Goal: Transaction & Acquisition: Purchase product/service

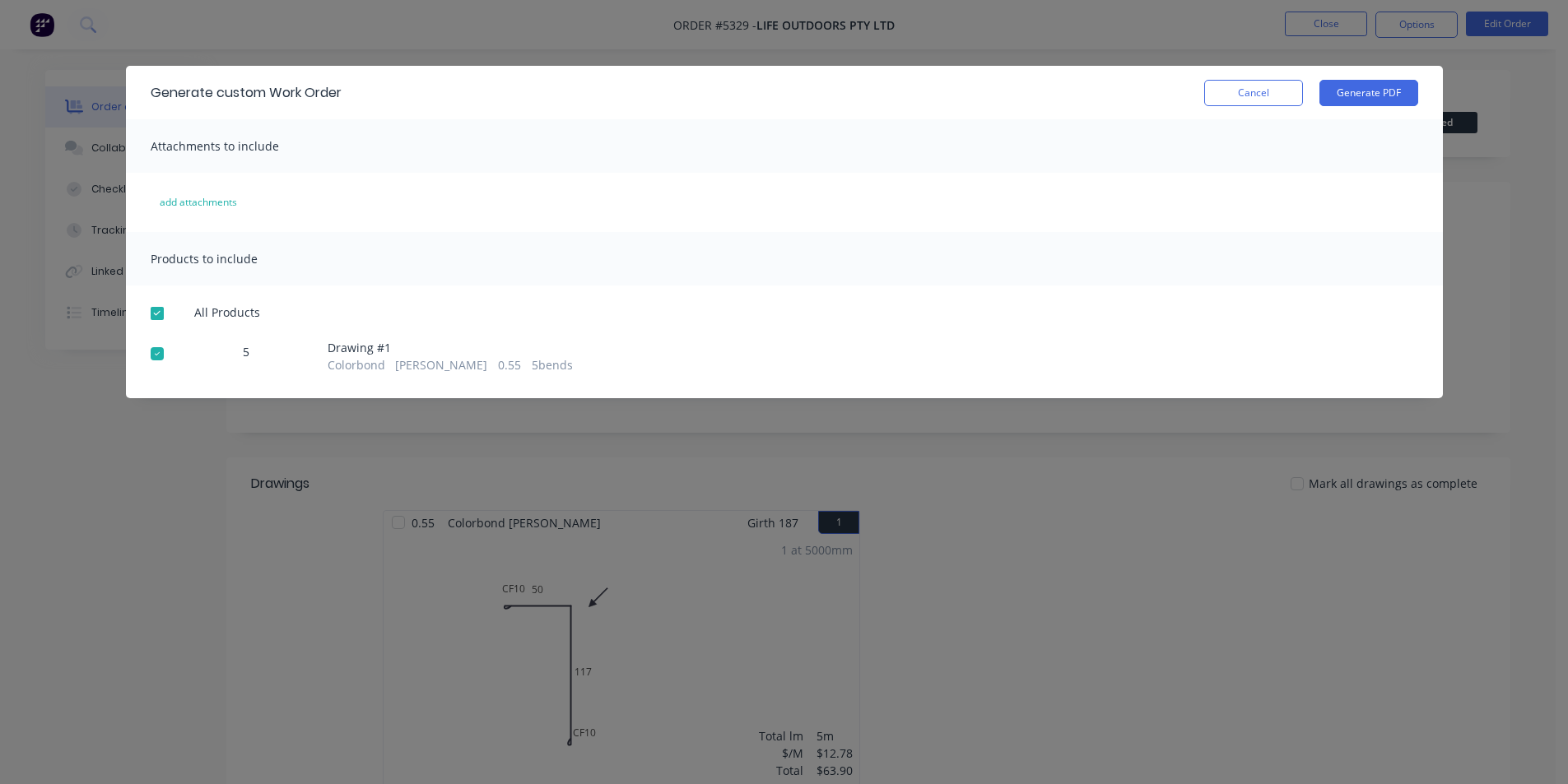
click at [1288, 81] on button "Cancel" at bounding box center [1253, 94] width 99 height 26
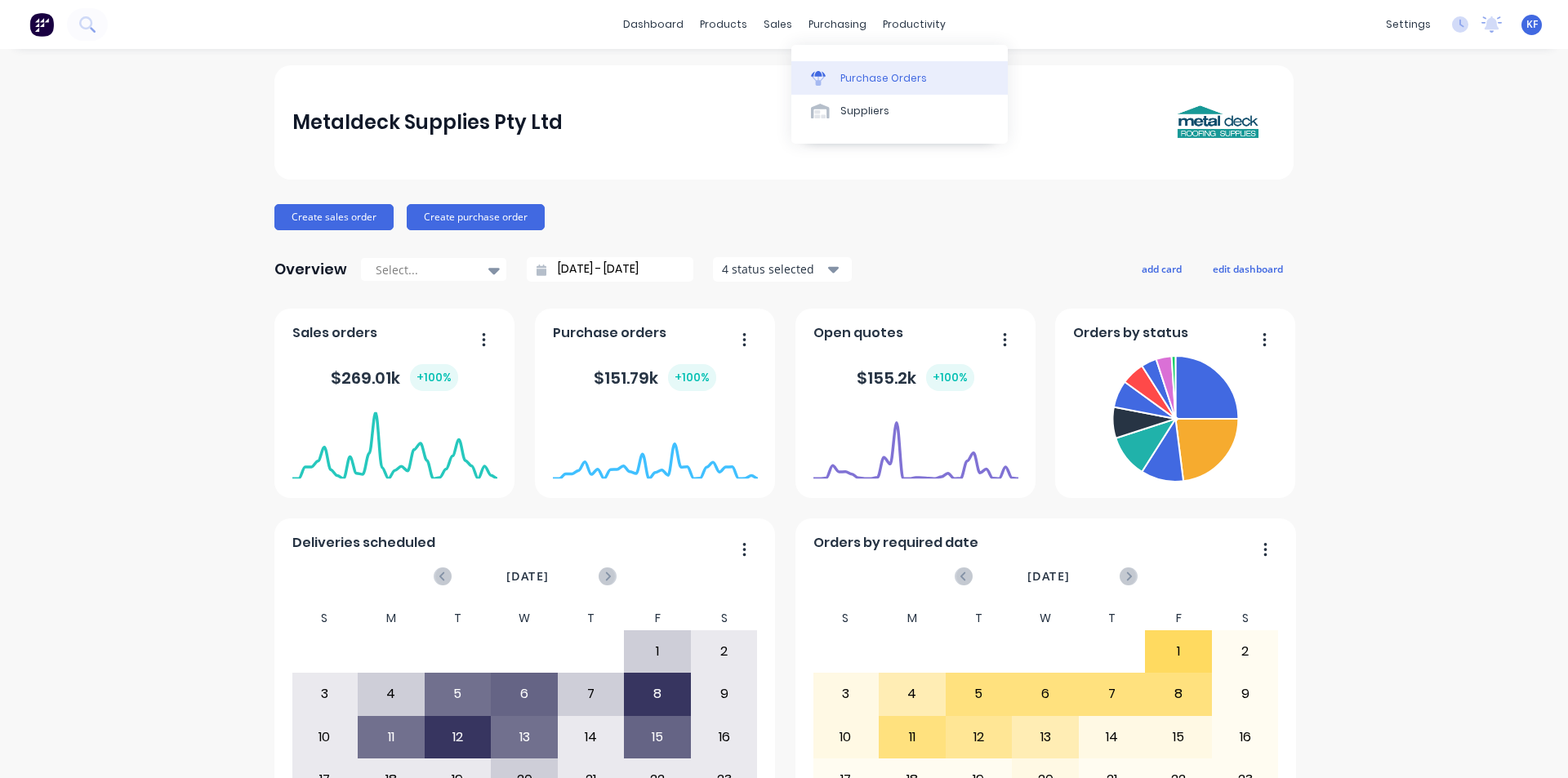
click at [860, 79] on div "Purchase Orders" at bounding box center [884, 79] width 86 height 15
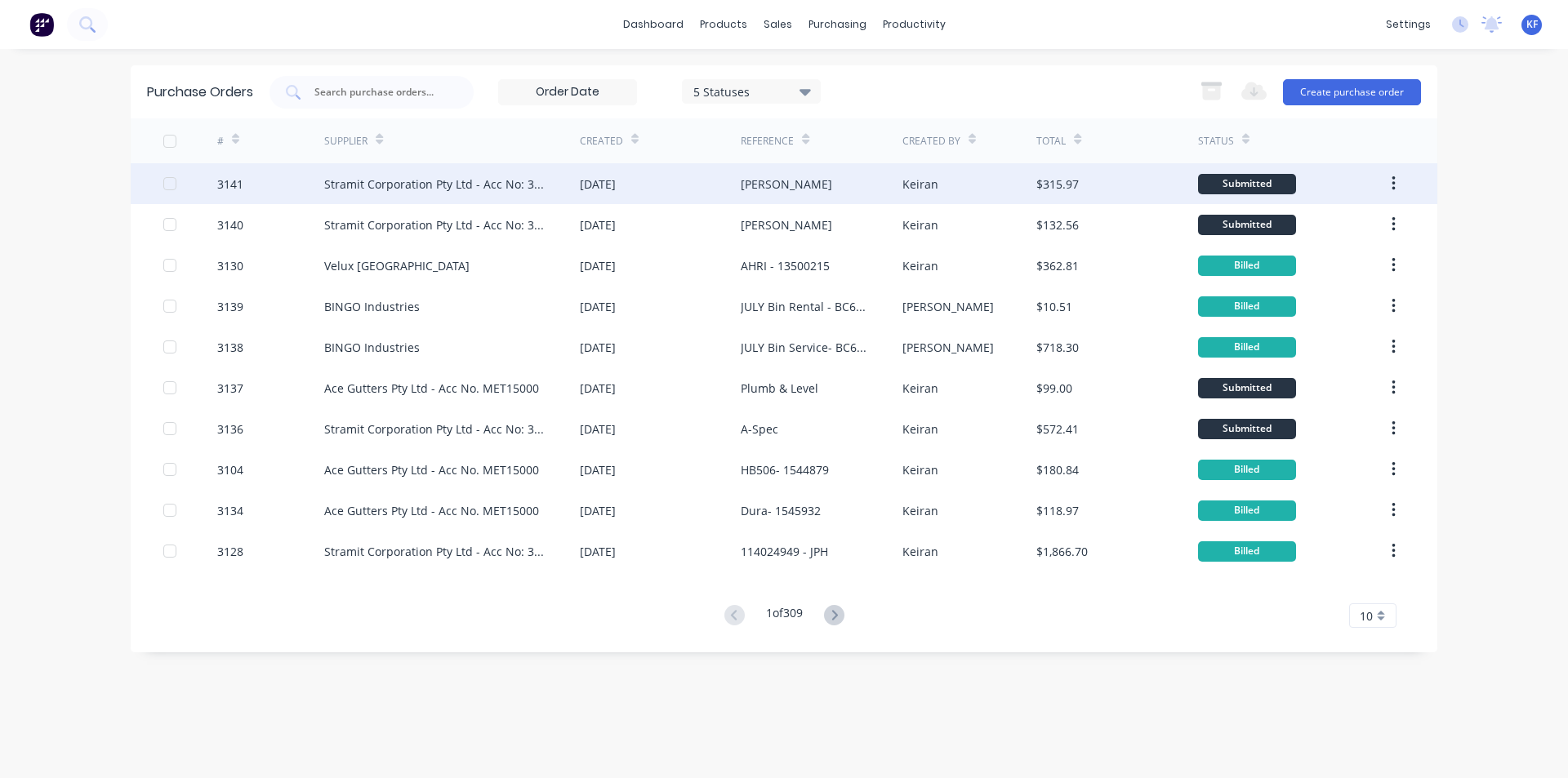
click at [638, 197] on div "[DATE]" at bounding box center [661, 184] width 161 height 41
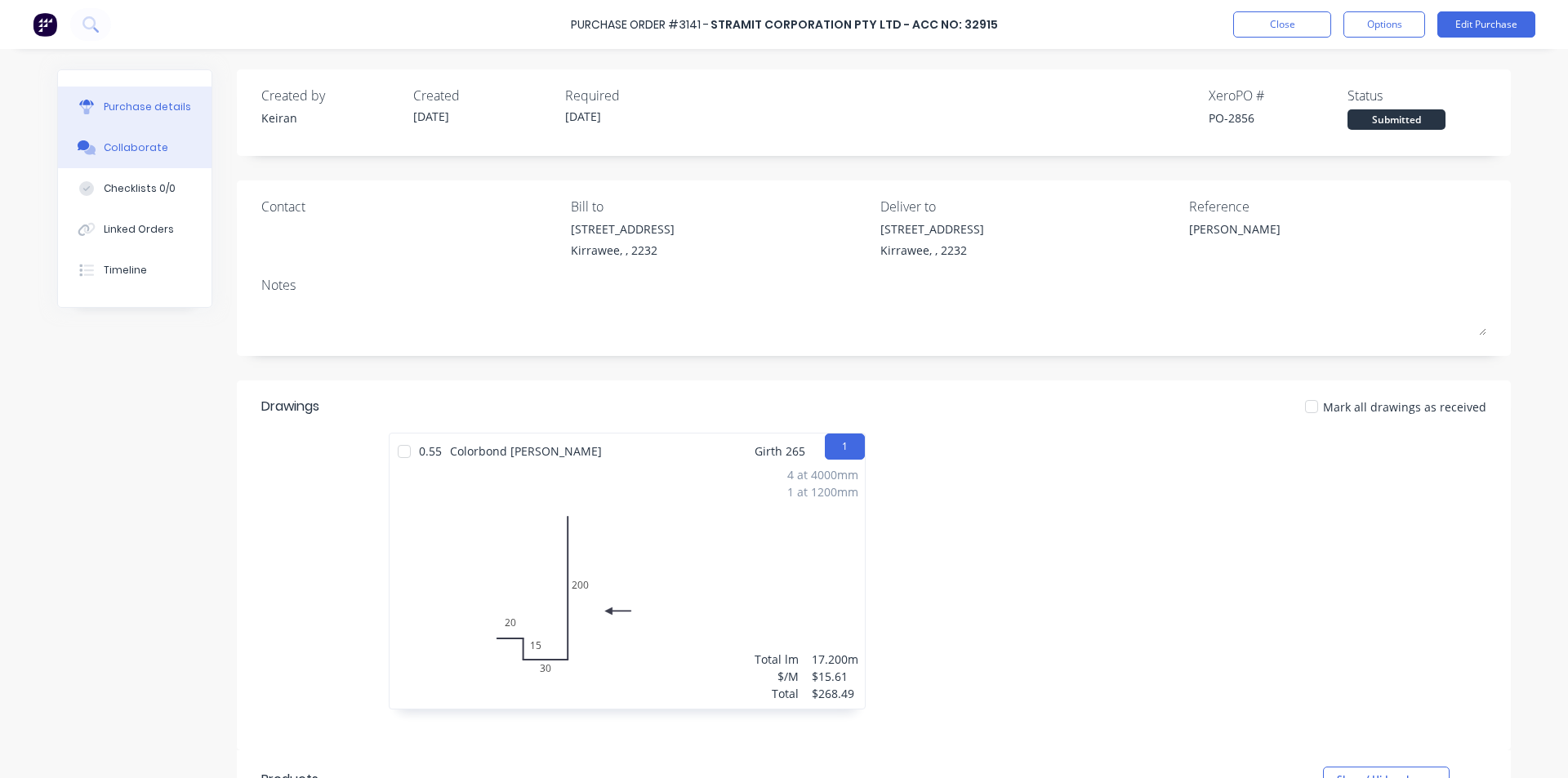
click at [159, 160] on button "Collaborate" at bounding box center [135, 148] width 154 height 41
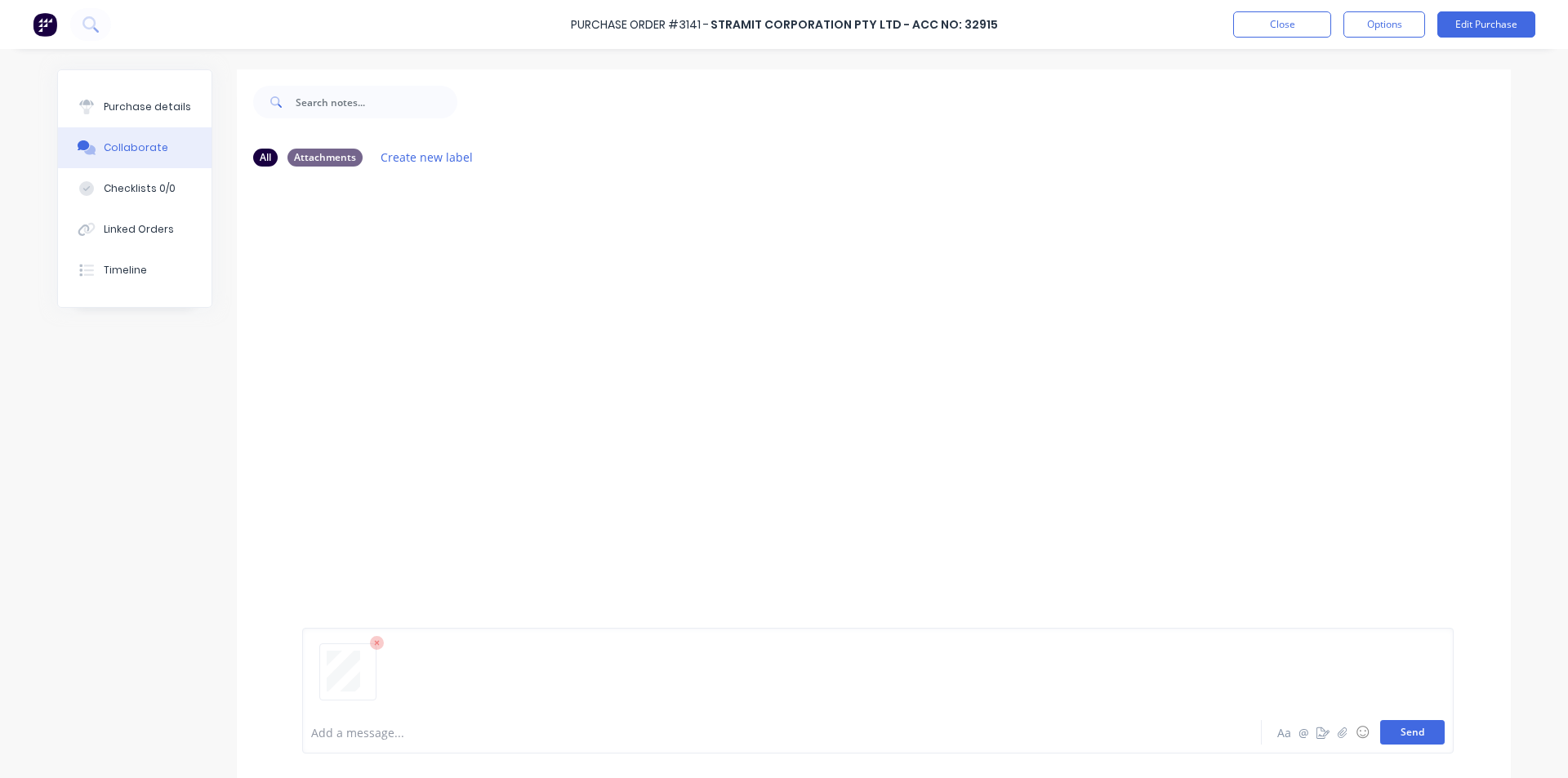
click at [1397, 732] on button "Send" at bounding box center [1412, 733] width 65 height 24
click at [1323, 20] on button "Close" at bounding box center [1282, 24] width 98 height 26
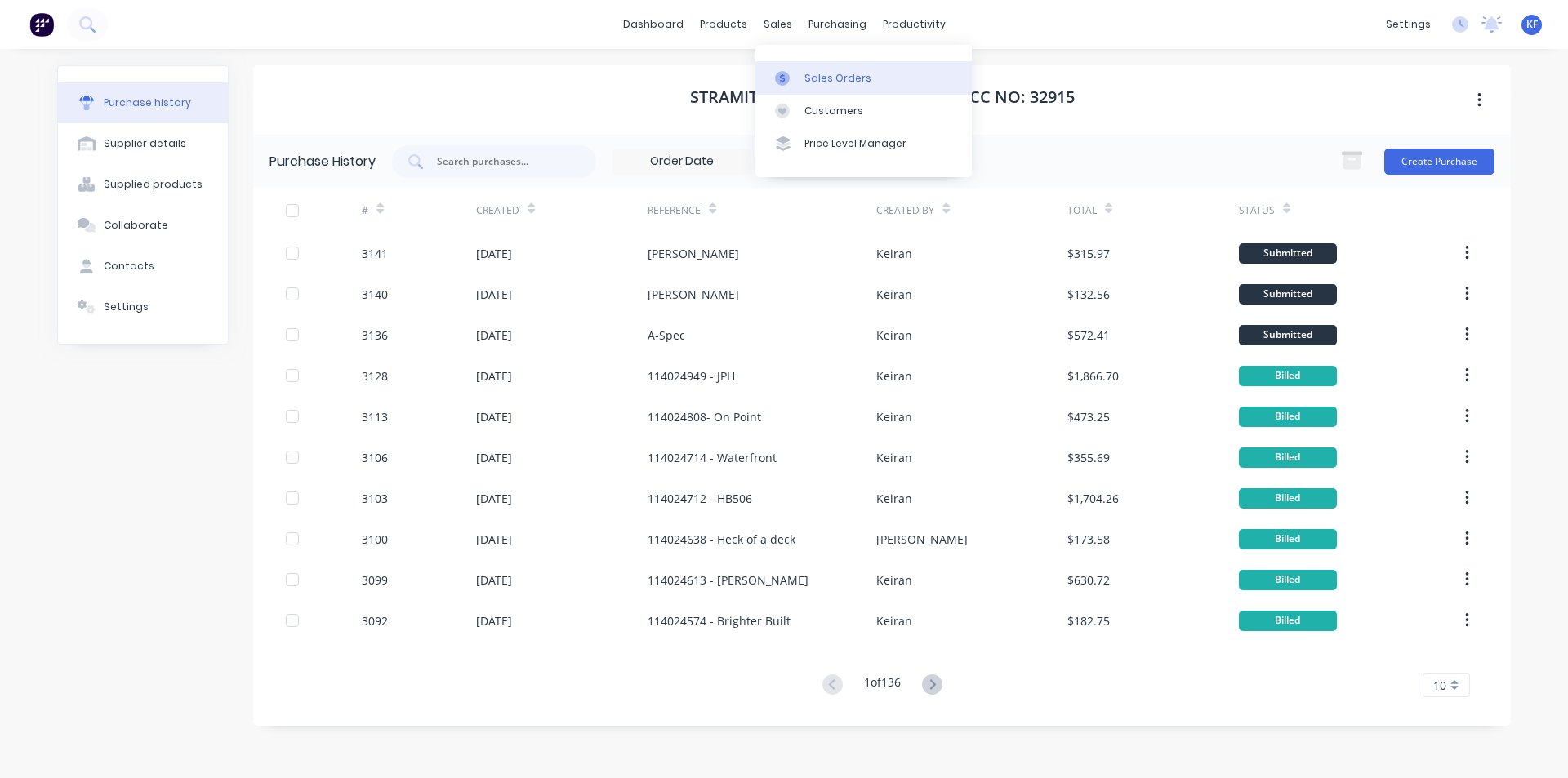
click at [810, 68] on link "Sales Orders" at bounding box center [863, 77] width 217 height 33
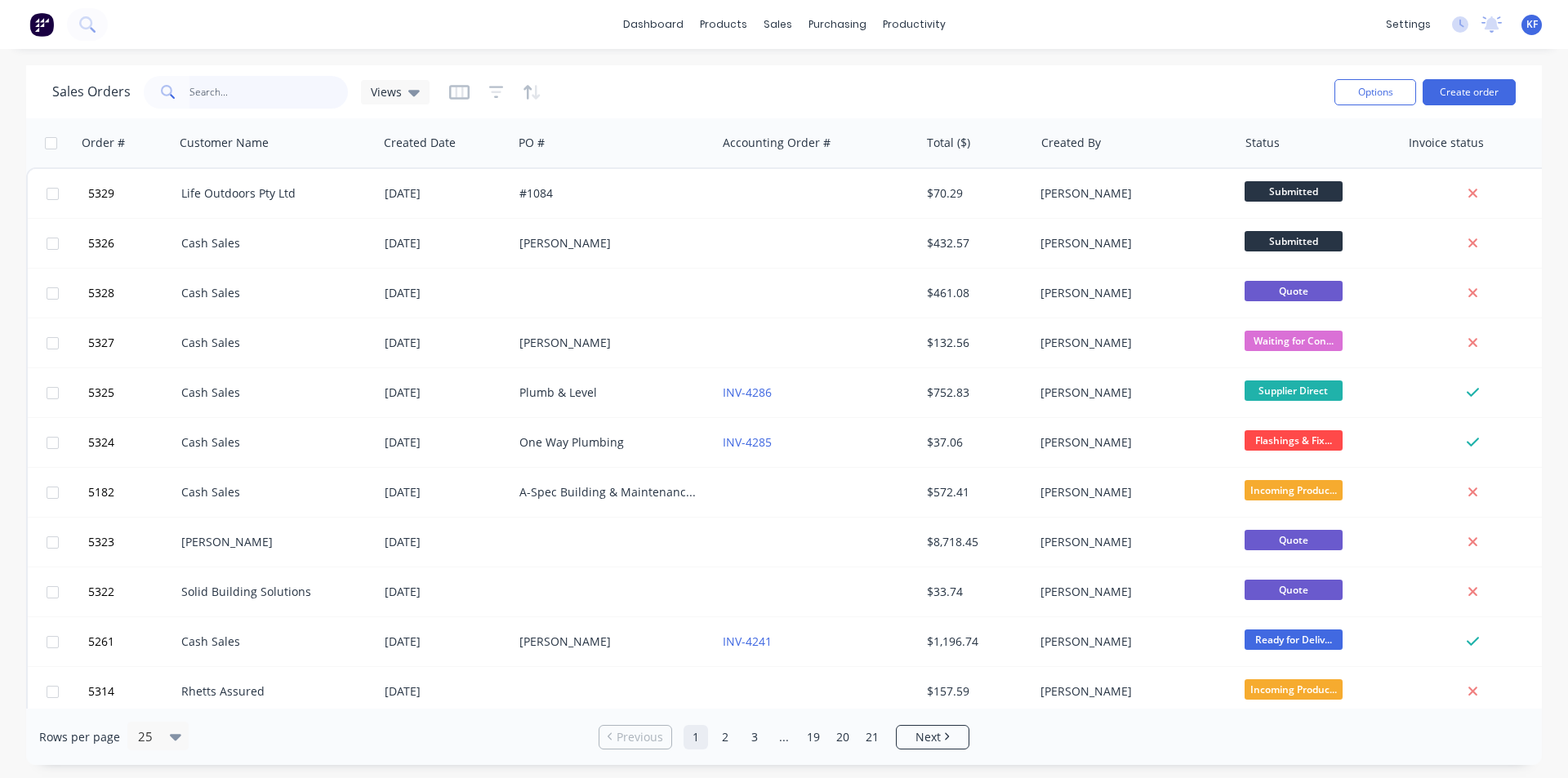
click at [218, 92] on input "text" at bounding box center [269, 92] width 159 height 33
click at [806, 80] on div "Sales Orders" at bounding box center [837, 79] width 67 height 15
click at [226, 87] on input "text" at bounding box center [269, 92] width 159 height 33
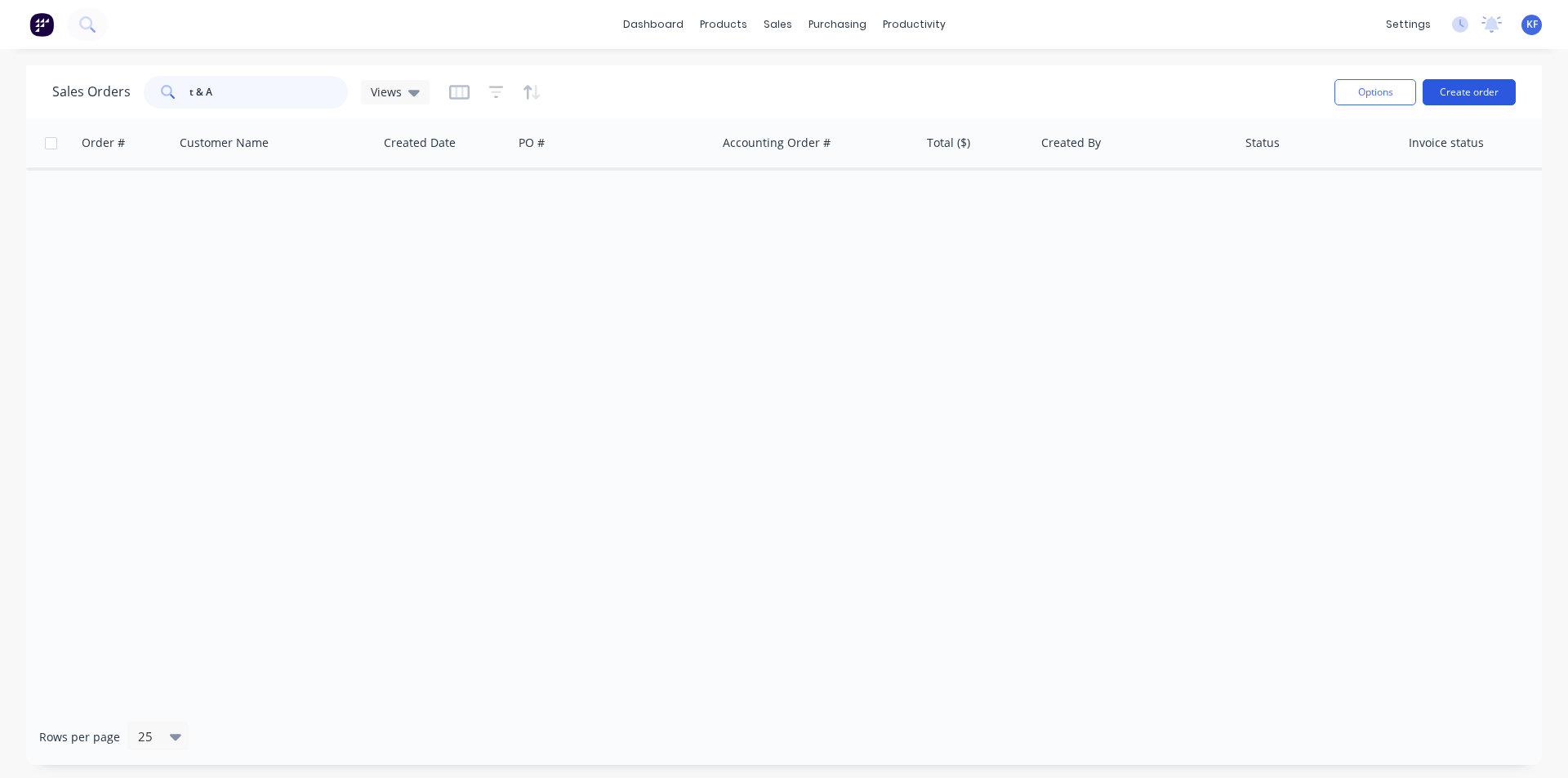
type input "t & A"
click at [1456, 85] on button "Create order" at bounding box center [1469, 93] width 93 height 26
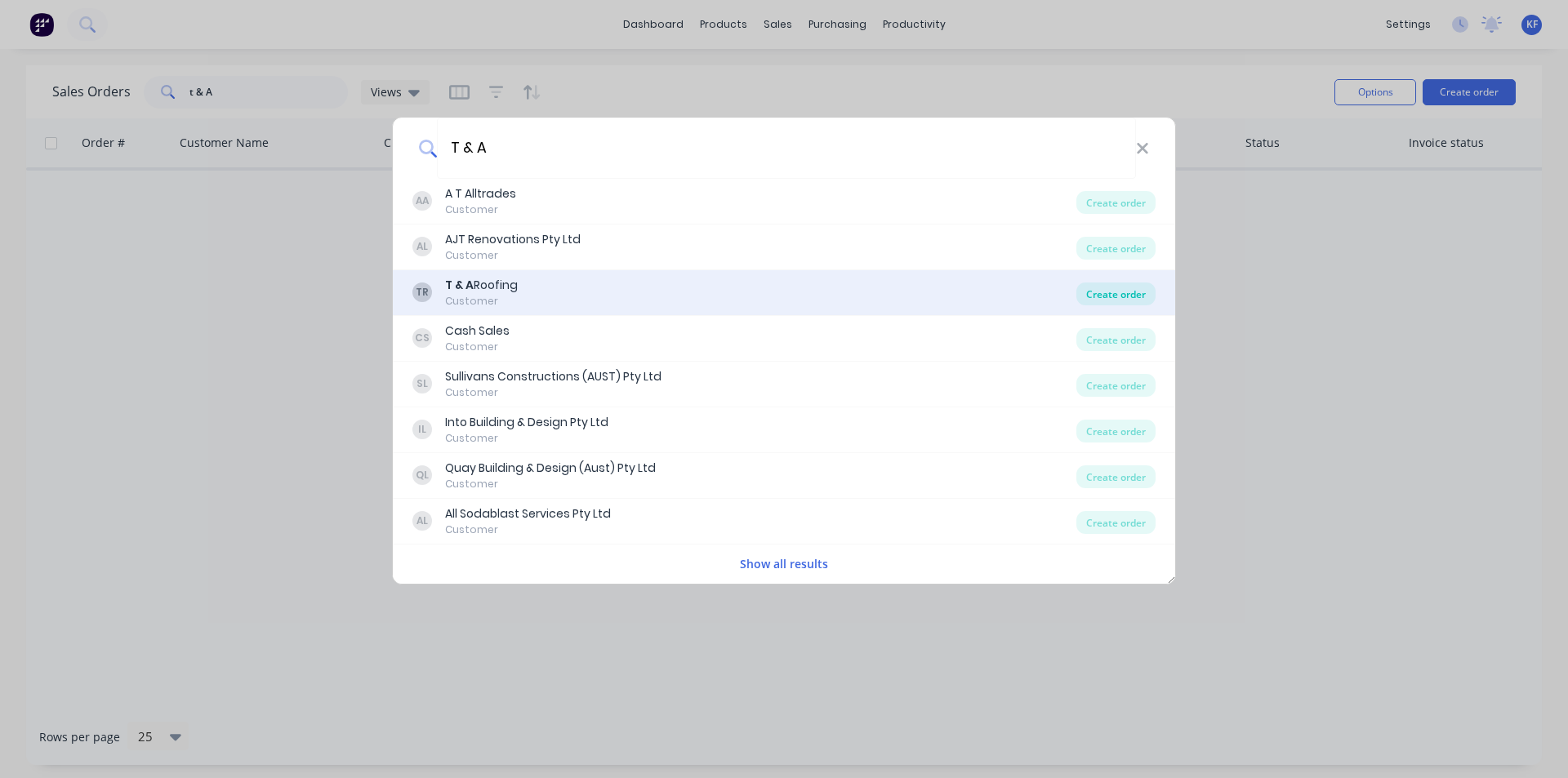
type input "T & A"
click at [1115, 290] on div "Create order" at bounding box center [1116, 294] width 80 height 22
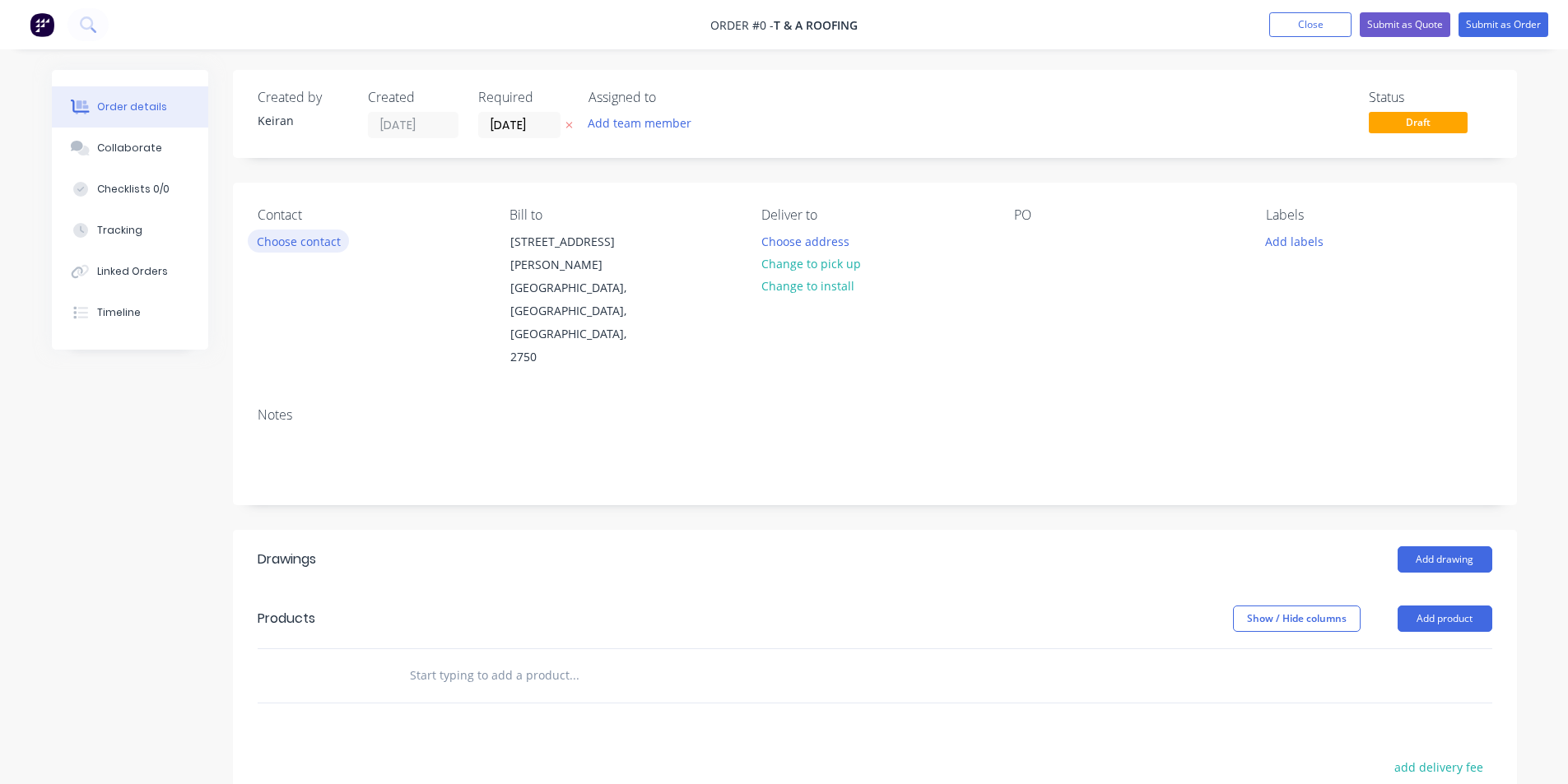
click at [301, 243] on button "Choose contact" at bounding box center [298, 241] width 101 height 23
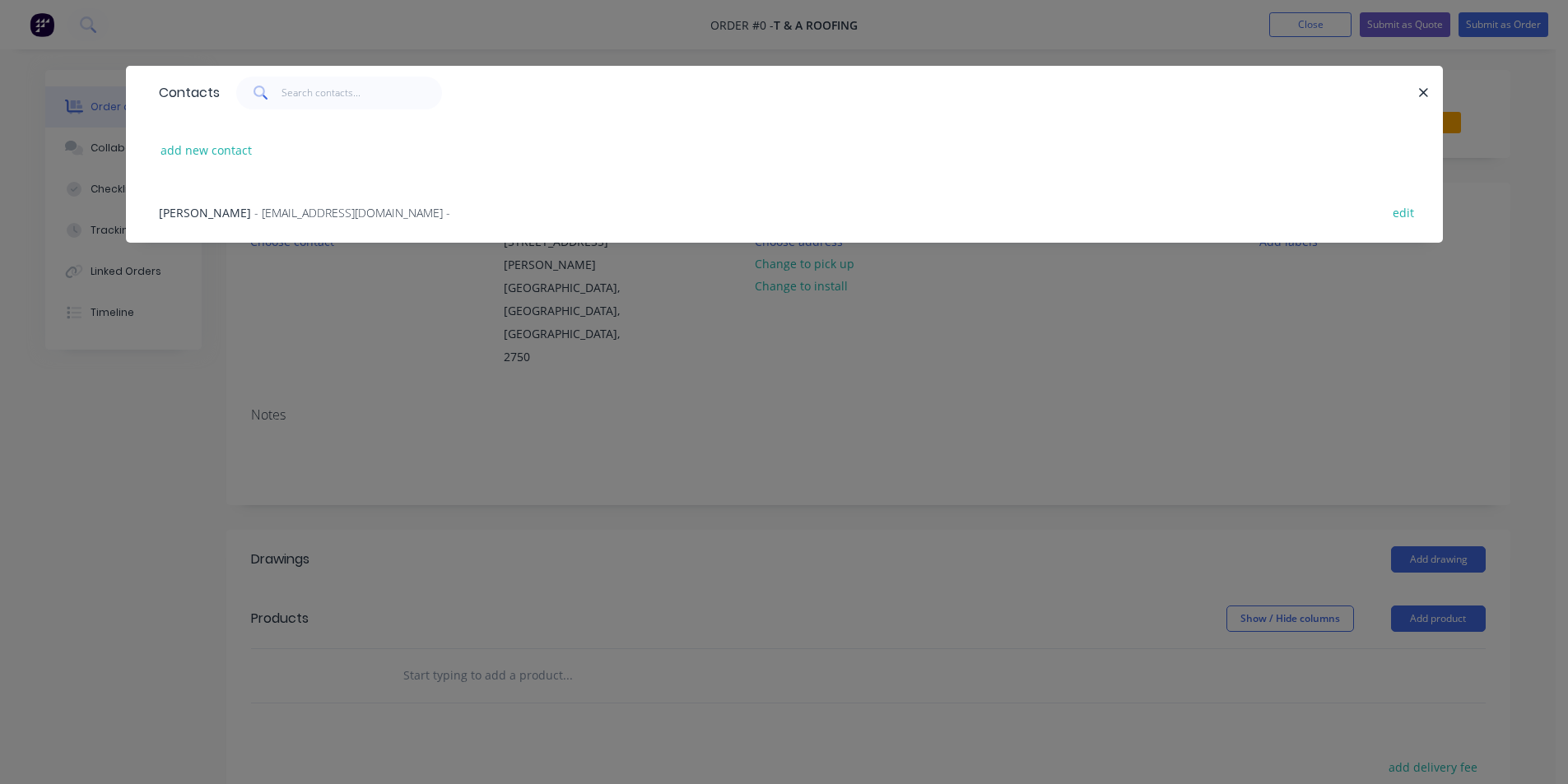
click at [300, 218] on span "- [EMAIL_ADDRESS][DOMAIN_NAME] -" at bounding box center [351, 213] width 196 height 16
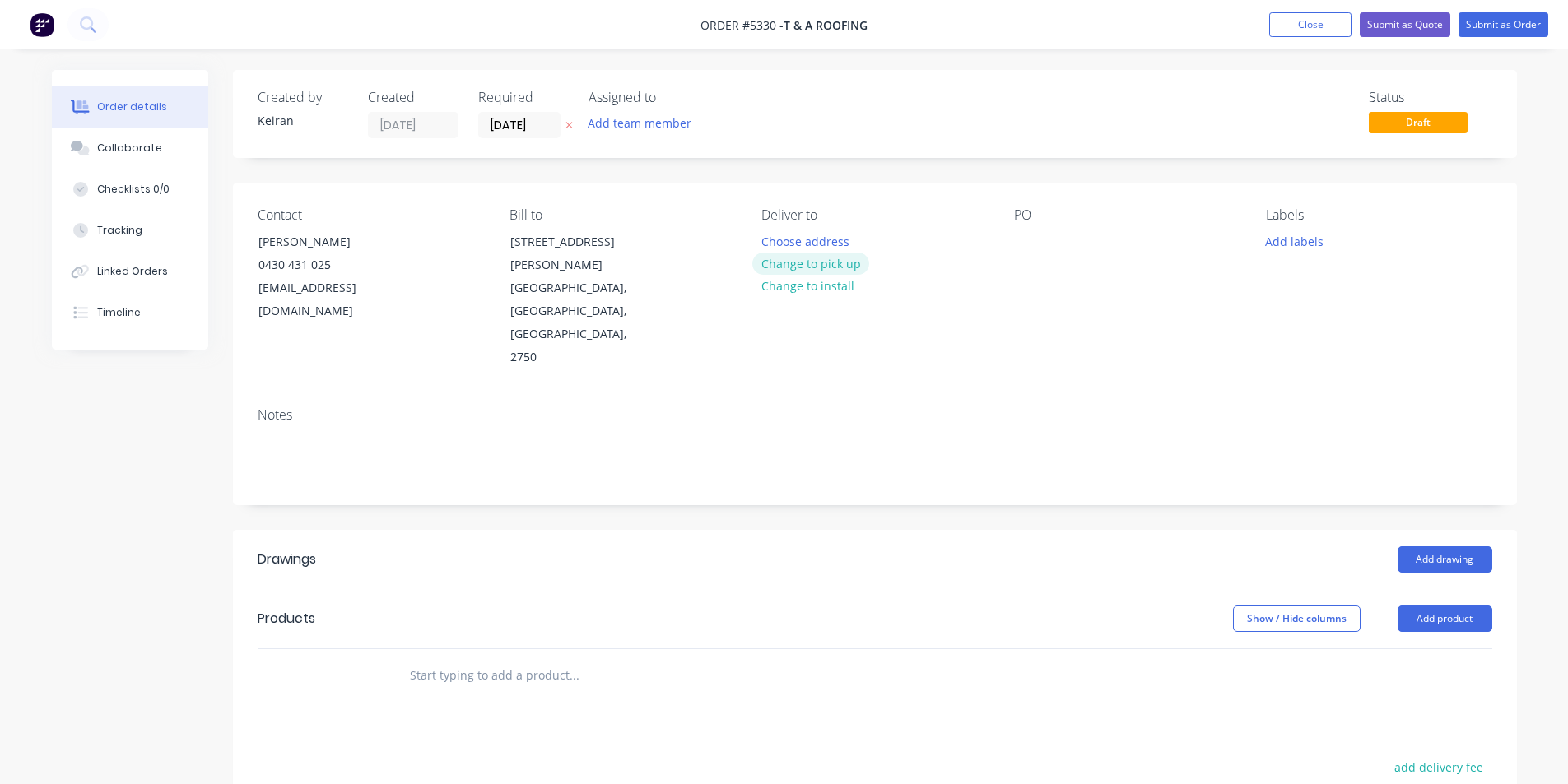
click at [812, 267] on button "Change to pick up" at bounding box center [811, 264] width 117 height 23
click at [806, 263] on button "Change to delivery" at bounding box center [812, 264] width 120 height 23
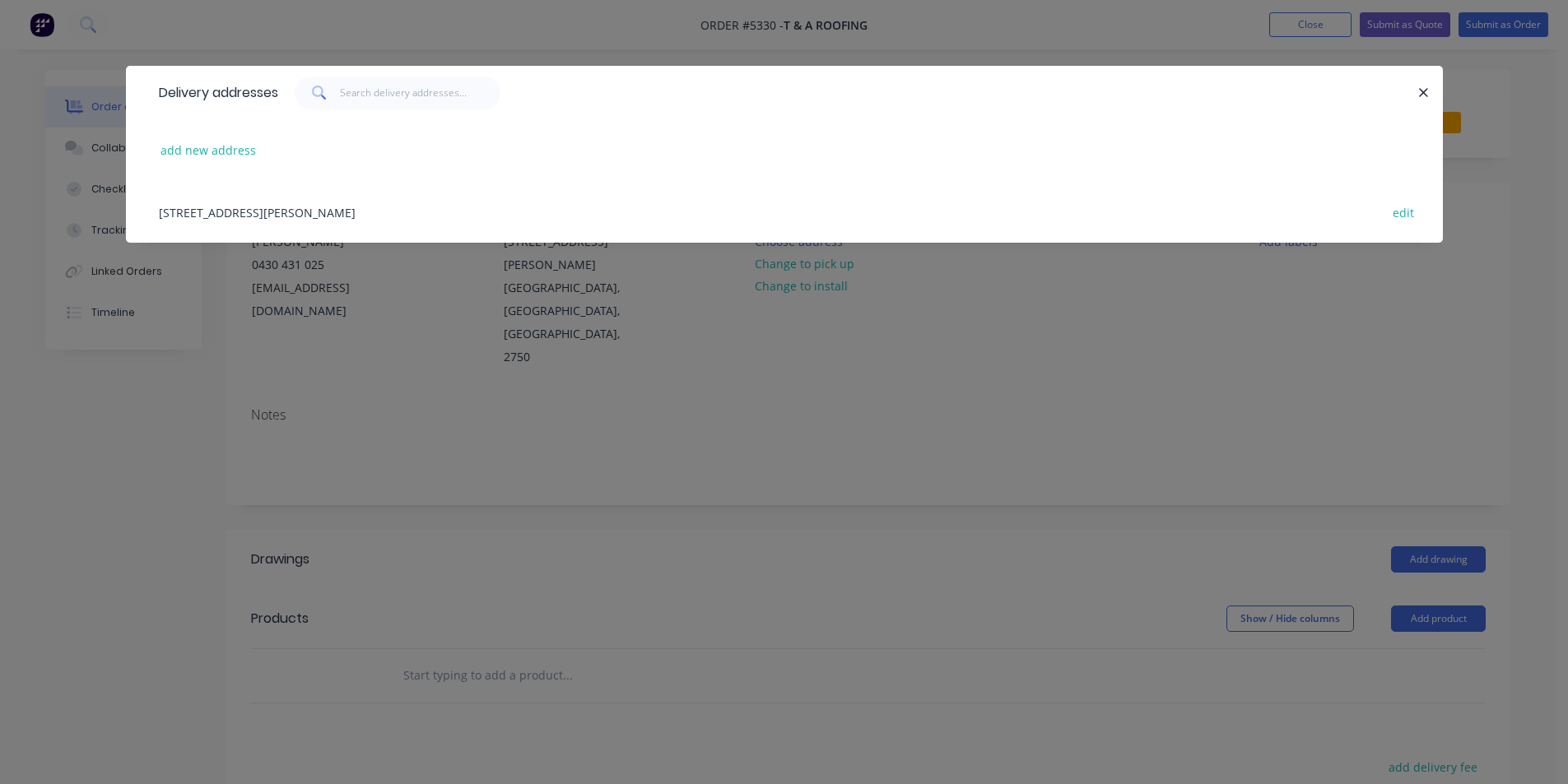
drag, startPoint x: 235, startPoint y: 150, endPoint x: 1501, endPoint y: 118, distance: 1266.4
click at [1153, 113] on div "Delivery addresses add new address [STREET_ADDRESS][PERSON_NAME] edit" at bounding box center [784, 154] width 1317 height 177
drag, startPoint x: 203, startPoint y: 165, endPoint x: 202, endPoint y: 150, distance: 15.0
click at [203, 163] on div "add new address" at bounding box center [784, 149] width 1268 height 61
click at [201, 145] on button "add new address" at bounding box center [208, 150] width 112 height 23
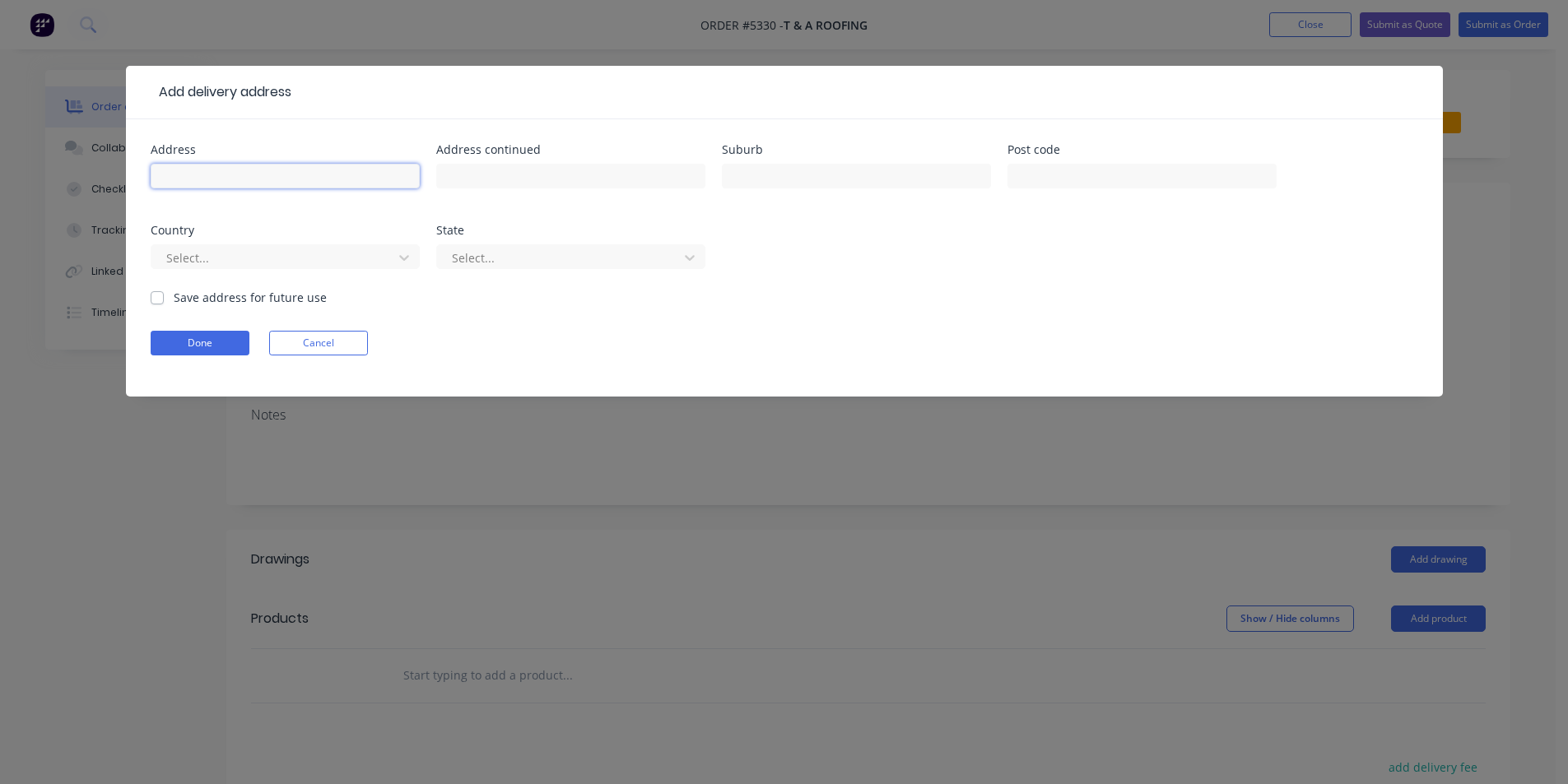
click at [195, 170] on input "text" at bounding box center [284, 176] width 269 height 25
type input "[STREET_ADDRESS][PERSON_NAME]"
type input "[GEOGRAPHIC_DATA]"
click at [177, 349] on button "Done" at bounding box center [199, 343] width 99 height 25
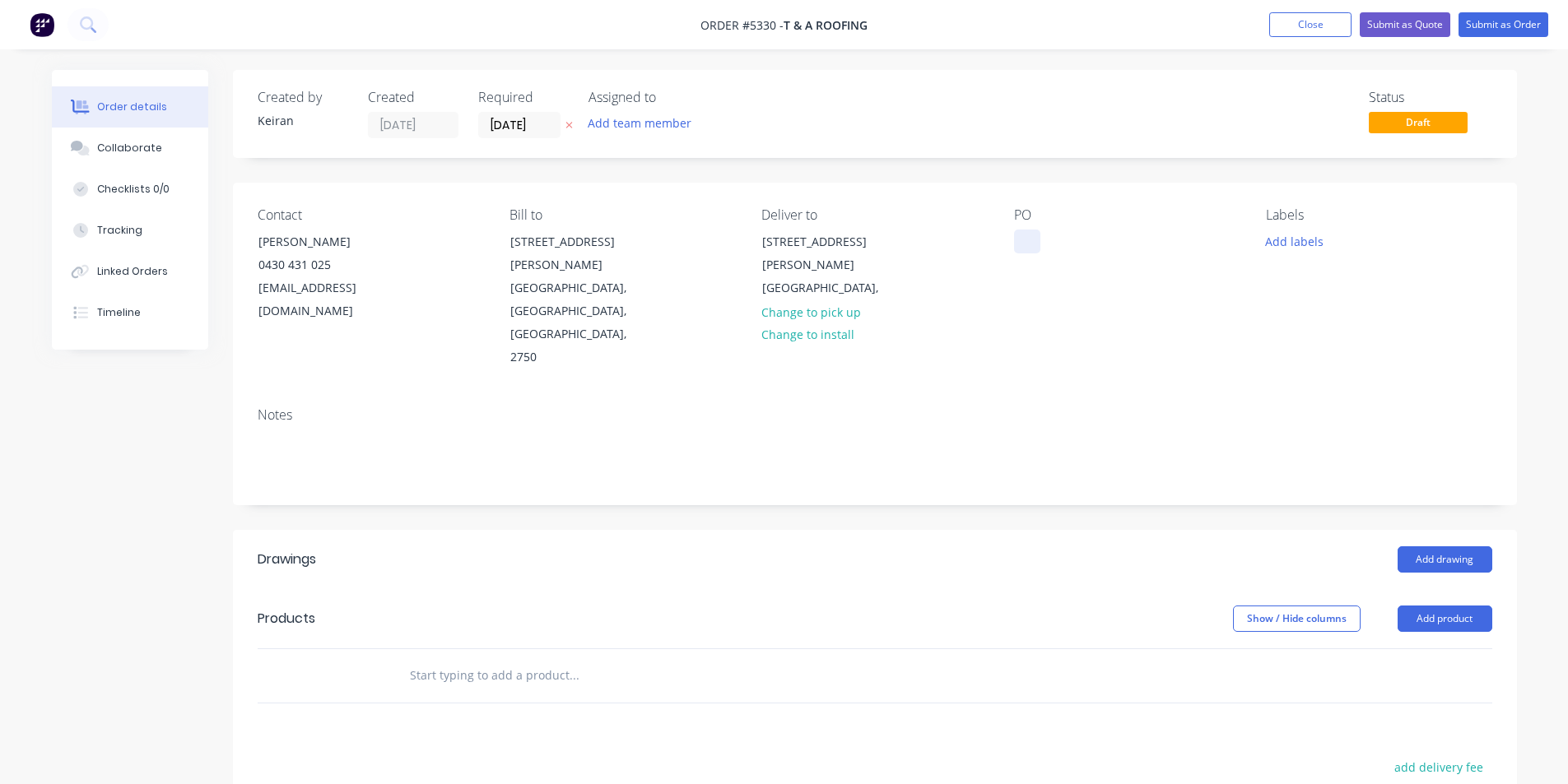
click at [1028, 242] on div at bounding box center [1028, 241] width 26 height 24
click at [477, 659] on input "text" at bounding box center [573, 675] width 330 height 33
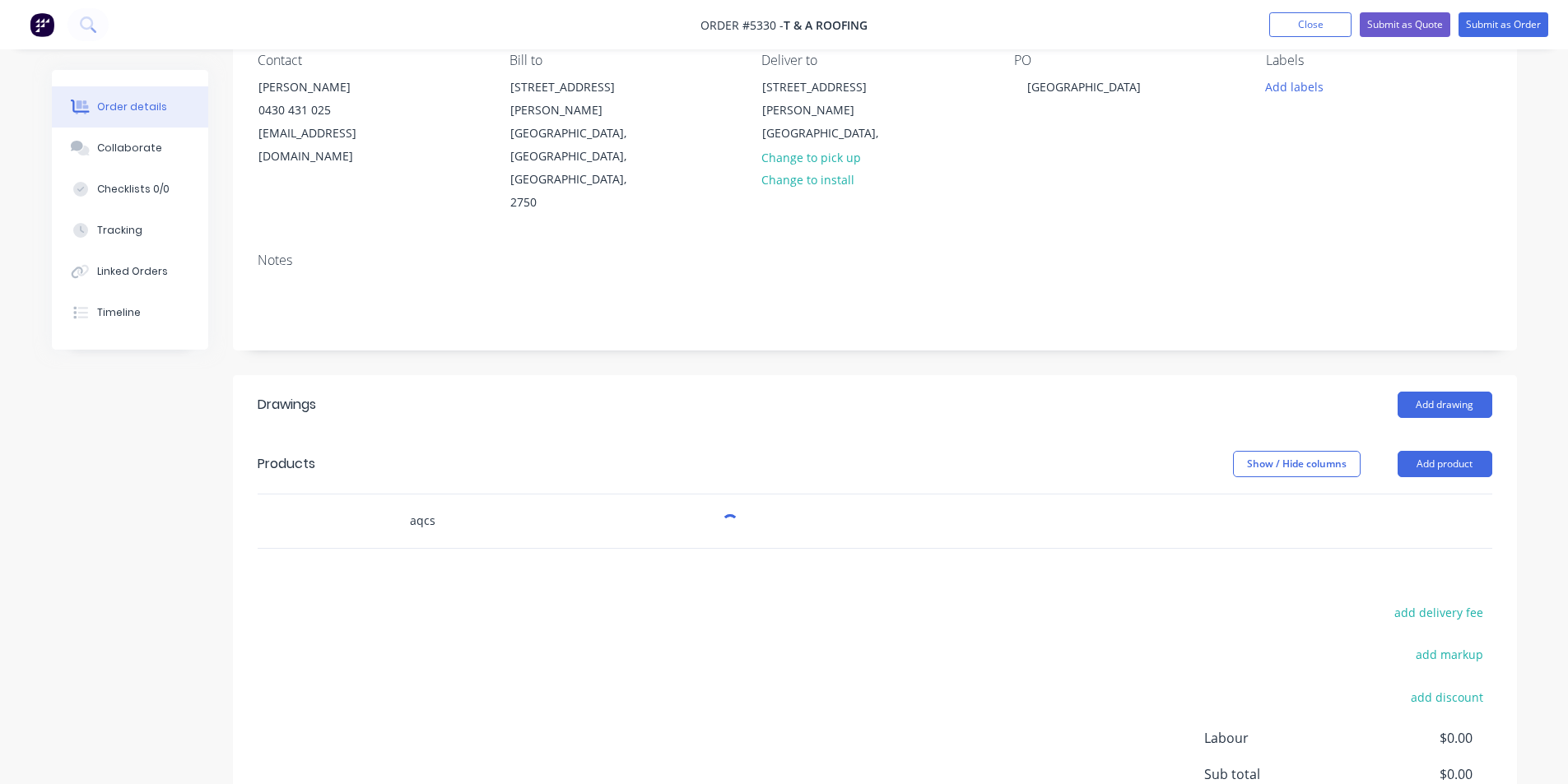
scroll to position [164, 0]
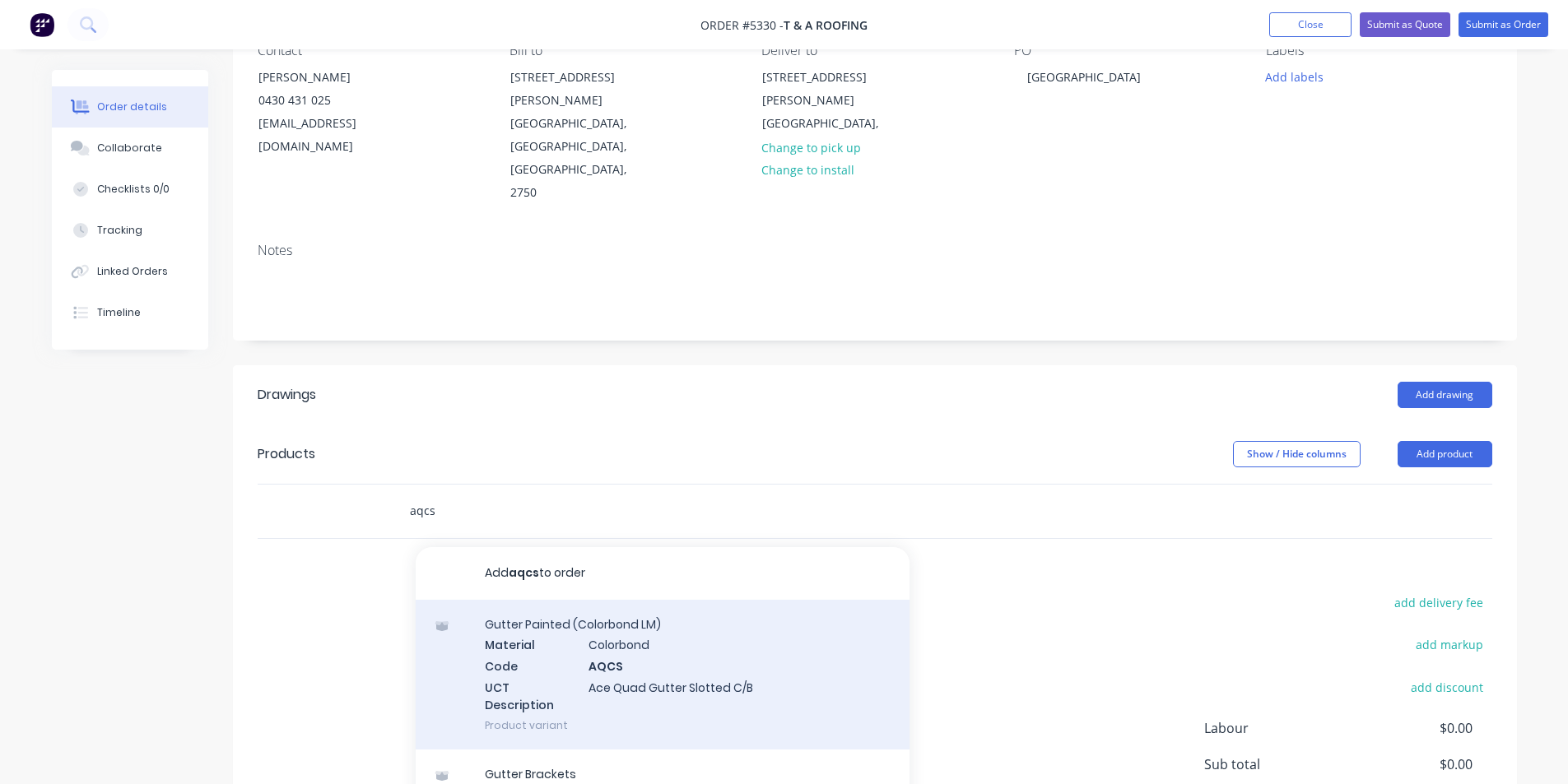
type input "aqcs"
click at [614, 600] on div "Gutter Painted (Colorbond LM) Material Colorbond Code AQCS UCT Description Ace …" at bounding box center [662, 674] width 494 height 150
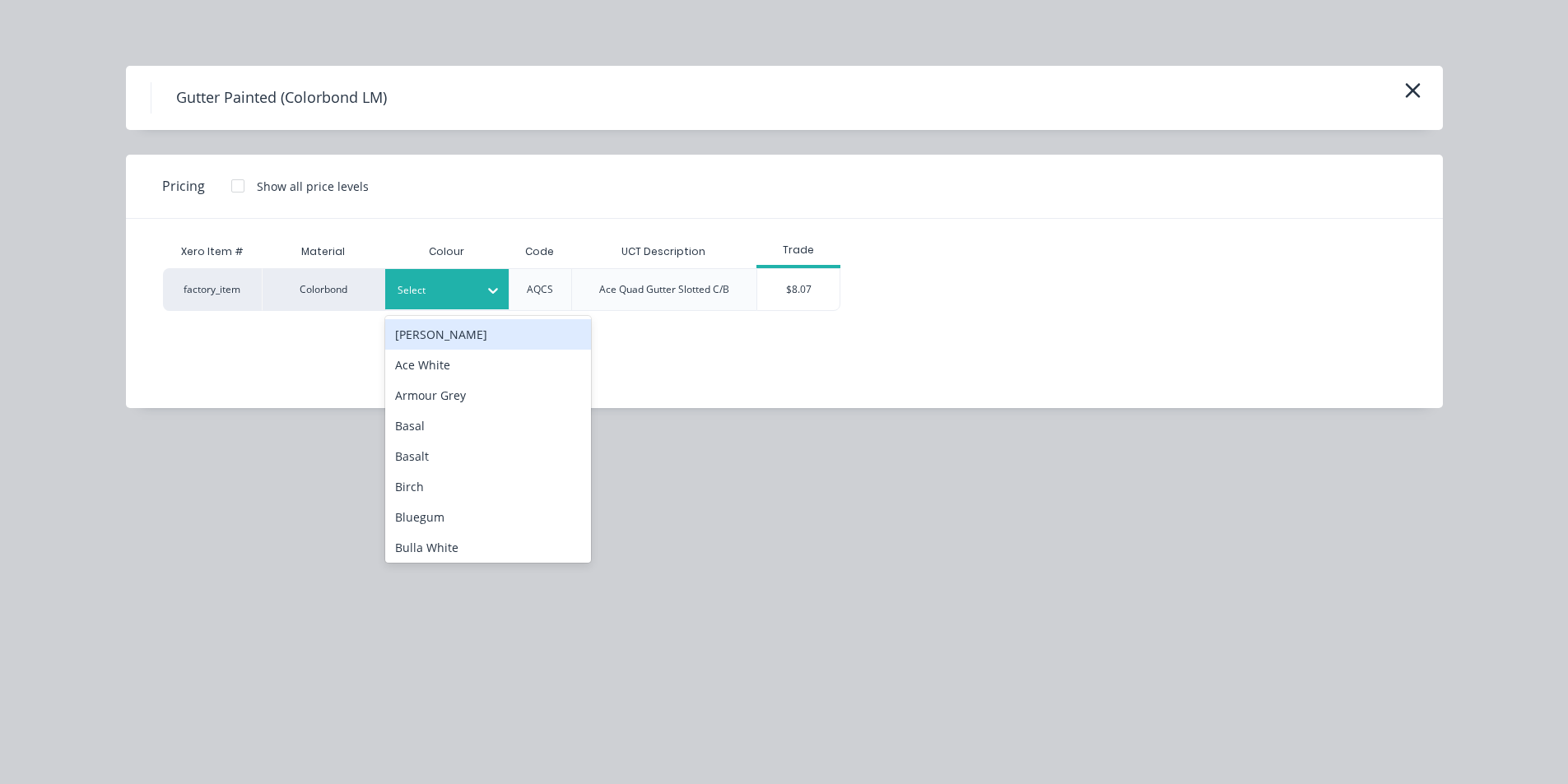
click at [480, 278] on div at bounding box center [492, 291] width 29 height 26
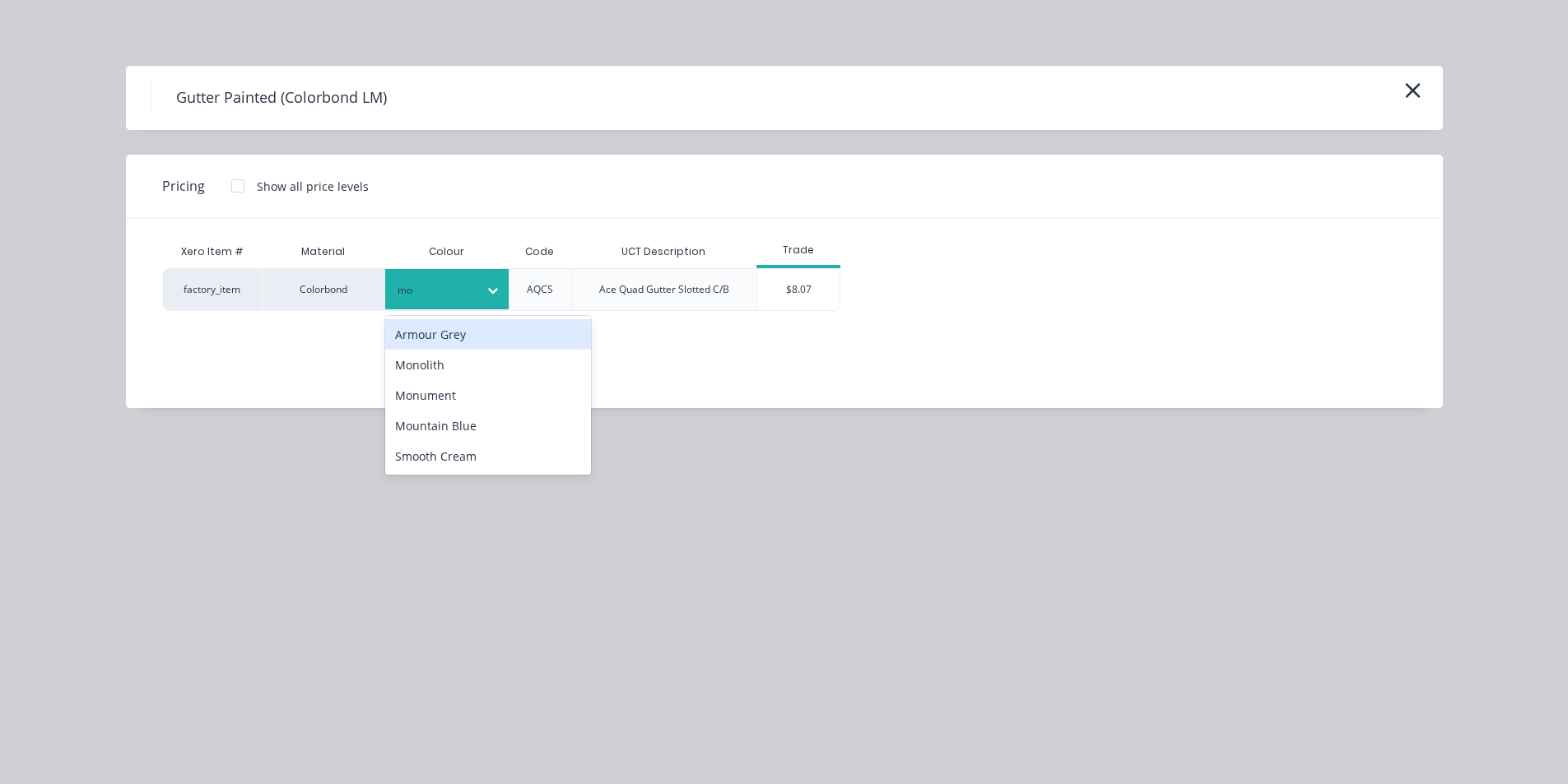
type input "mon"
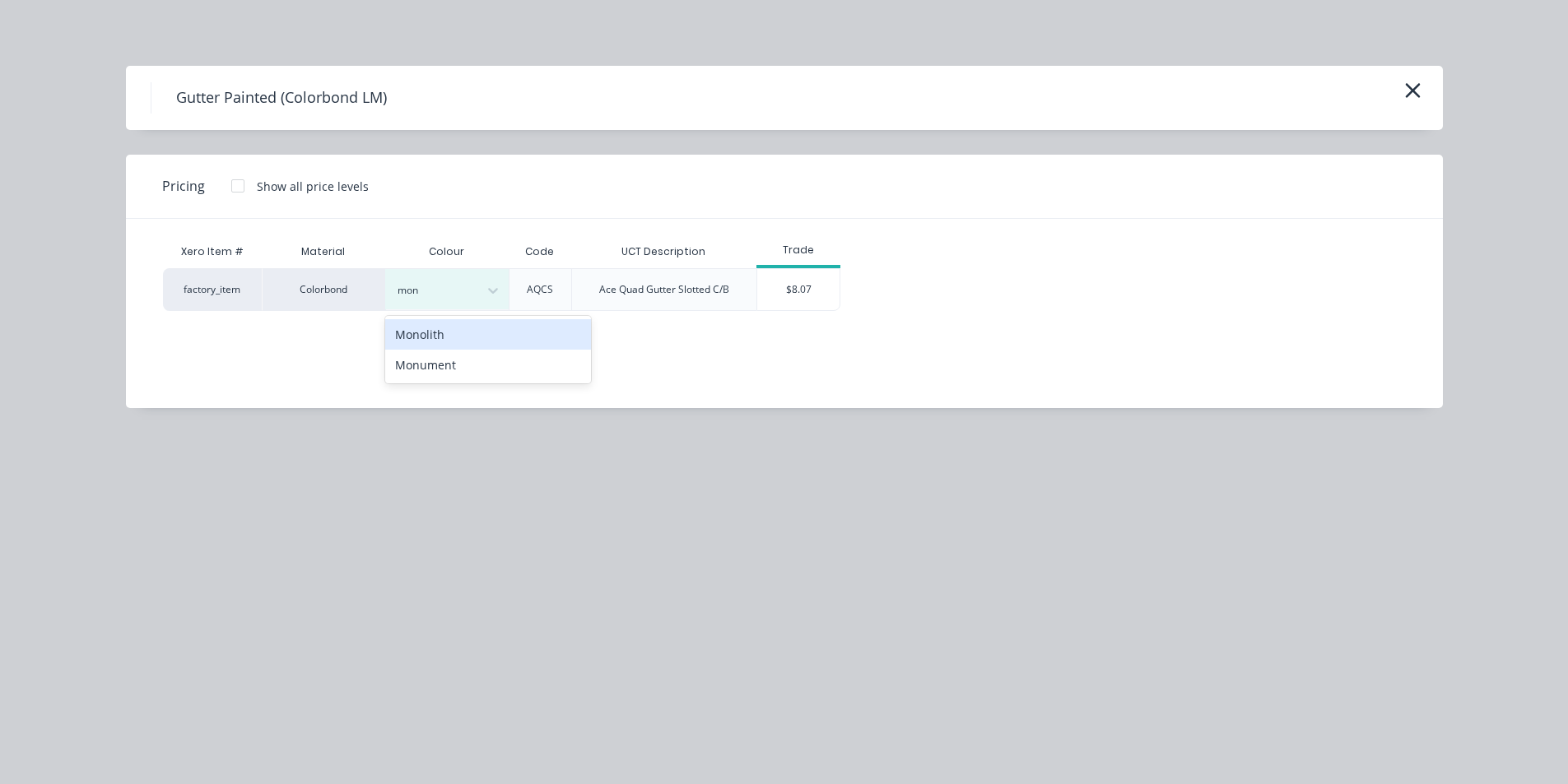
click at [426, 374] on div "Monument" at bounding box center [488, 365] width 206 height 30
click at [817, 296] on div "$8.07" at bounding box center [798, 290] width 82 height 42
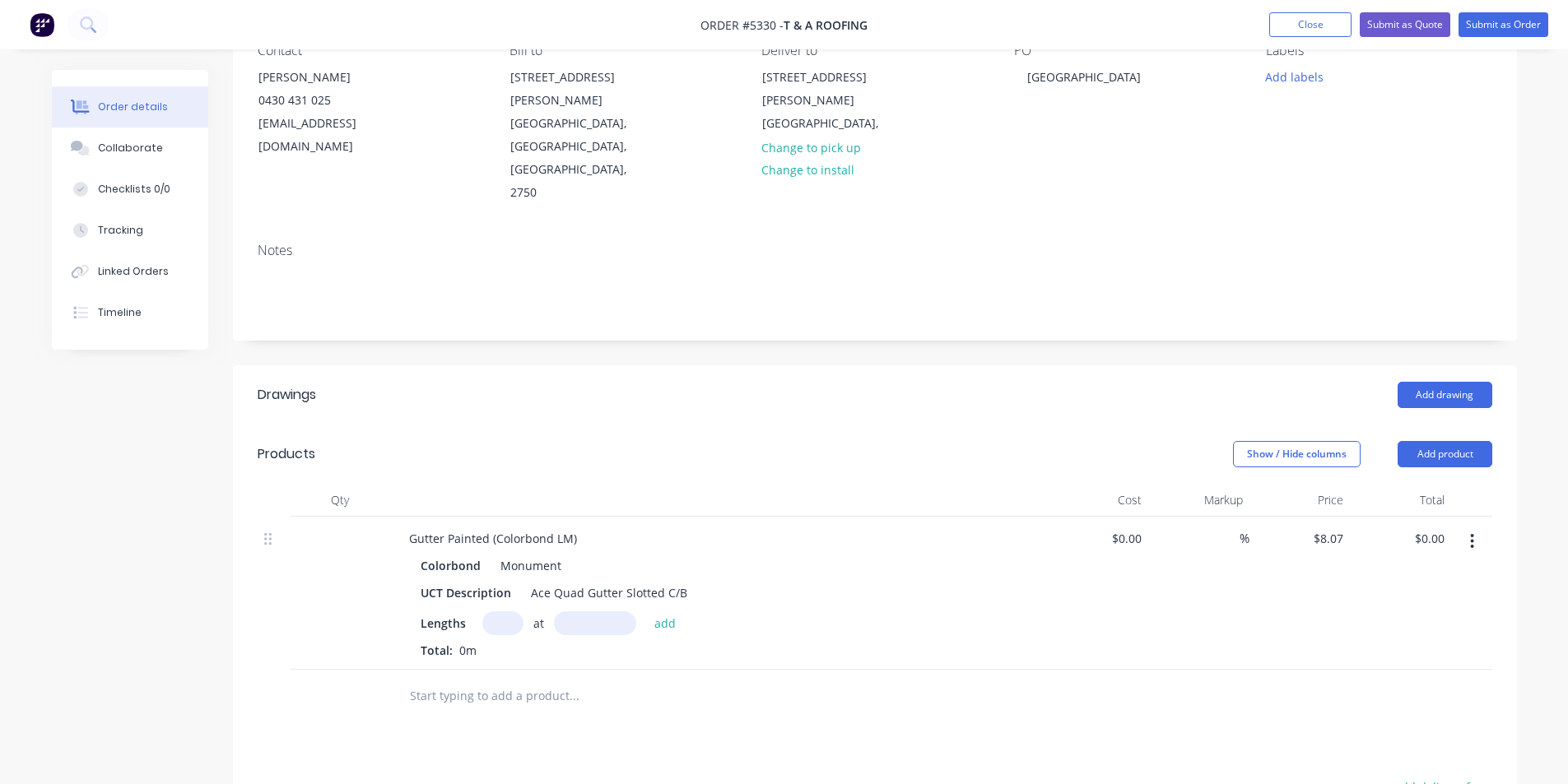
click at [509, 611] on input "text" at bounding box center [503, 622] width 42 height 24
type input "1"
type input "12000"
click at [646, 611] on button "add" at bounding box center [665, 622] width 39 height 23
type input "$96.84"
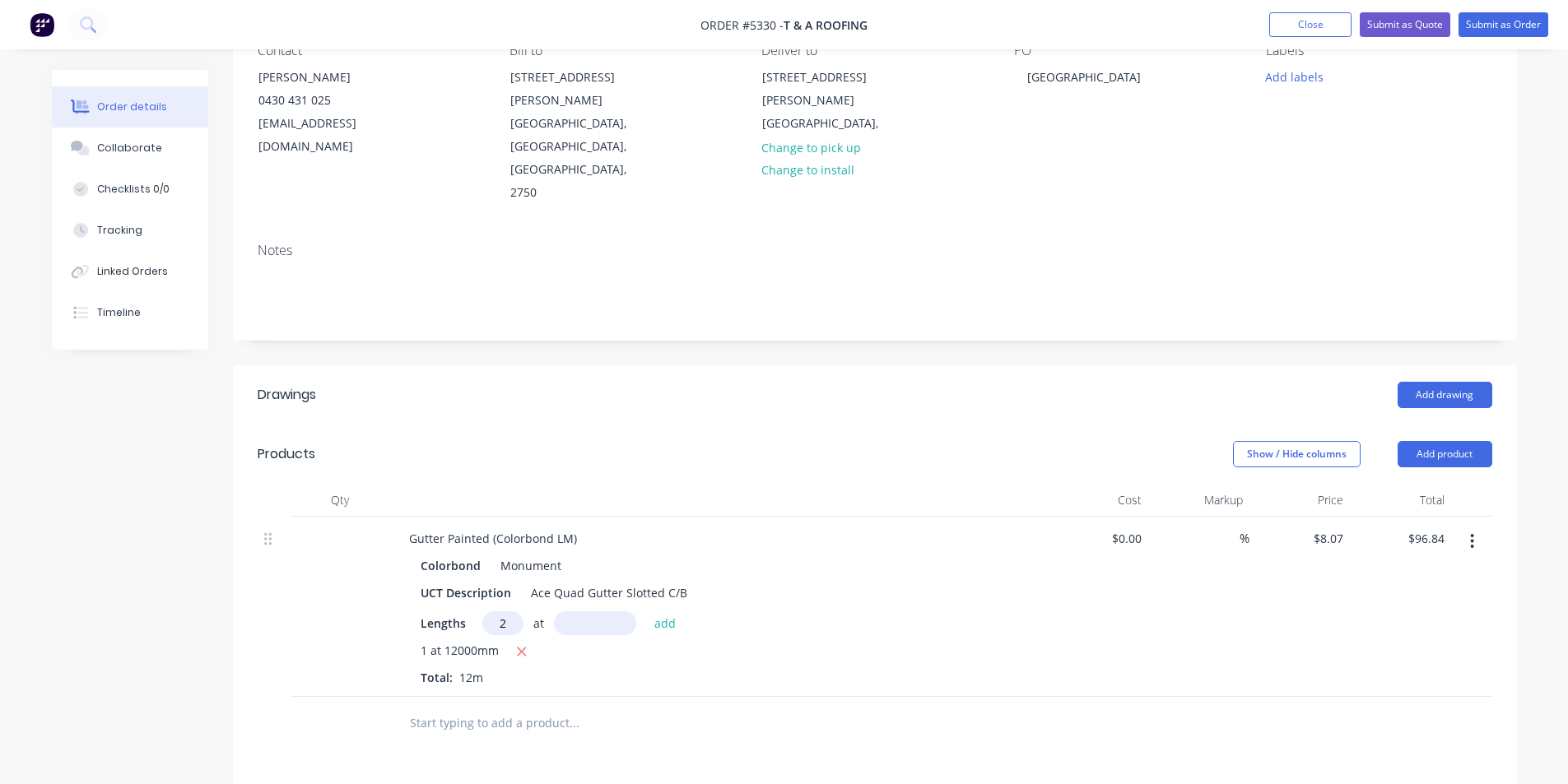
type input "2"
type input "10000"
click at [646, 611] on button "add" at bounding box center [665, 622] width 39 height 23
type input "$258.24"
type input "1"
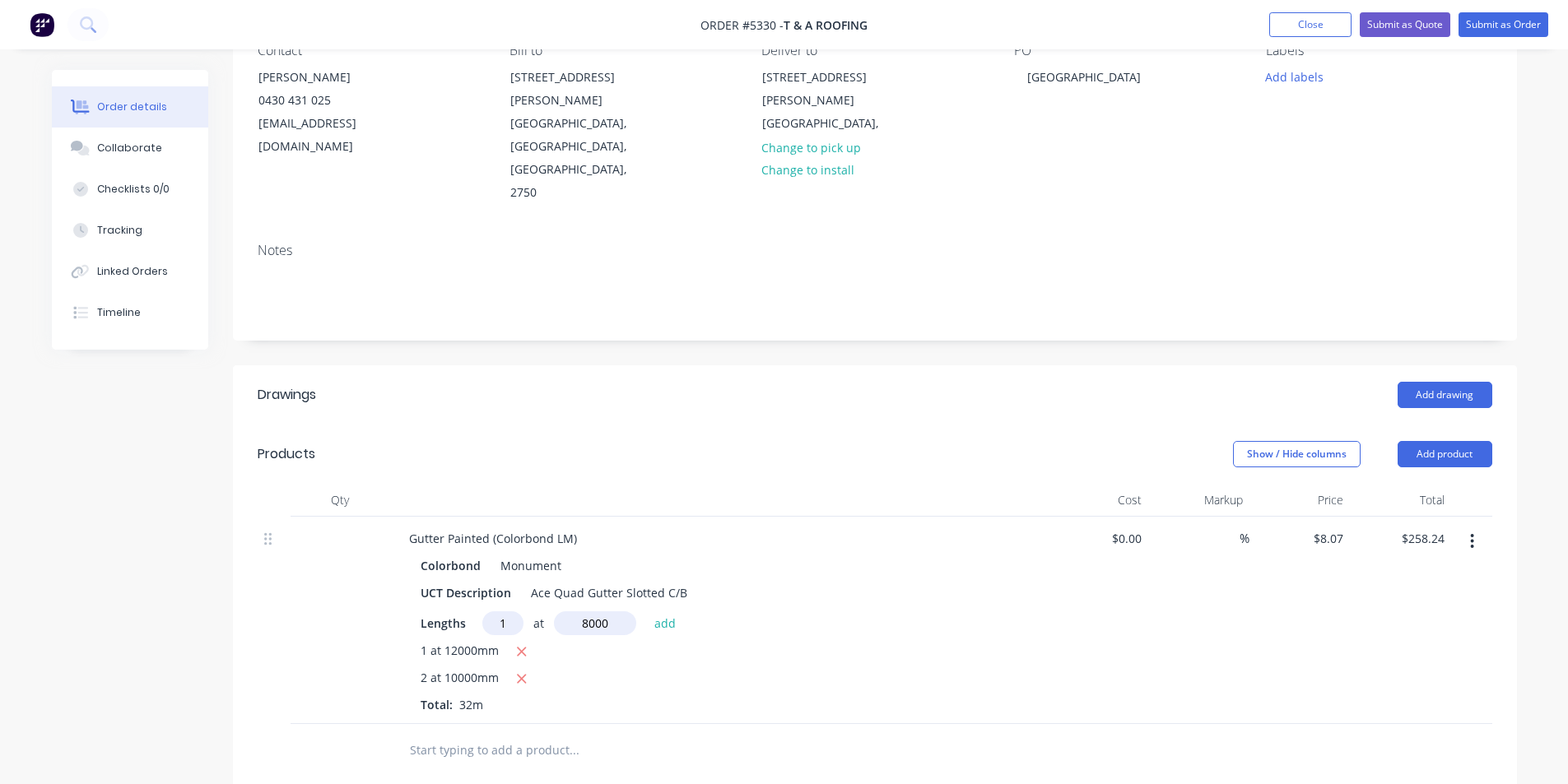
type input "8000"
click at [646, 611] on button "add" at bounding box center [665, 622] width 39 height 23
type input "$322.80"
type input "1"
type input "6000"
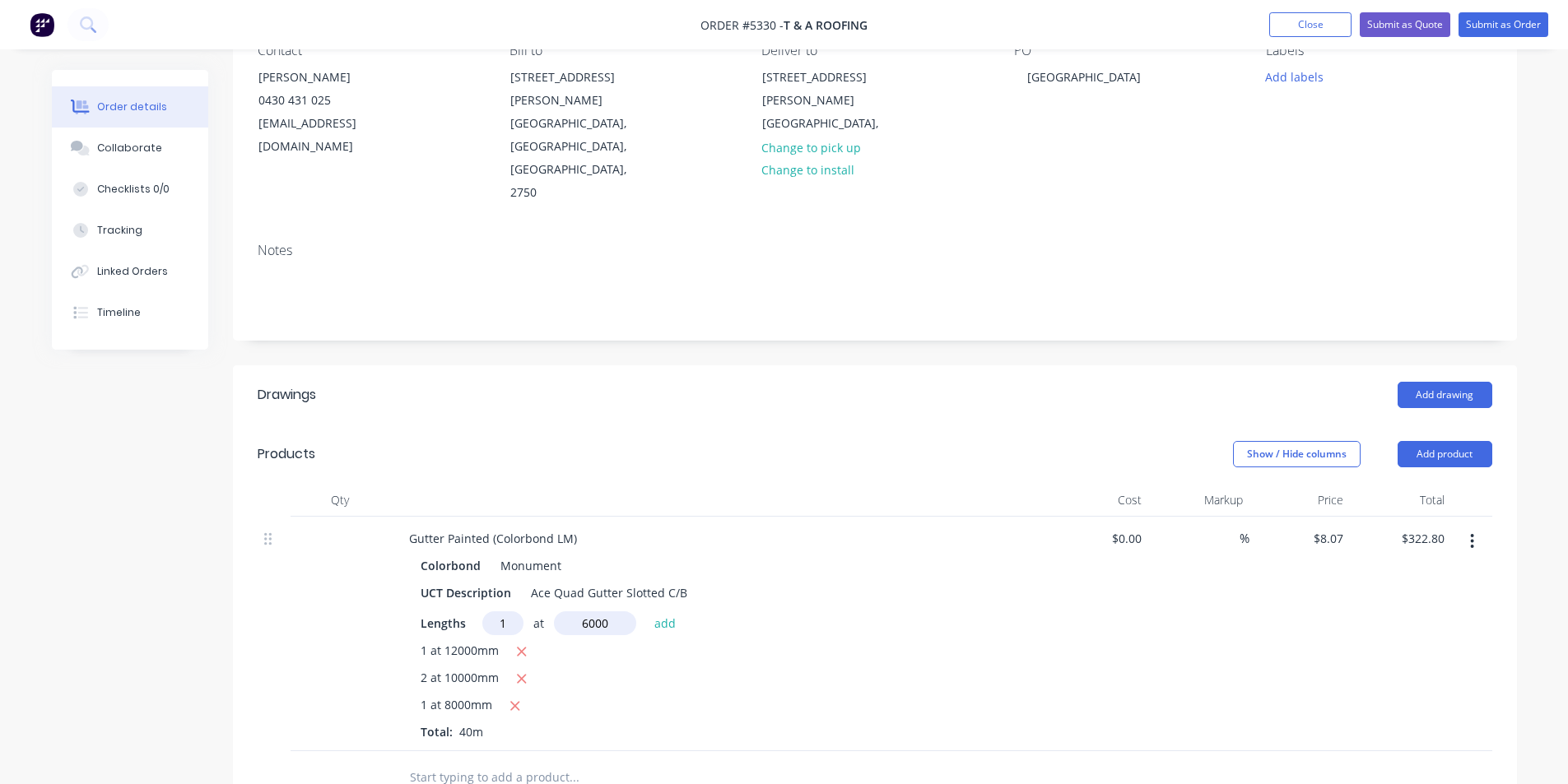
click at [646, 611] on button "add" at bounding box center [665, 622] width 39 height 23
type input "$371.22"
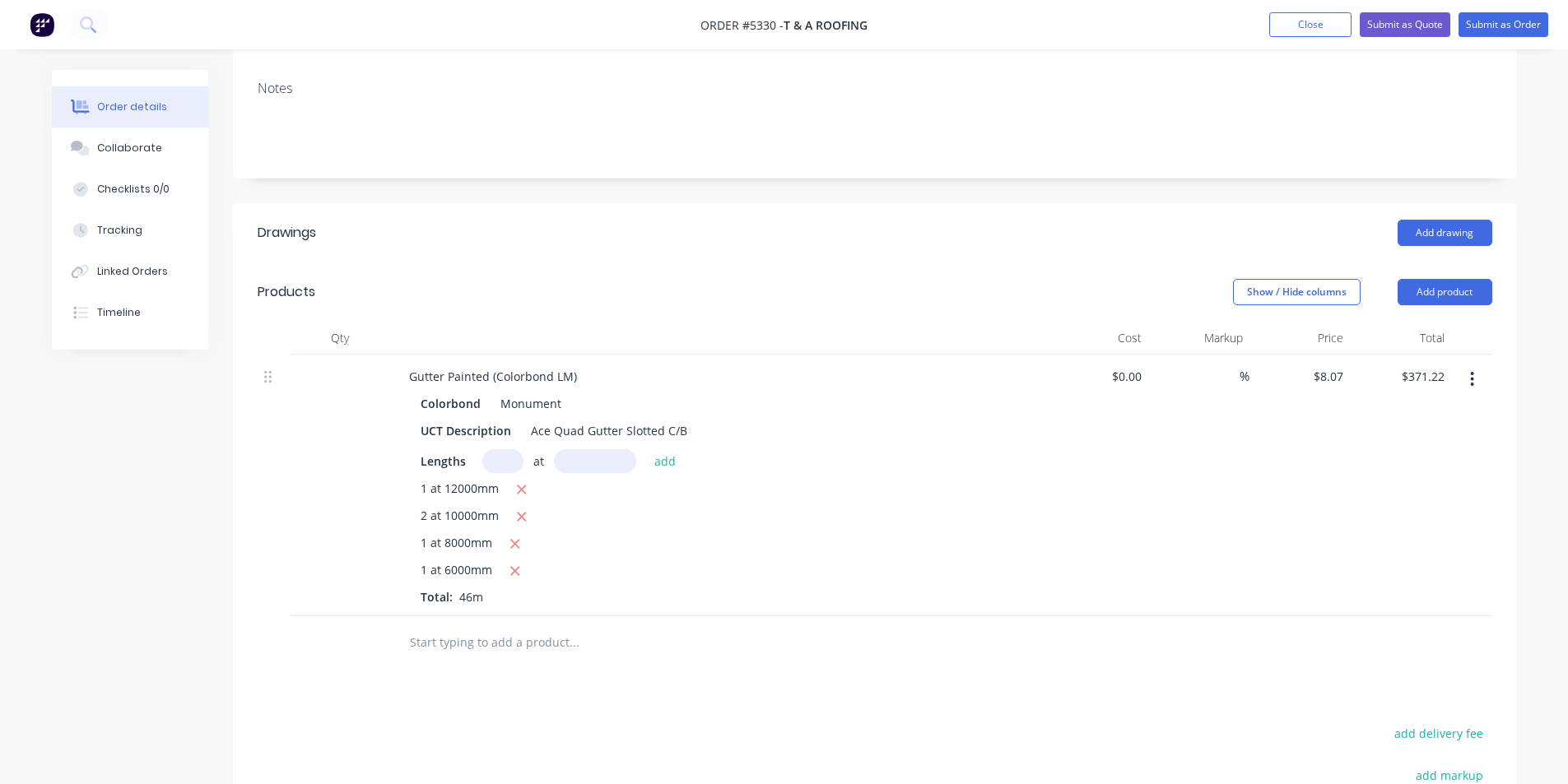
scroll to position [330, 0]
click at [643, 624] on input "text" at bounding box center [573, 640] width 330 height 33
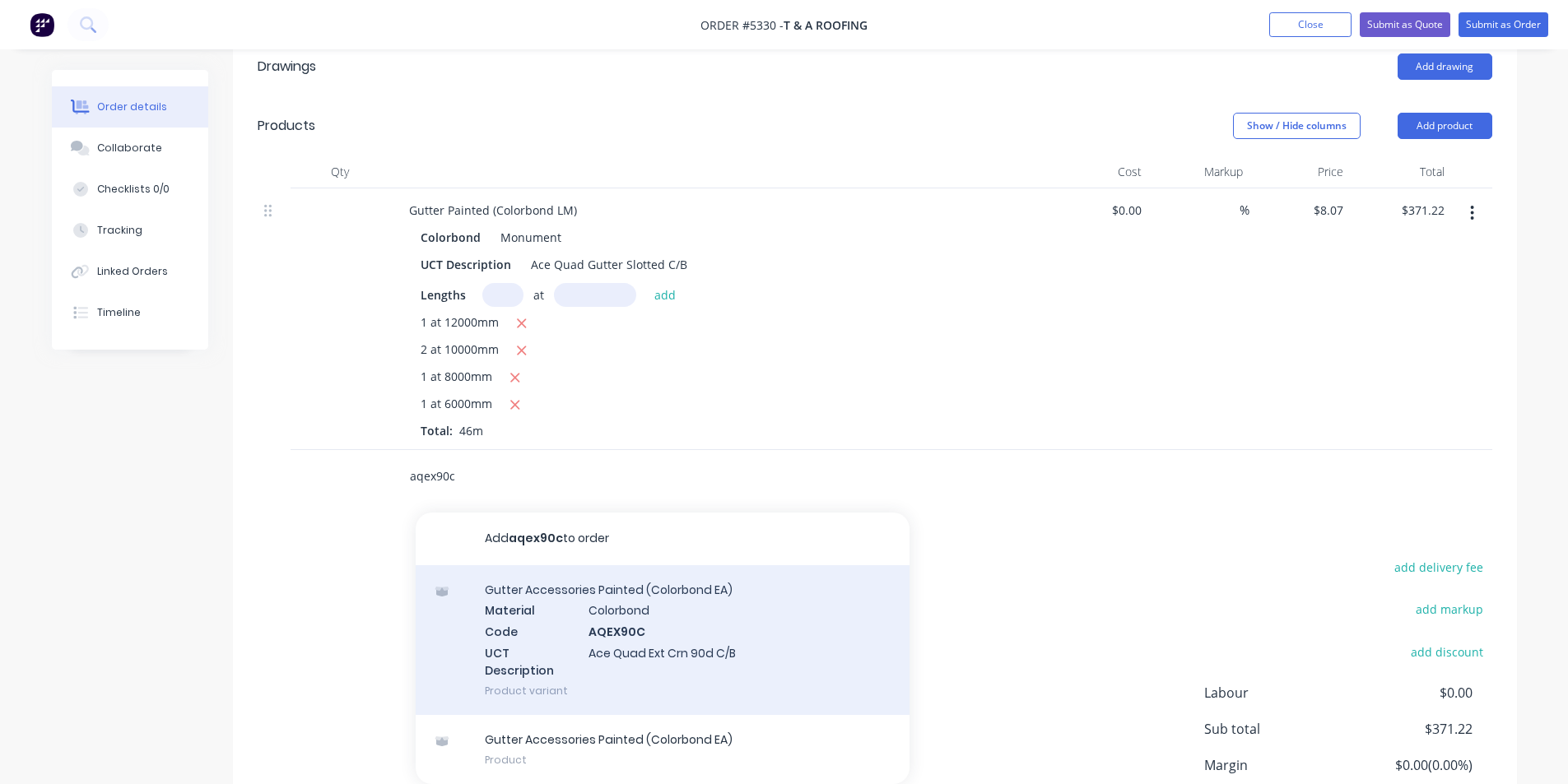
scroll to position [494, 0]
type input "aqex90c"
click at [723, 605] on div "Gutter Accessories Painted (Colorbond EA) Material Colorbond Code AQEX90C UCT D…" at bounding box center [662, 639] width 494 height 150
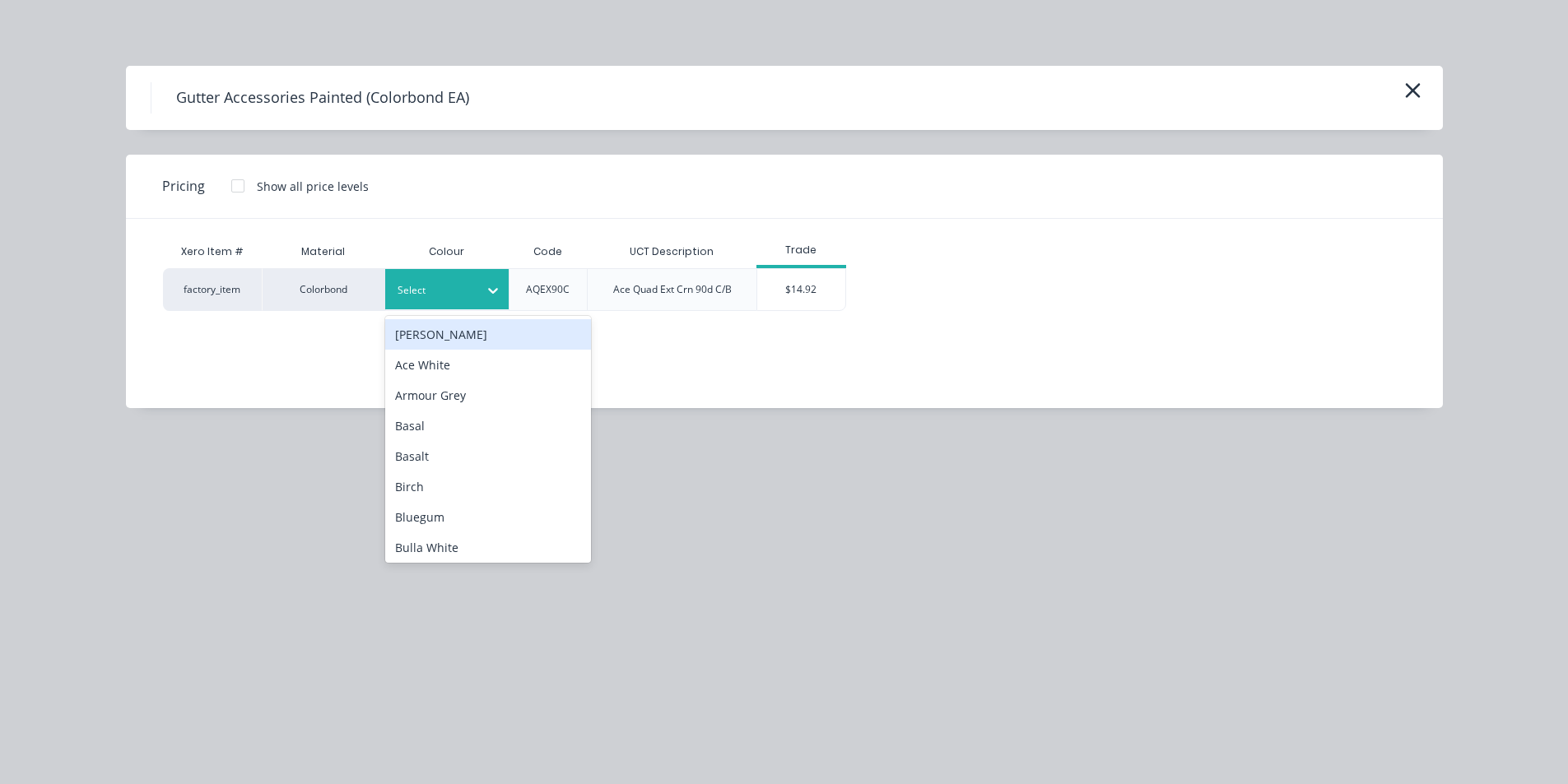
click at [490, 298] on div at bounding box center [492, 291] width 29 height 26
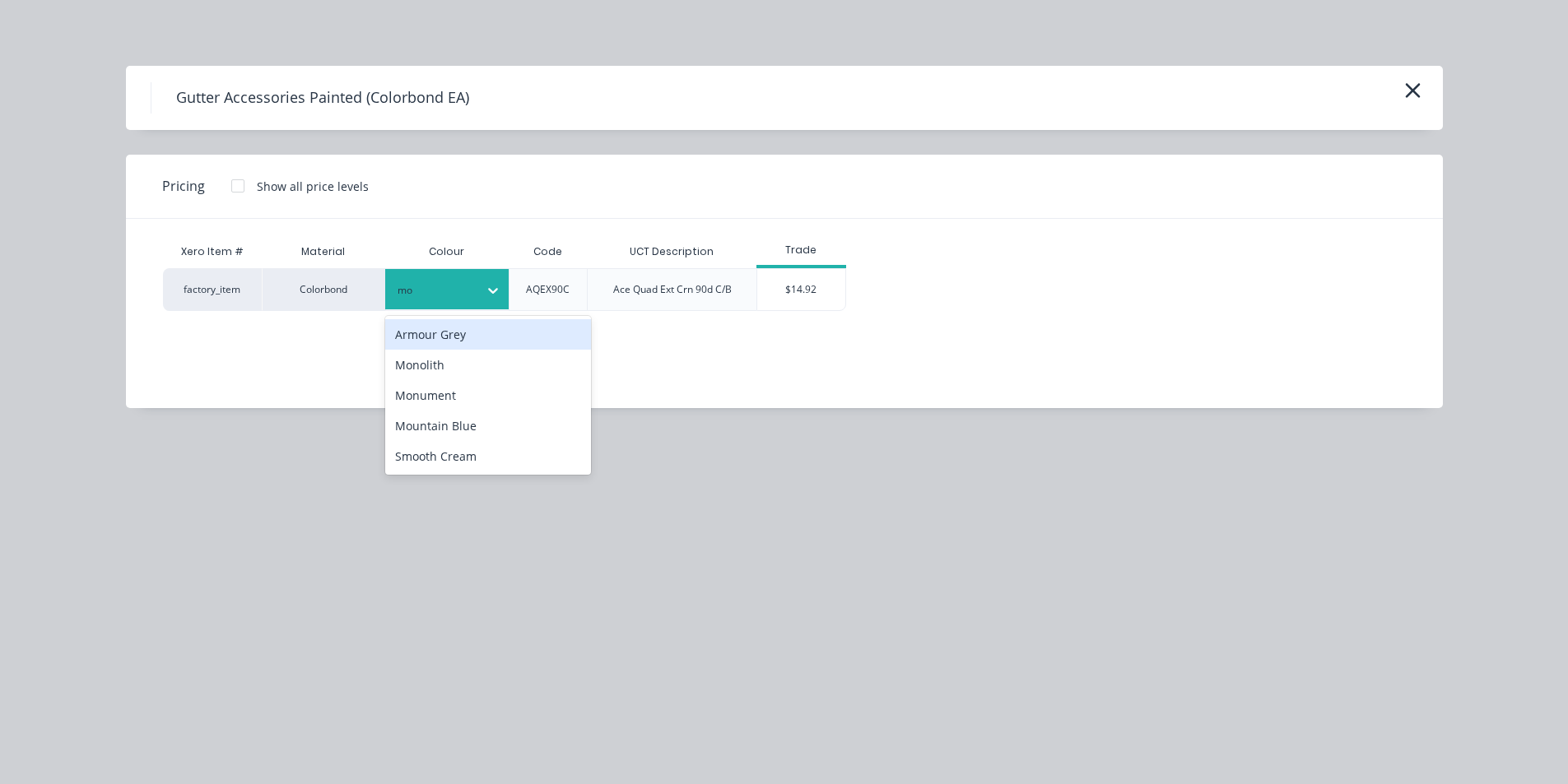
type input "mon"
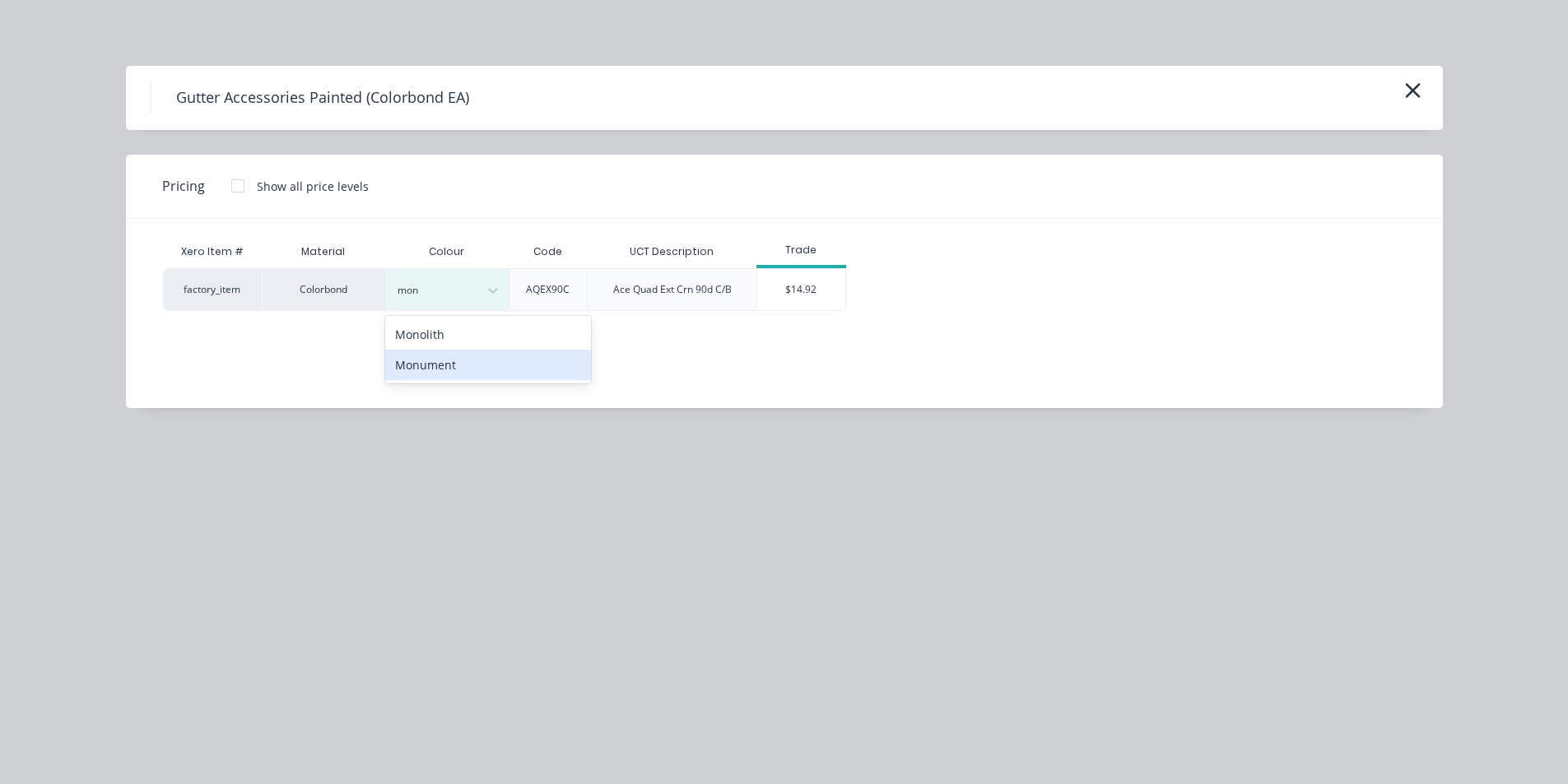
click at [522, 353] on div "Monument" at bounding box center [488, 365] width 206 height 30
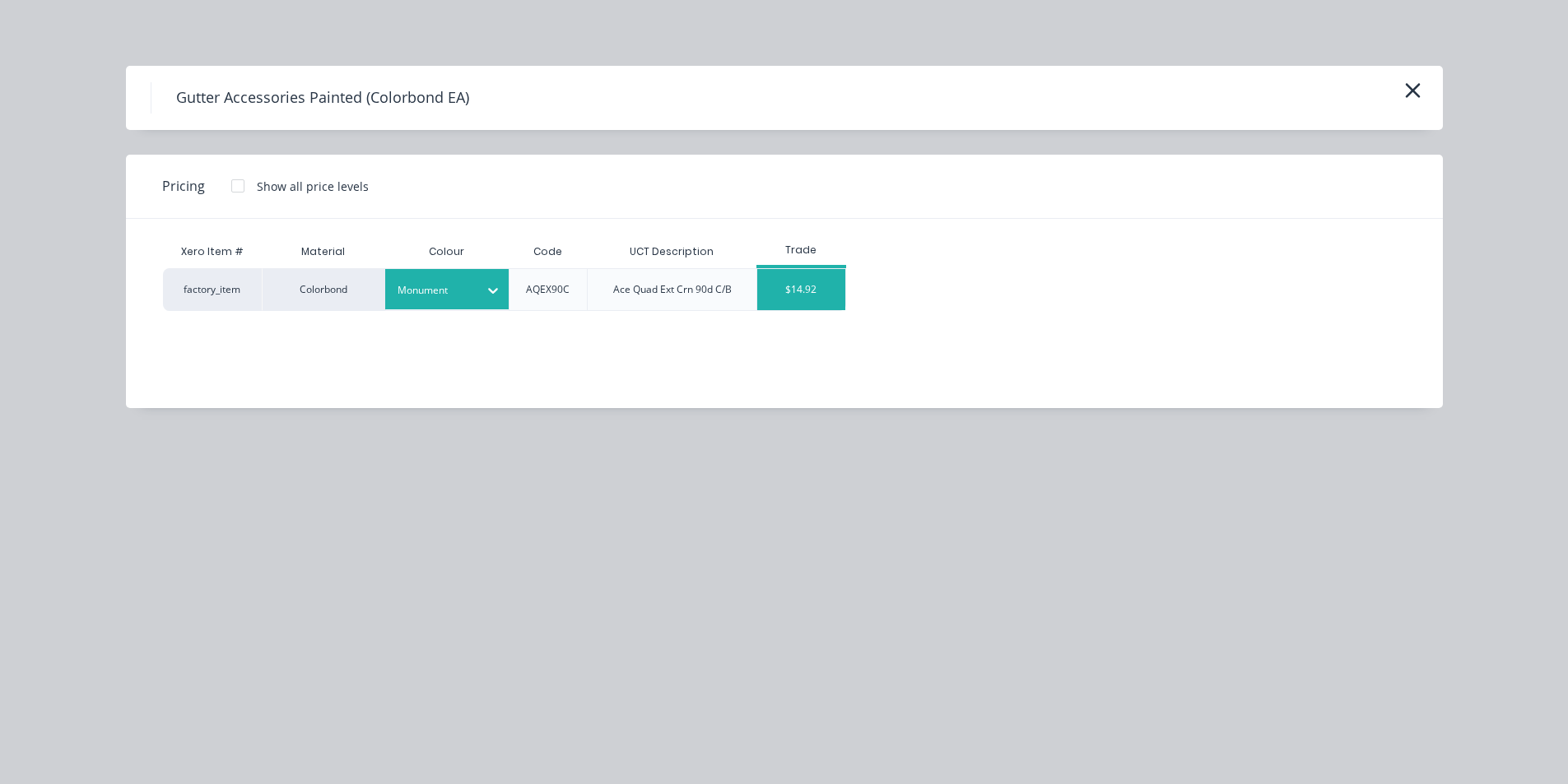
click at [768, 281] on div "$14.92" at bounding box center [801, 290] width 88 height 42
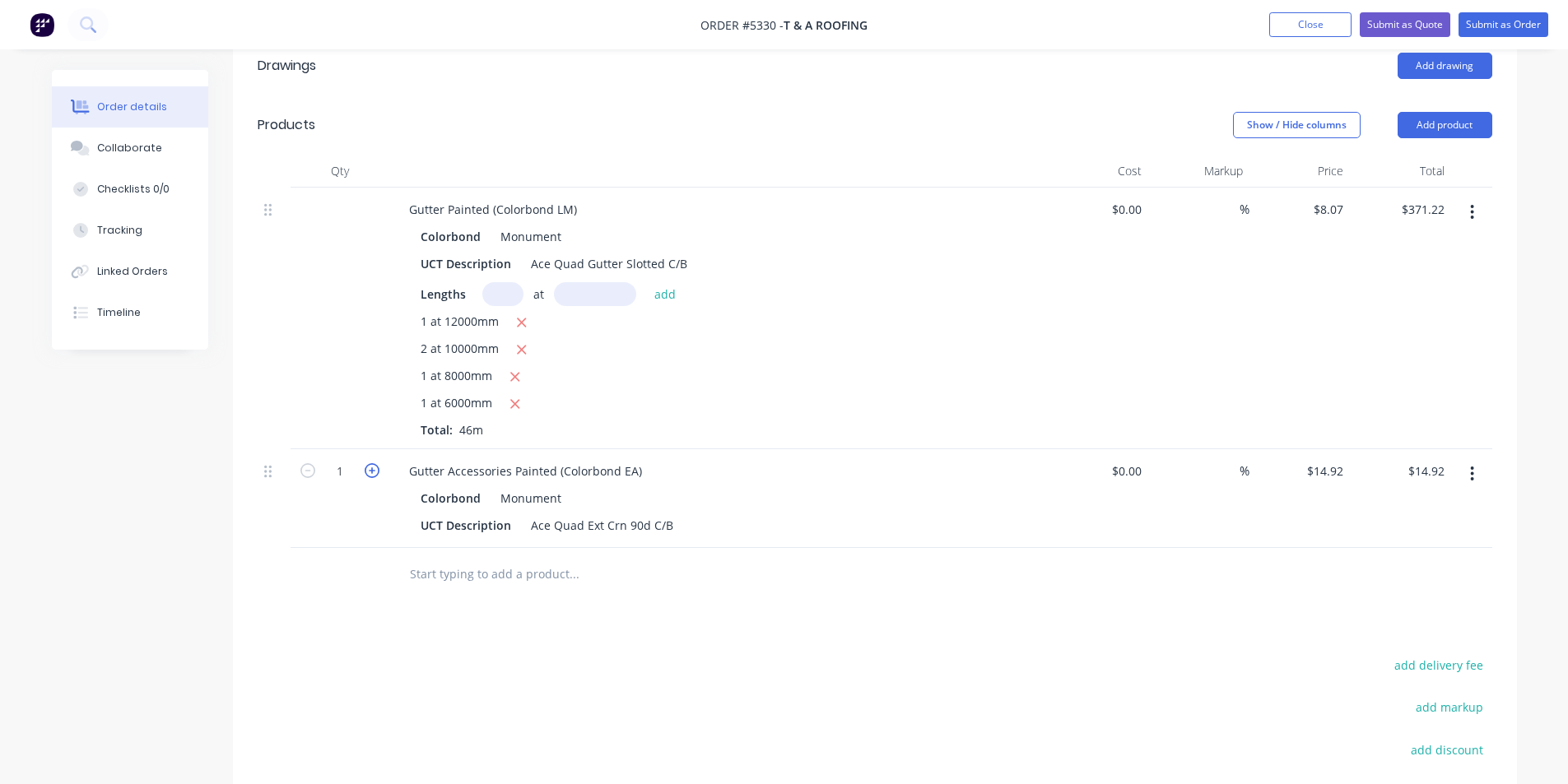
click at [368, 464] on icon "button" at bounding box center [372, 471] width 15 height 15
type input "2"
type input "$29.84"
click at [368, 464] on icon "button" at bounding box center [372, 471] width 15 height 15
type input "3"
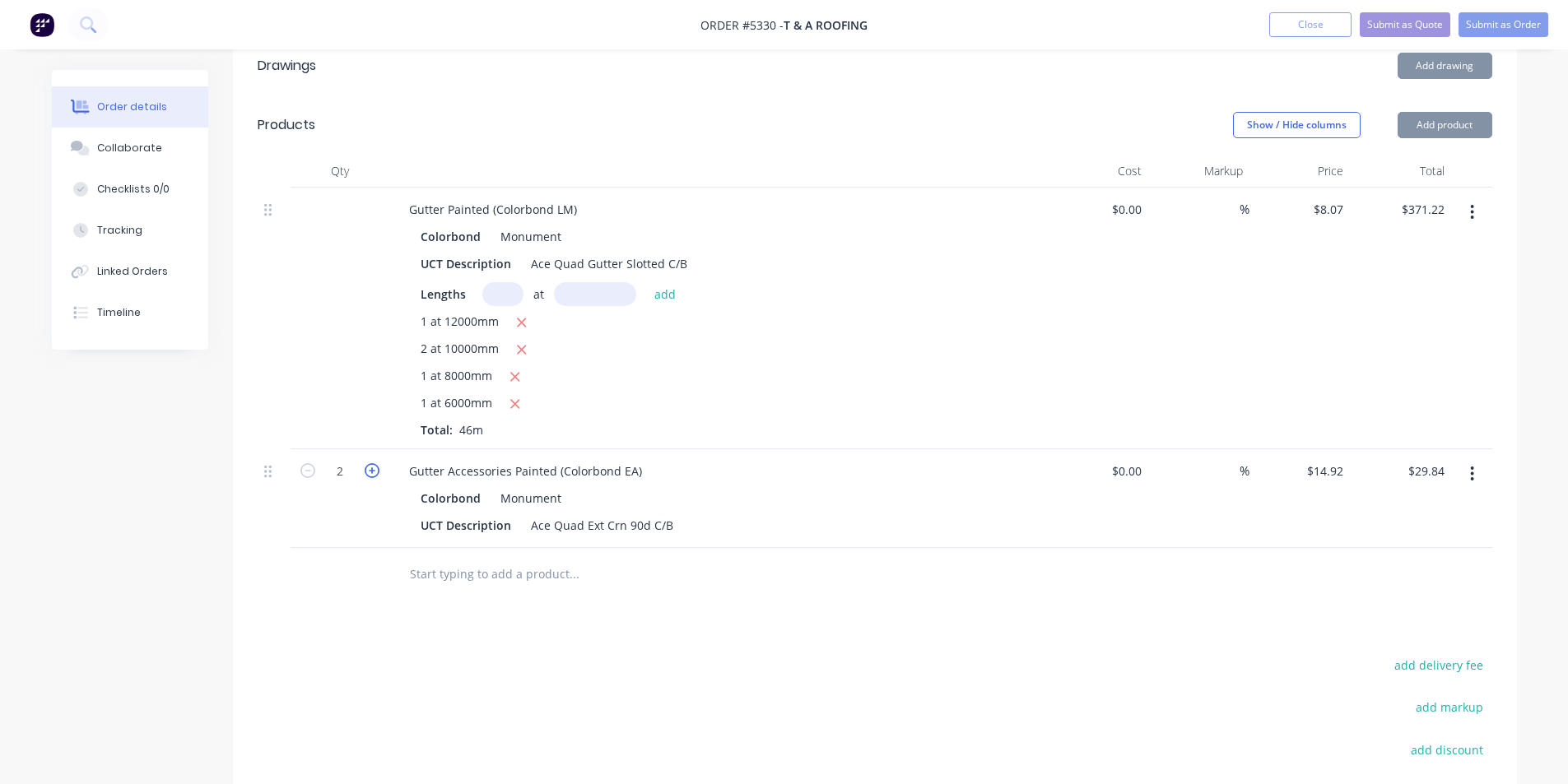
type input "$44.76"
click at [368, 464] on icon "button" at bounding box center [372, 471] width 15 height 15
type input "4"
type input "$59.68"
click at [368, 464] on icon "button" at bounding box center [372, 471] width 15 height 15
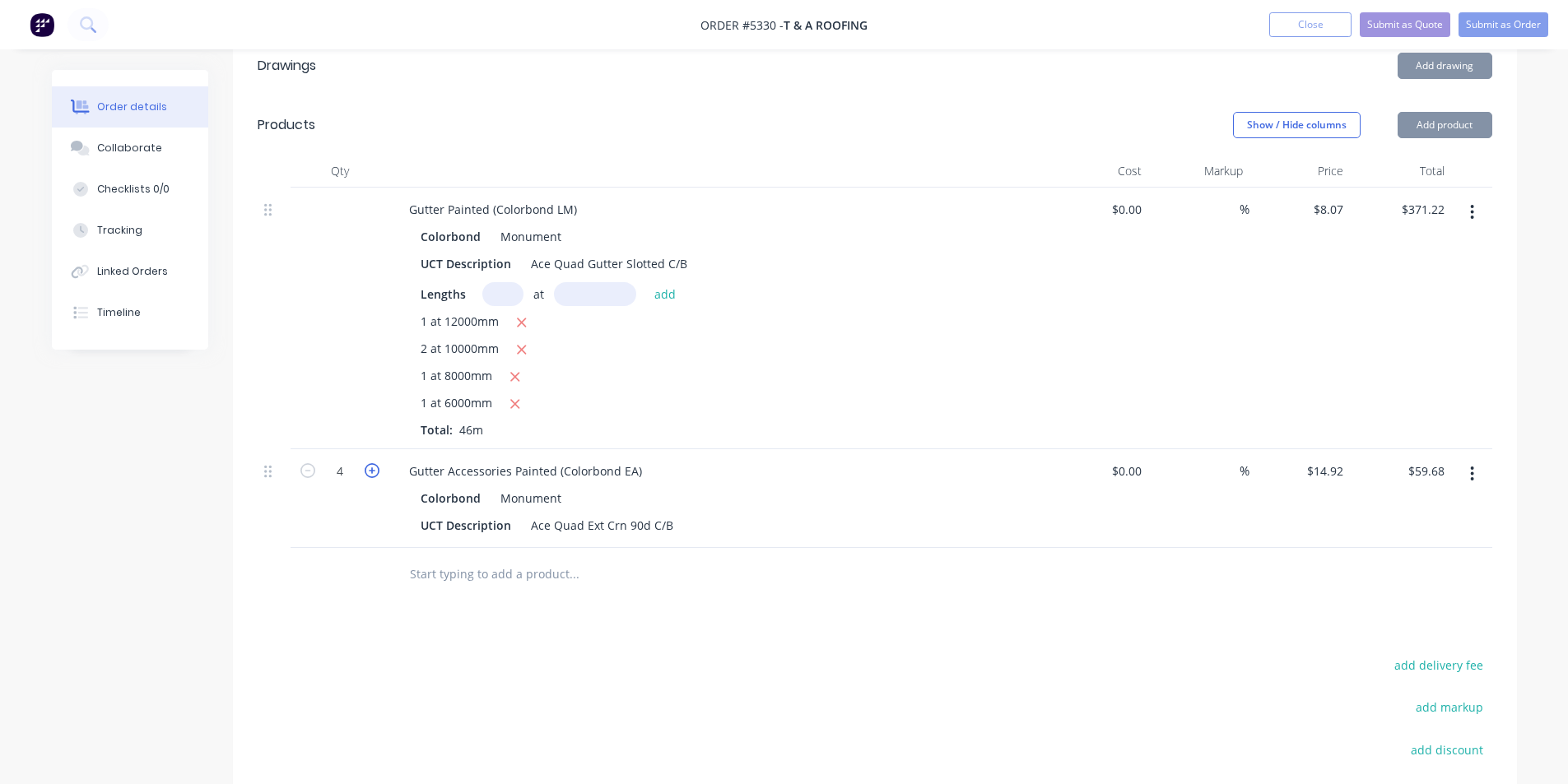
type input "5"
type input "$74.60"
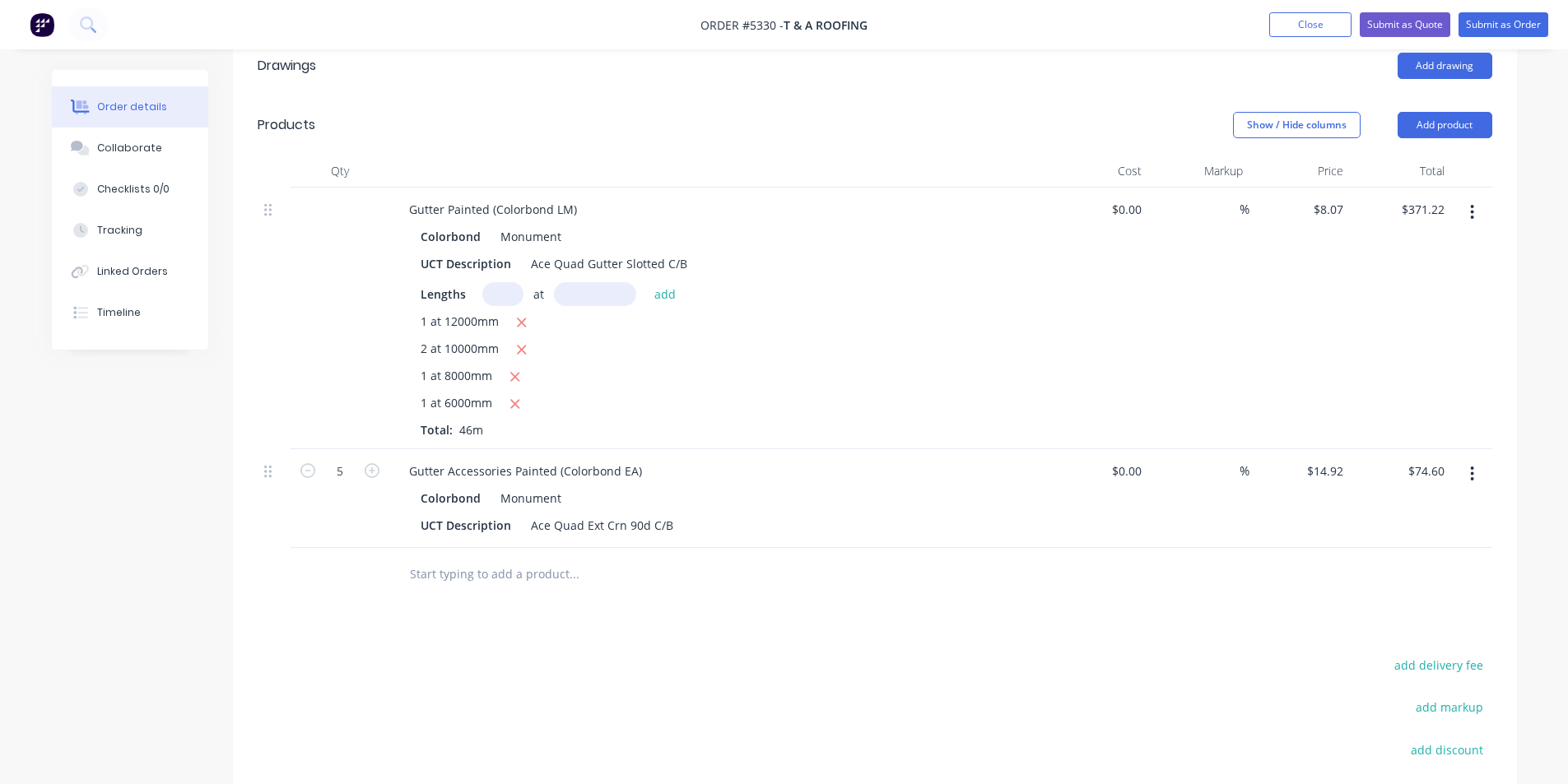
click at [449, 558] on input "text" at bounding box center [573, 574] width 330 height 33
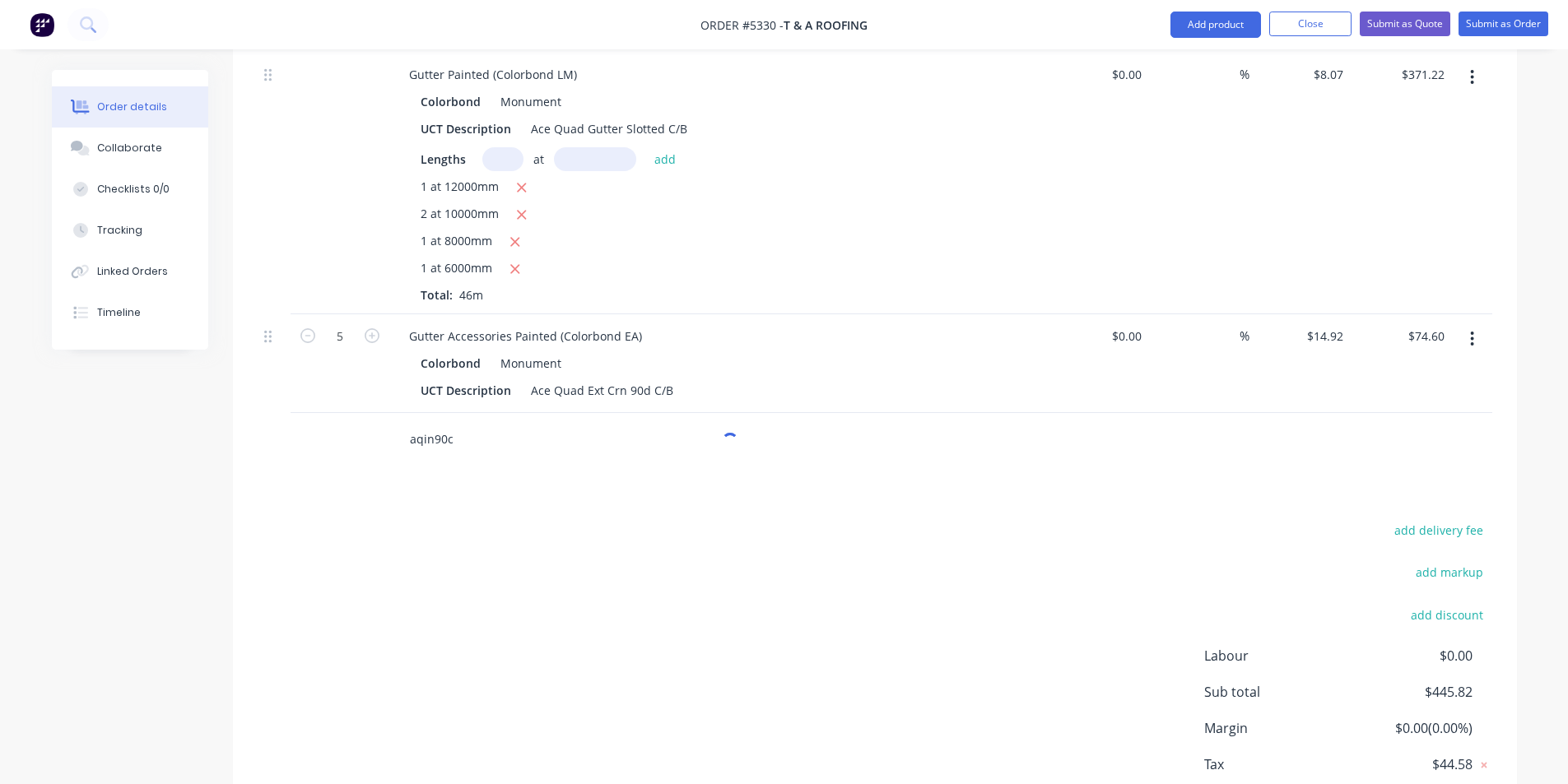
scroll to position [662, 0]
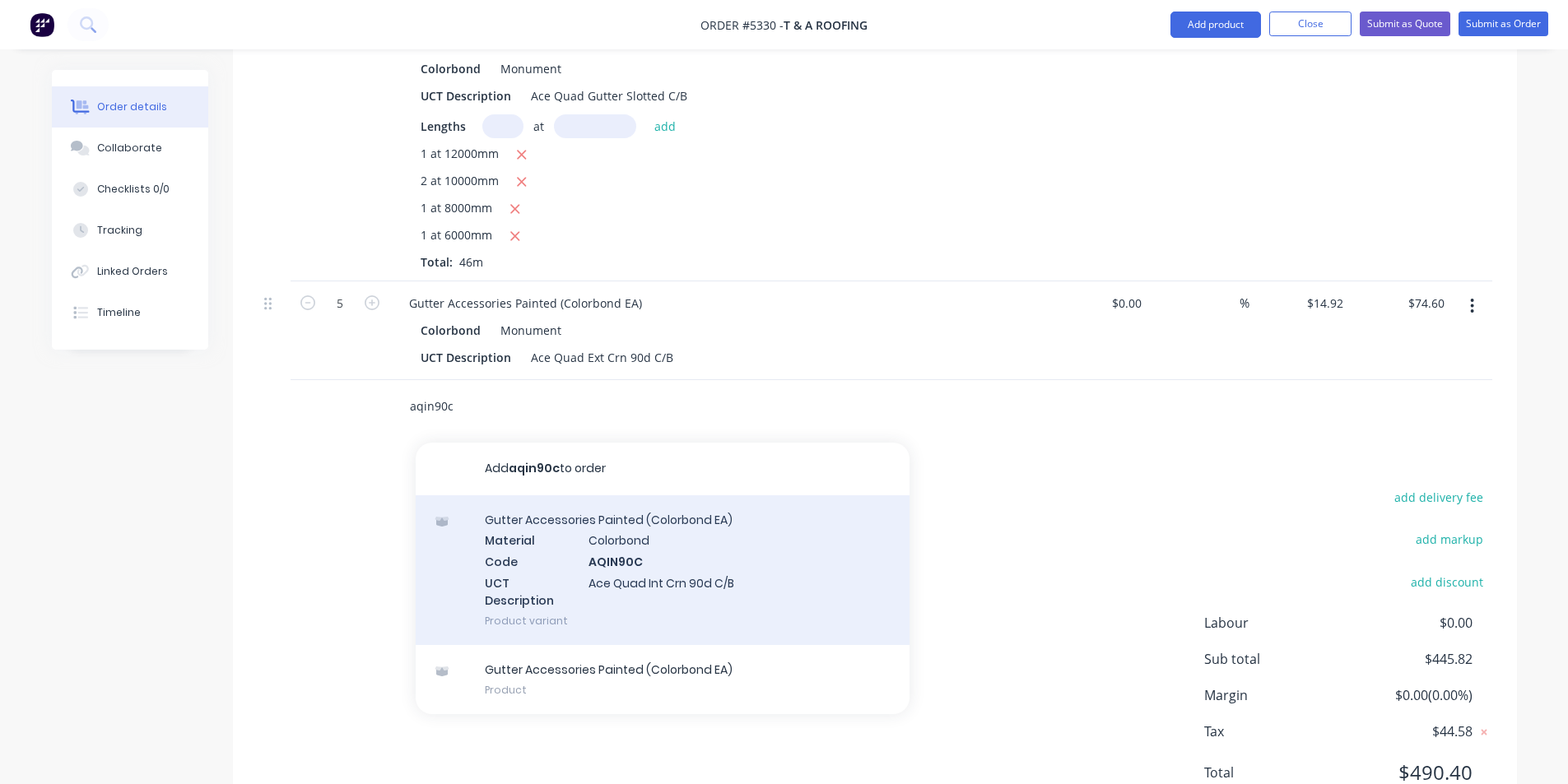
type input "aqin90c"
click at [627, 496] on div "Gutter Accessories Painted (Colorbond EA) Material Colorbond Code AQIN90C UCT D…" at bounding box center [662, 571] width 494 height 150
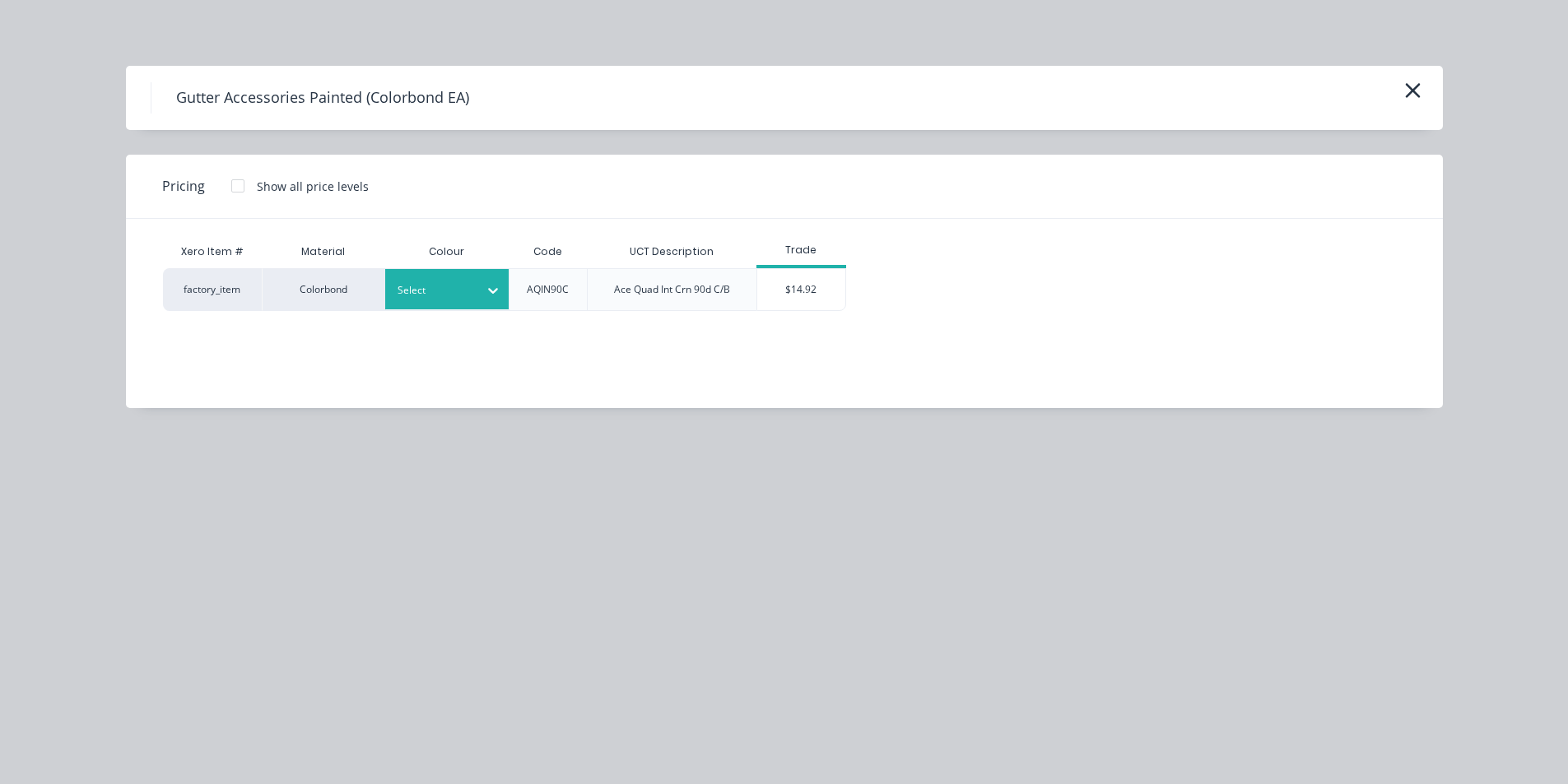
click at [493, 292] on icon at bounding box center [492, 290] width 16 height 16
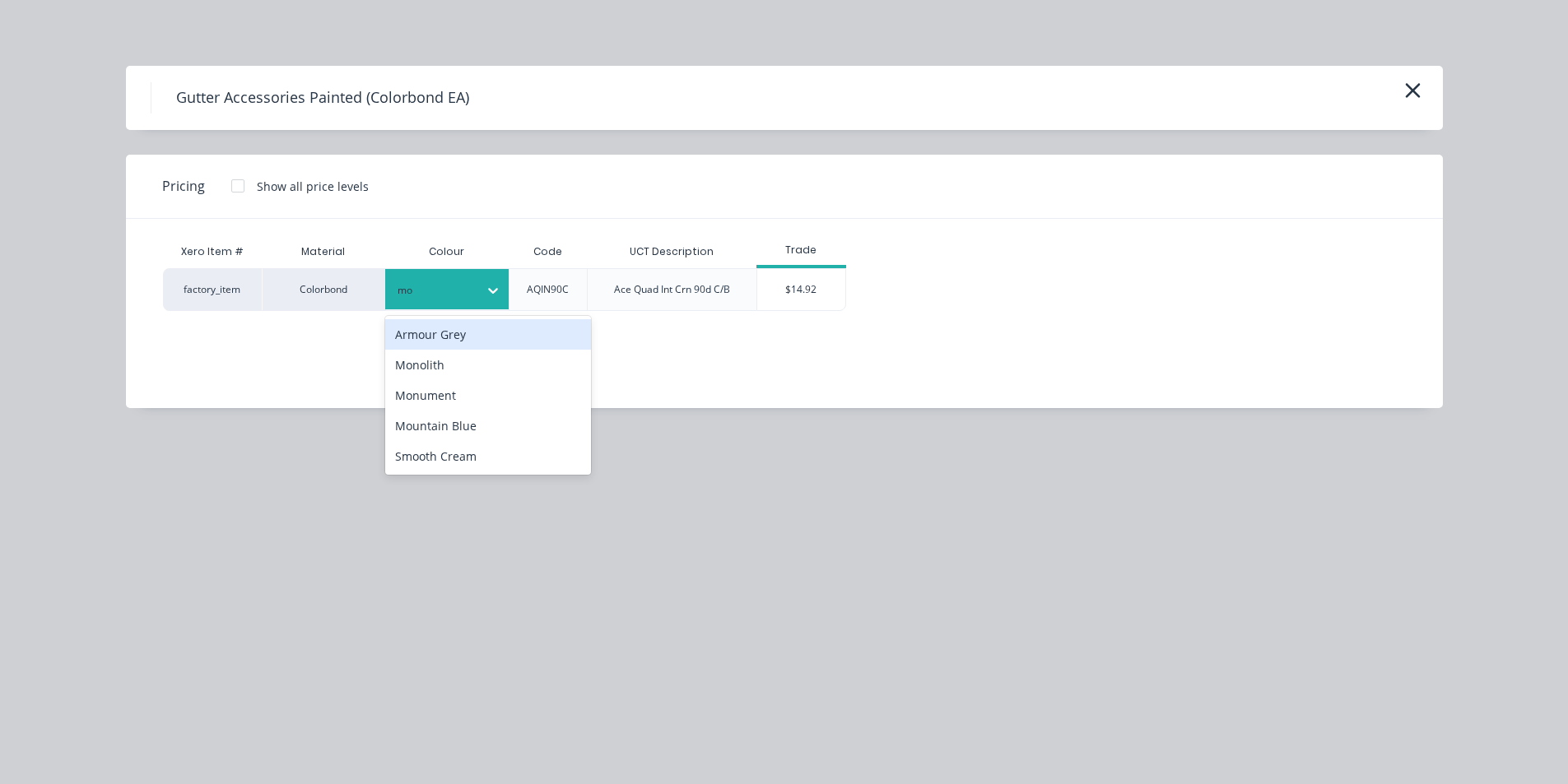
type input "mon"
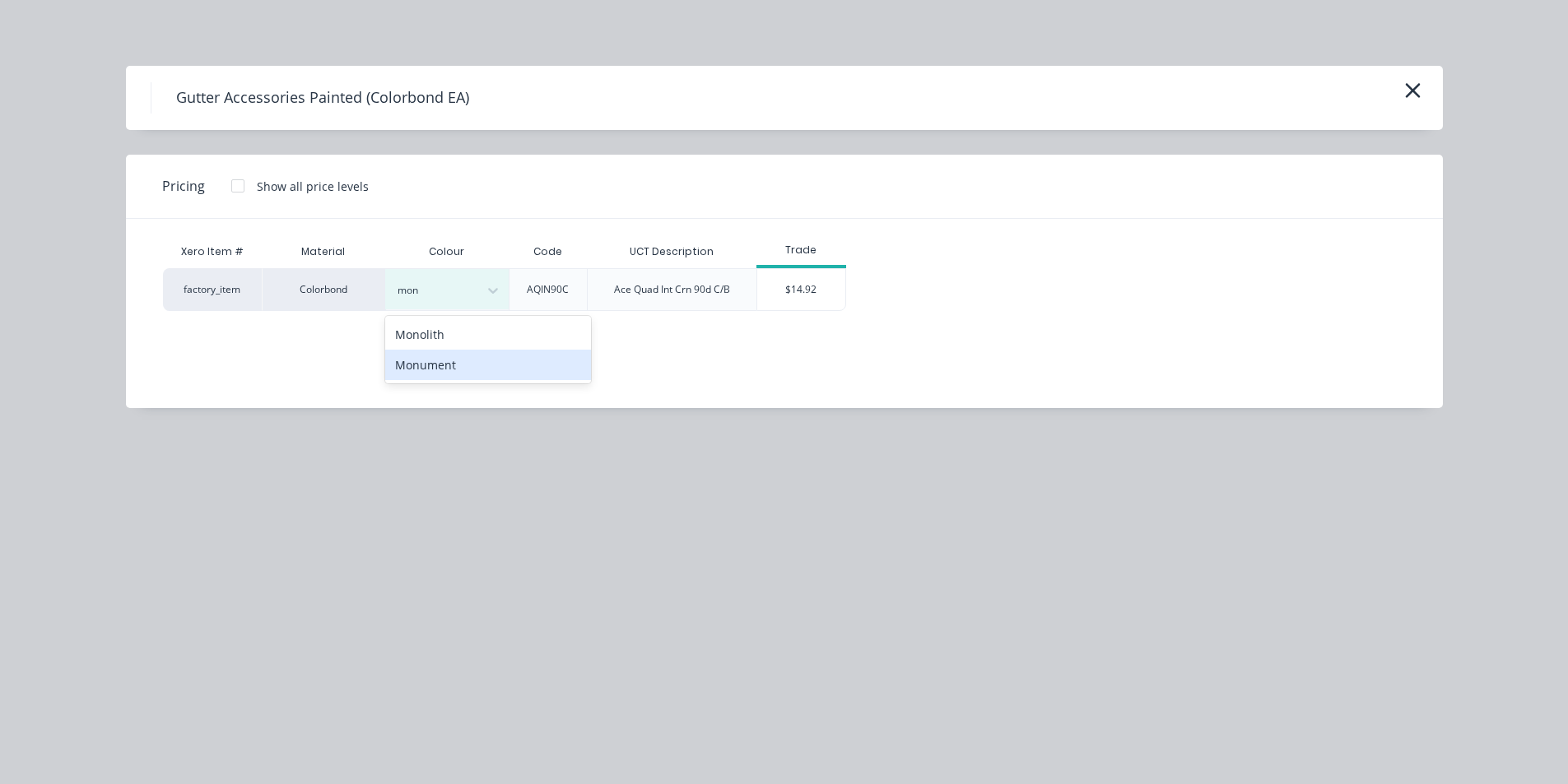
click at [540, 380] on div "Monument" at bounding box center [488, 365] width 206 height 30
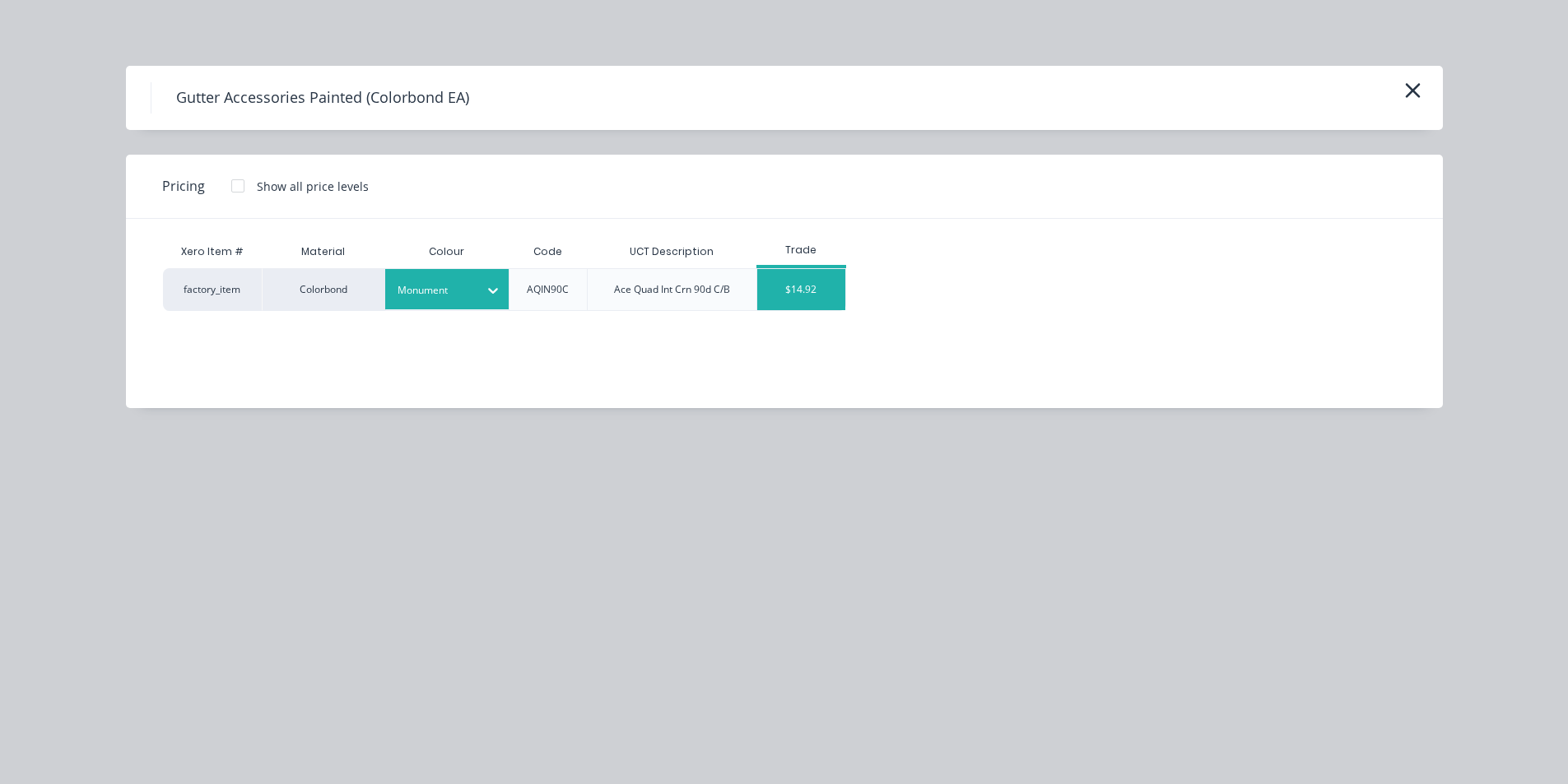
click at [808, 289] on div "$14.92" at bounding box center [801, 290] width 88 height 42
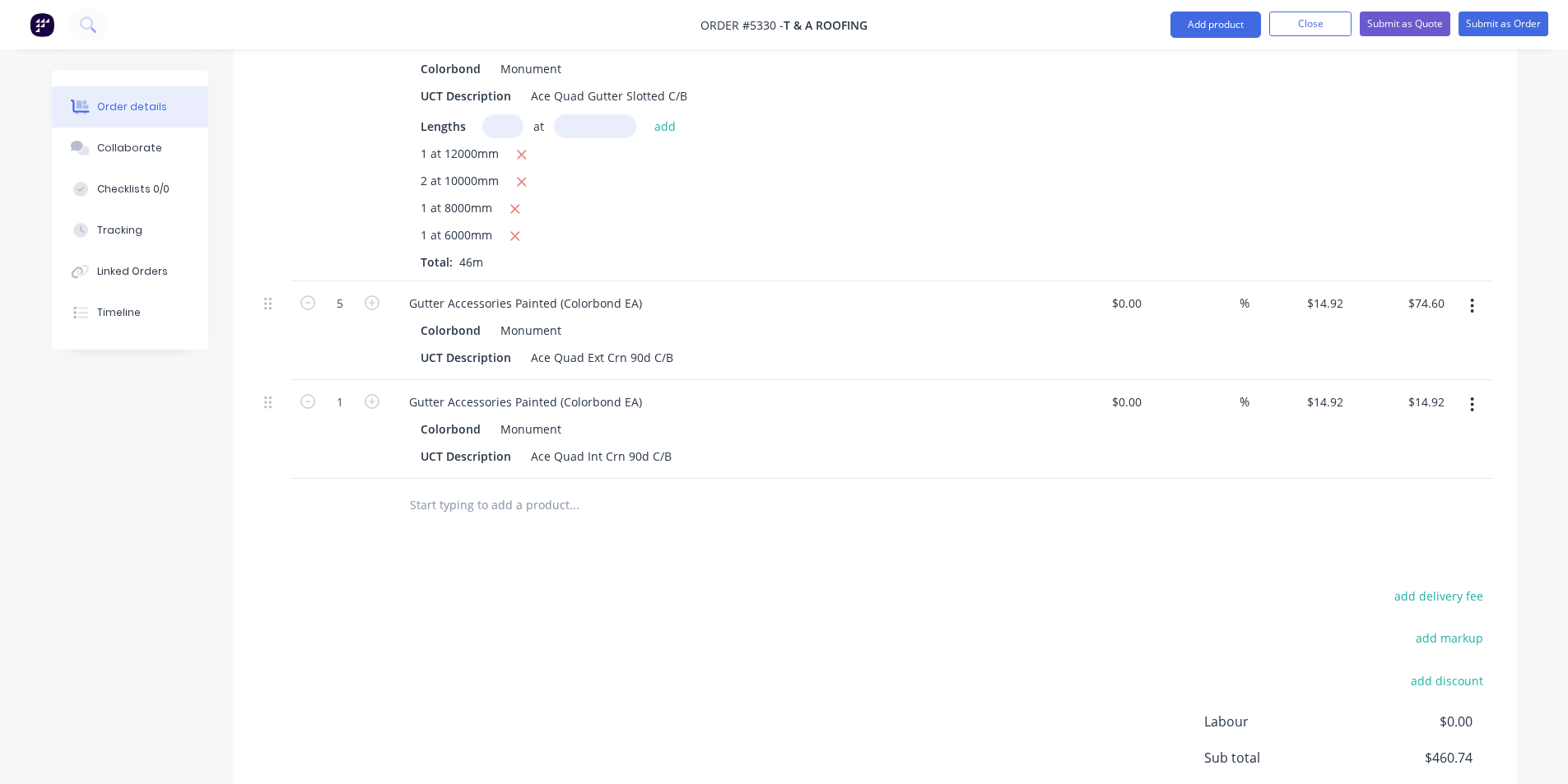
click at [554, 489] on input "text" at bounding box center [573, 505] width 330 height 33
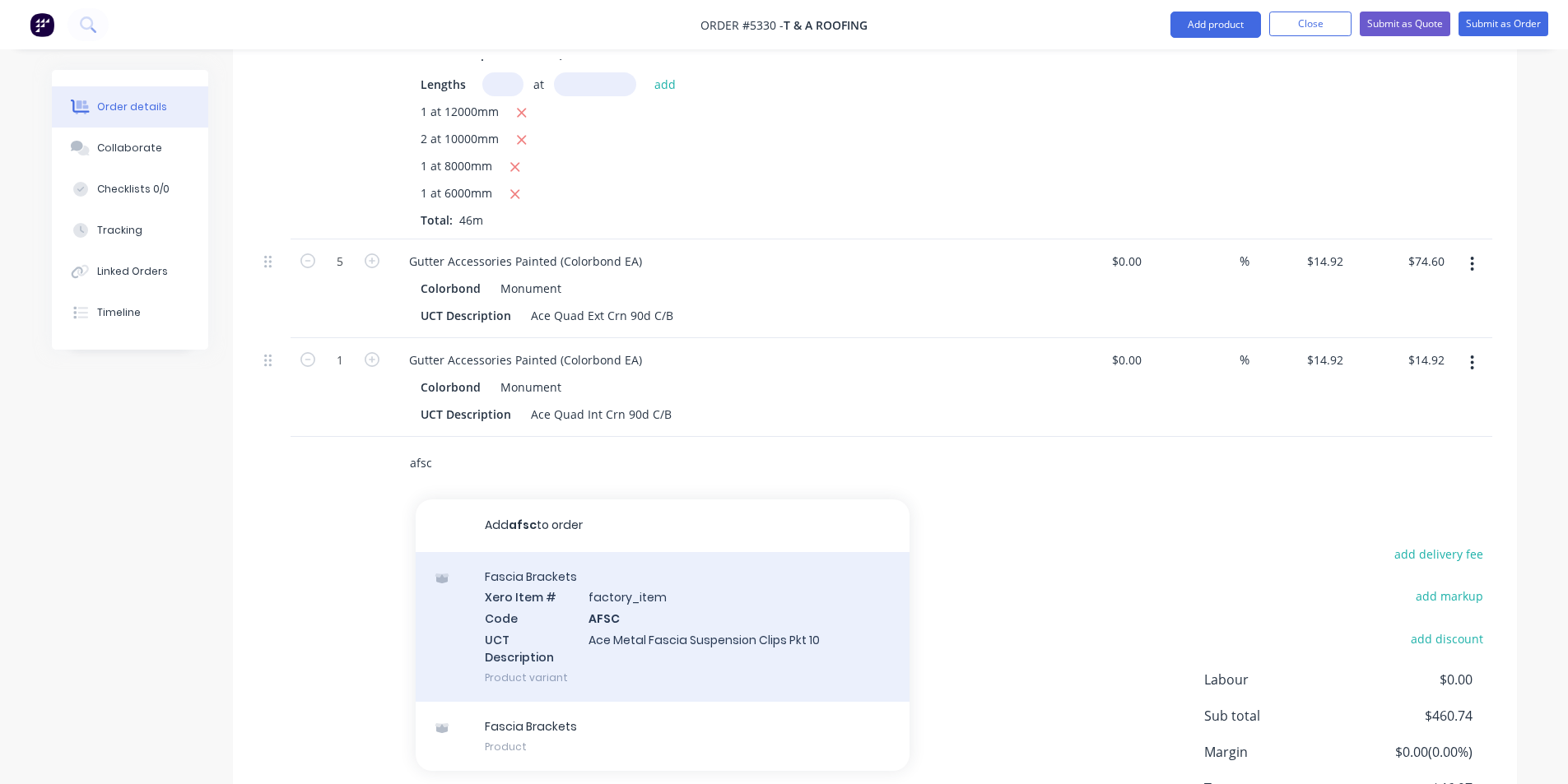
scroll to position [744, 0]
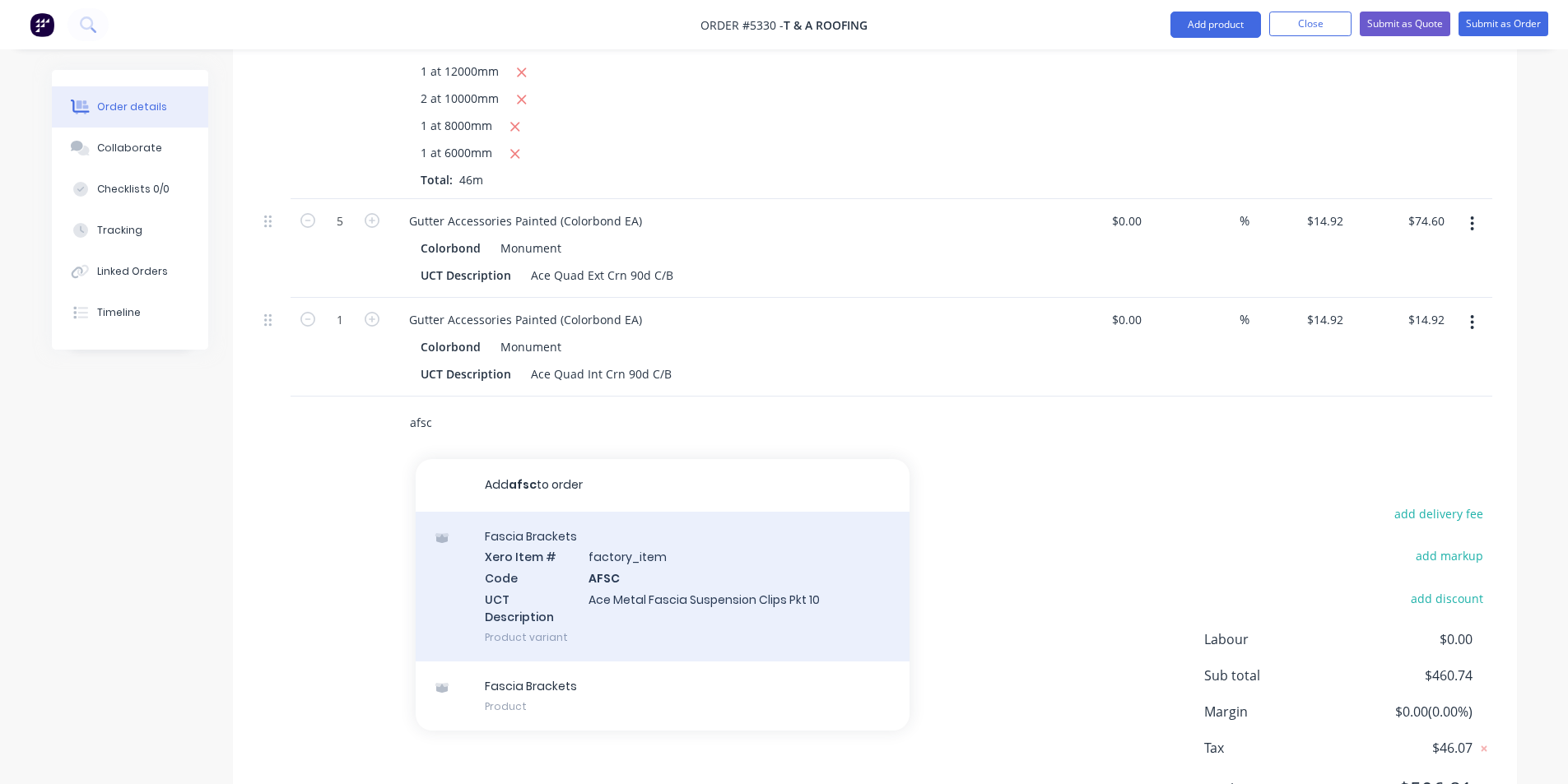
type input "afsc"
click at [656, 540] on div "[MEDICAL_DATA] Brackets Xero Item # factory_item Code AFSC UCT Description Ace …" at bounding box center [662, 587] width 494 height 150
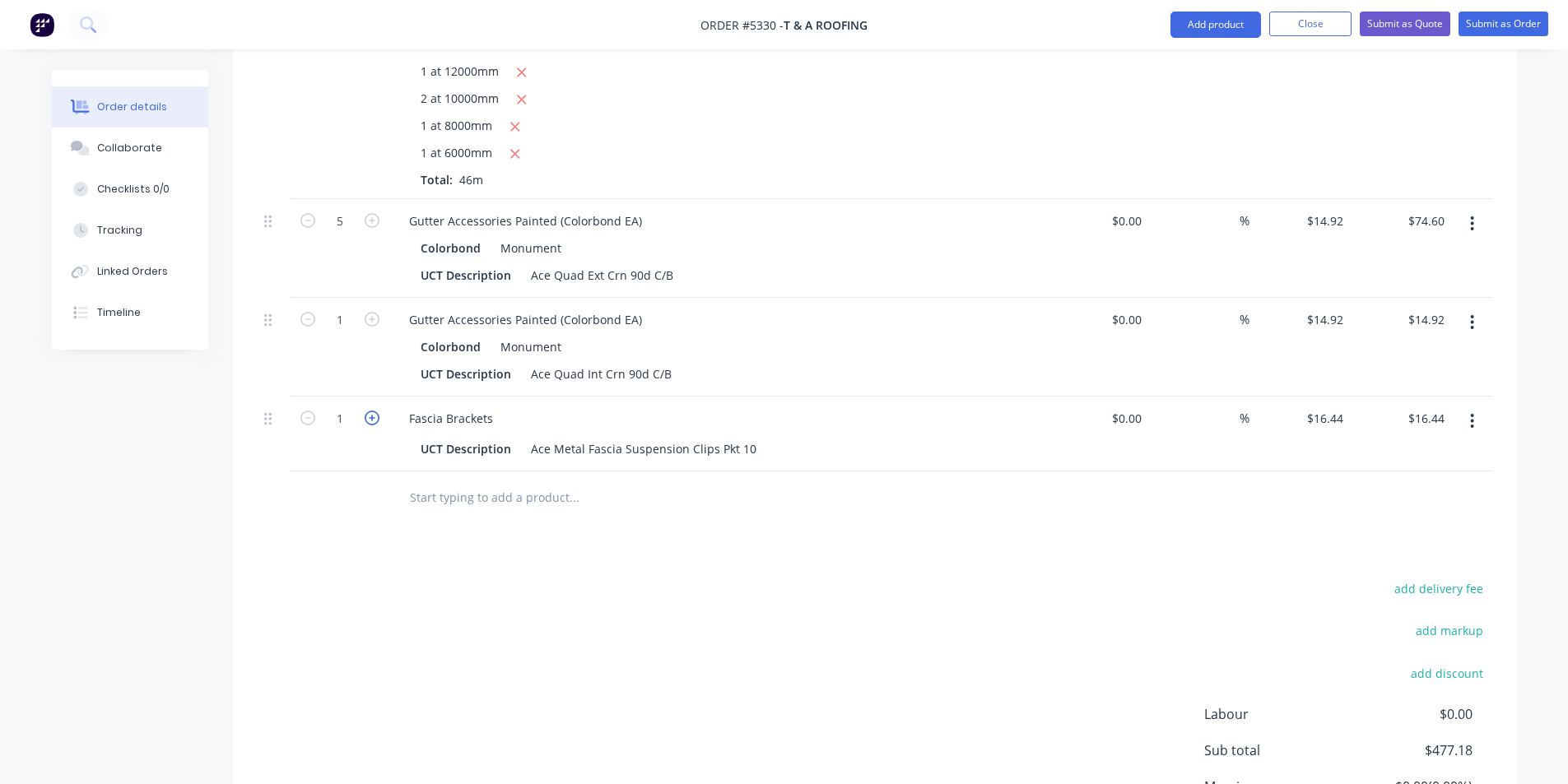
click at [377, 411] on icon "button" at bounding box center [372, 418] width 15 height 15
type input "2"
type input "$32.88"
click at [377, 411] on icon "button" at bounding box center [372, 418] width 15 height 15
type input "3"
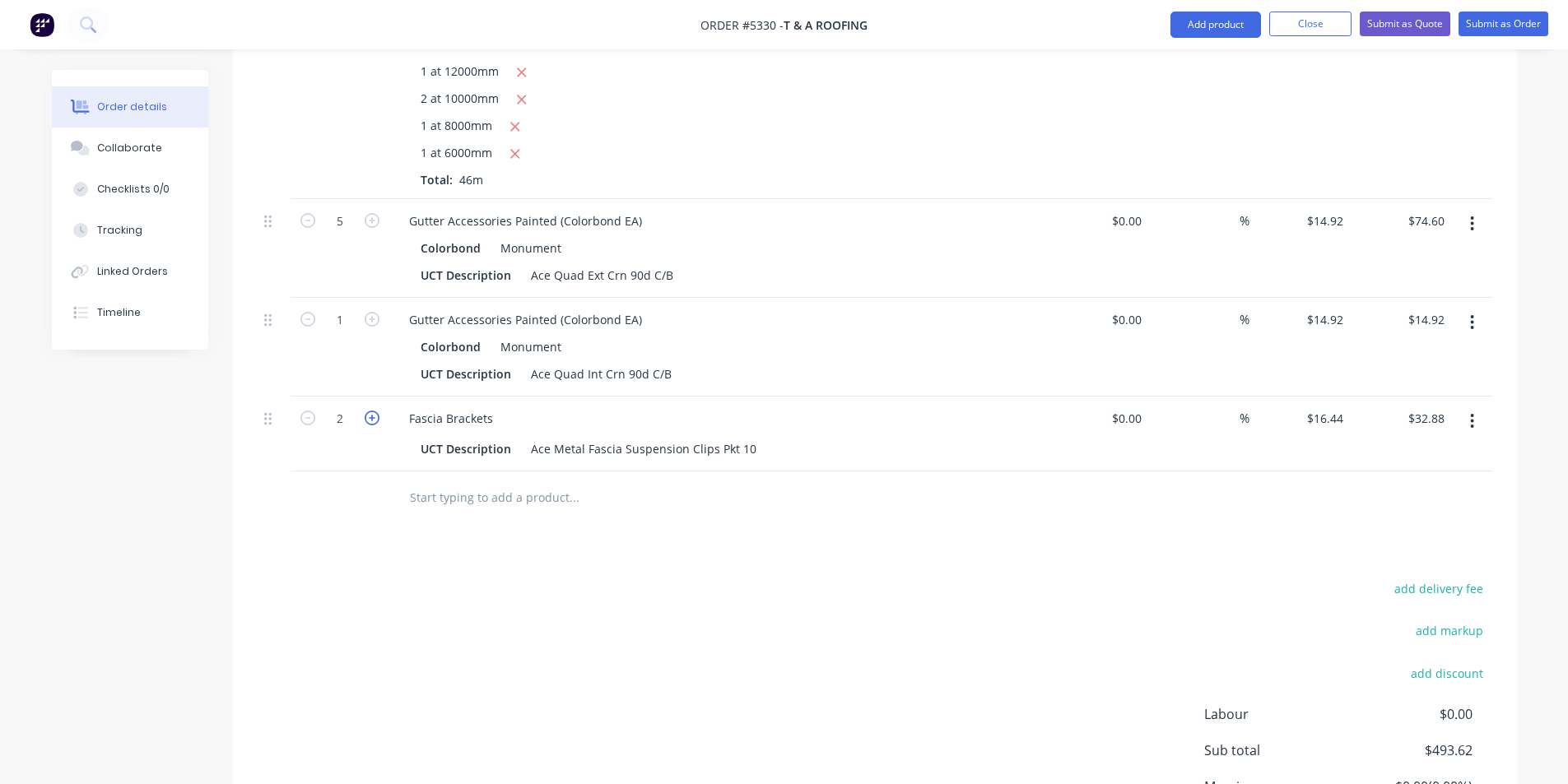
type input "$49.32"
click at [377, 411] on icon "button" at bounding box center [372, 418] width 15 height 15
type input "4"
type input "$65.76"
click at [438, 482] on input "text" at bounding box center [573, 498] width 330 height 33
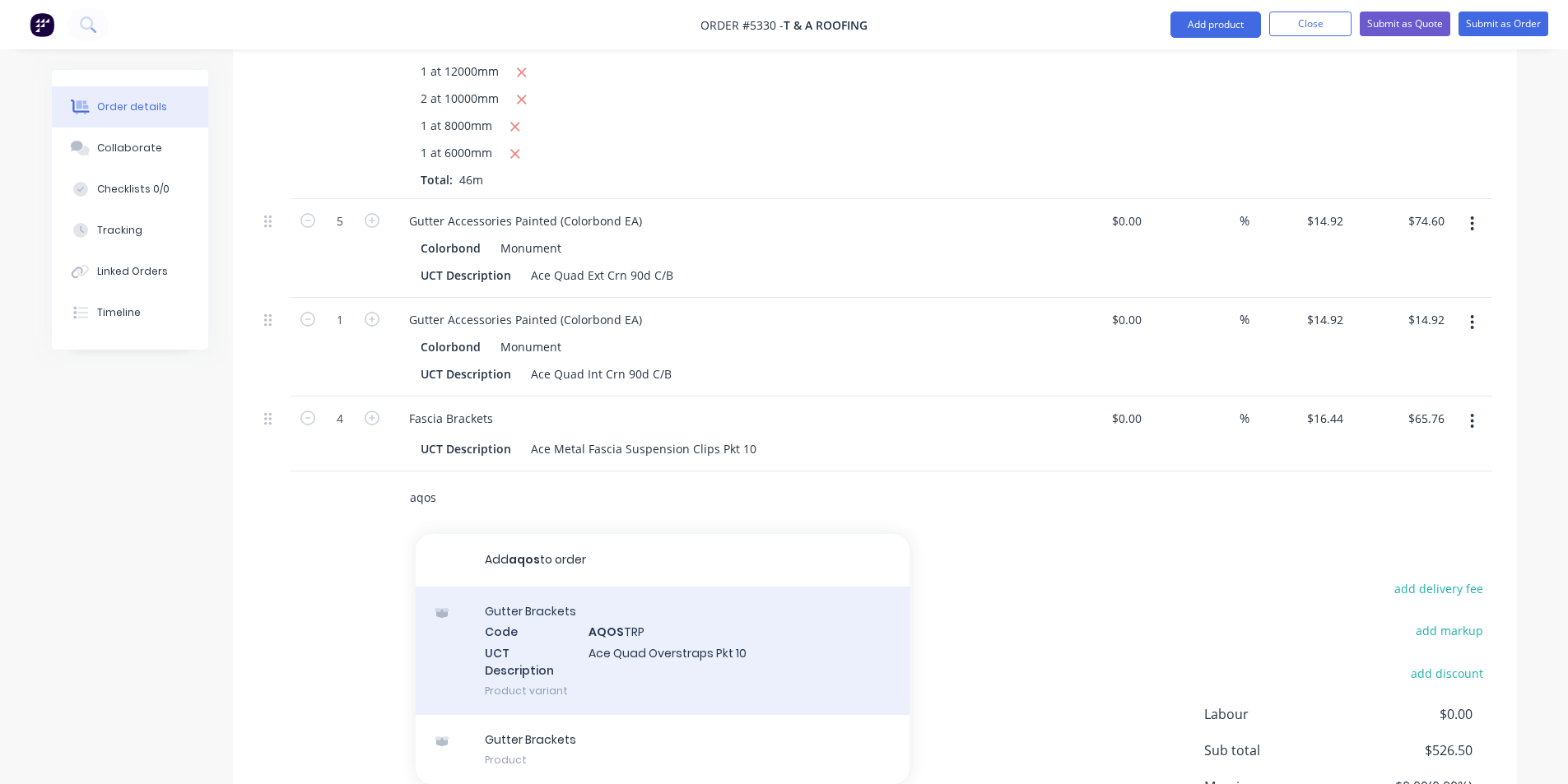
type input "aqos"
click at [673, 604] on div "Gutter Brackets Code AQOS TRP UCT Description Ace Quad Overstraps Pkt 10 Produc…" at bounding box center [662, 651] width 494 height 128
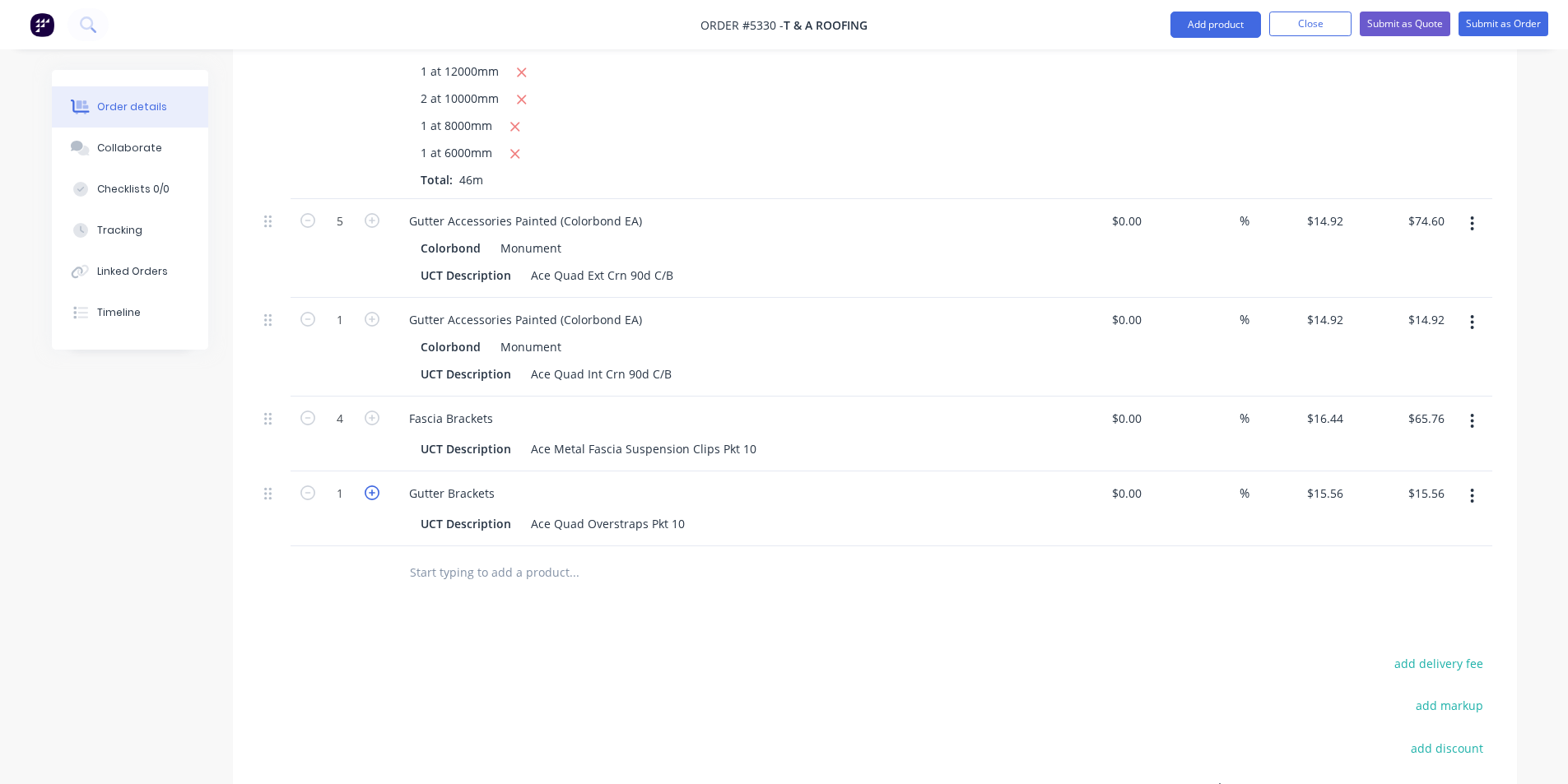
click at [373, 486] on icon "button" at bounding box center [372, 493] width 15 height 15
type input "2"
type input "$31.12"
click at [373, 486] on icon "button" at bounding box center [372, 493] width 15 height 15
type input "3"
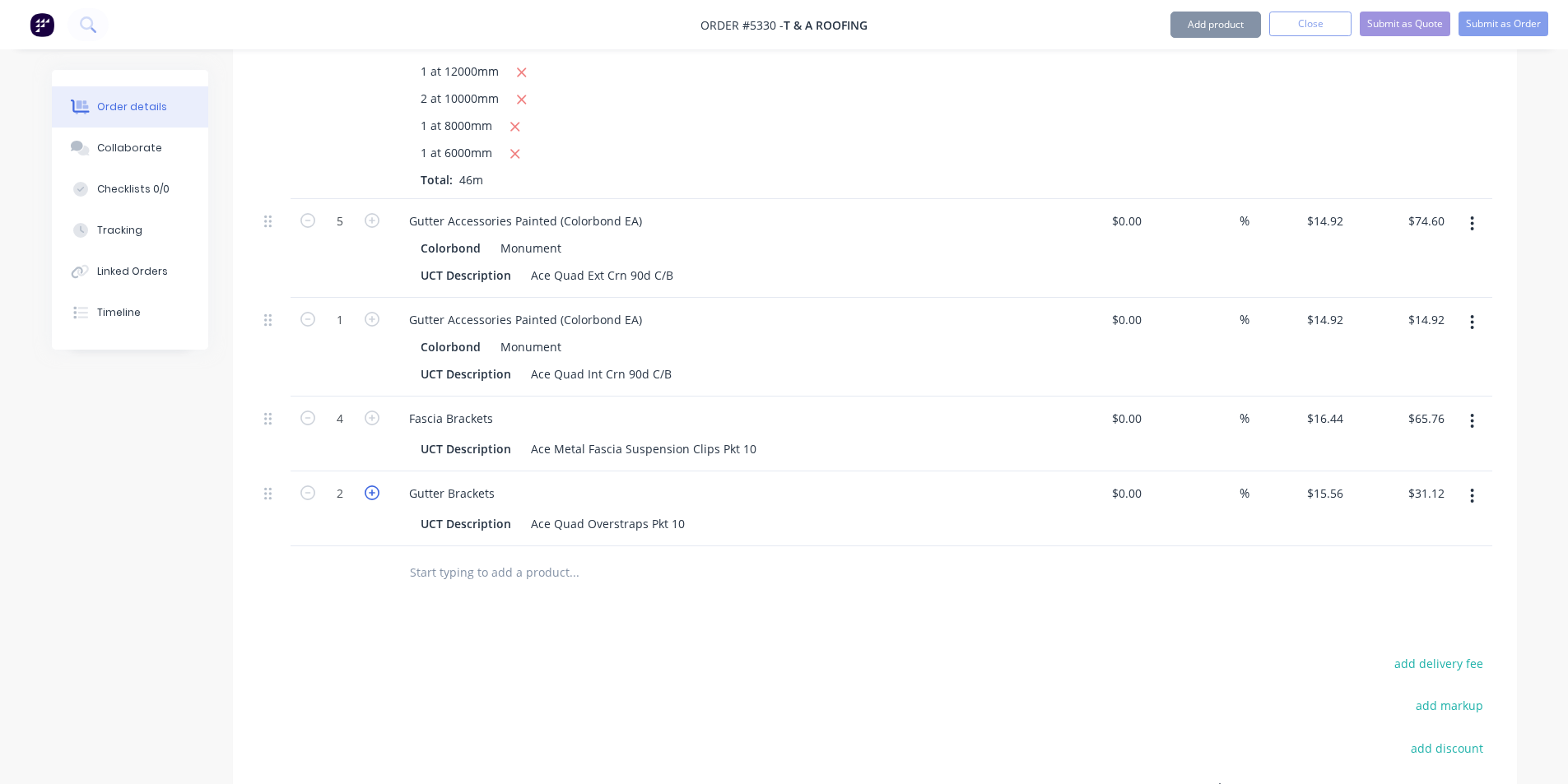
type input "$46.68"
click at [375, 486] on icon "button" at bounding box center [372, 493] width 15 height 15
type input "4"
type input "$62.24"
click at [477, 556] on input "text" at bounding box center [573, 572] width 330 height 33
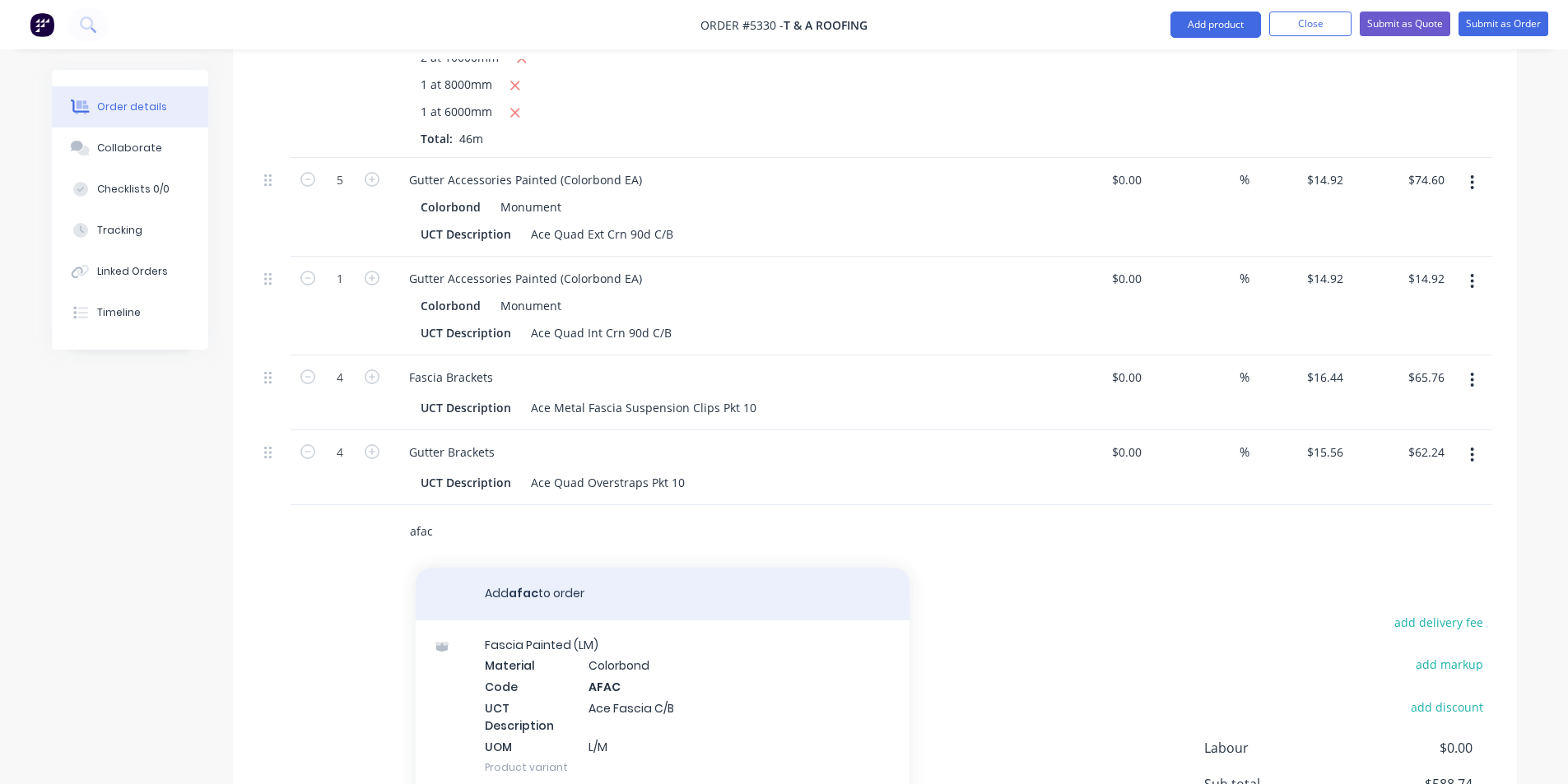
scroll to position [827, 0]
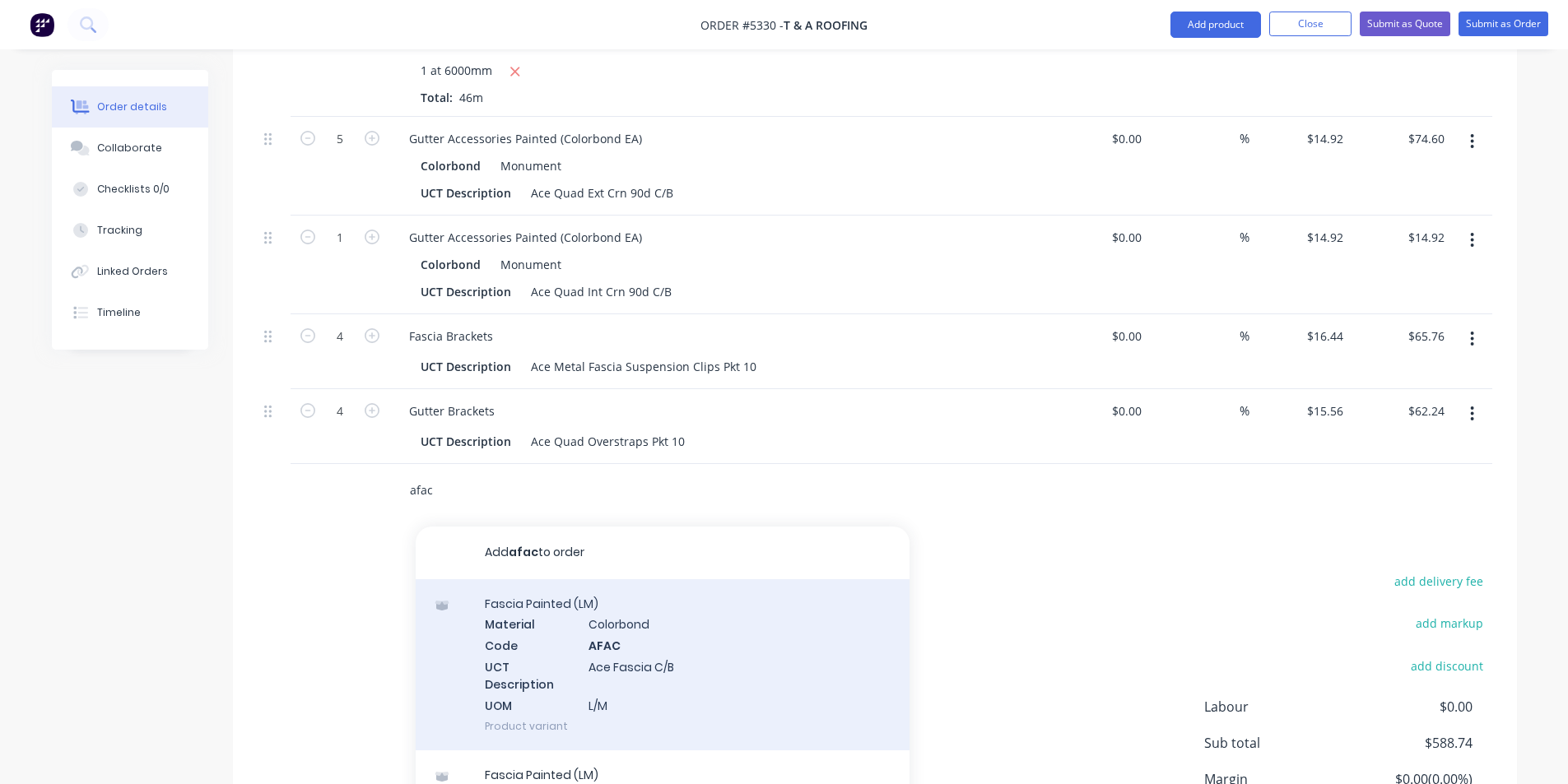
type input "afac"
click at [724, 580] on div "[MEDICAL_DATA] Painted (LM) Material Colorbond Code AFAC UCT Description Ace [M…" at bounding box center [662, 665] width 494 height 171
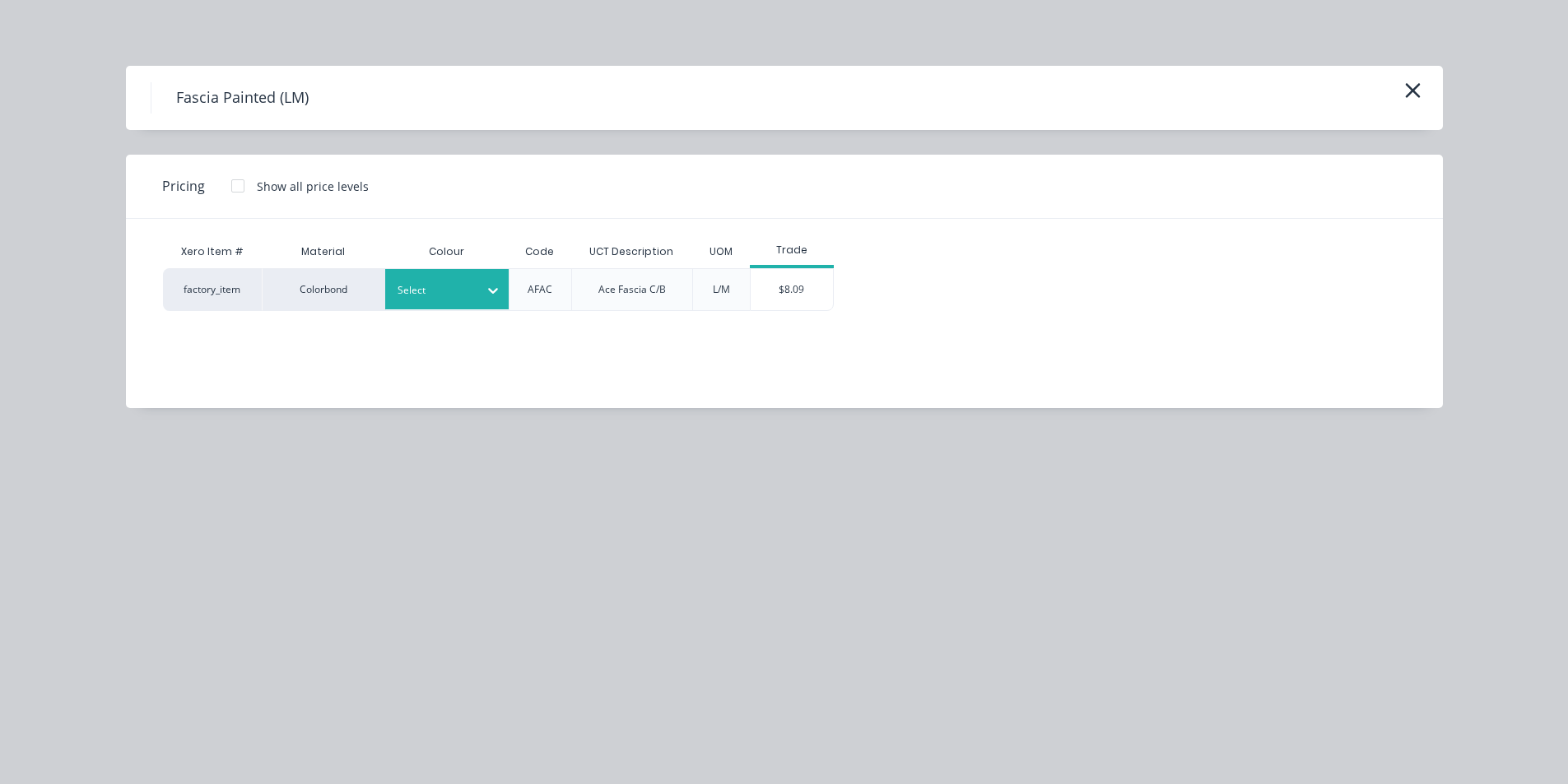
click at [442, 300] on div "Select" at bounding box center [433, 290] width 93 height 22
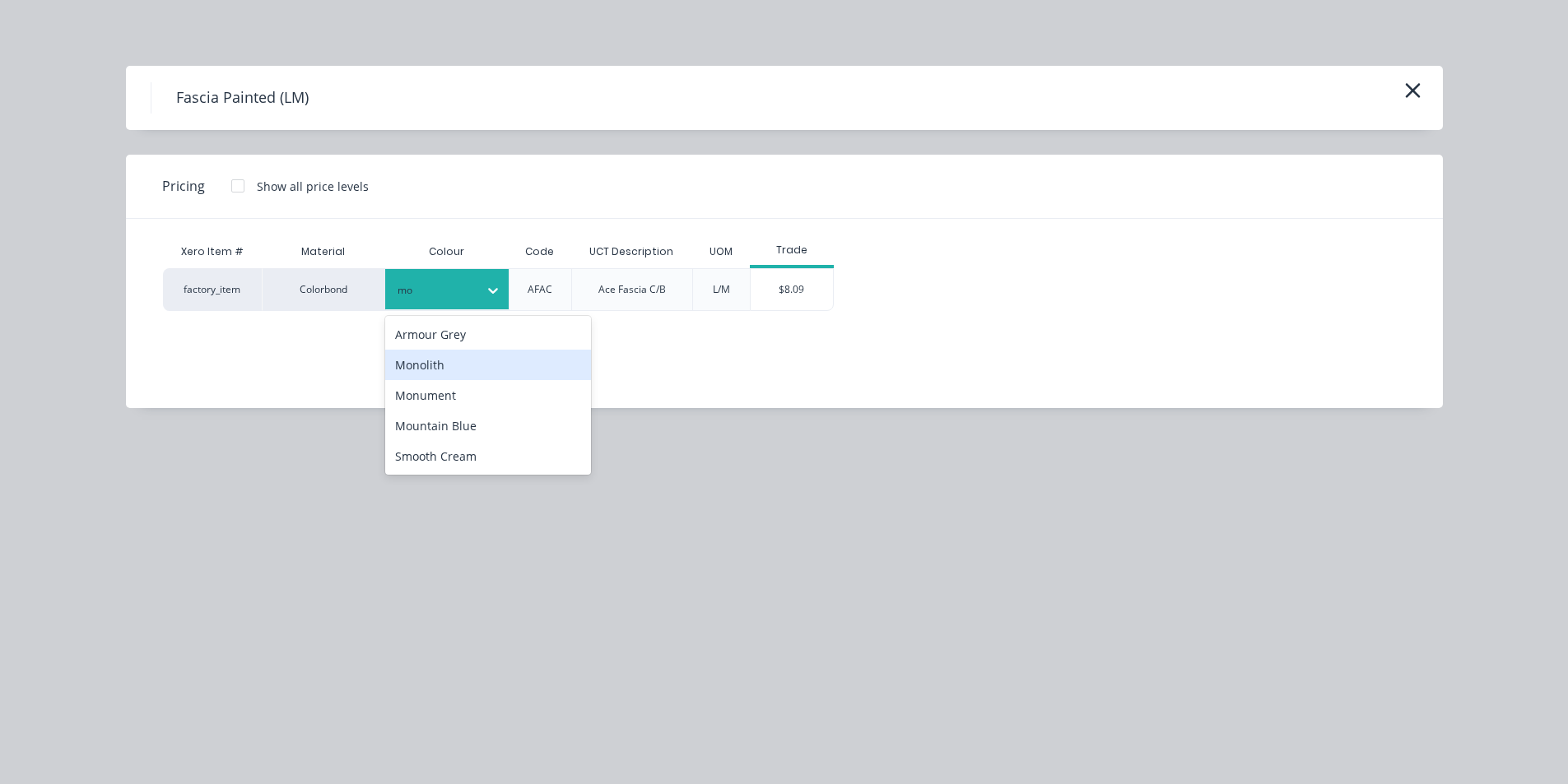
type input "m"
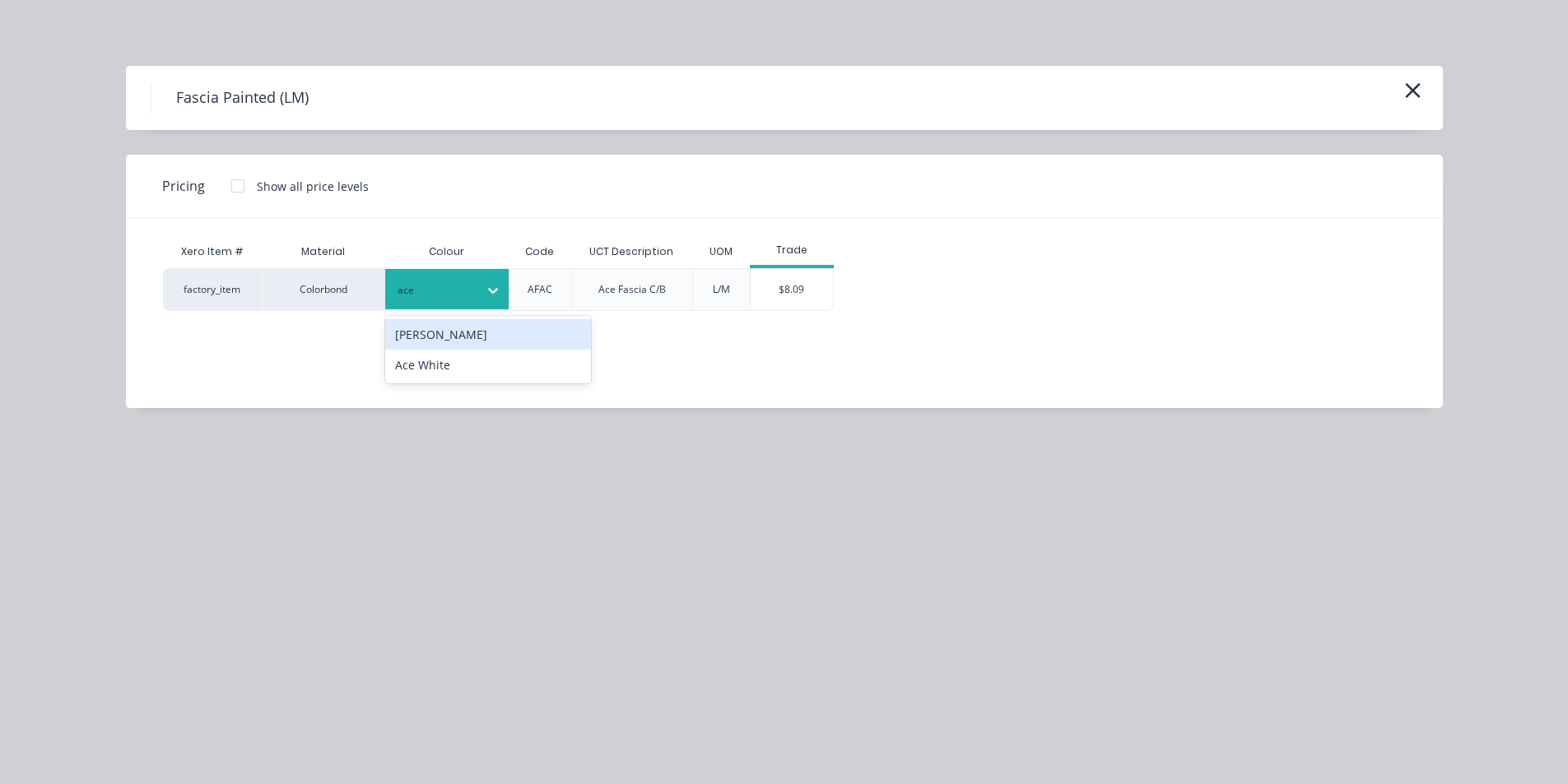
type input "ace w"
click at [445, 333] on div "Ace White" at bounding box center [488, 334] width 206 height 30
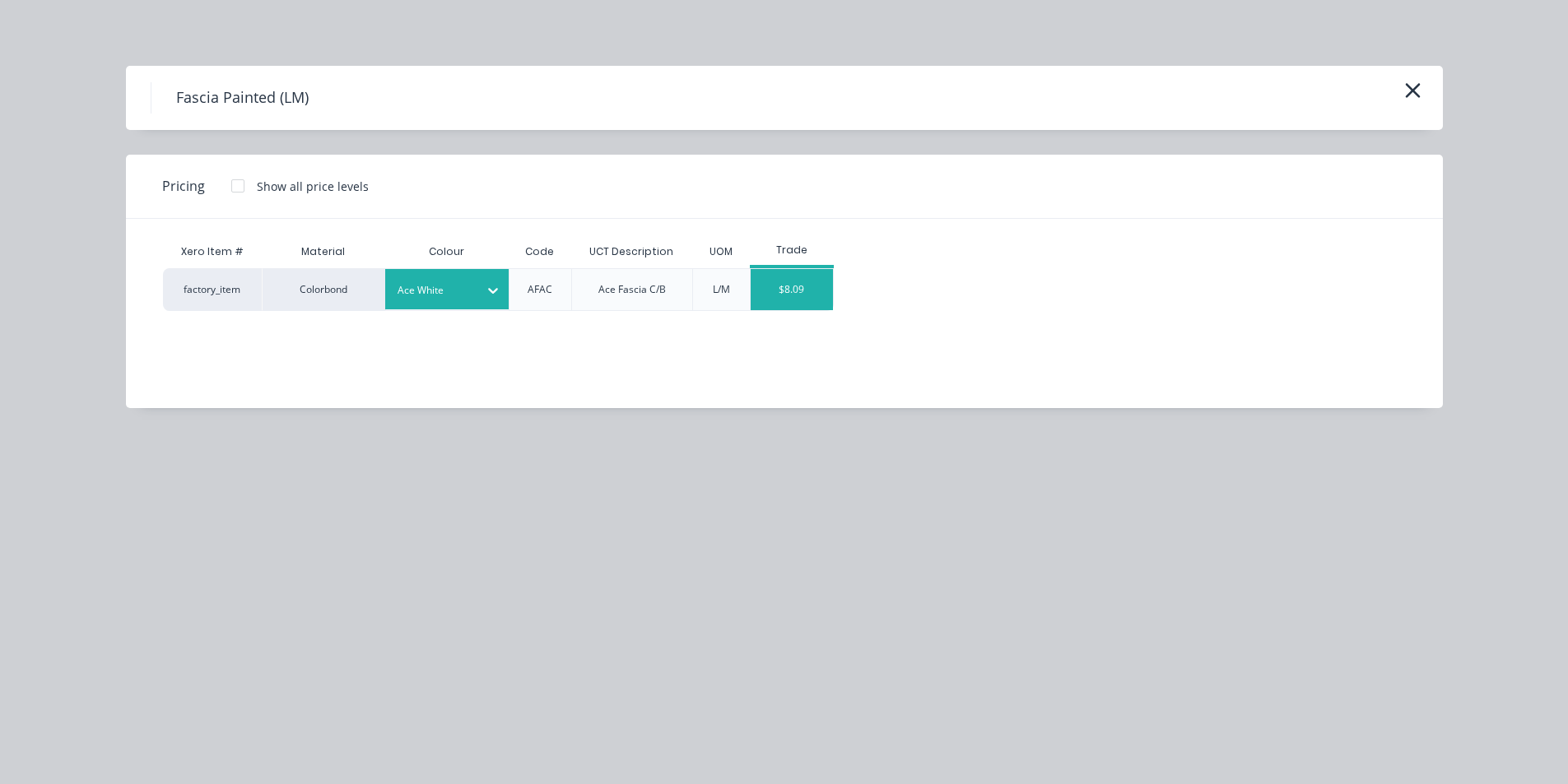
click at [788, 301] on div "$8.09" at bounding box center [792, 290] width 82 height 42
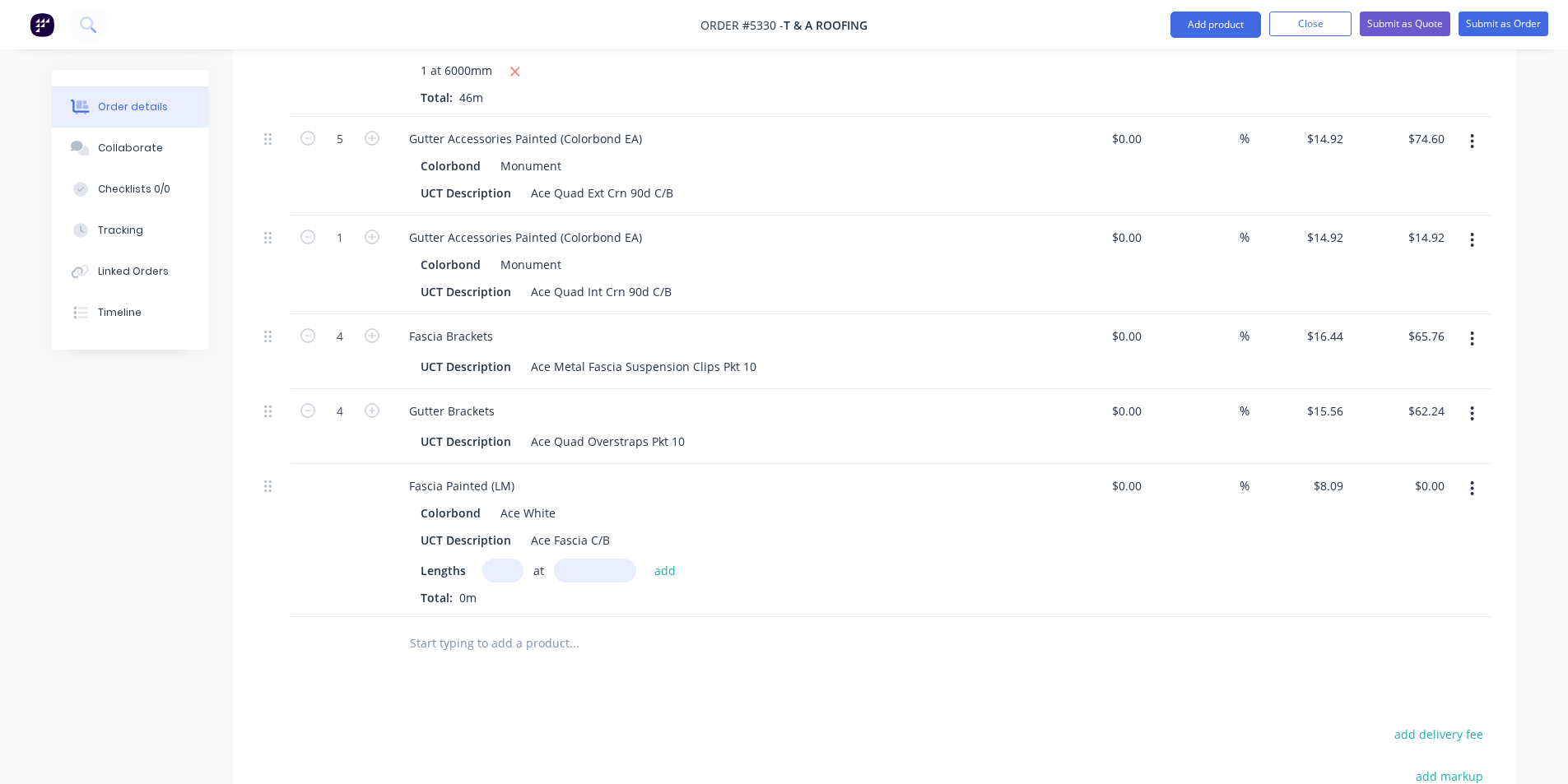
click at [504, 559] on input "text" at bounding box center [503, 571] width 42 height 24
type input "3"
type input "8000"
click at [646, 559] on button "add" at bounding box center [665, 571] width 39 height 23
type input "$194.16"
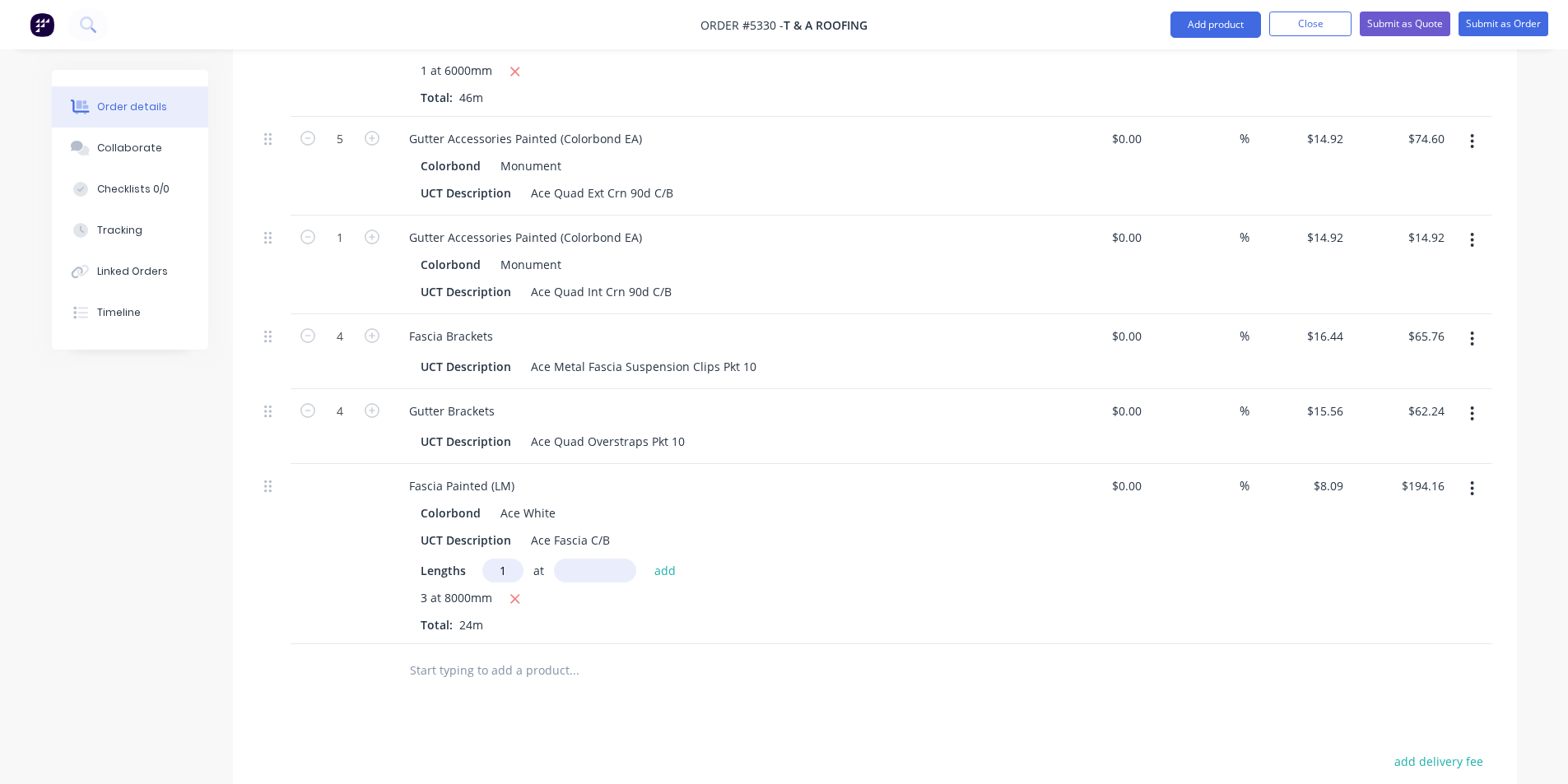
type input "1"
type input "7000"
click at [646, 559] on button "add" at bounding box center [665, 571] width 39 height 23
type input "$250.79"
type input "1"
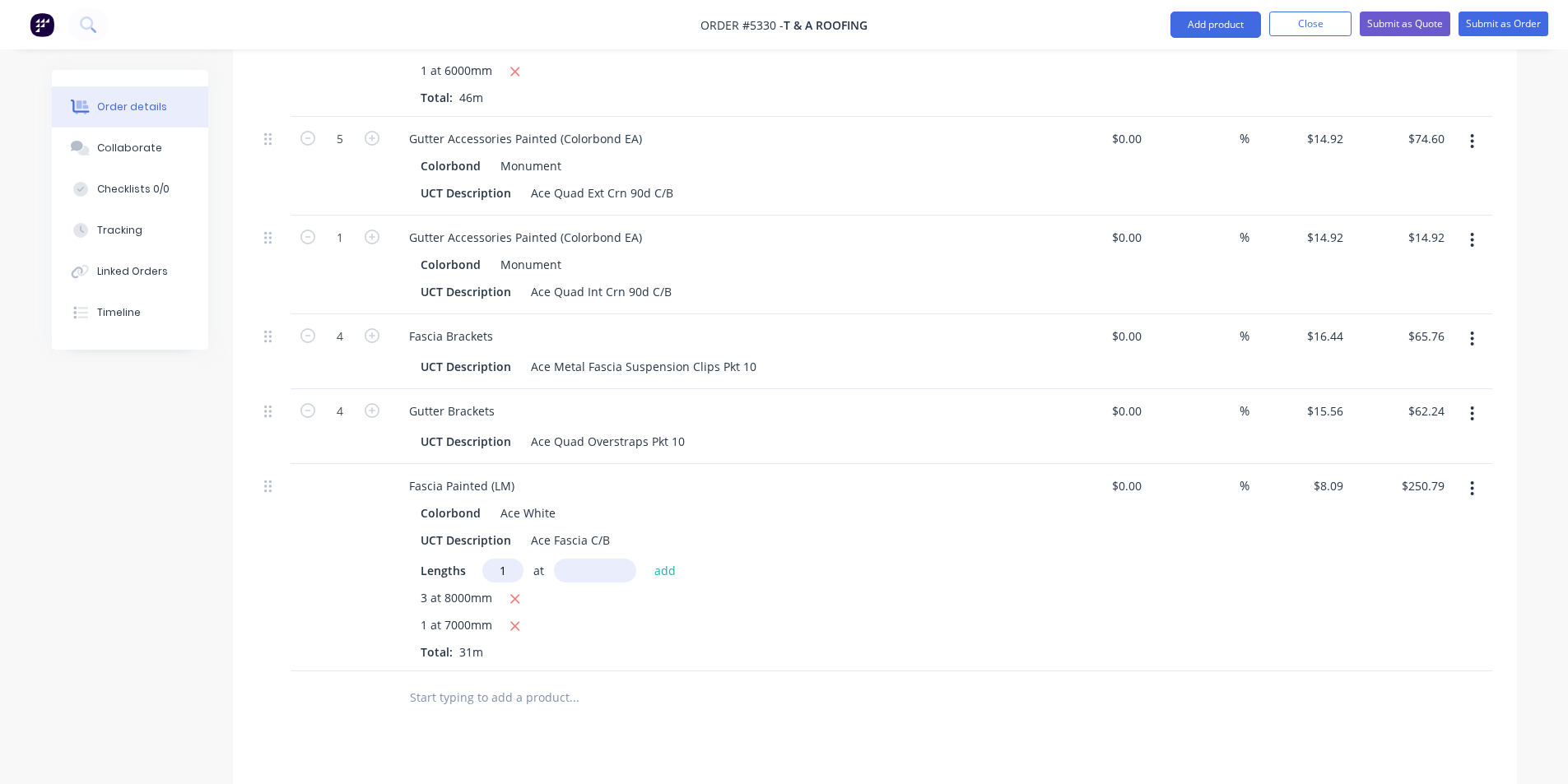
click at [506, 559] on input "1" at bounding box center [503, 571] width 42 height 24
type input "2"
type input "5000"
click at [646, 559] on button "add" at bounding box center [665, 571] width 39 height 23
type input "$331.69"
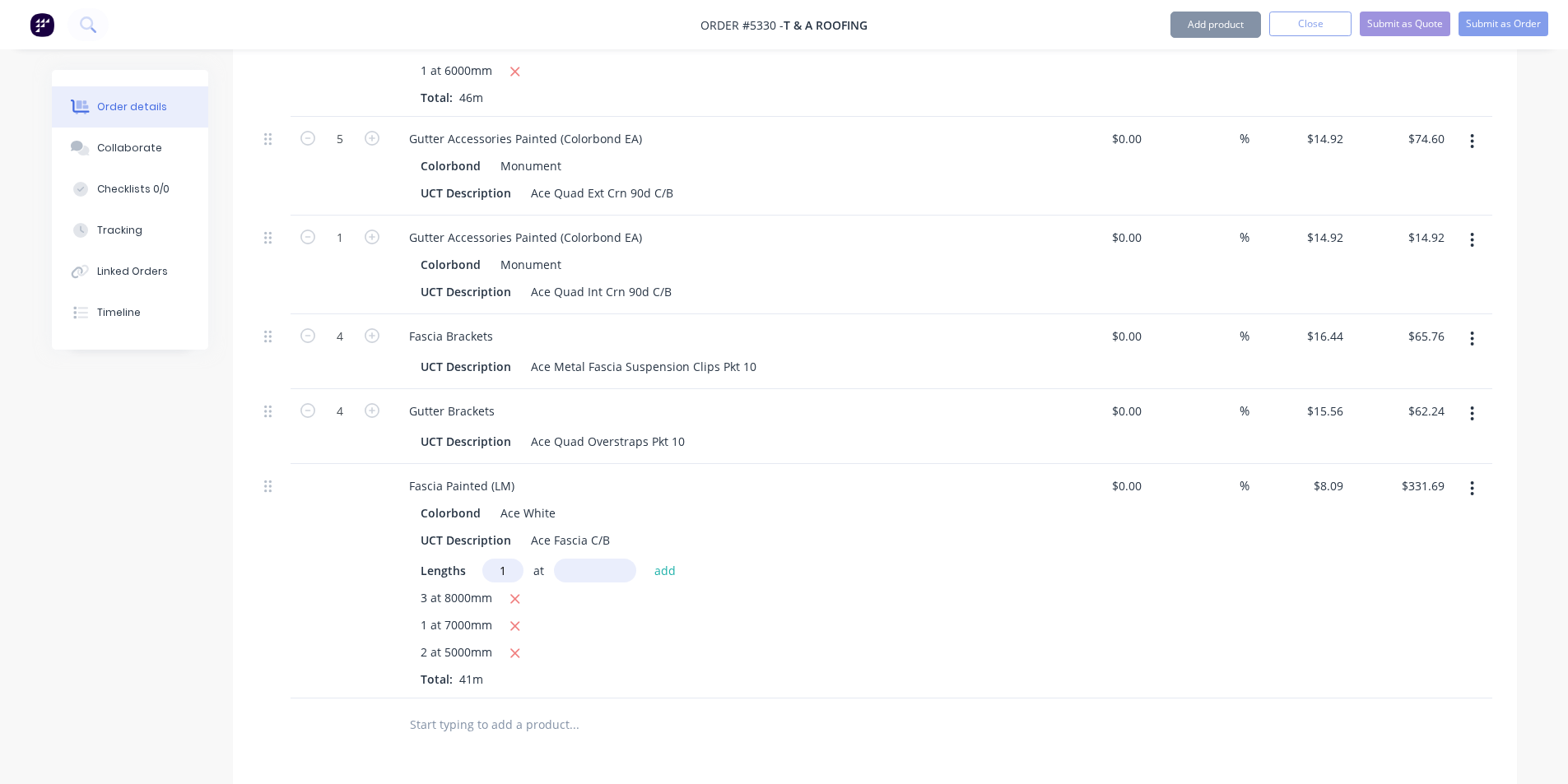
type input "1"
type input "3000"
click at [646, 559] on button "add" at bounding box center [665, 571] width 39 height 23
type input "$355.96"
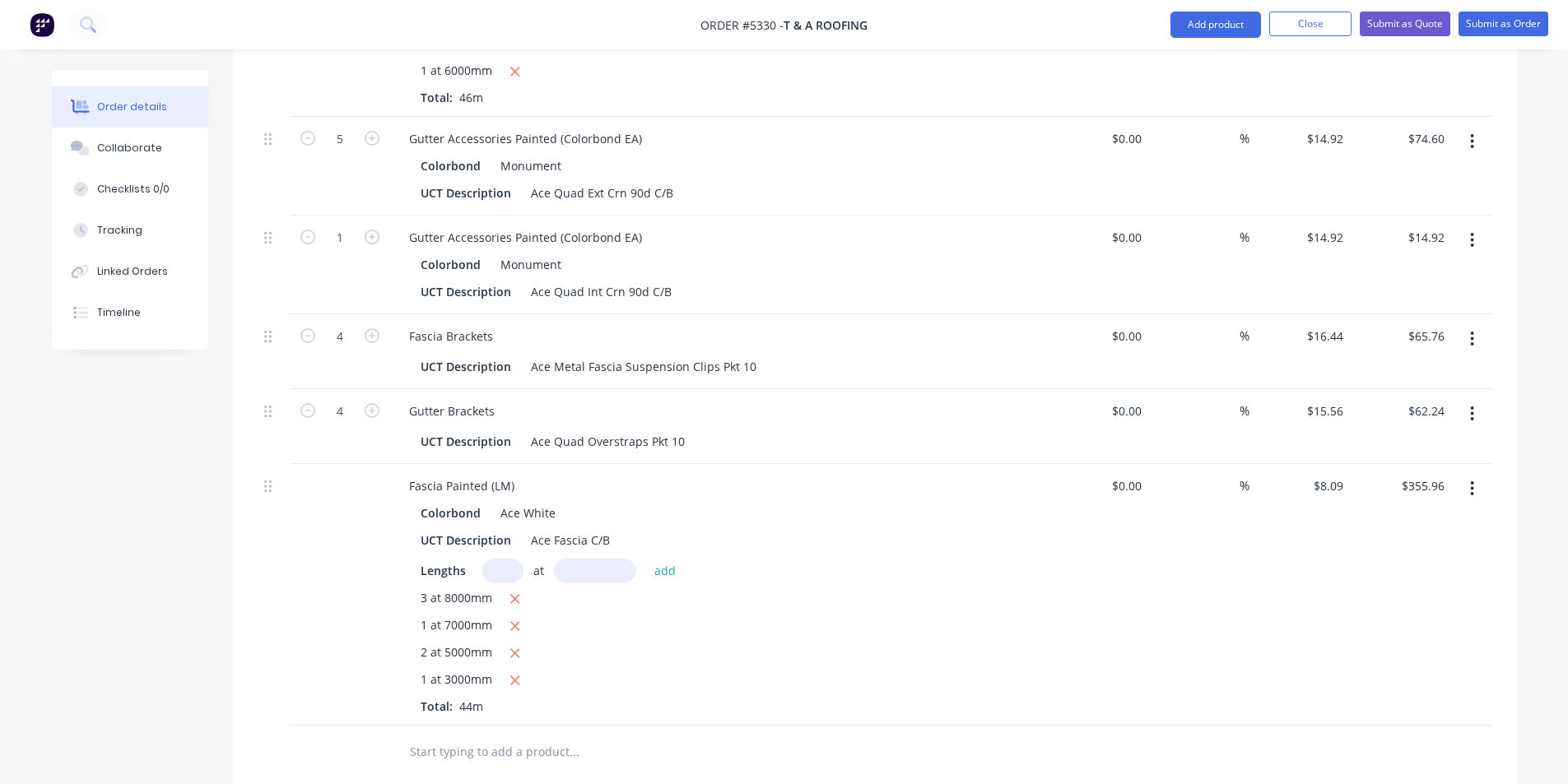
click at [490, 736] on input "text" at bounding box center [573, 752] width 330 height 33
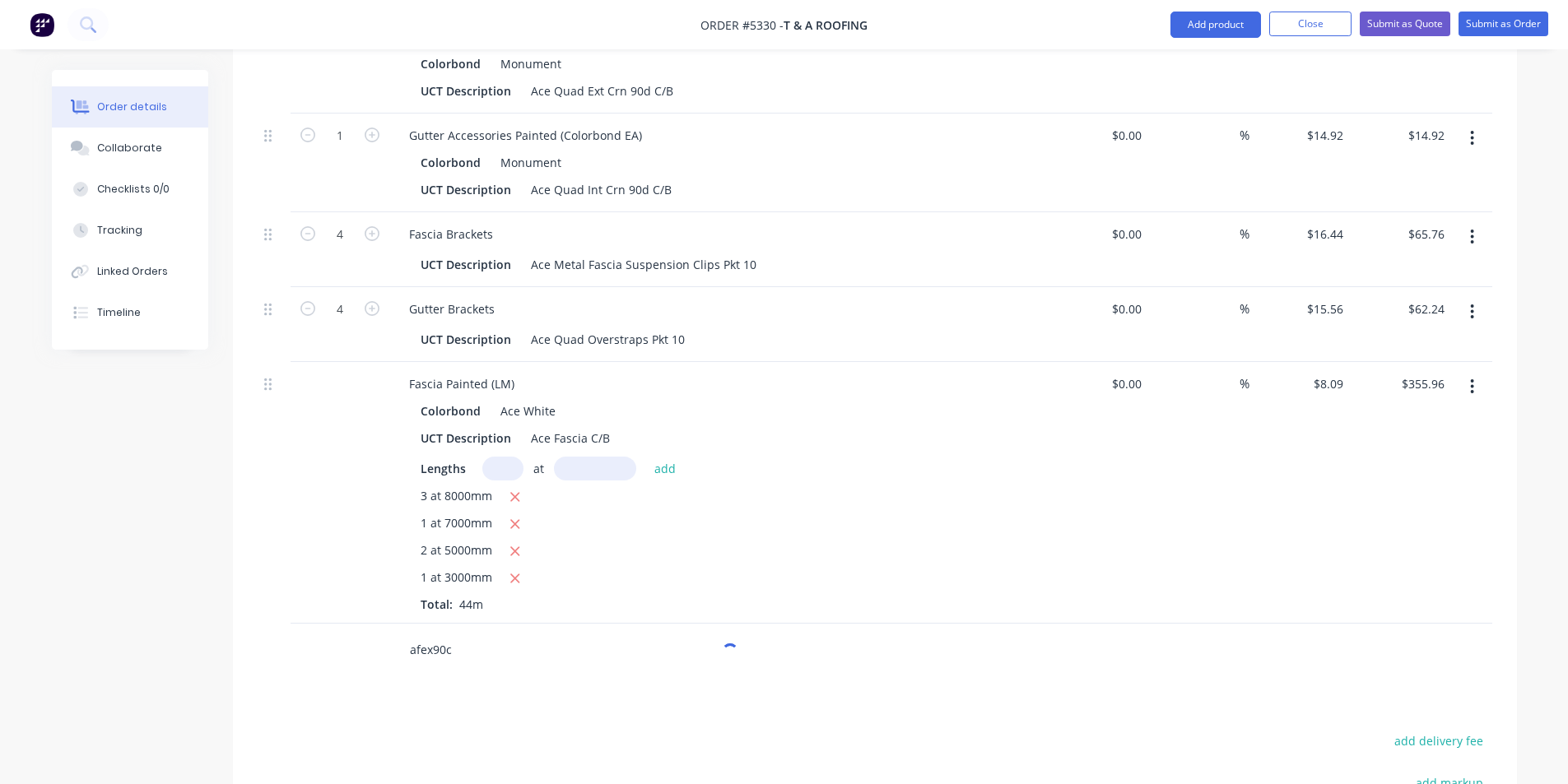
scroll to position [1073, 0]
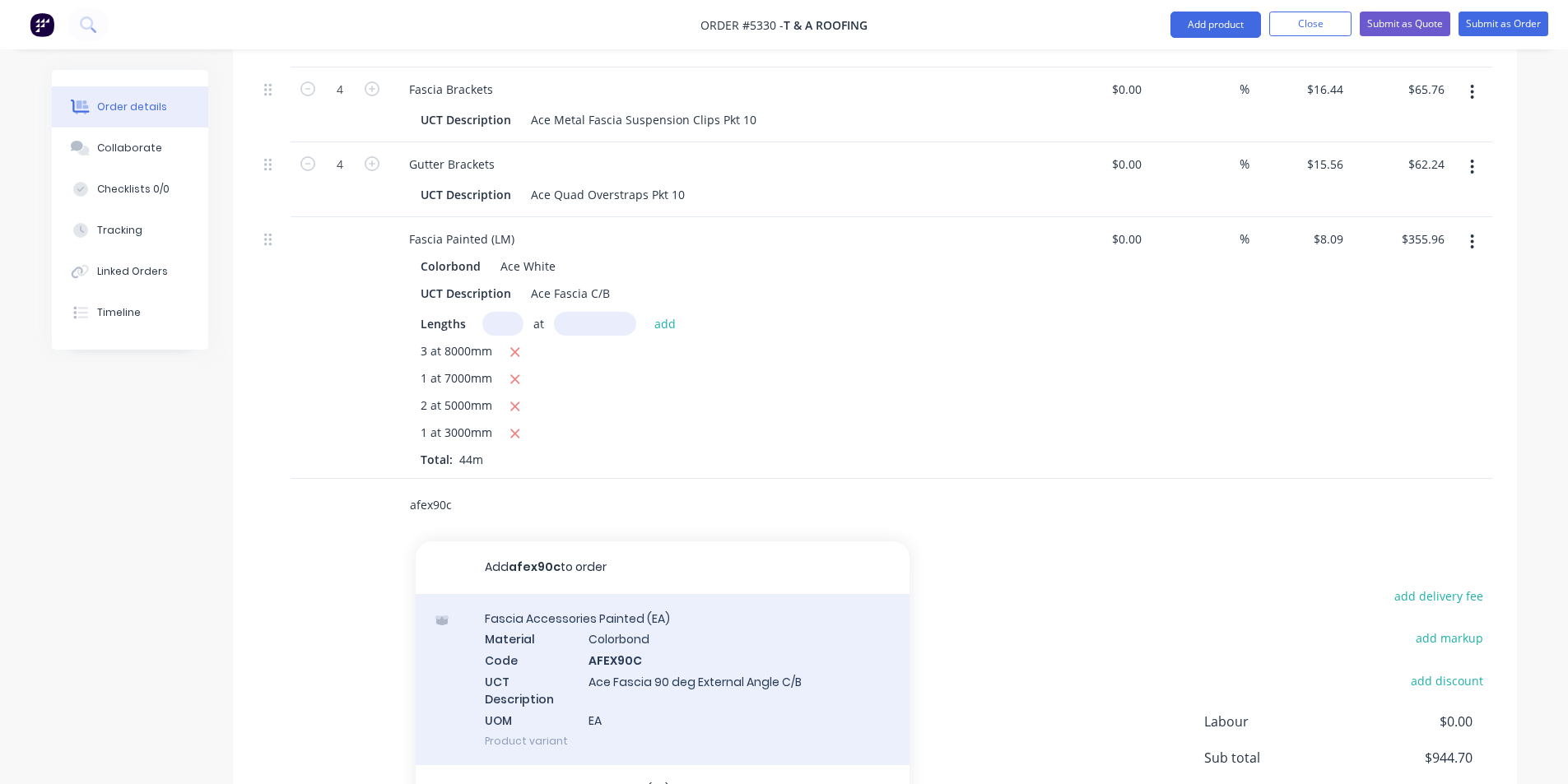
type input "afex90c"
click at [671, 594] on div "[MEDICAL_DATA] Accessories Painted (EA) Material Colorbond Code AFEX90C UCT Des…" at bounding box center [662, 679] width 494 height 171
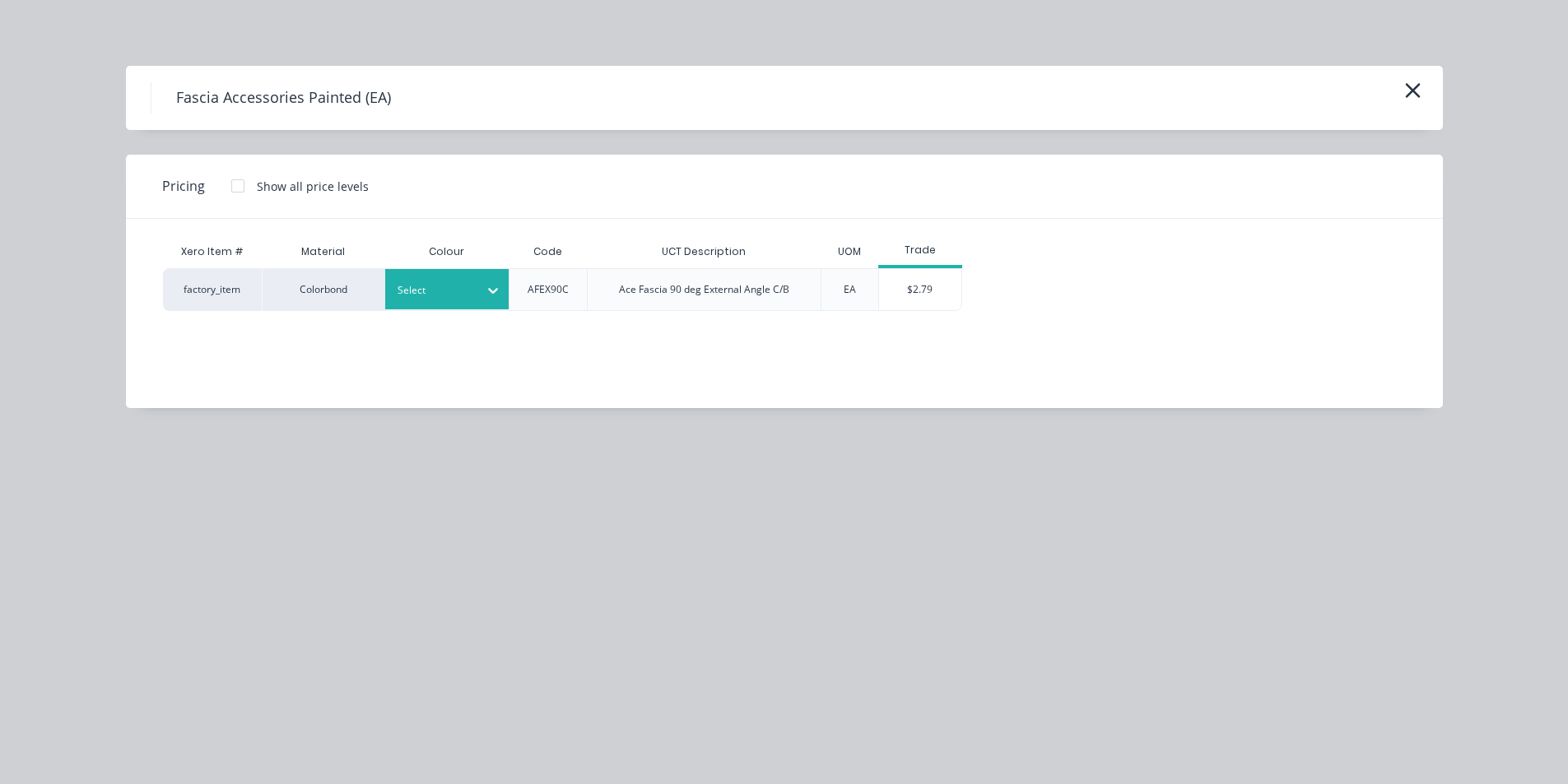
click at [467, 300] on div "Select" at bounding box center [433, 290] width 93 height 22
type input "ace"
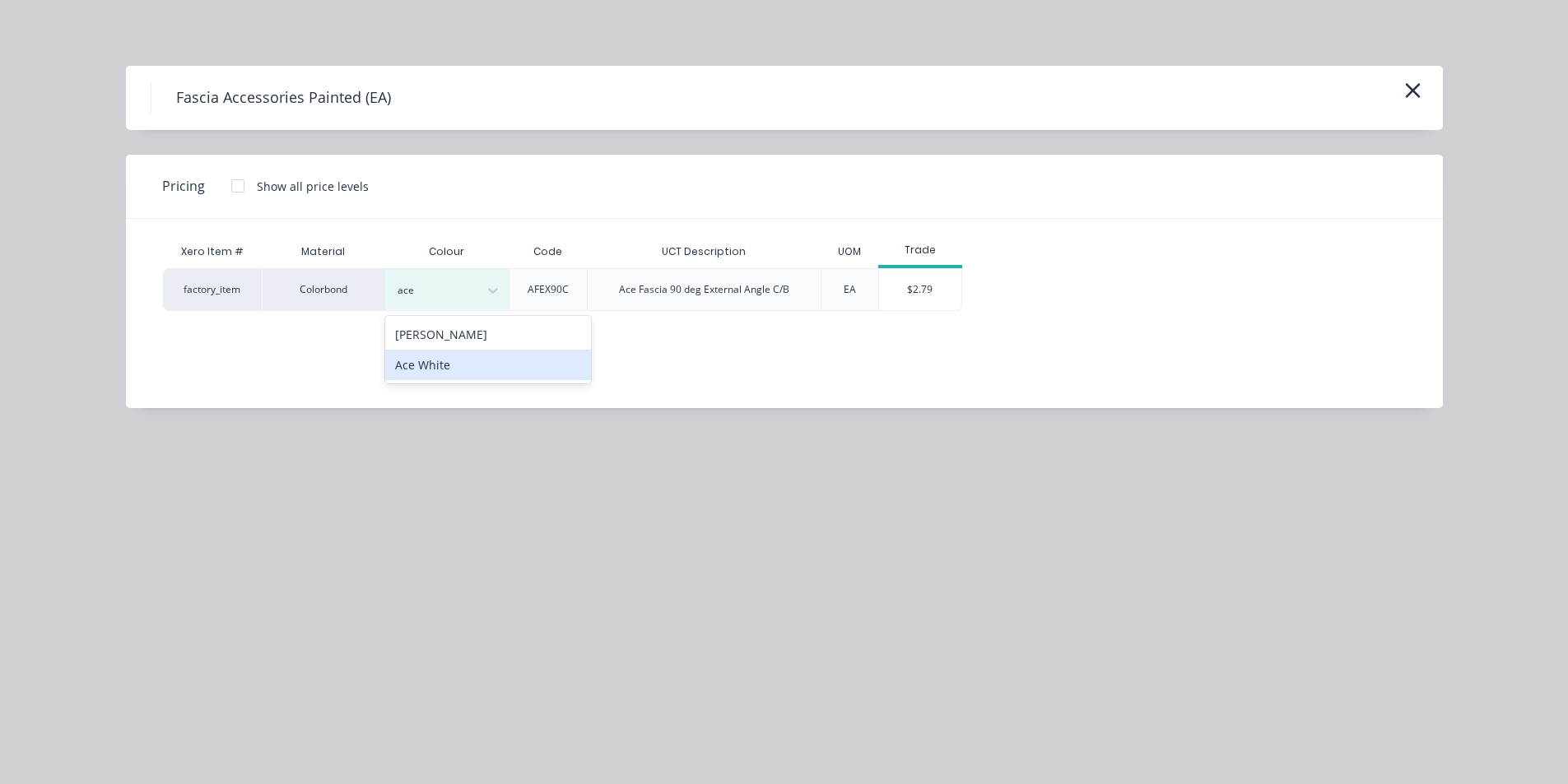
drag, startPoint x: 481, startPoint y: 365, endPoint x: 712, endPoint y: 355, distance: 231.2
click at [482, 365] on div "Ace White" at bounding box center [488, 365] width 206 height 30
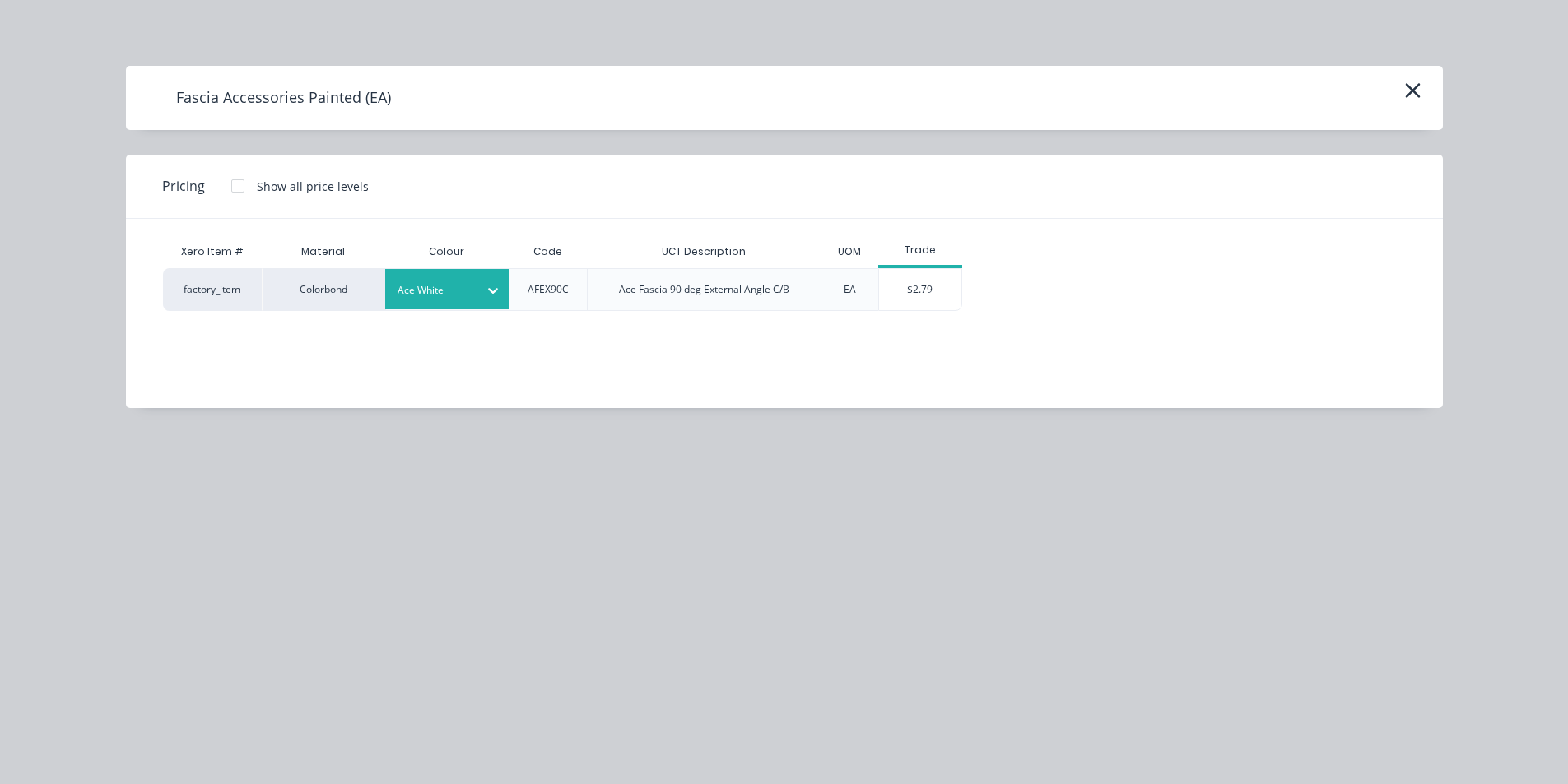
click at [912, 295] on div "$2.79" at bounding box center [920, 290] width 82 height 42
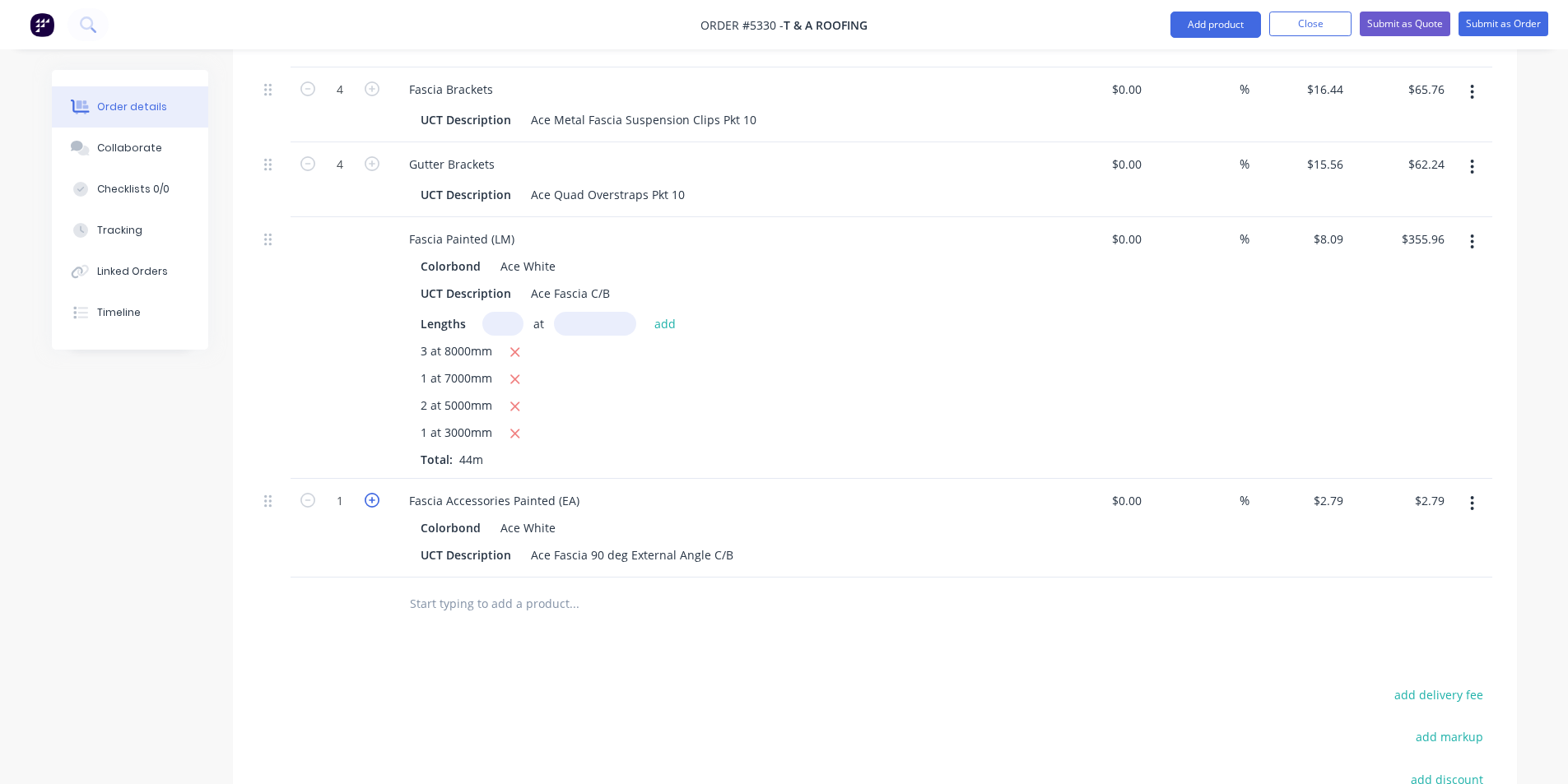
click at [374, 493] on icon "button" at bounding box center [372, 501] width 15 height 15
type input "2"
type input "$5.58"
click at [374, 493] on icon "button" at bounding box center [372, 501] width 15 height 15
type input "3"
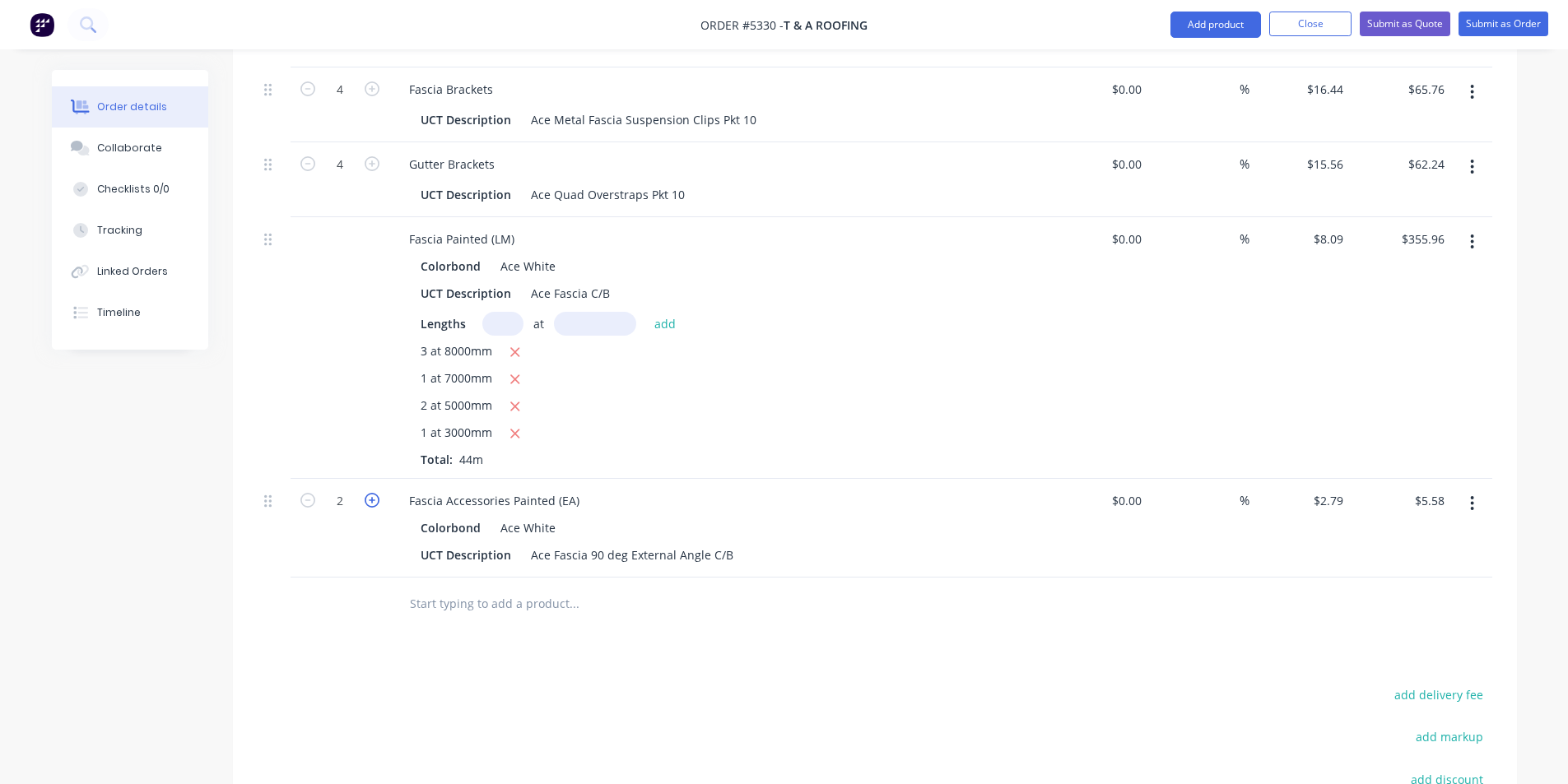
type input "$8.37"
click at [374, 493] on icon "button" at bounding box center [372, 501] width 15 height 15
type input "4"
type input "$11.16"
click at [374, 493] on icon "button" at bounding box center [372, 501] width 15 height 15
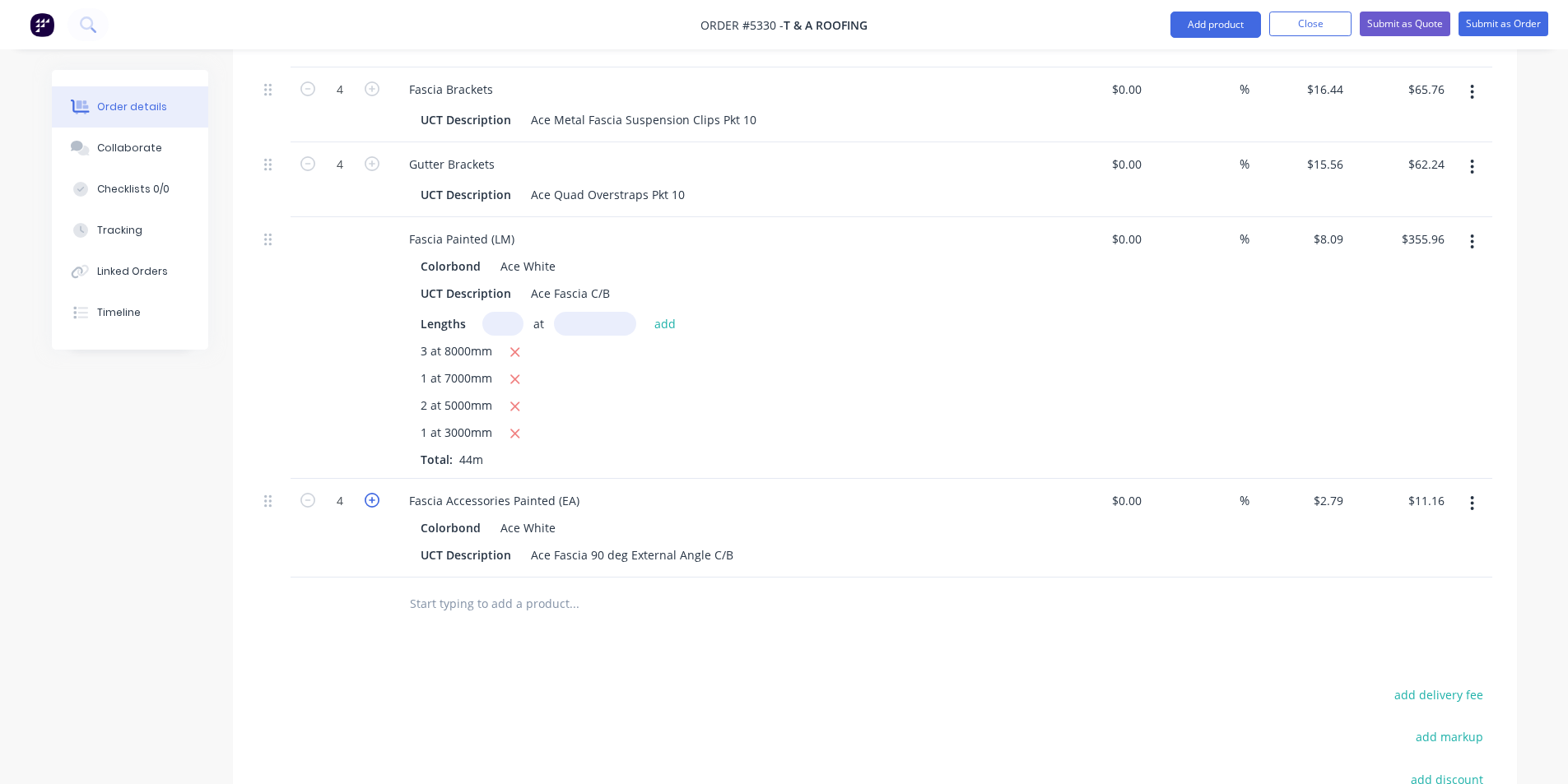
type input "5"
type input "$13.95"
click at [463, 588] on input "text" at bounding box center [573, 604] width 330 height 33
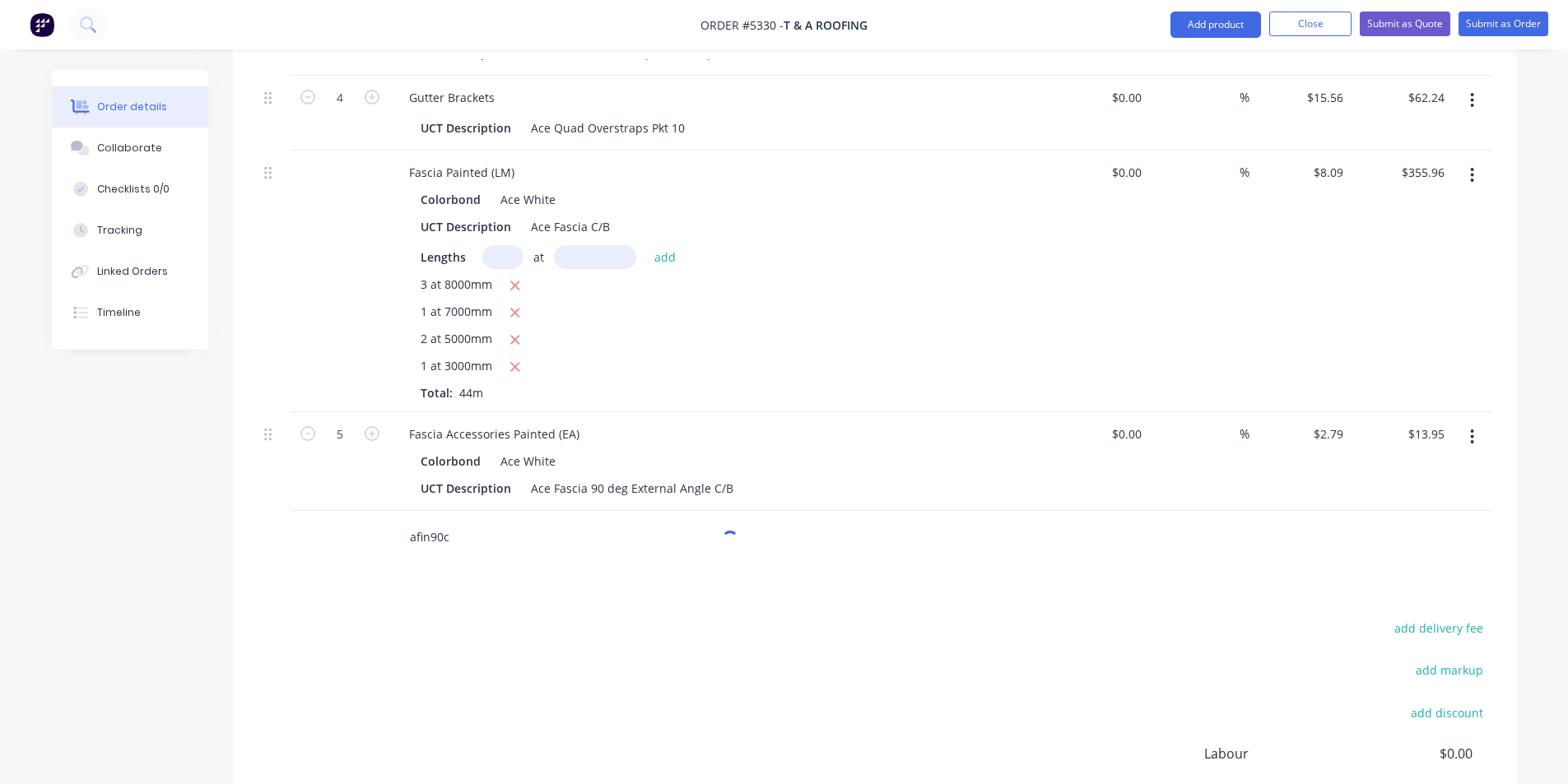
scroll to position [1238, 0]
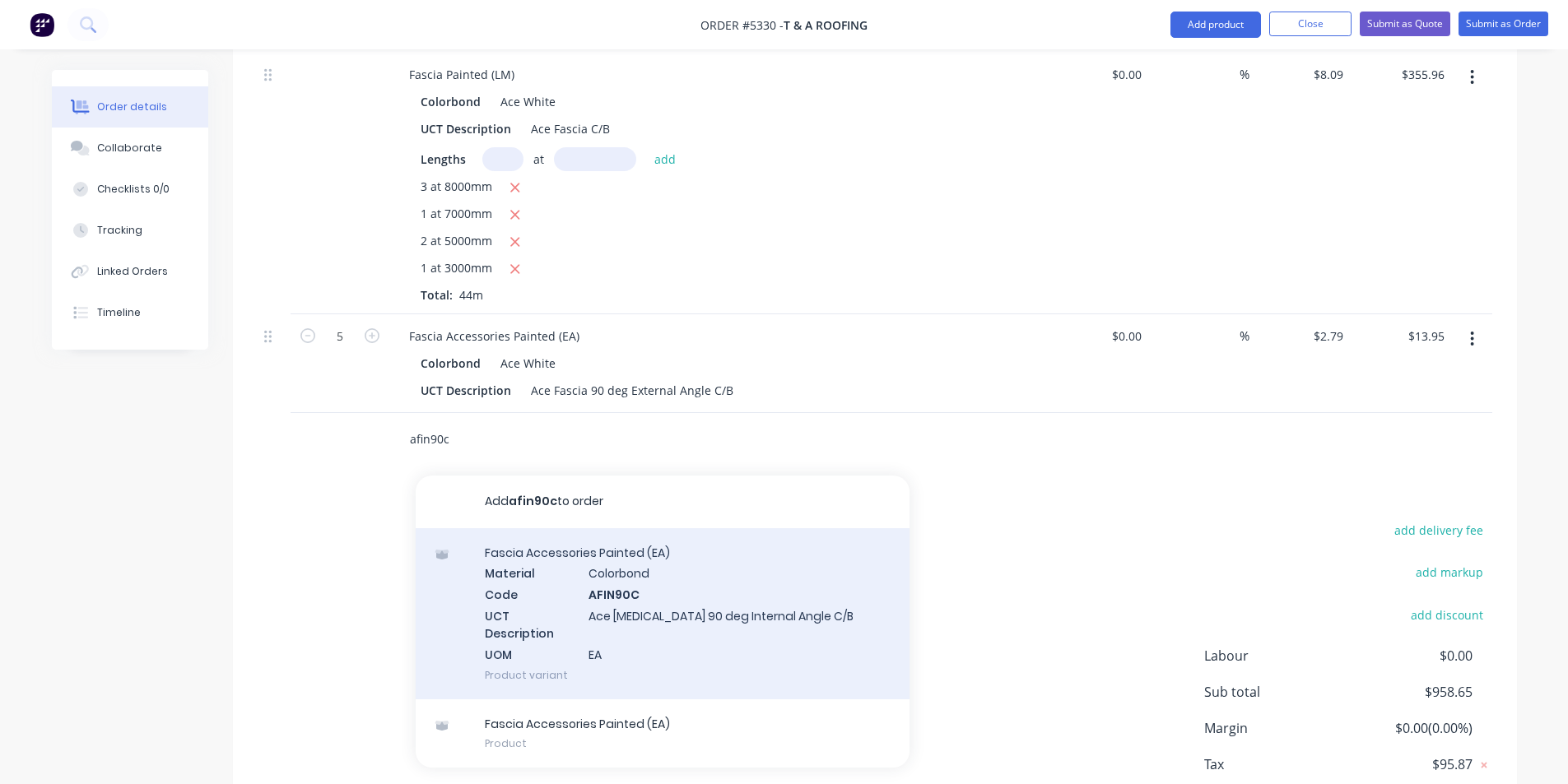
type input "afin90c"
click at [583, 558] on div "[MEDICAL_DATA] Accessories Painted (EA) Material Colorbond Code AFIN90C UCT Des…" at bounding box center [662, 613] width 494 height 171
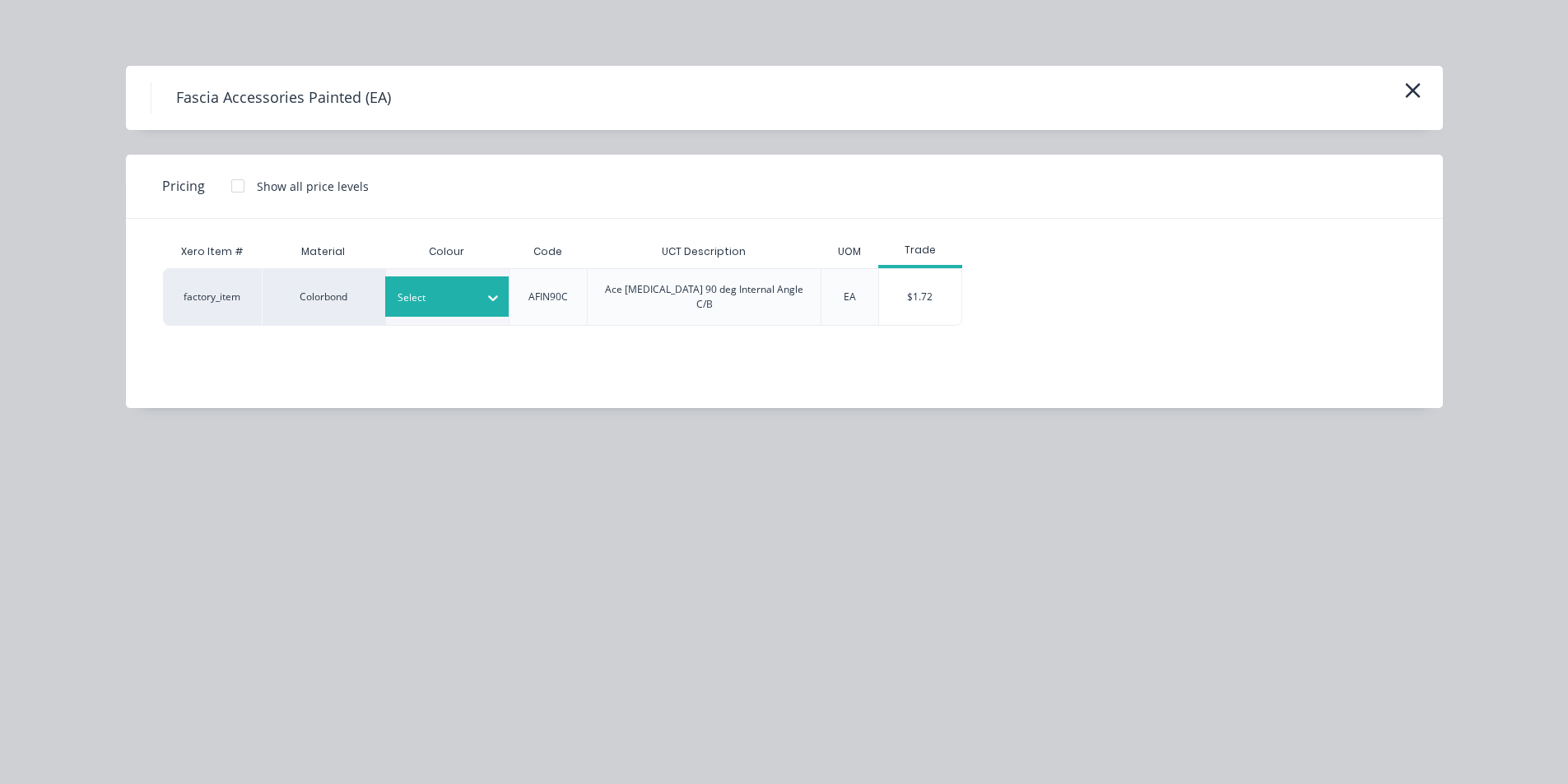
click at [418, 294] on div at bounding box center [435, 298] width 74 height 18
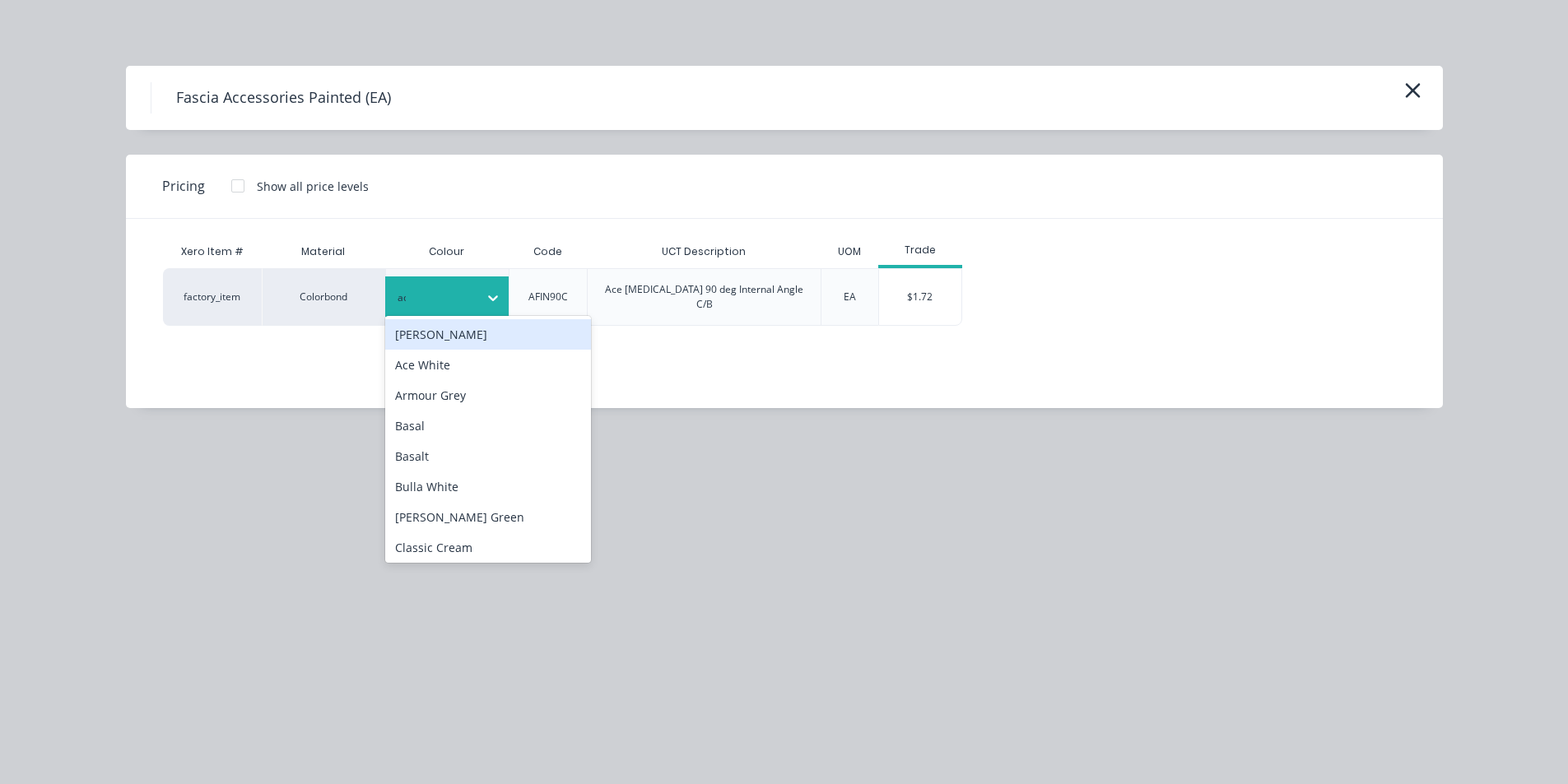
type input "ace"
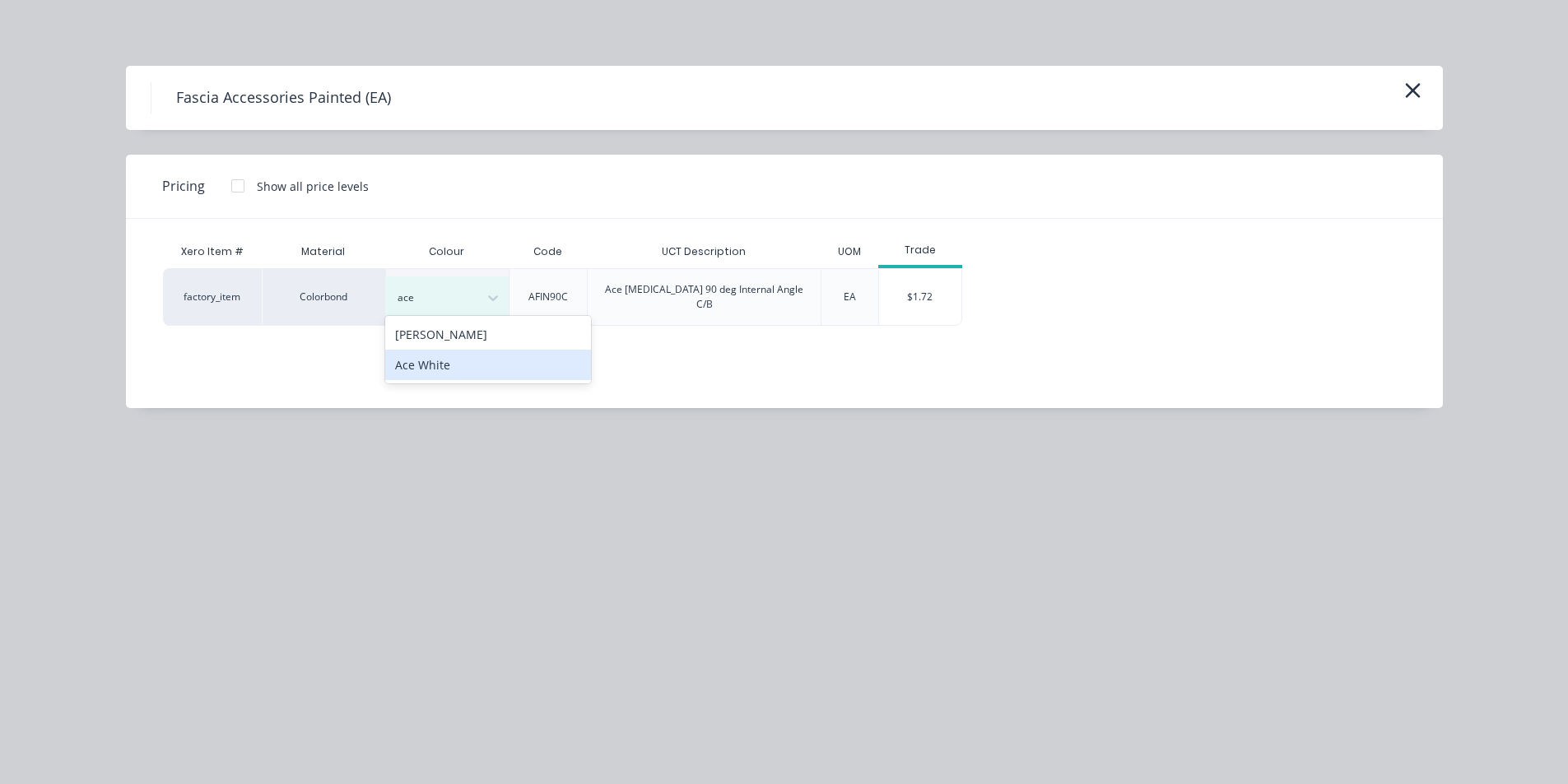
drag, startPoint x: 458, startPoint y: 362, endPoint x: 474, endPoint y: 361, distance: 16.0
click at [461, 362] on div "Ace White" at bounding box center [488, 365] width 206 height 30
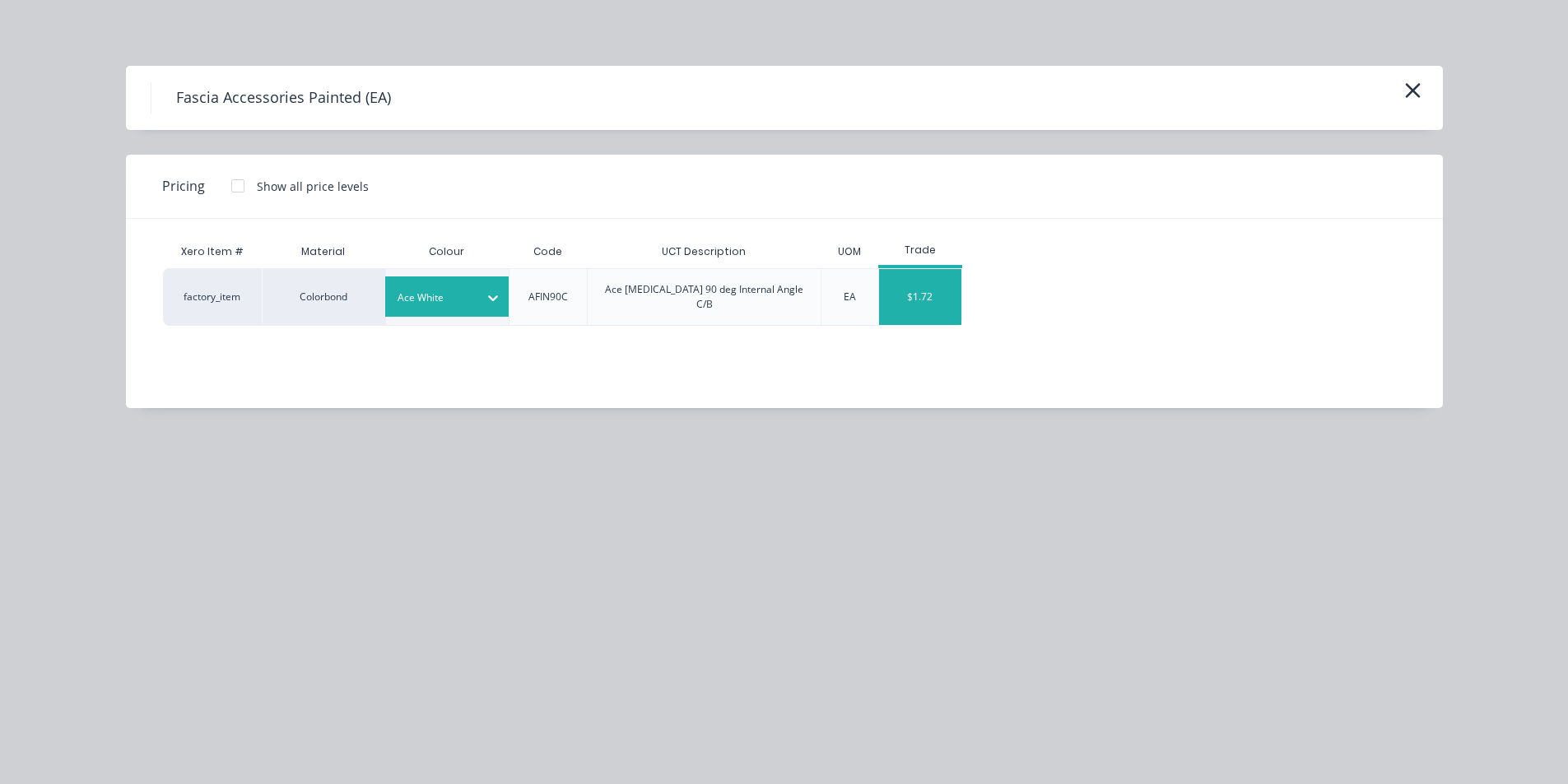
click at [906, 281] on div "$1.72" at bounding box center [920, 297] width 82 height 56
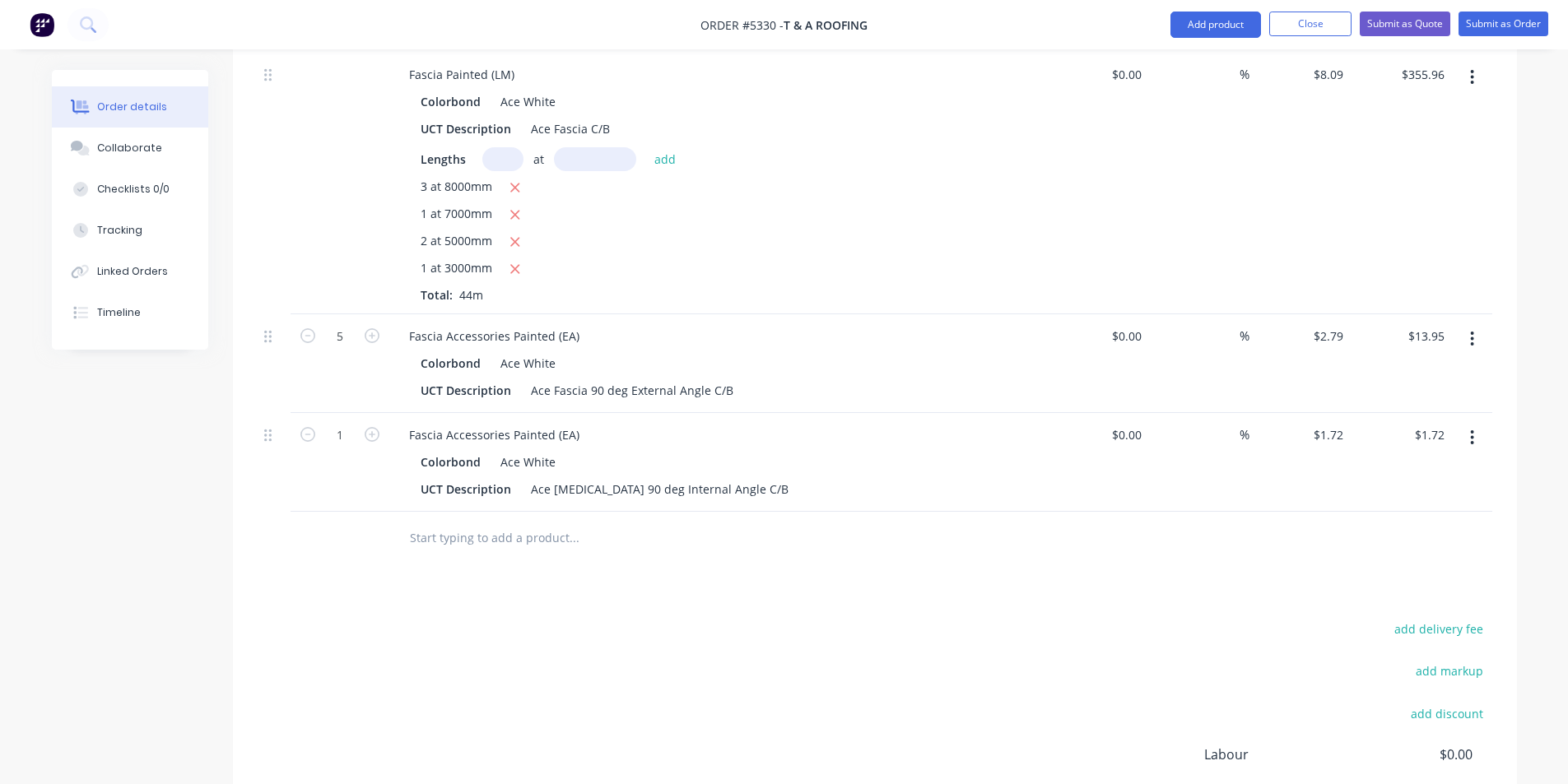
click at [514, 522] on input "text" at bounding box center [573, 538] width 330 height 33
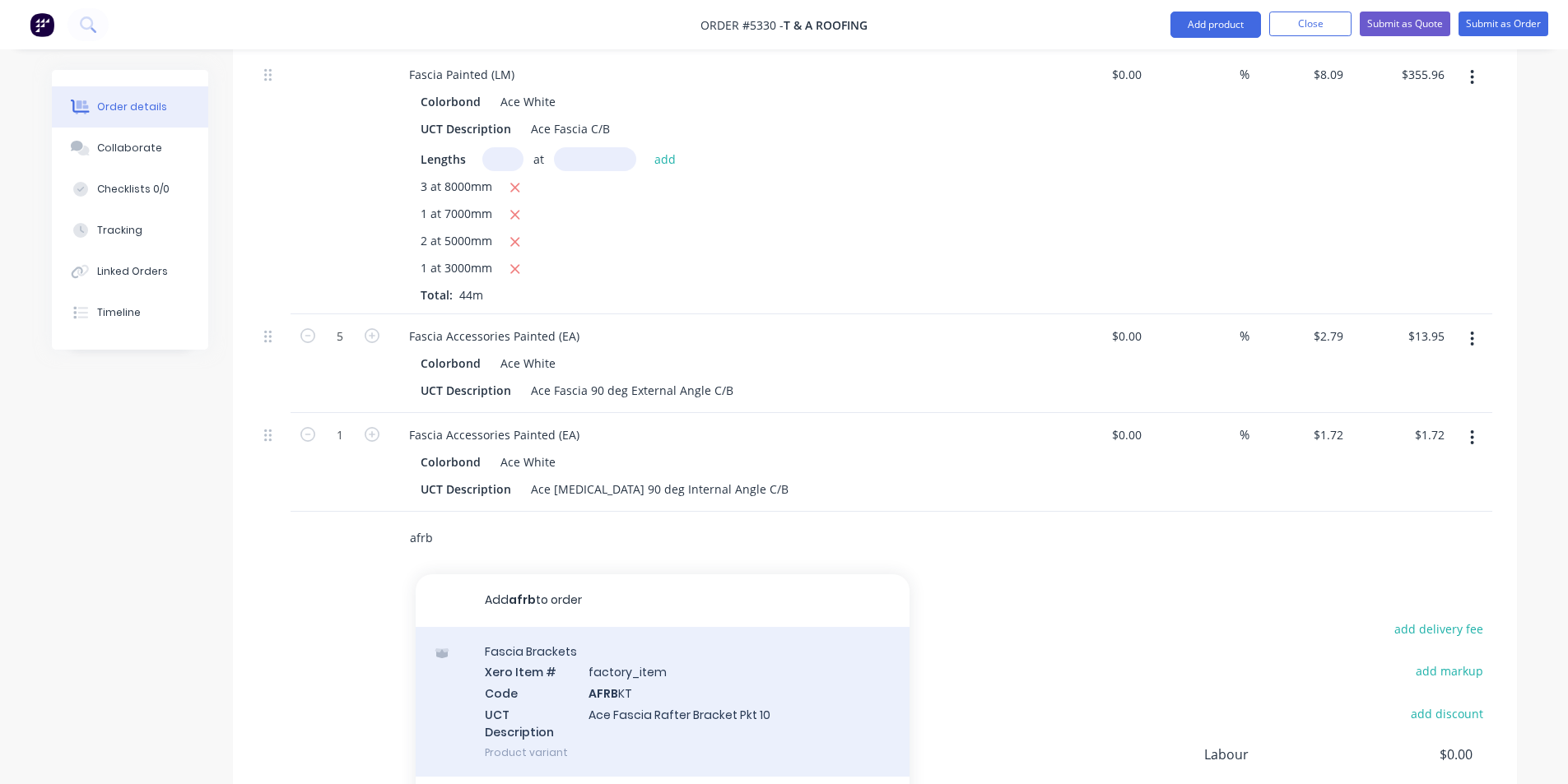
type input "afrb"
click at [744, 627] on div "[MEDICAL_DATA] Brackets Xero Item # factory_item Code AFRB KT UCT Description A…" at bounding box center [662, 702] width 494 height 150
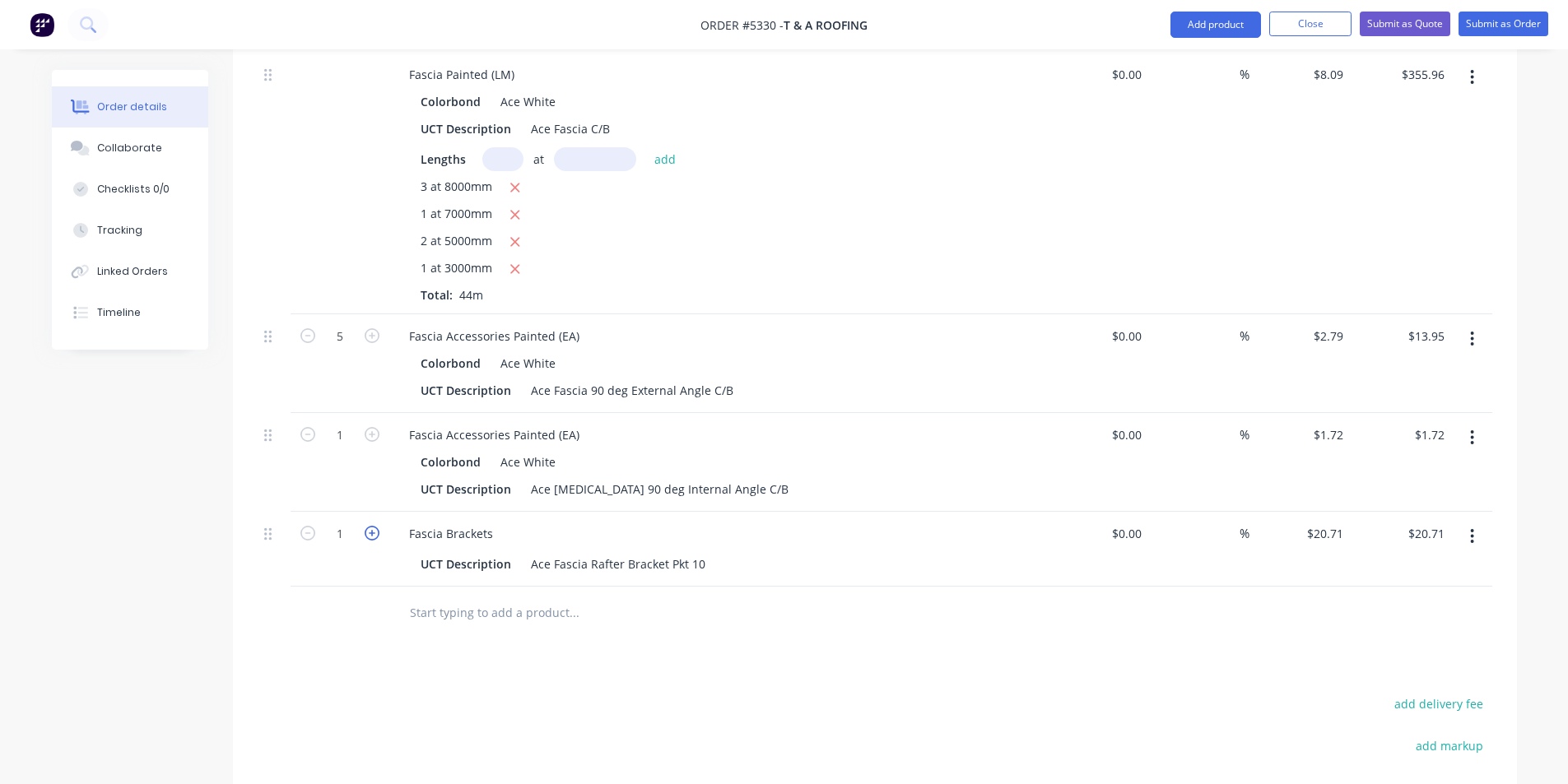
click at [377, 526] on icon "button" at bounding box center [372, 534] width 15 height 15
type input "2"
type input "$41.42"
click at [377, 526] on icon "button" at bounding box center [372, 534] width 15 height 15
type input "3"
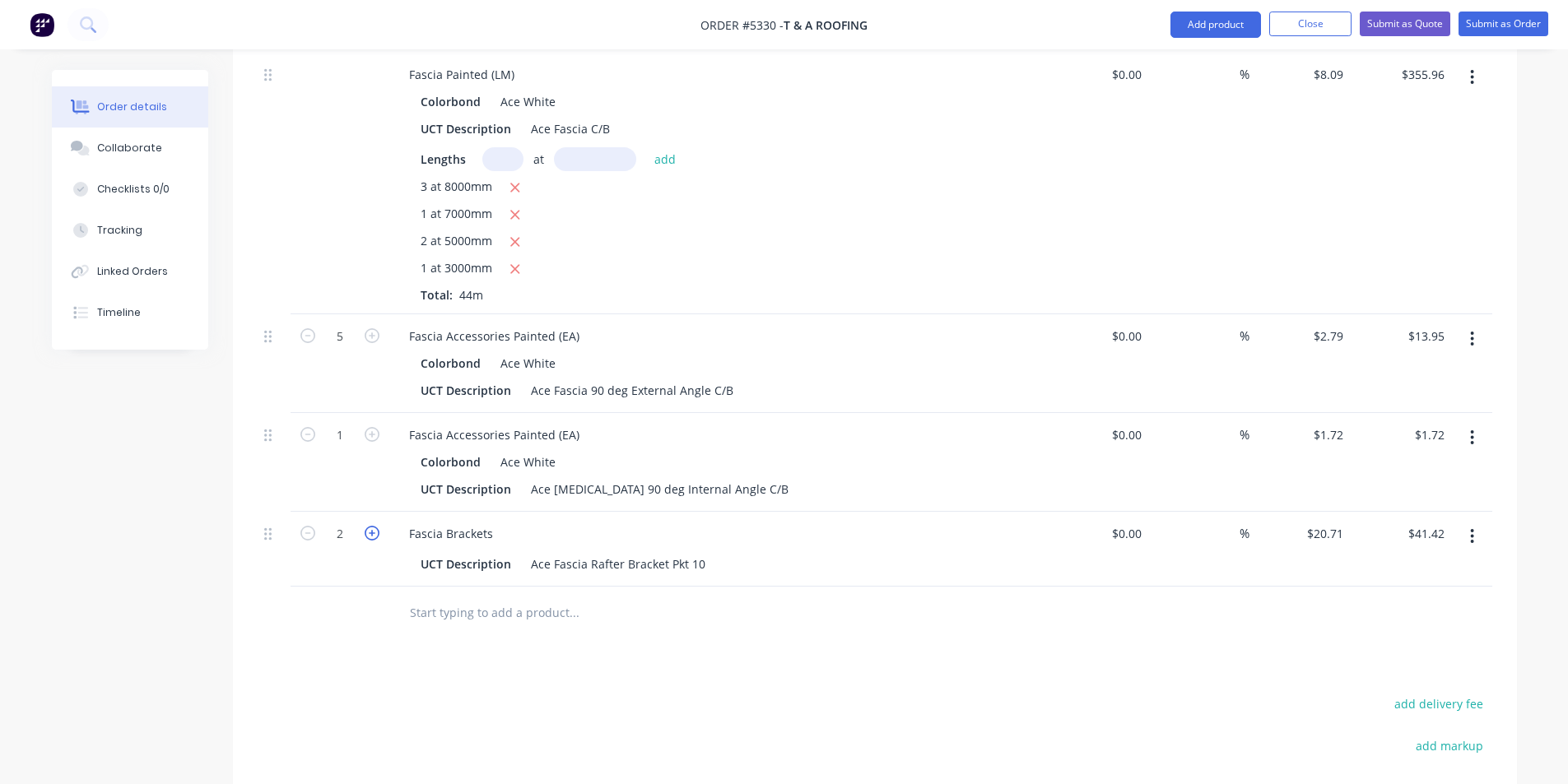
type input "$62.13"
click at [377, 526] on icon "button" at bounding box center [372, 534] width 15 height 15
type input "4"
type input "$82.84"
click at [377, 526] on icon "button" at bounding box center [372, 534] width 15 height 15
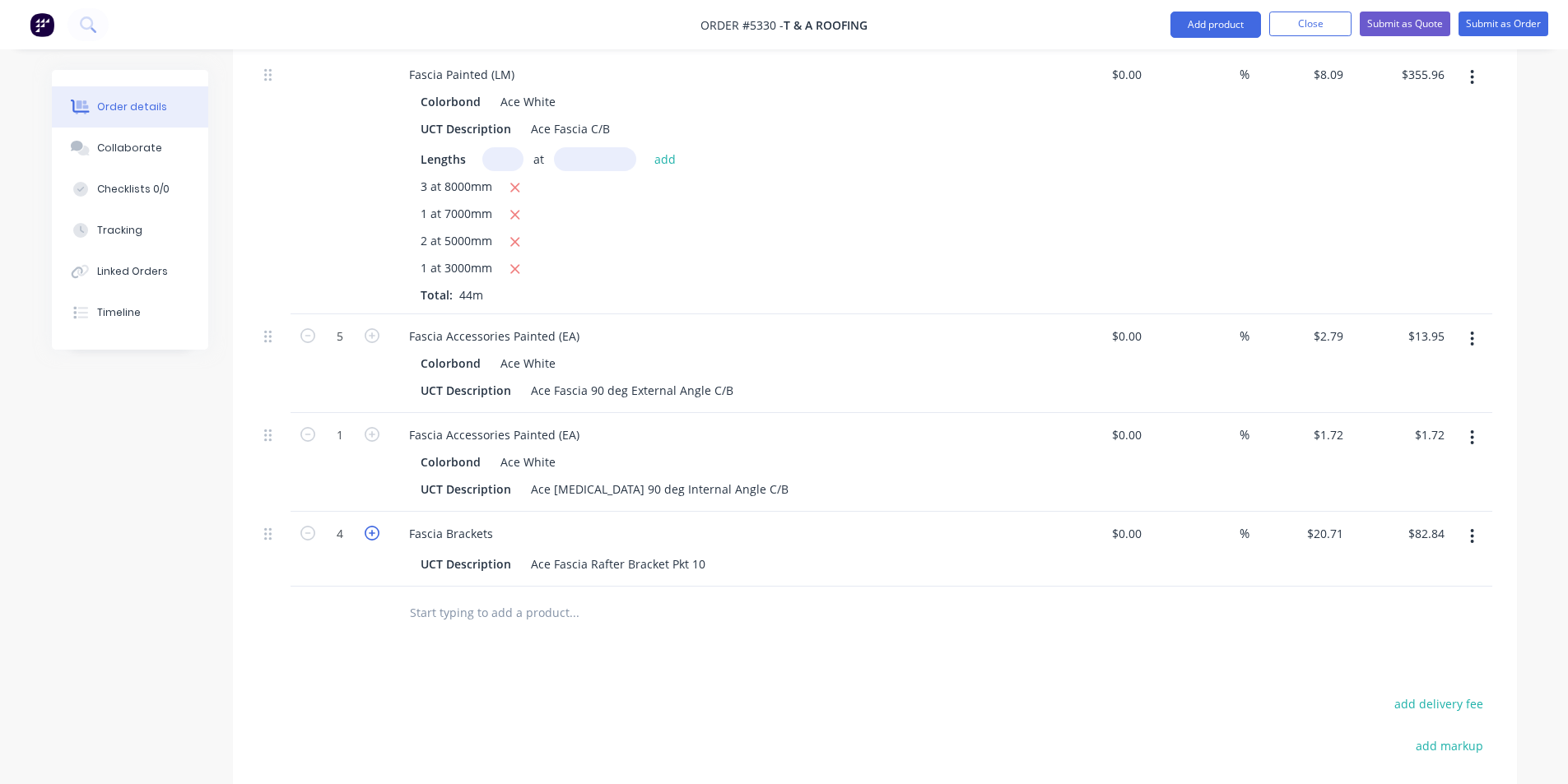
type input "5"
type input "$103.55"
click at [377, 526] on icon "button" at bounding box center [372, 534] width 15 height 15
type input "6"
type input "$124.26"
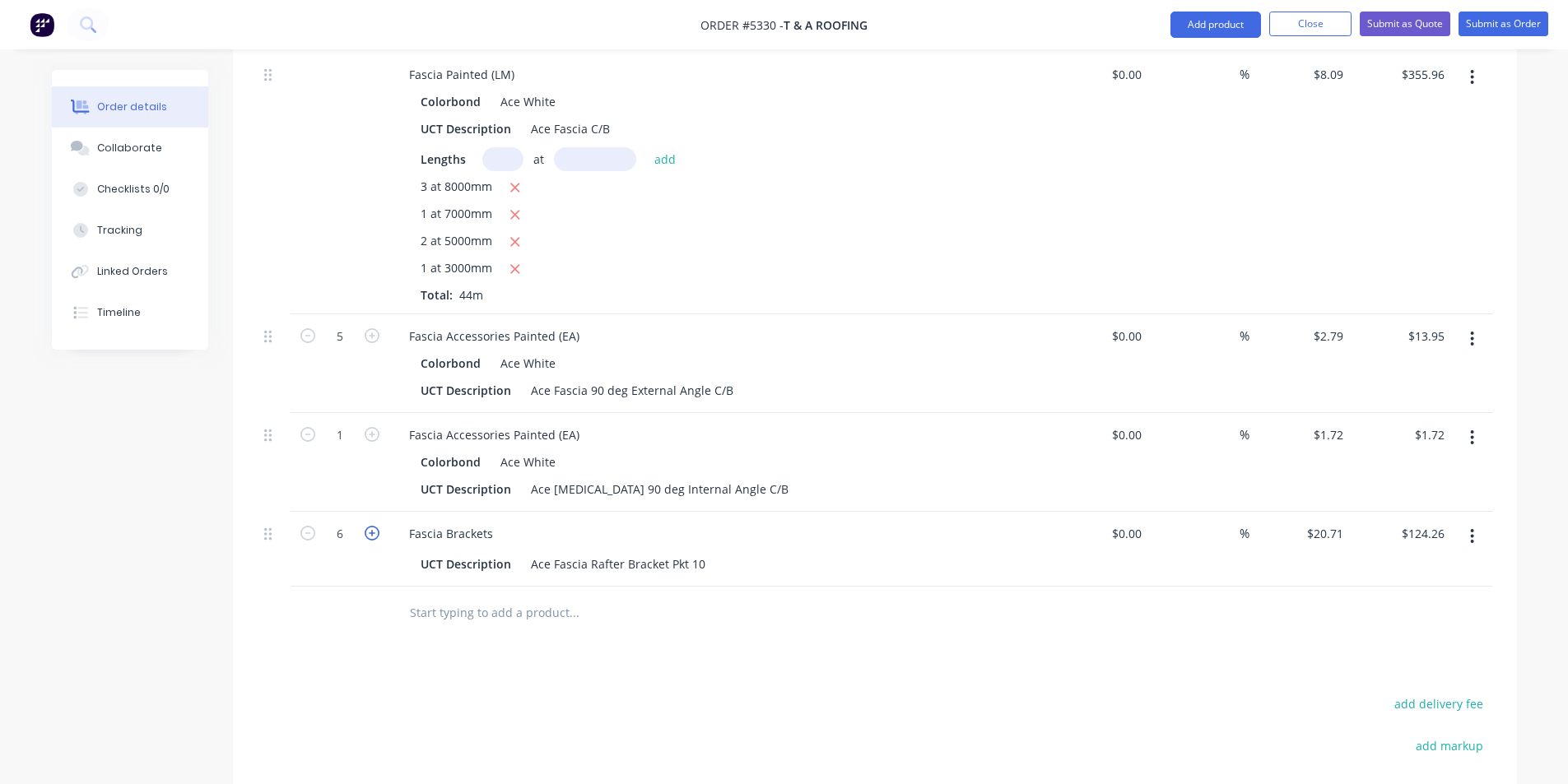
click at [377, 526] on icon "button" at bounding box center [372, 534] width 15 height 15
type input "7"
type input "$144.97"
click at [476, 597] on input "text" at bounding box center [573, 613] width 330 height 33
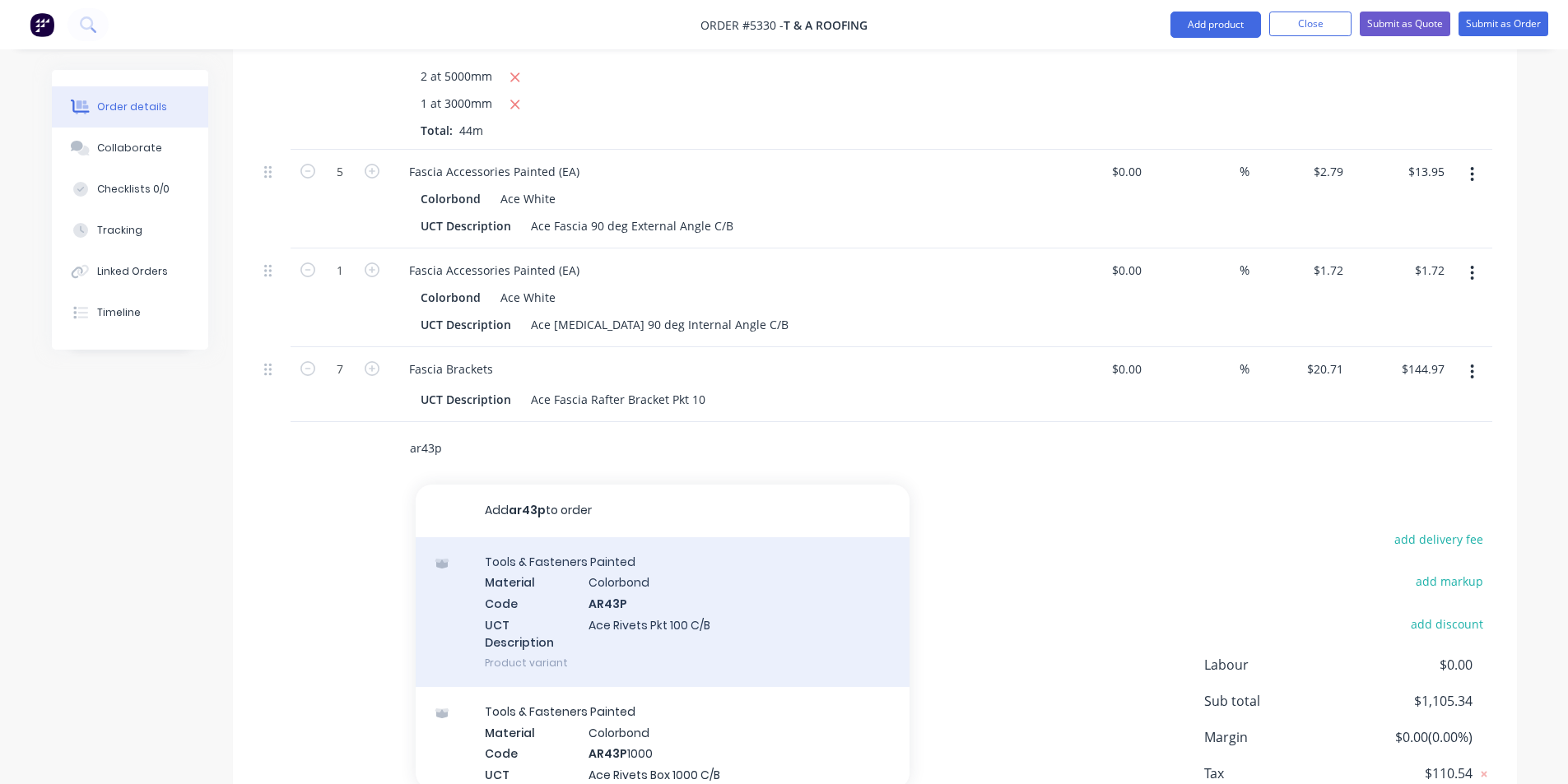
type input "ar43p"
click at [622, 572] on div "Tools & Fasteners Painted Material Colorbond Code AR43P UCT Description Ace Riv…" at bounding box center [662, 612] width 494 height 150
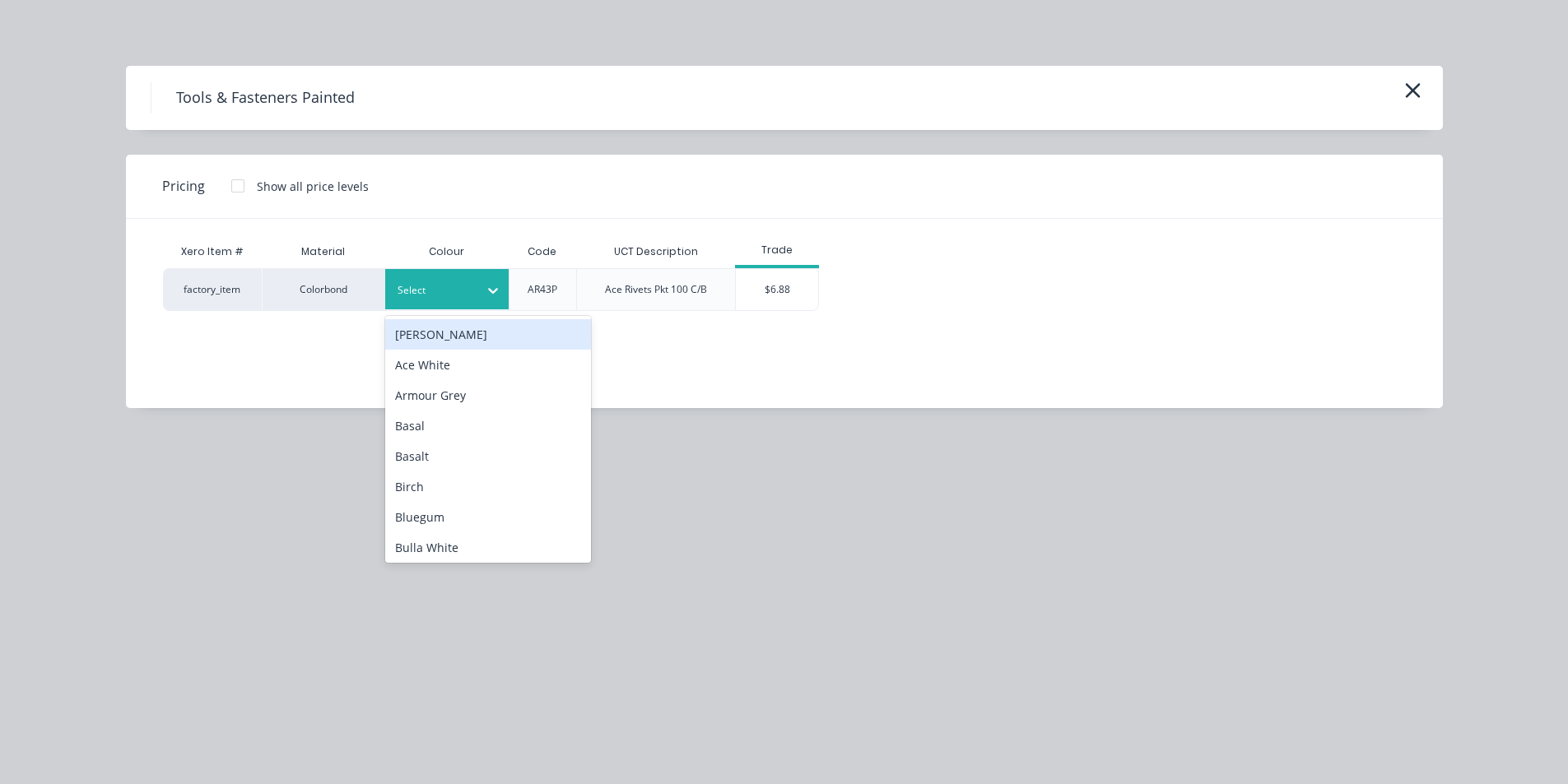
click at [462, 279] on div "Select" at bounding box center [447, 289] width 124 height 41
type input "a"
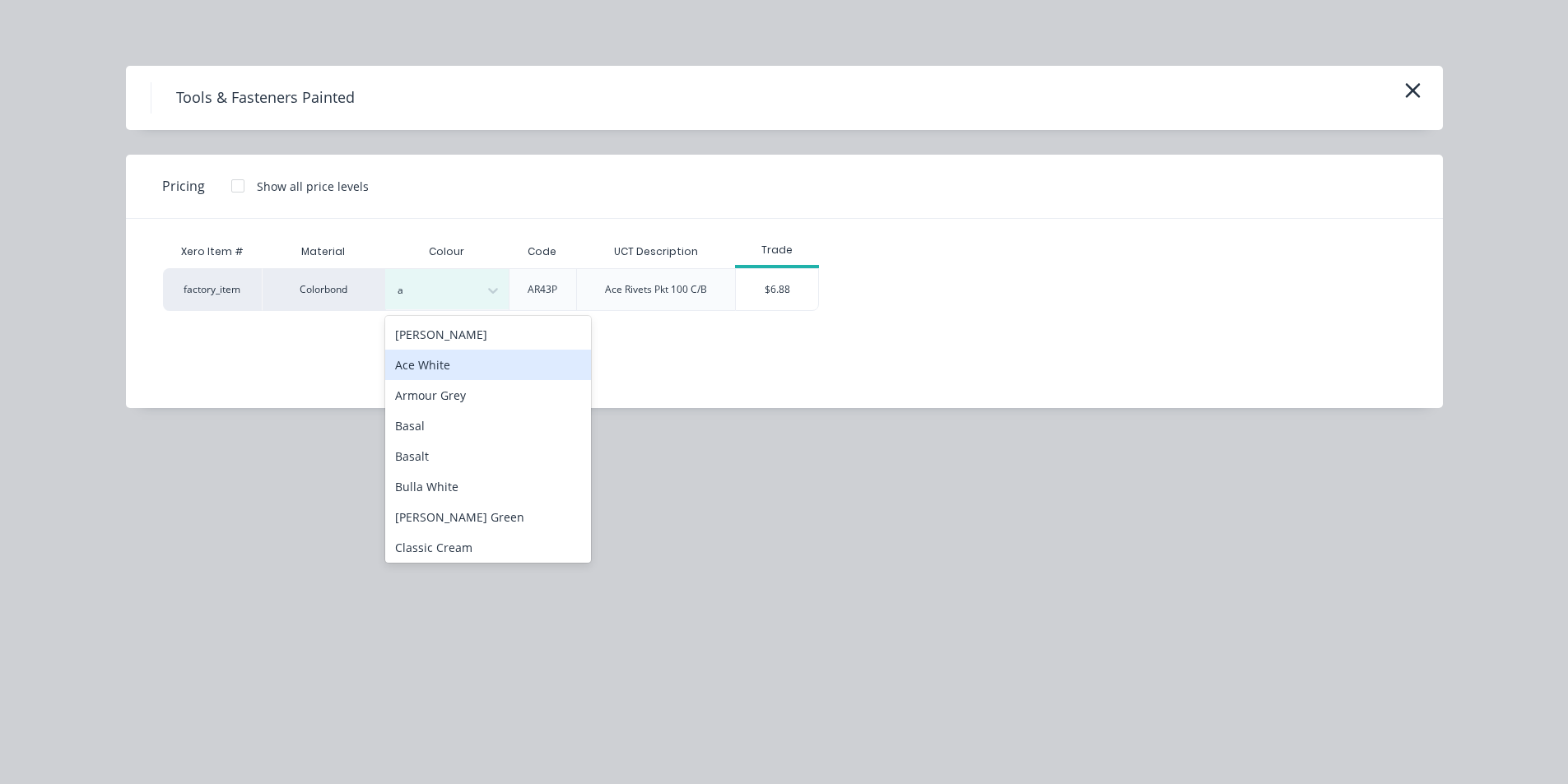
click at [465, 366] on div "Ace White" at bounding box center [488, 365] width 206 height 30
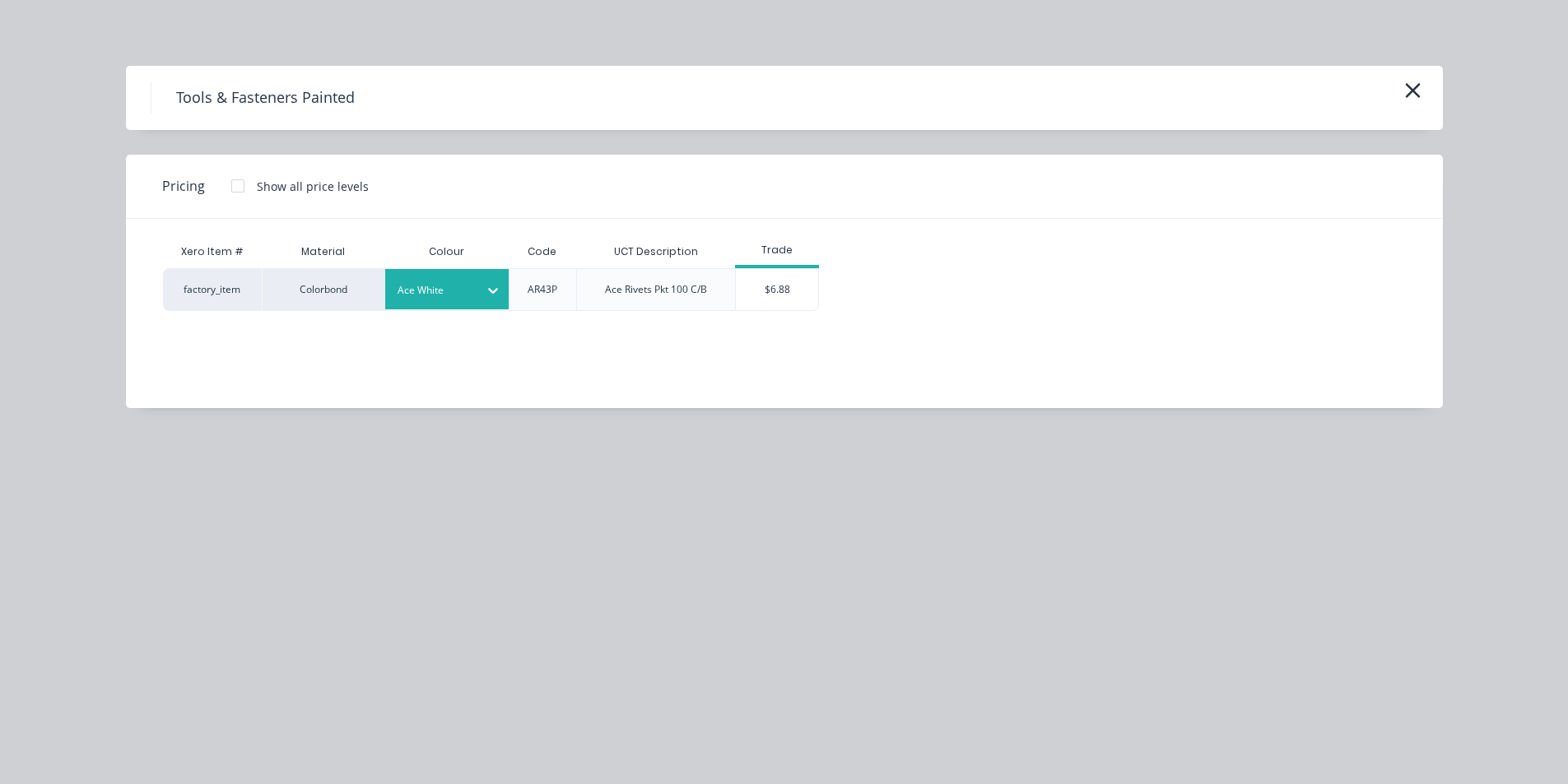
click at [802, 318] on div "Xero Item # Material Colour Code UCT Description Trade factory_item Colorbond A…" at bounding box center [772, 301] width 1292 height 164
click at [794, 304] on div "$6.88" at bounding box center [776, 290] width 82 height 42
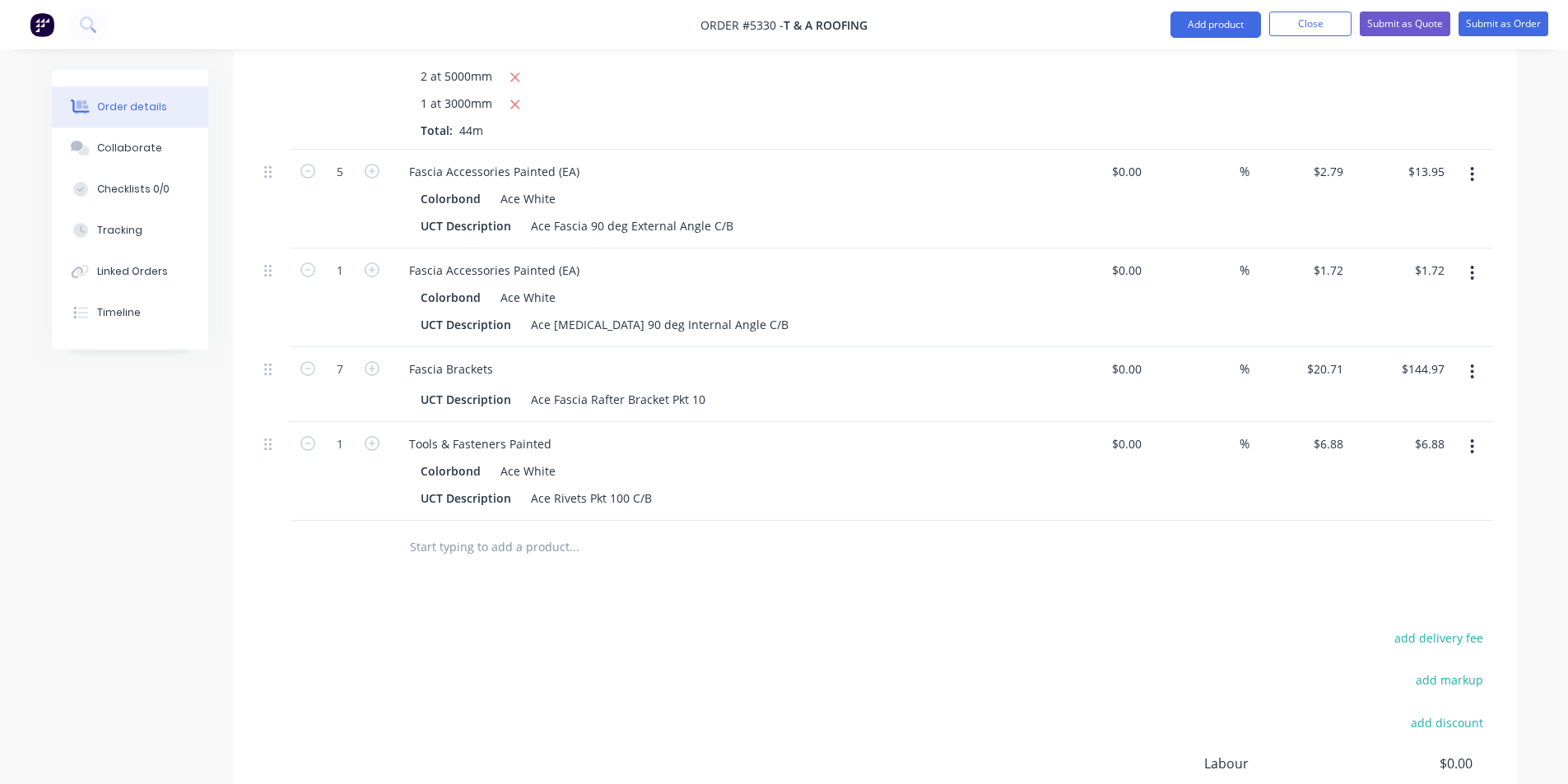
click at [650, 531] on input "text" at bounding box center [573, 547] width 330 height 33
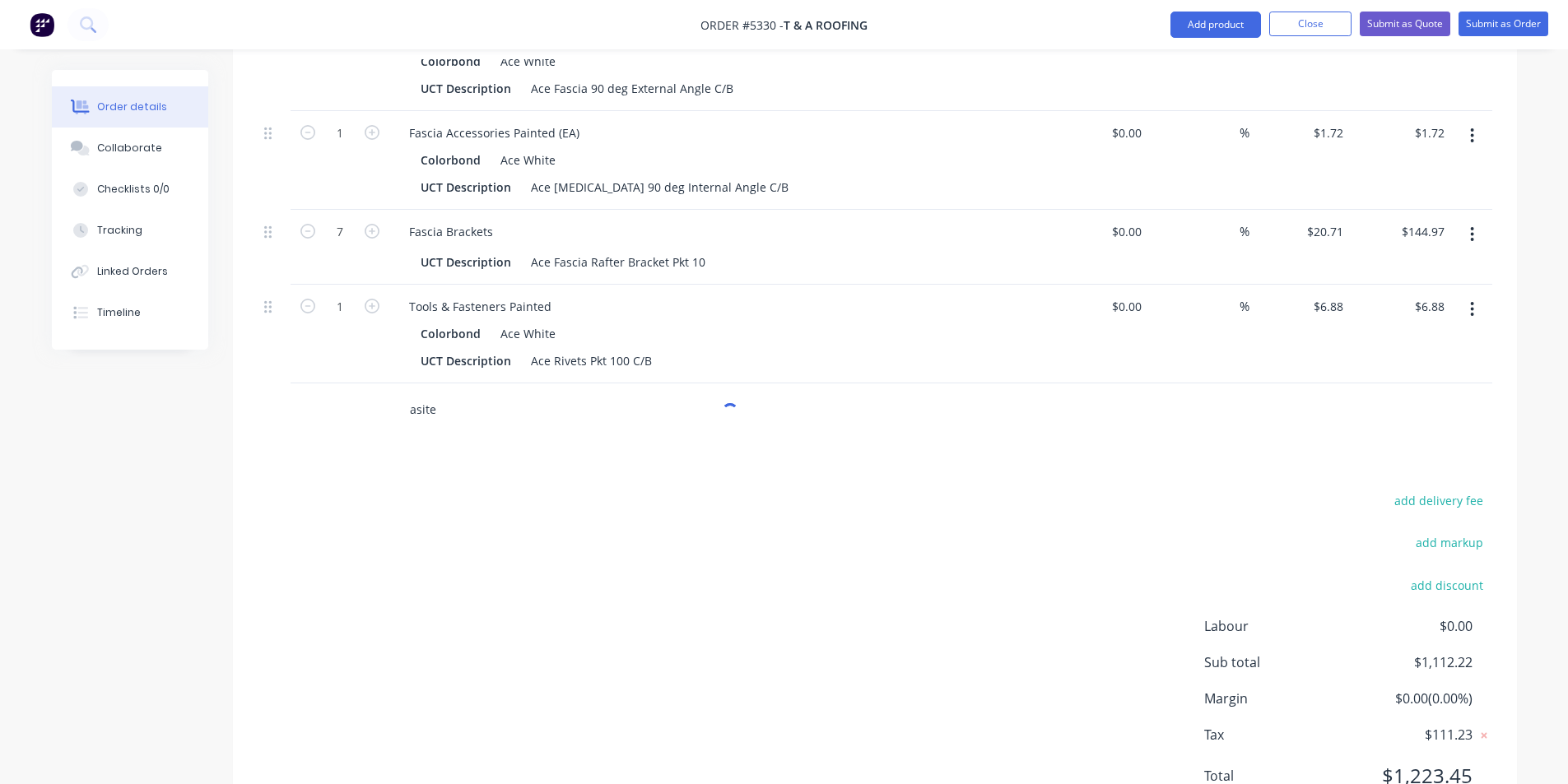
scroll to position [1543, 0]
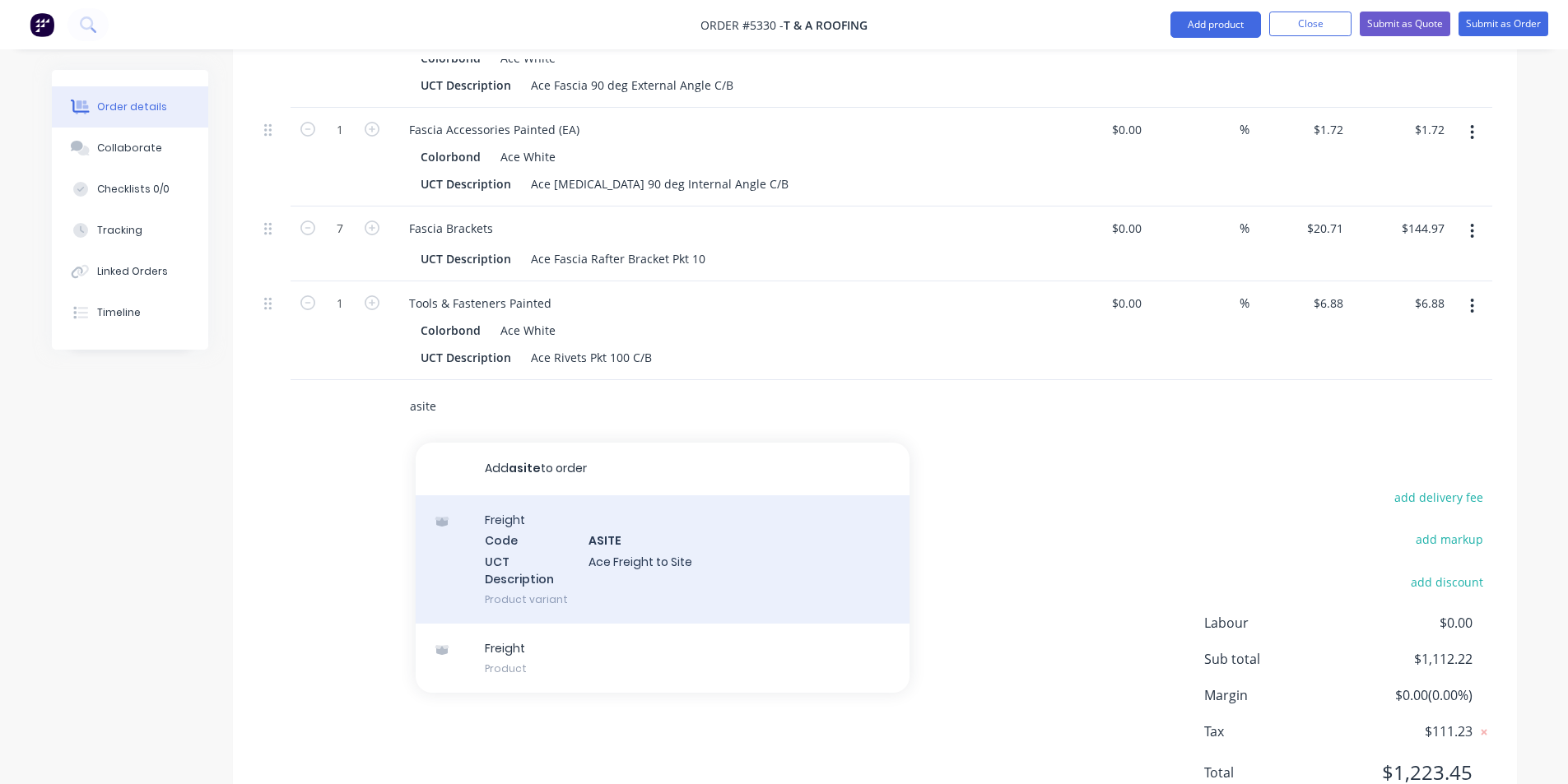
type input "asite"
click at [688, 509] on div "Freight Code ASITE UCT Description Ace Freight to Site Product variant" at bounding box center [662, 560] width 494 height 128
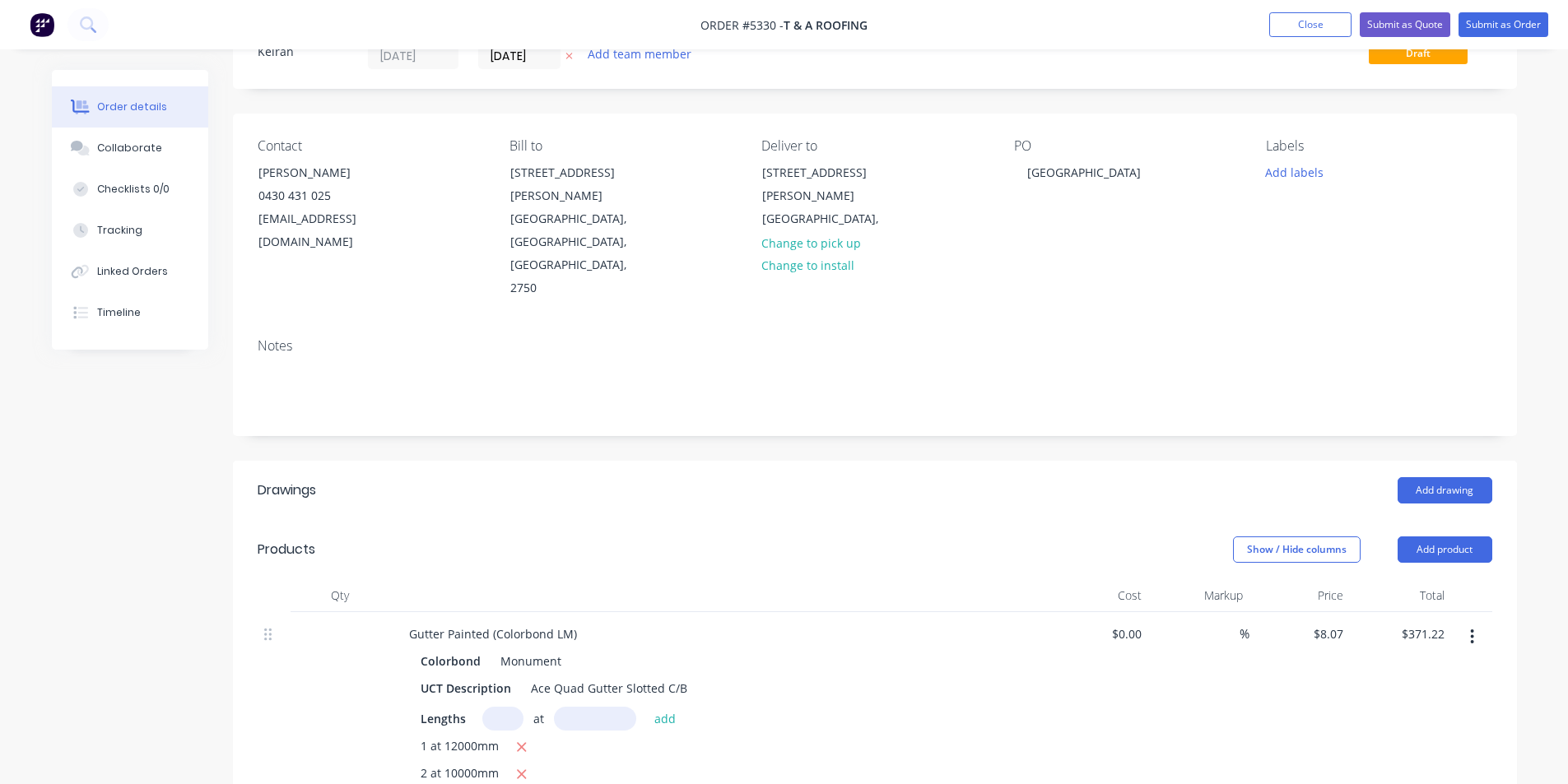
scroll to position [0, 0]
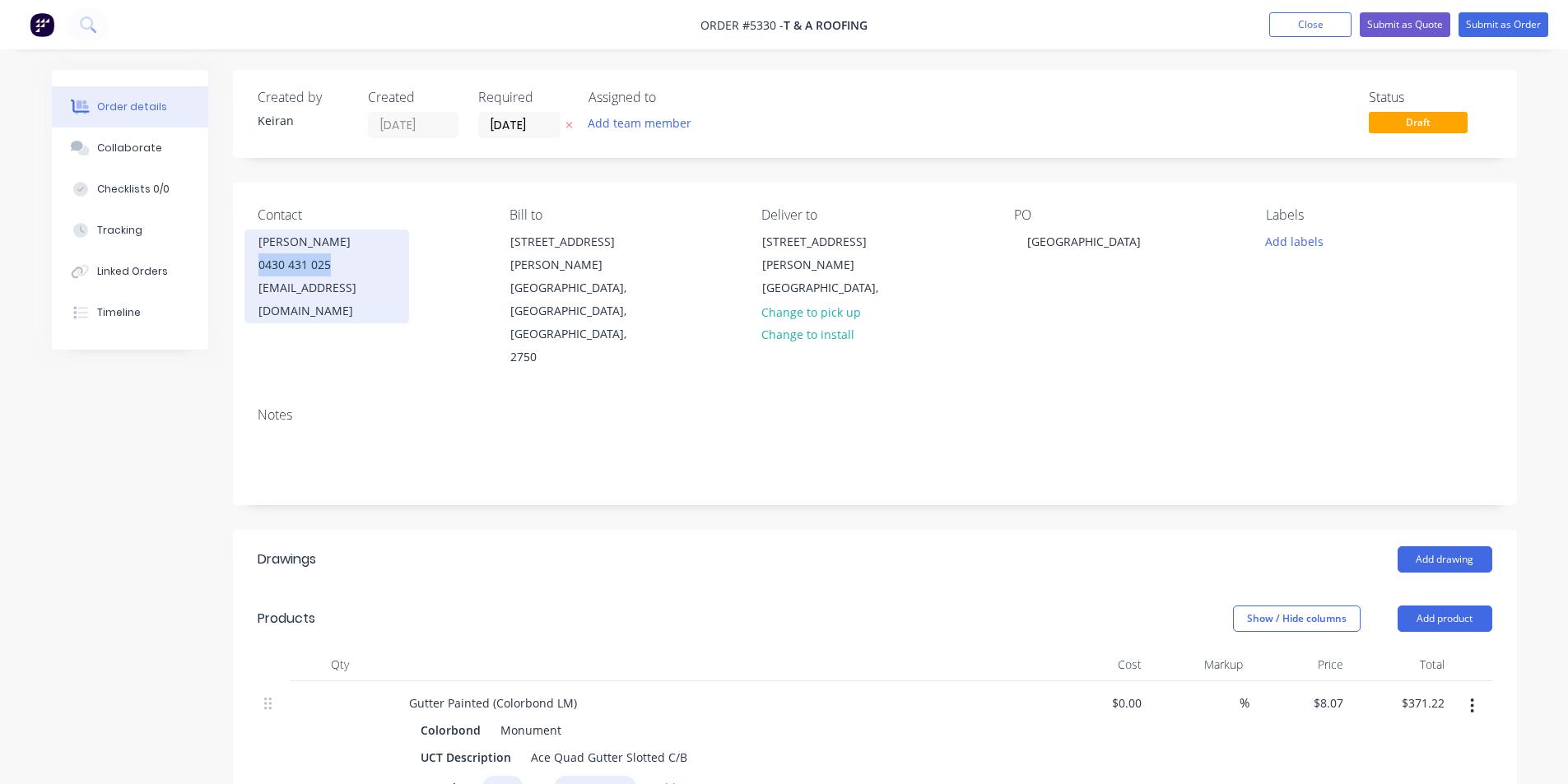
drag, startPoint x: 333, startPoint y: 268, endPoint x: 246, endPoint y: 262, distance: 87.2
click at [246, 262] on div "[PERSON_NAME] 0430 431 025 [EMAIL_ADDRESS][DOMAIN_NAME]" at bounding box center [327, 276] width 164 height 94
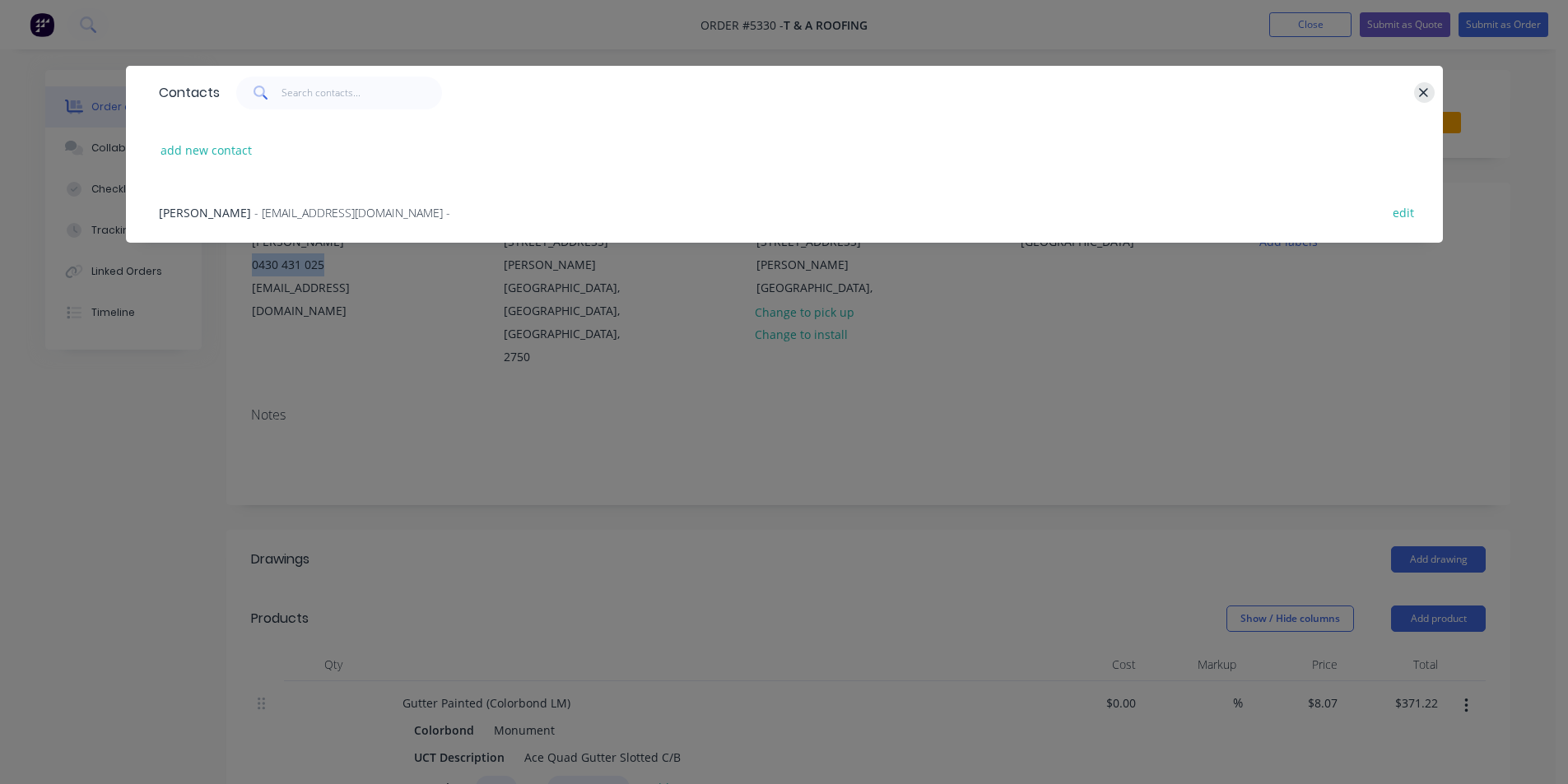
click at [1415, 94] on button "button" at bounding box center [1424, 93] width 21 height 21
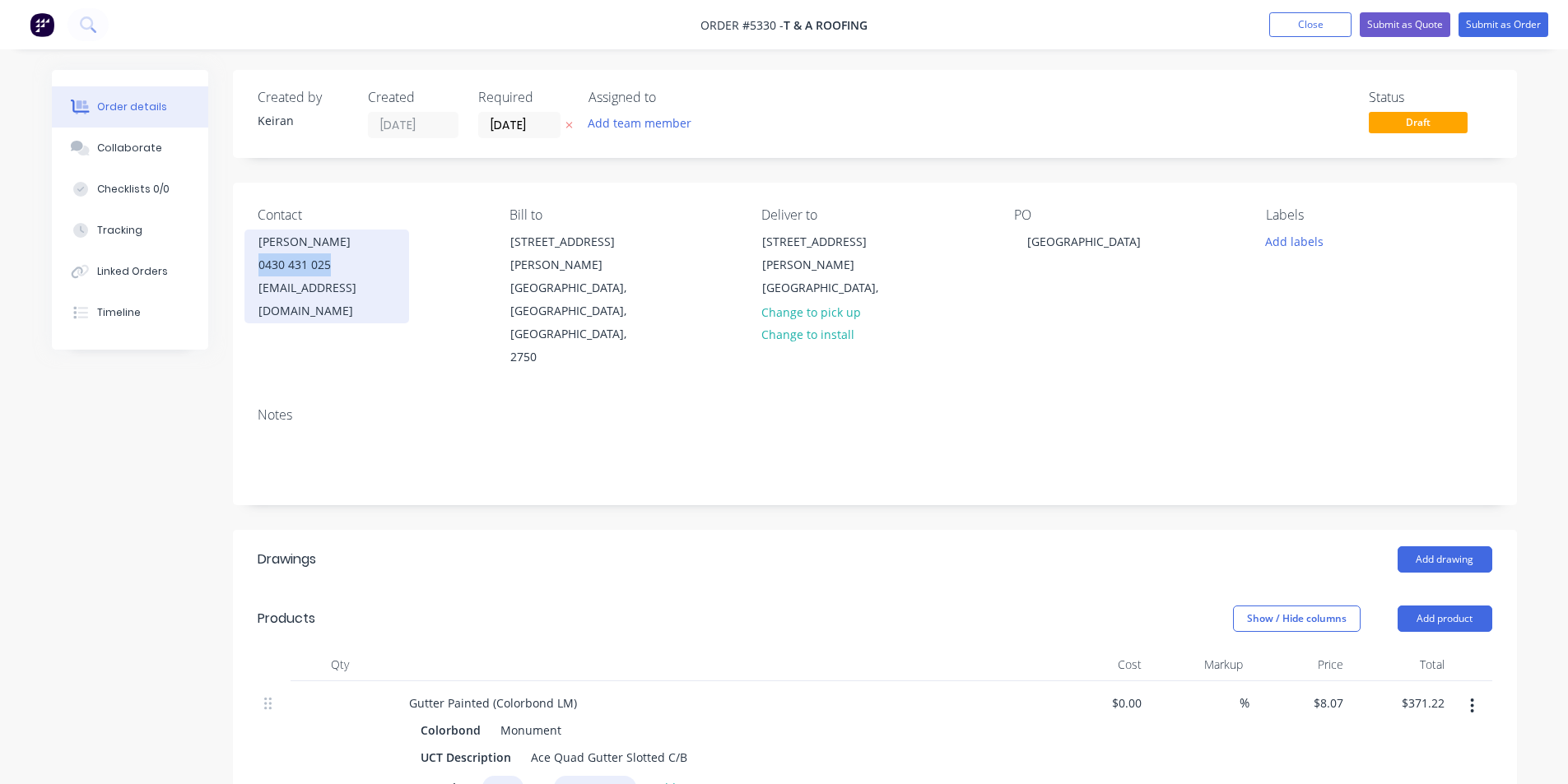
copy div "0430 431 025"
click at [1282, 243] on button "Add labels" at bounding box center [1295, 241] width 76 height 23
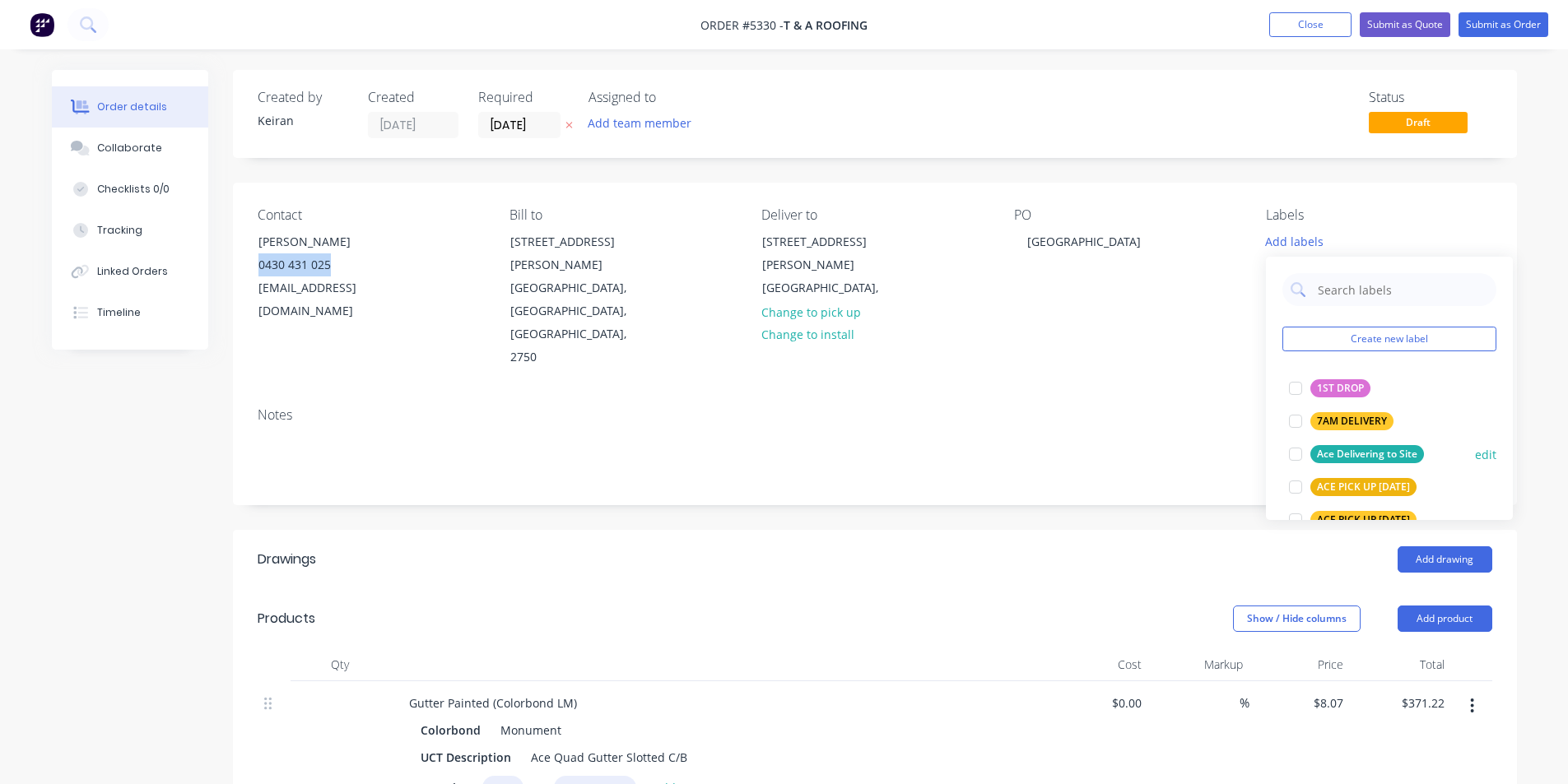
click at [1293, 454] on div at bounding box center [1295, 454] width 33 height 33
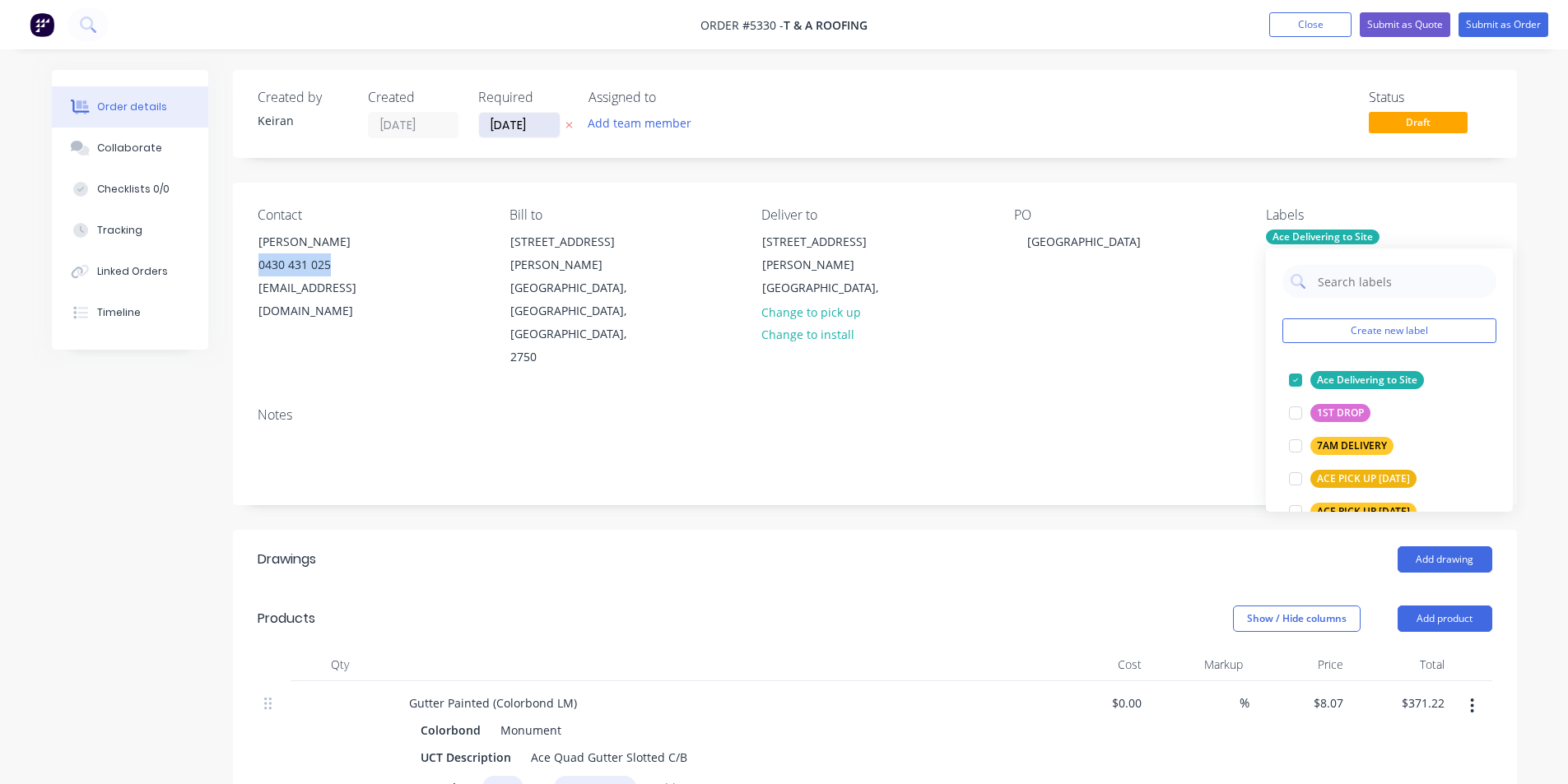
click at [558, 122] on div "[DATE]" at bounding box center [523, 126] width 91 height 26
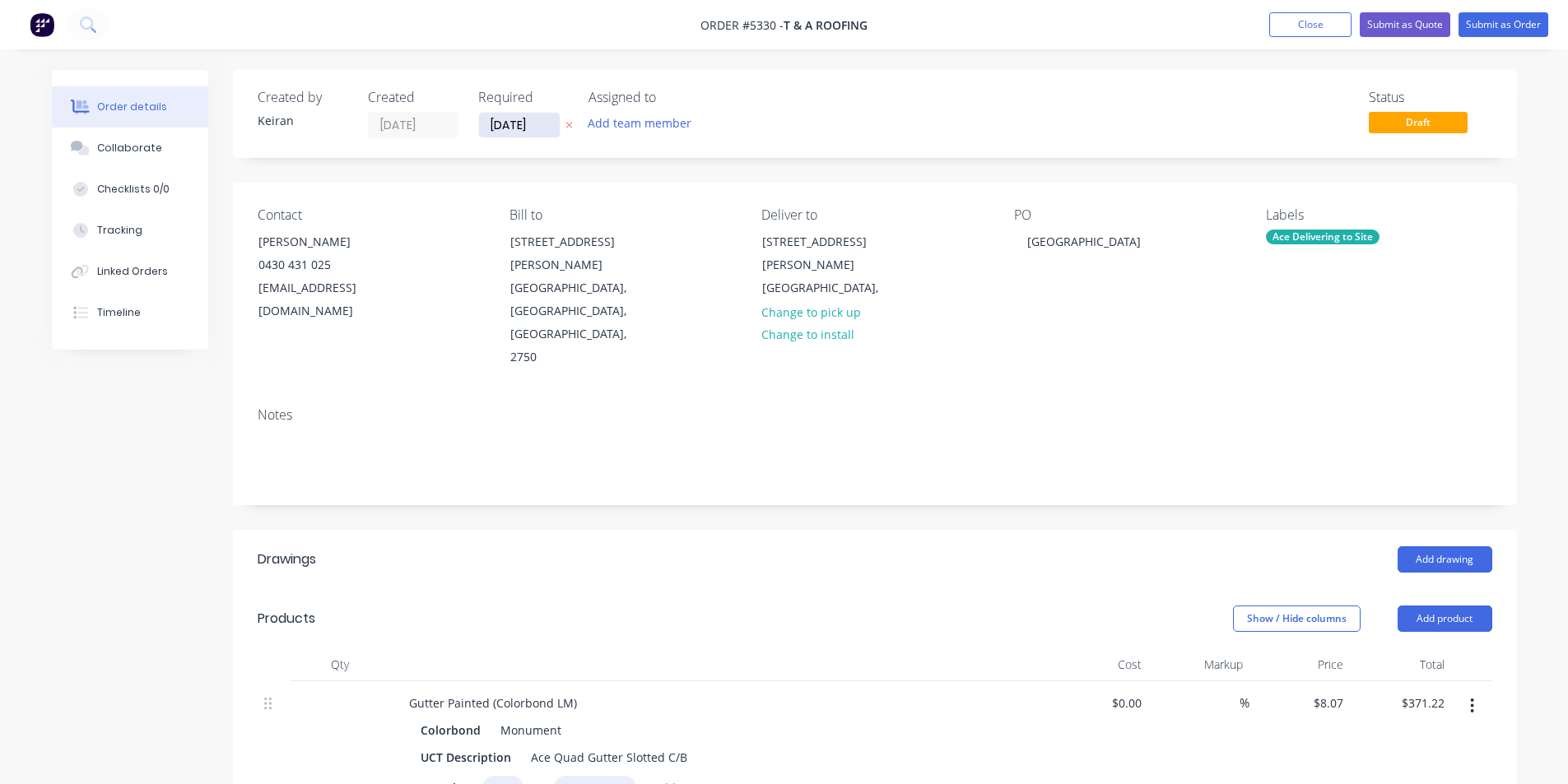
click at [532, 126] on input "[DATE]" at bounding box center [519, 125] width 80 height 25
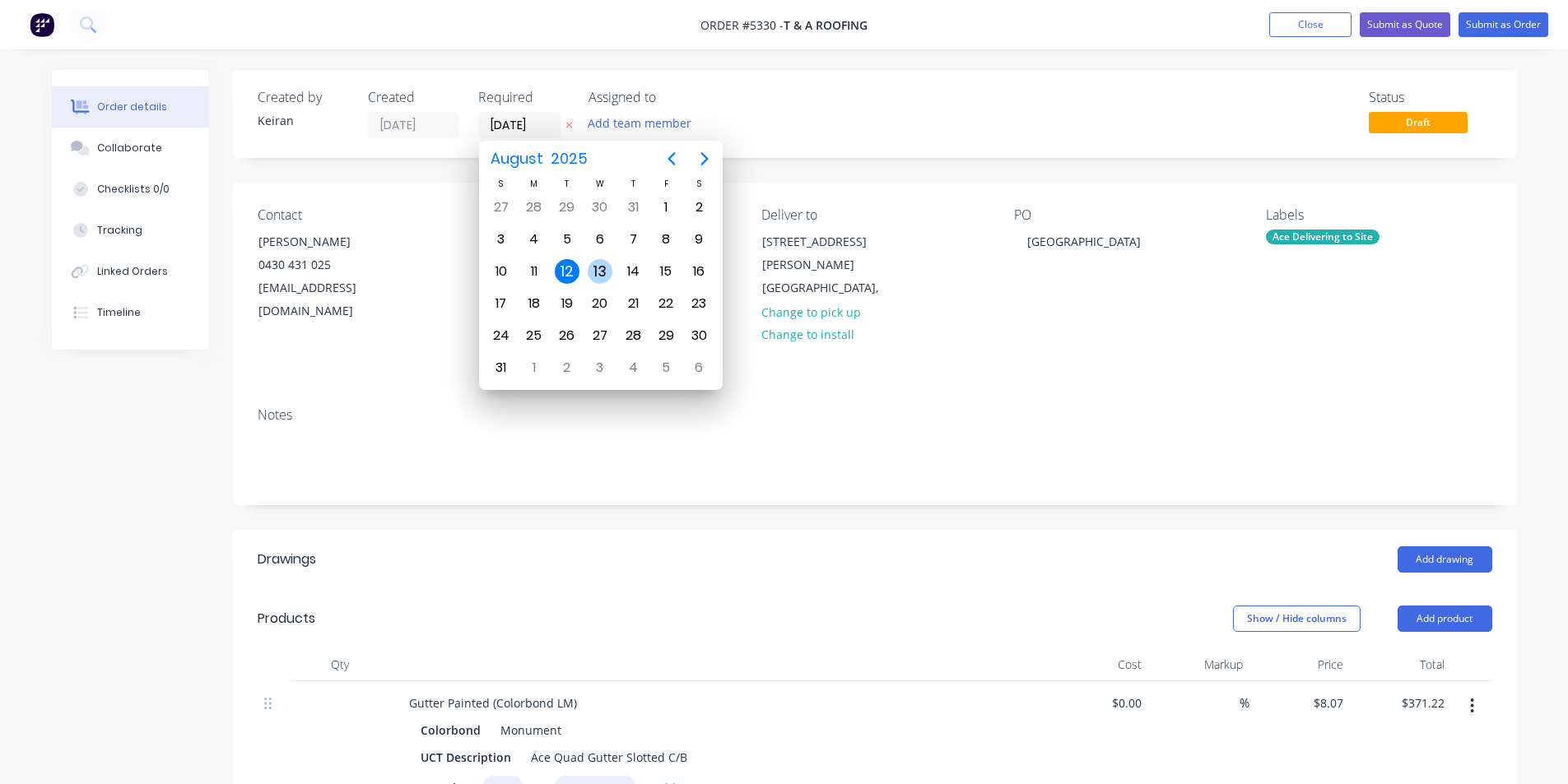
drag, startPoint x: 607, startPoint y: 264, endPoint x: 907, endPoint y: 216, distance: 303.8
click at [608, 265] on div "13" at bounding box center [600, 272] width 25 height 25
type input "[DATE]"
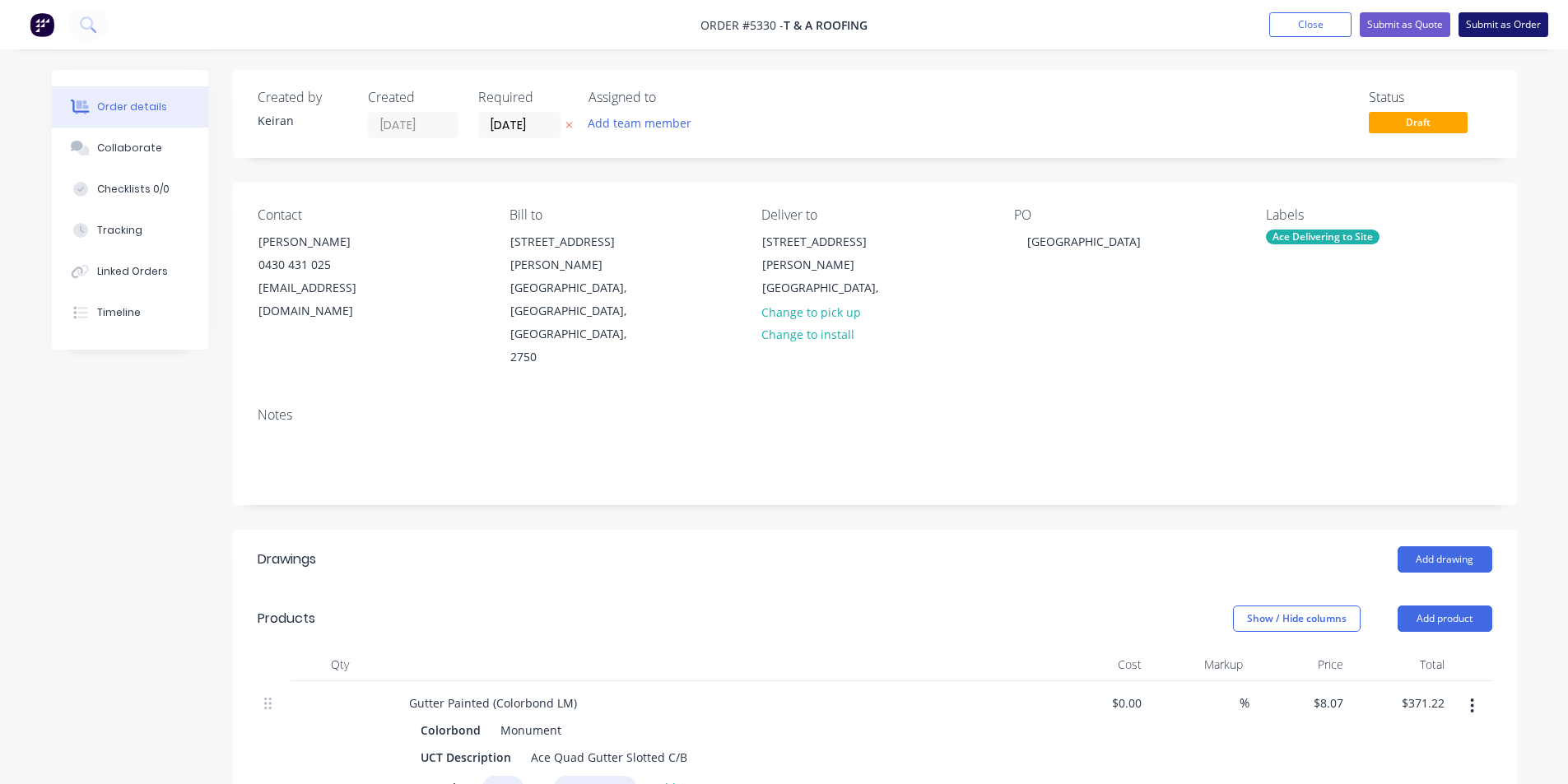
click at [1516, 32] on button "Submit as Order" at bounding box center [1503, 25] width 90 height 25
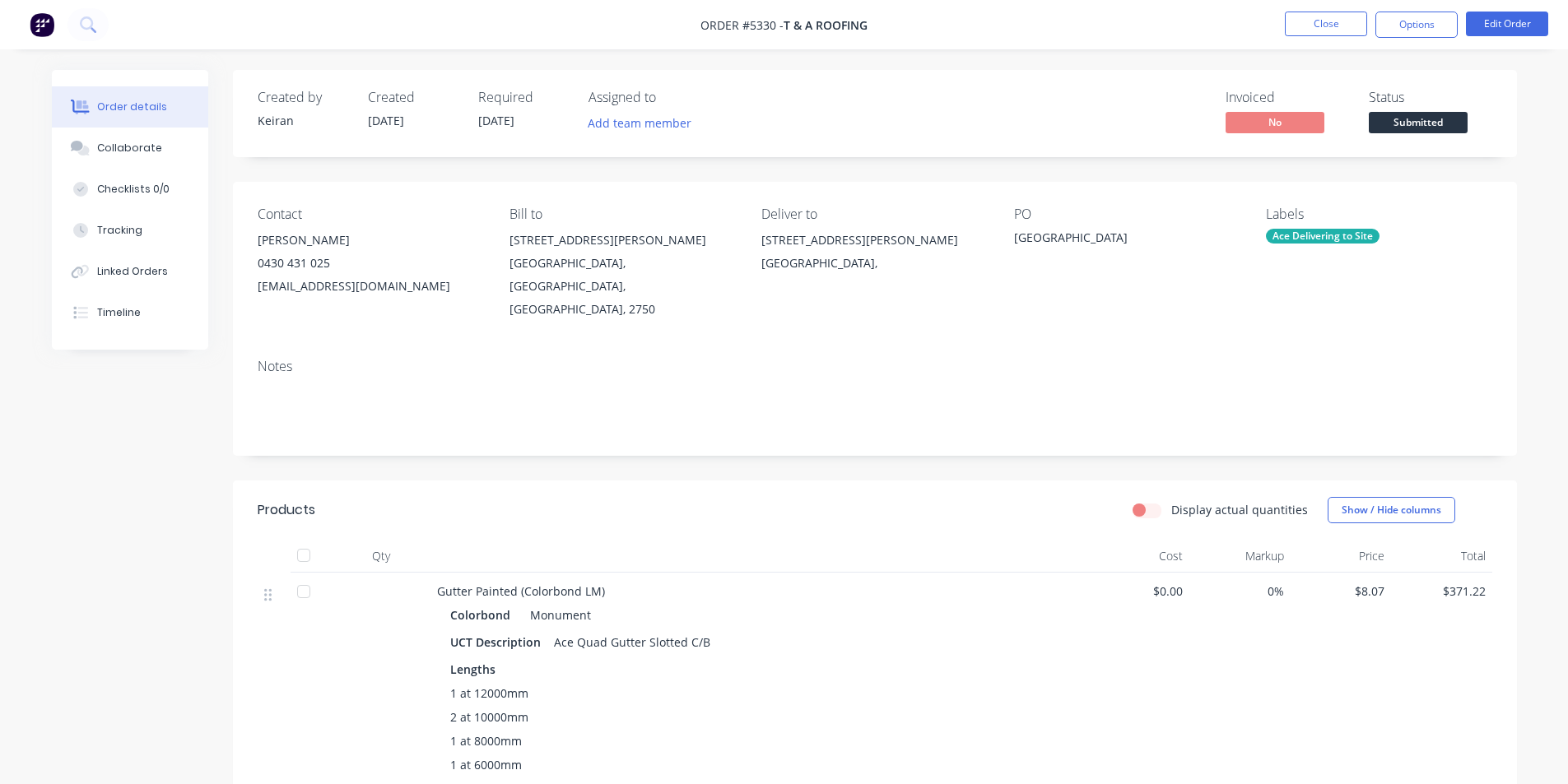
drag, startPoint x: 1411, startPoint y: 31, endPoint x: 1404, endPoint y: 44, distance: 14.8
click at [1411, 30] on button "Options" at bounding box center [1416, 25] width 82 height 26
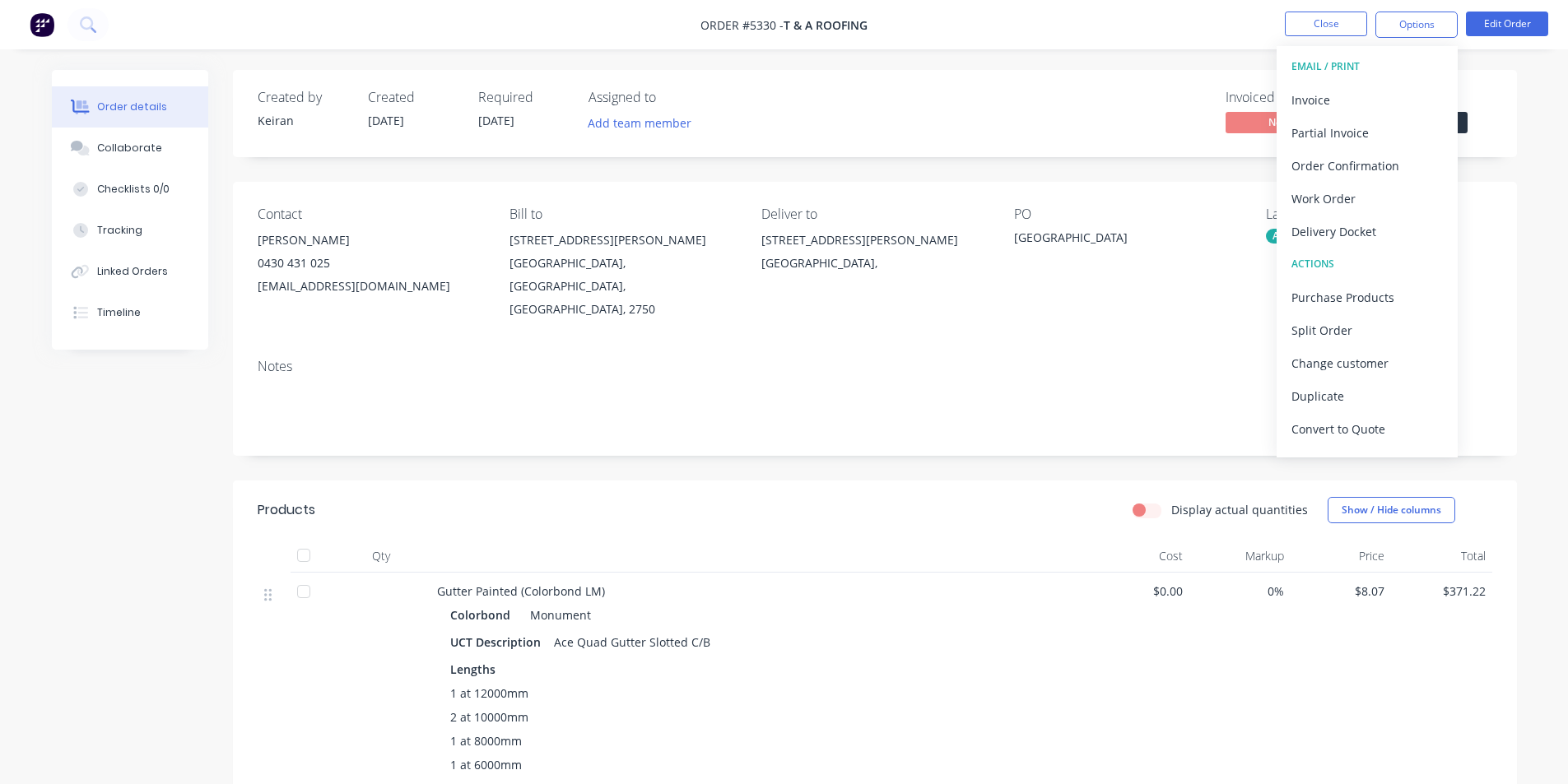
click at [1351, 279] on button "ACTIONS" at bounding box center [1368, 264] width 181 height 33
click at [1352, 291] on div "Purchase Products" at bounding box center [1367, 297] width 151 height 24
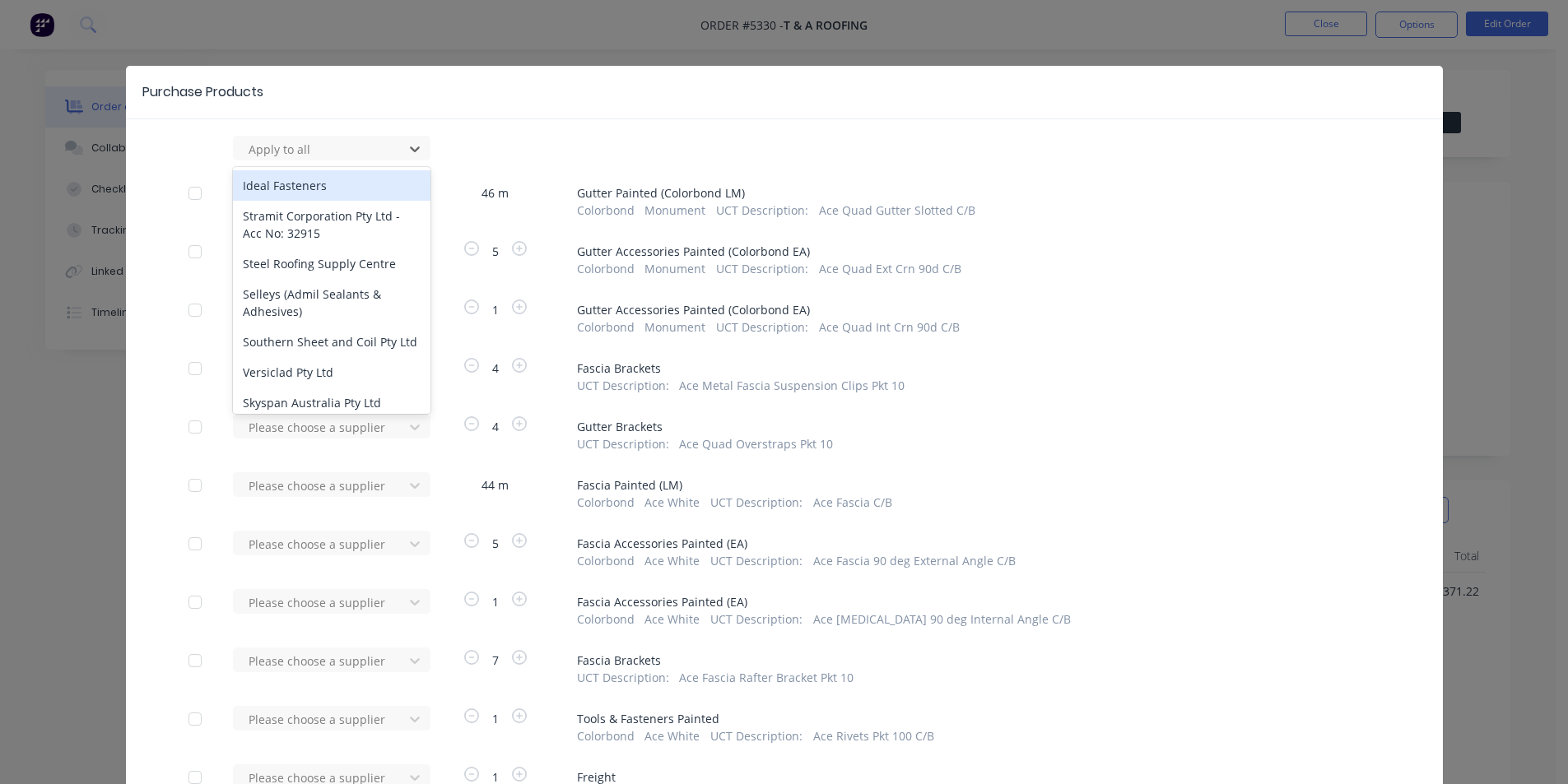
drag, startPoint x: 317, startPoint y: 145, endPoint x: 312, endPoint y: 179, distance: 34.4
click at [318, 145] on div at bounding box center [320, 149] width 148 height 21
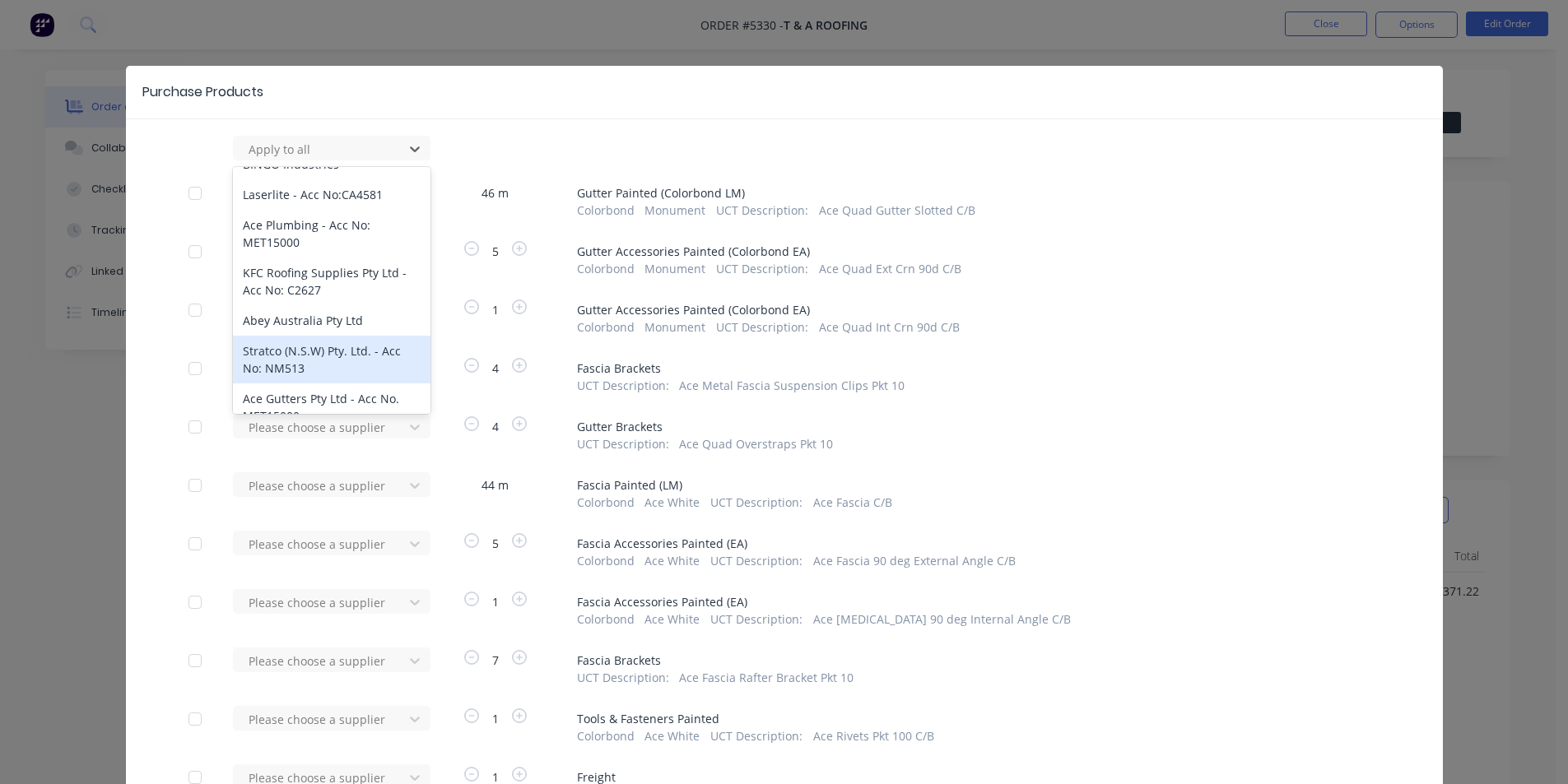
scroll to position [988, 0]
click at [285, 368] on div "Ace Gutters Pty Ltd - Acc No. MET15000" at bounding box center [332, 353] width 197 height 48
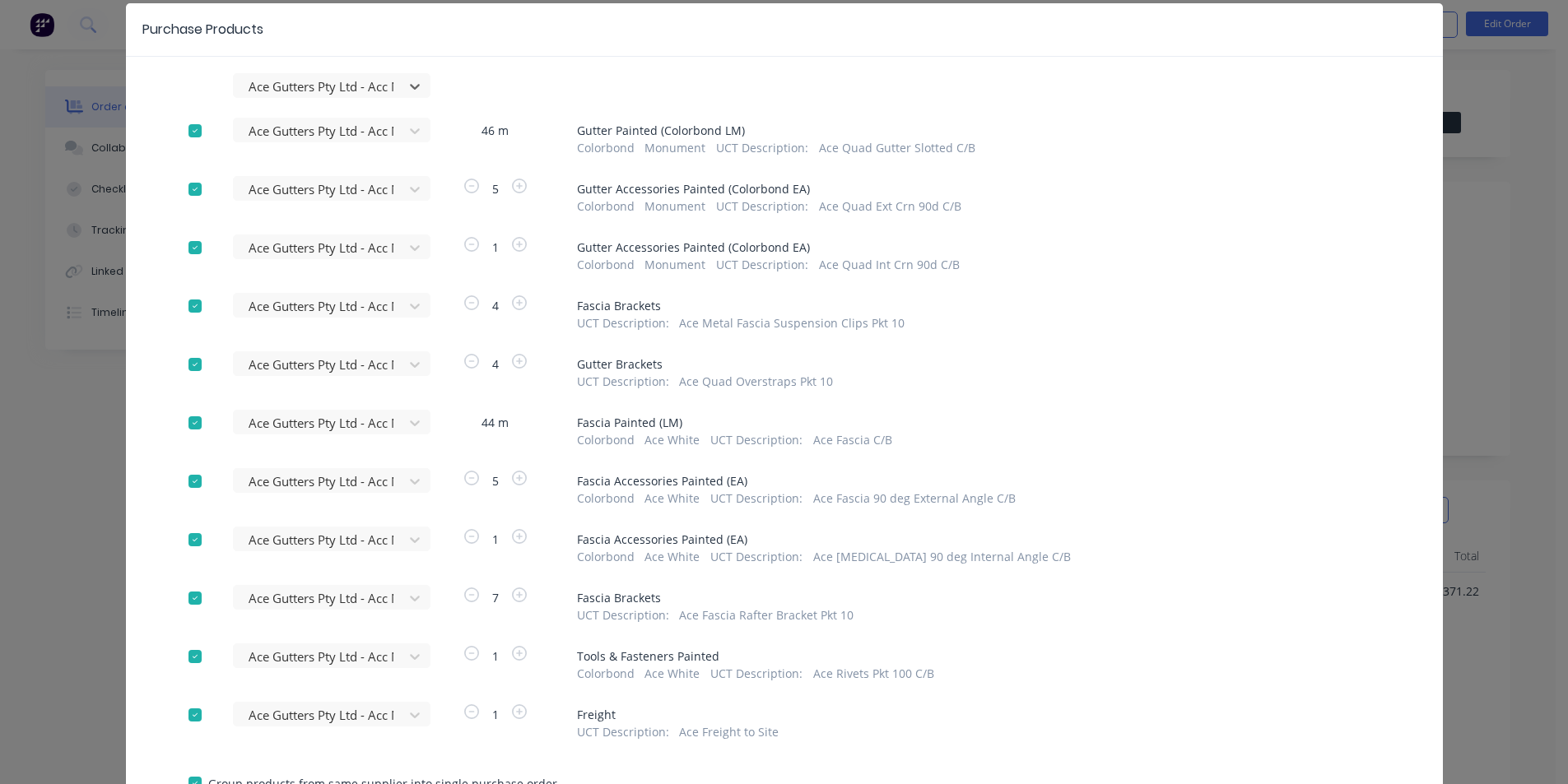
scroll to position [195, 0]
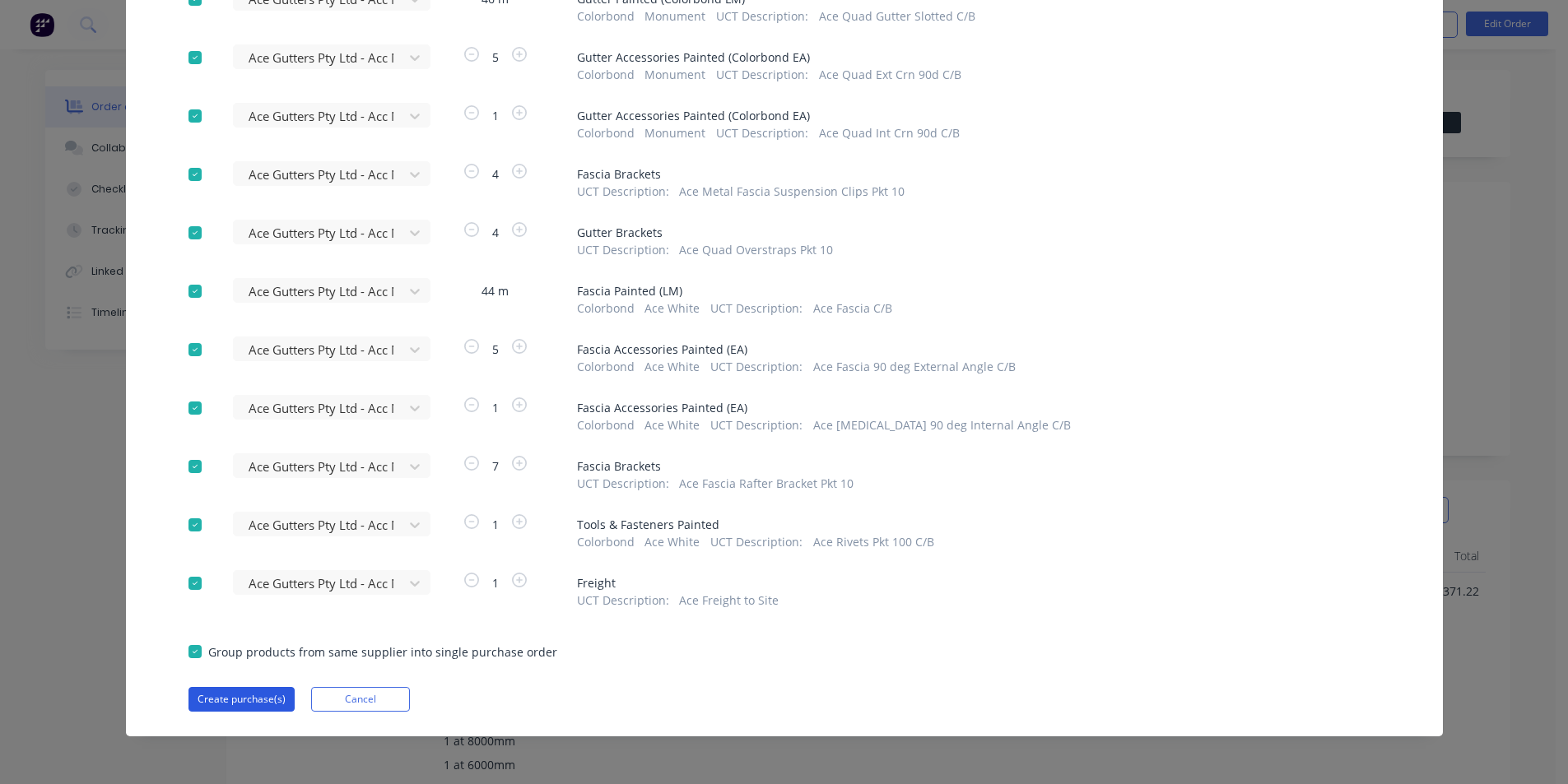
click at [260, 702] on button "Create purchase(s)" at bounding box center [242, 700] width 106 height 25
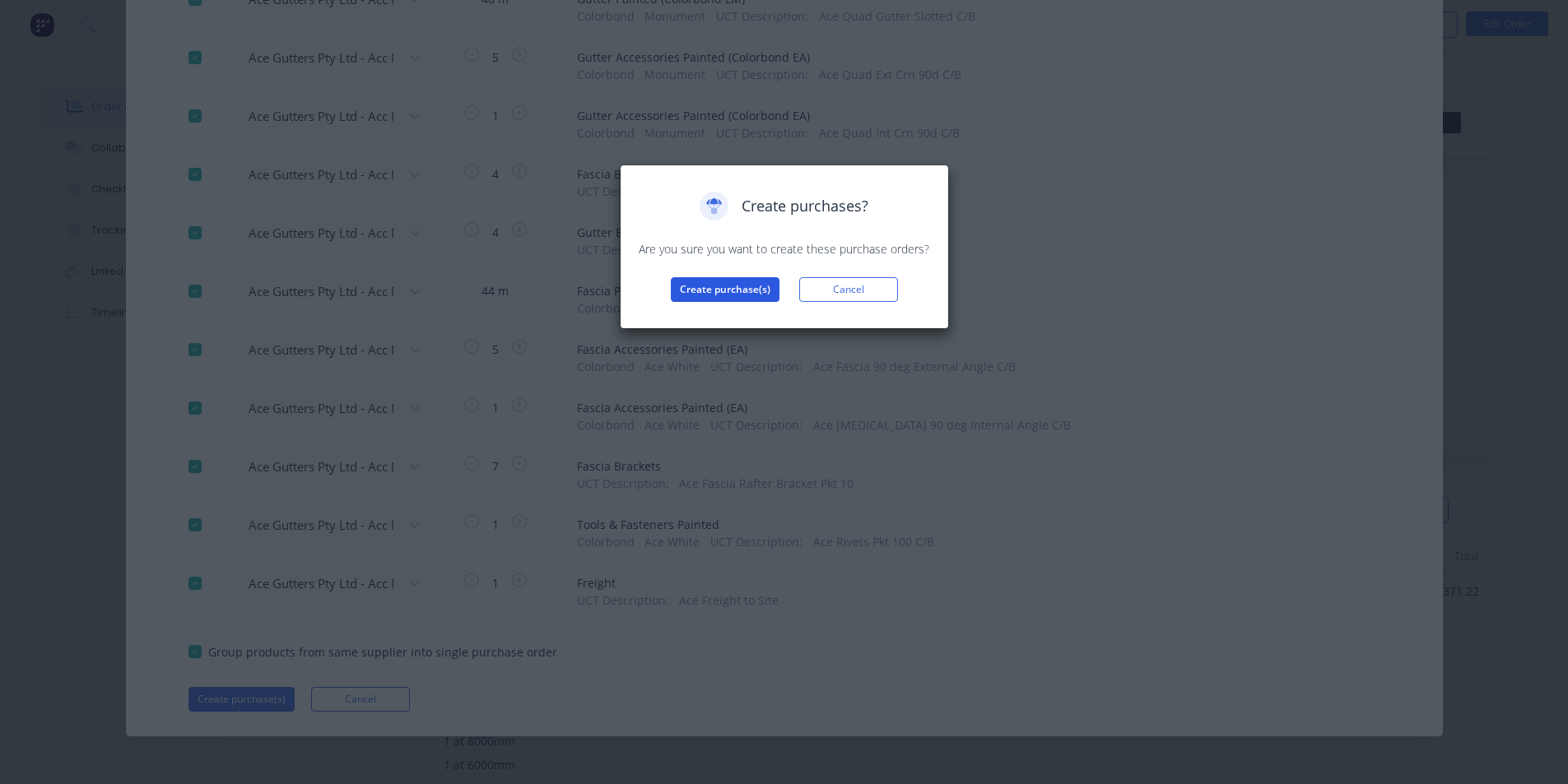
click at [734, 288] on button "Create purchase(s)" at bounding box center [724, 290] width 109 height 25
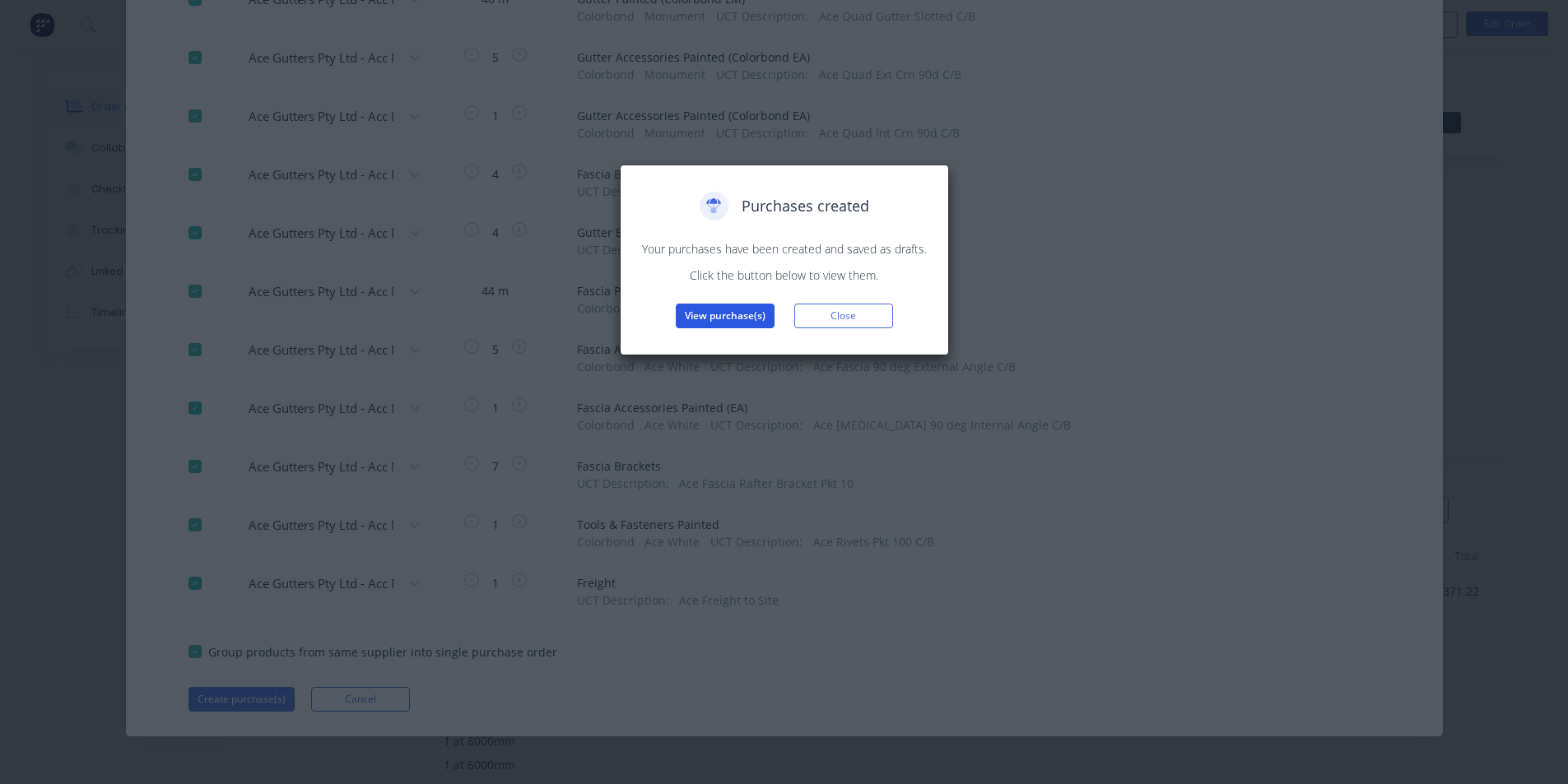
click at [720, 316] on button "View purchase(s)" at bounding box center [724, 316] width 99 height 25
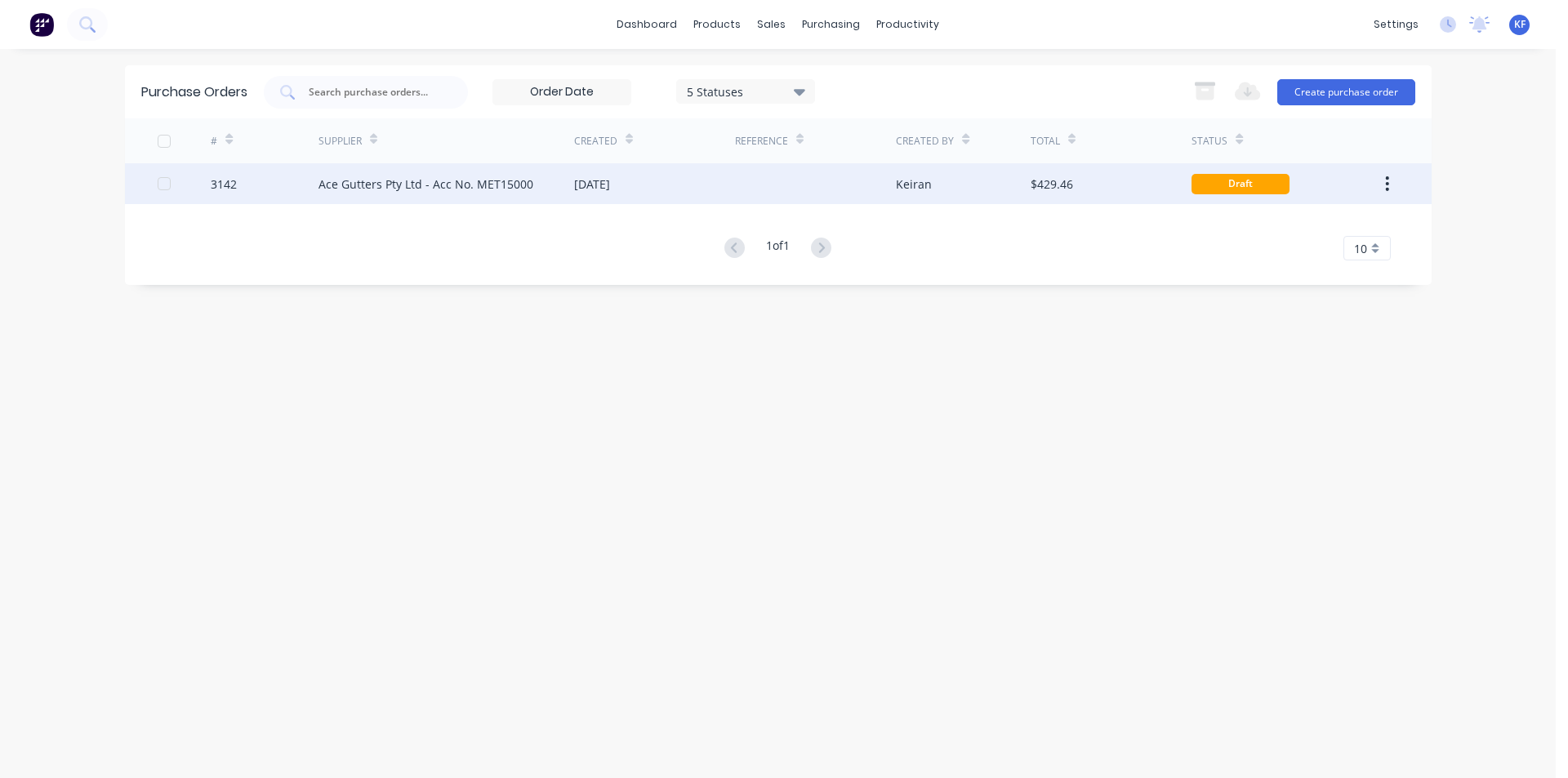
click at [823, 186] on div at bounding box center [815, 184] width 161 height 41
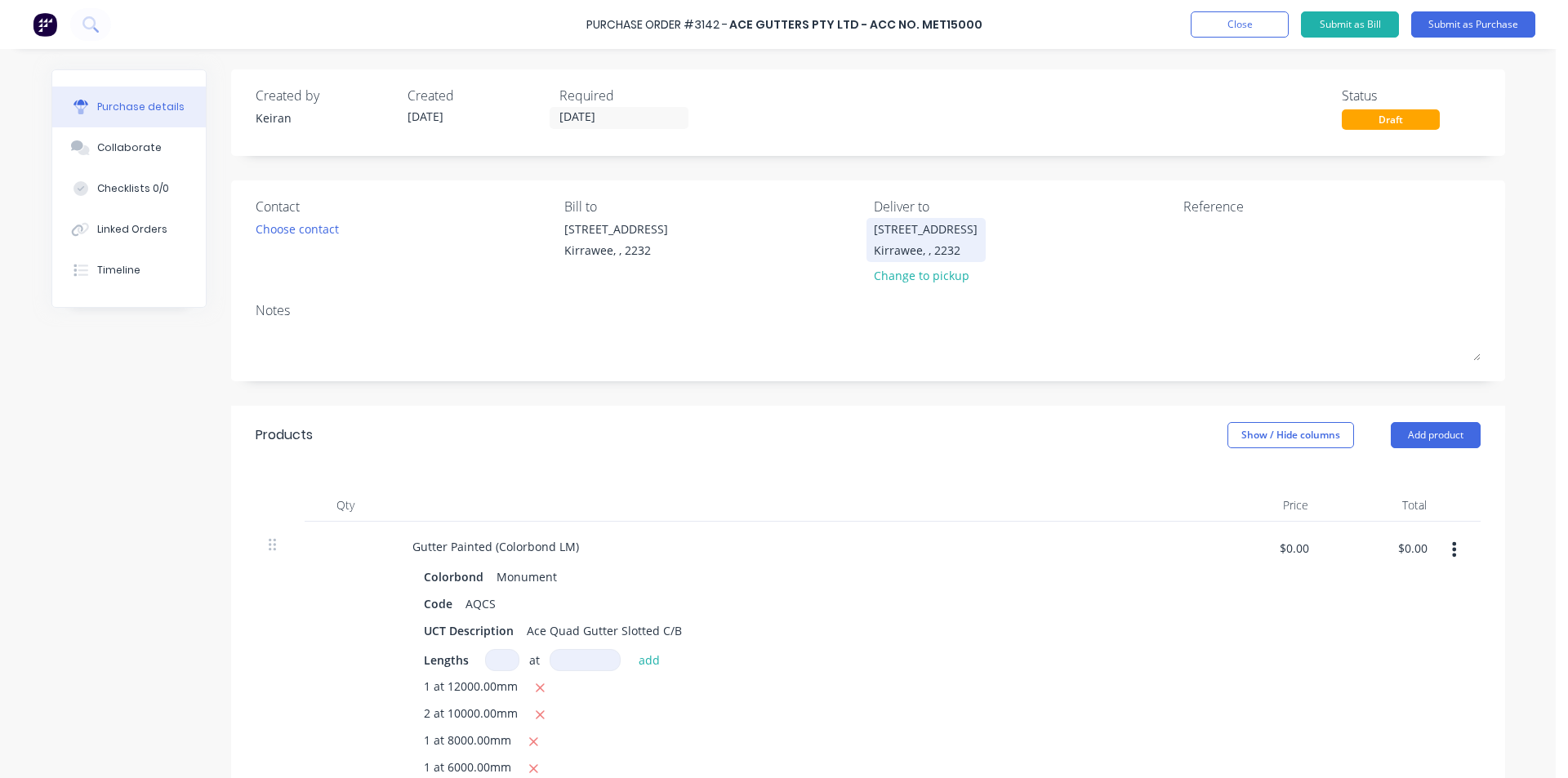
click at [918, 232] on div "[STREET_ADDRESS]" at bounding box center [925, 229] width 104 height 17
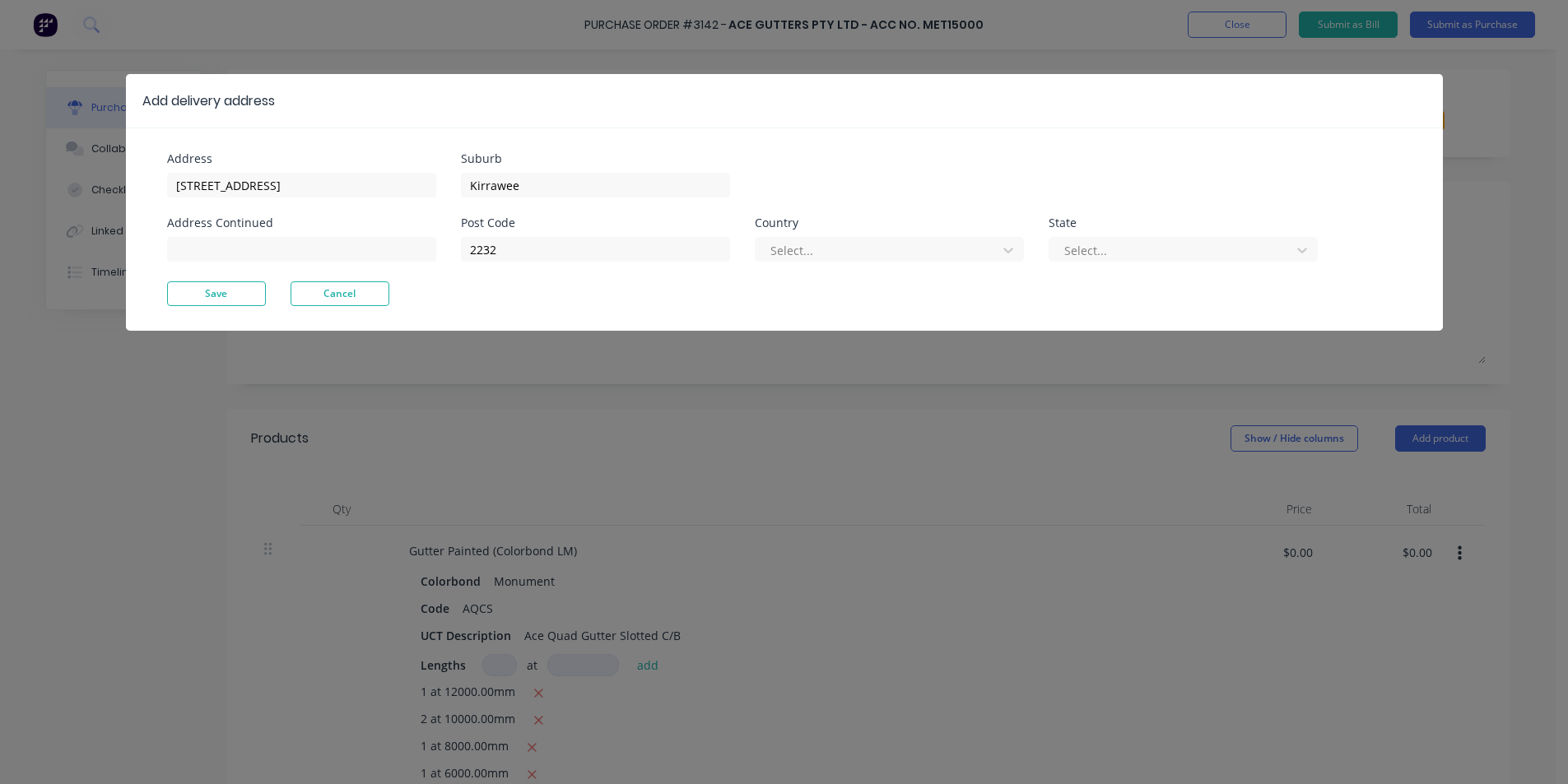
drag, startPoint x: 202, startPoint y: 196, endPoint x: 70, endPoint y: 186, distance: 132.4
click at [70, 186] on div "Add delivery address Address [STREET_ADDRESS] Address Continued Suburb Kirrawee…" at bounding box center [784, 392] width 1568 height 784
click at [304, 192] on input "[STREET_ADDRESS]" at bounding box center [301, 185] width 269 height 25
click at [300, 187] on input "[STREET_ADDRESS]" at bounding box center [301, 185] width 269 height 25
drag, startPoint x: 290, startPoint y: 182, endPoint x: 148, endPoint y: 172, distance: 142.4
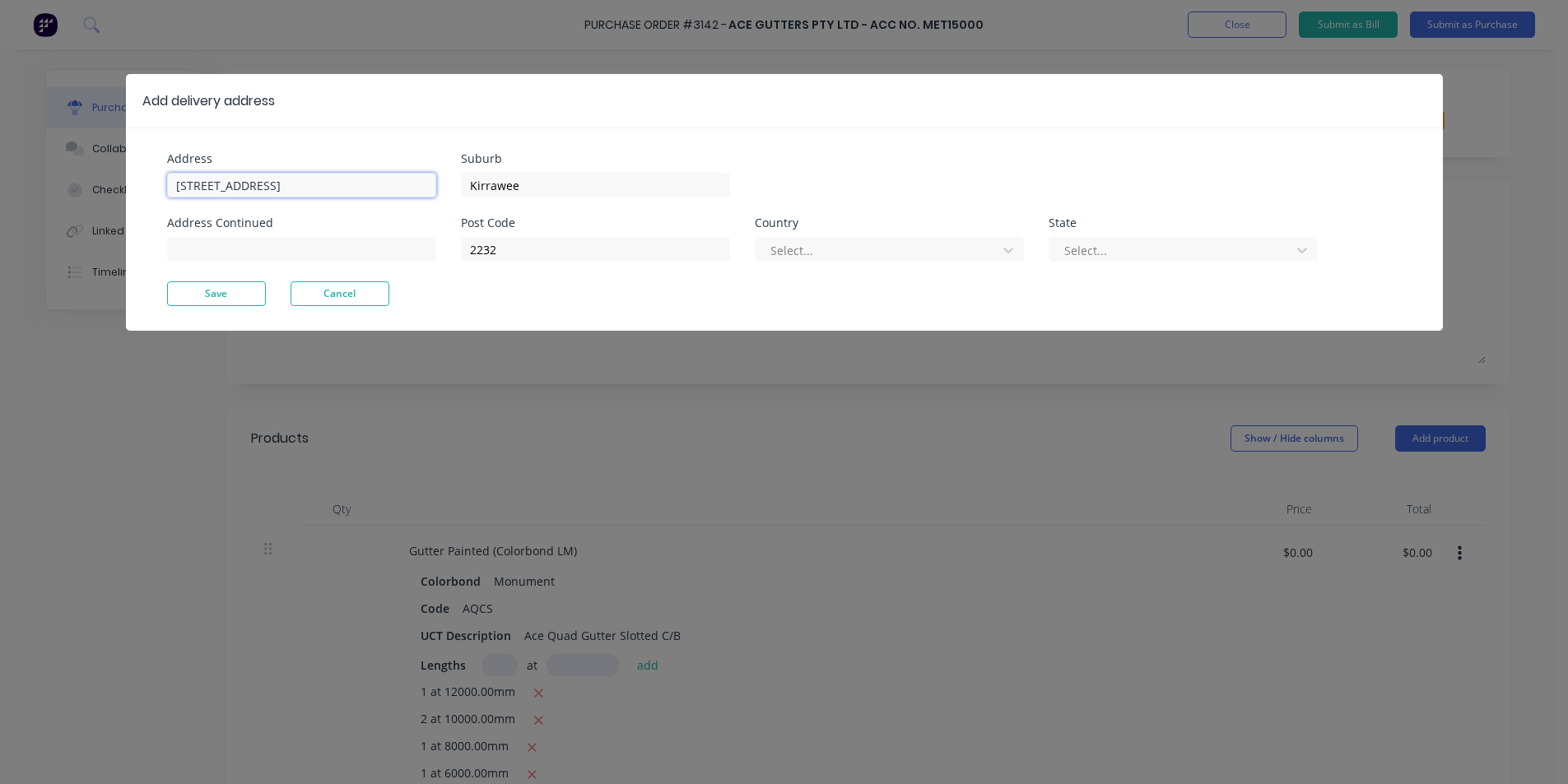
click at [149, 172] on div "Address [STREET_ADDRESS] Address Continued Suburb Kirrawee Post Code 2232 Count…" at bounding box center [784, 229] width 1317 height 203
type input "[STREET_ADDRESS][PERSON_NAME]"
type input "[GEOGRAPHIC_DATA]"
click at [238, 297] on button "Save" at bounding box center [216, 294] width 99 height 25
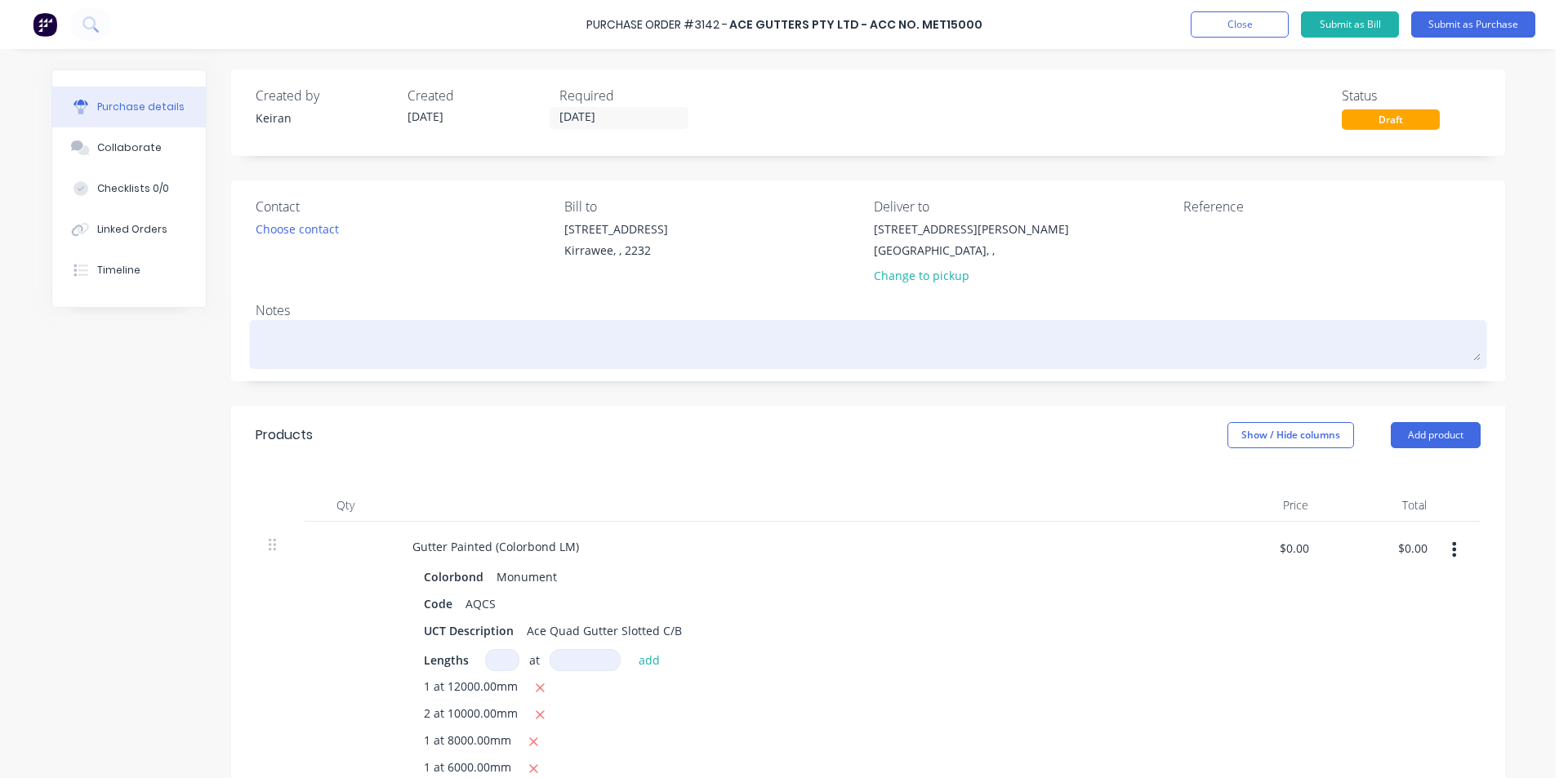
click at [329, 324] on div at bounding box center [868, 345] width 1225 height 41
click at [326, 337] on textarea at bounding box center [868, 342] width 1225 height 37
type textarea "x"
type textarea "C"
type textarea "x"
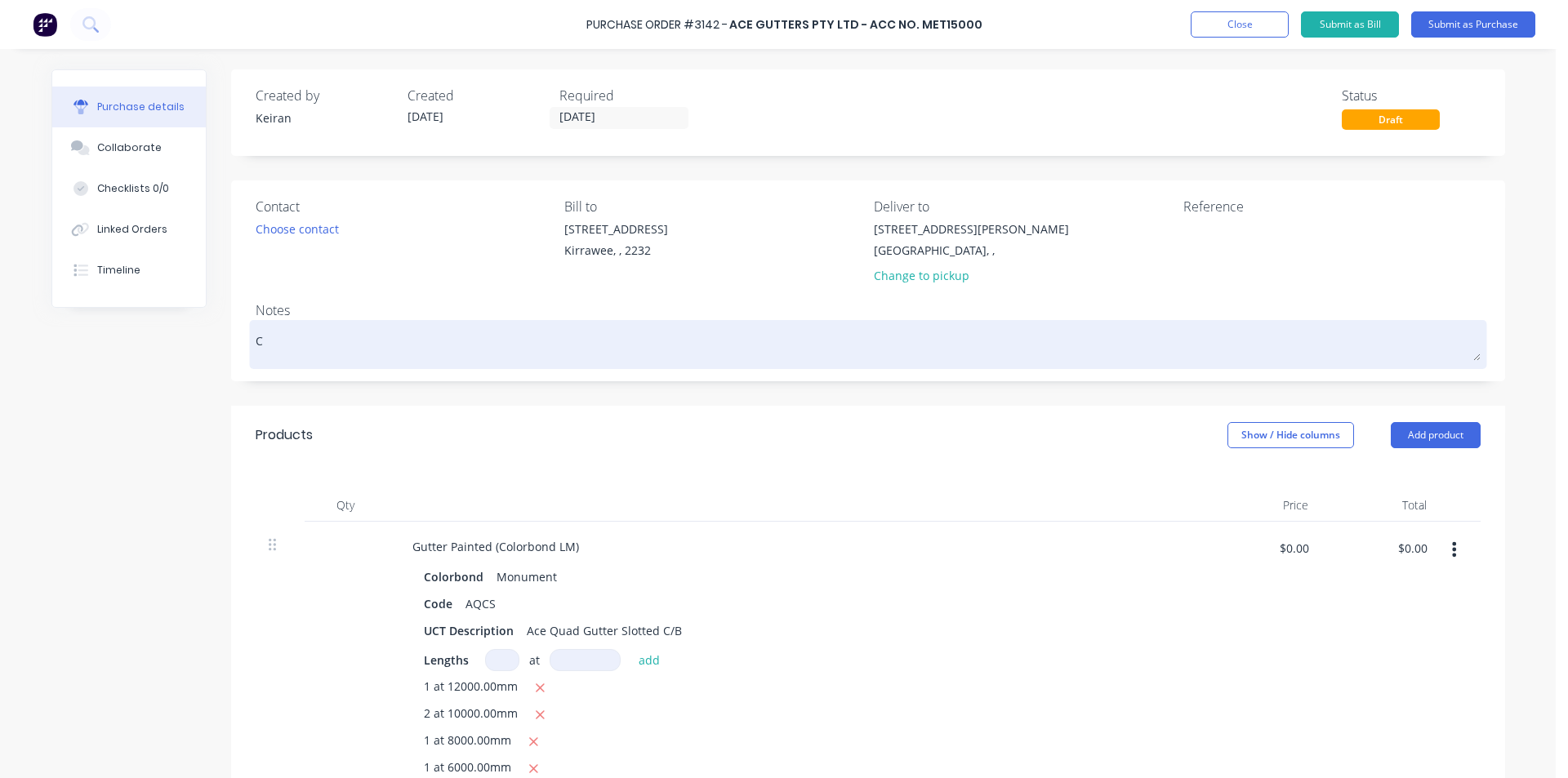
type textarea "Co"
type textarea "x"
type textarea "Con"
type textarea "x"
type textarea "Cont"
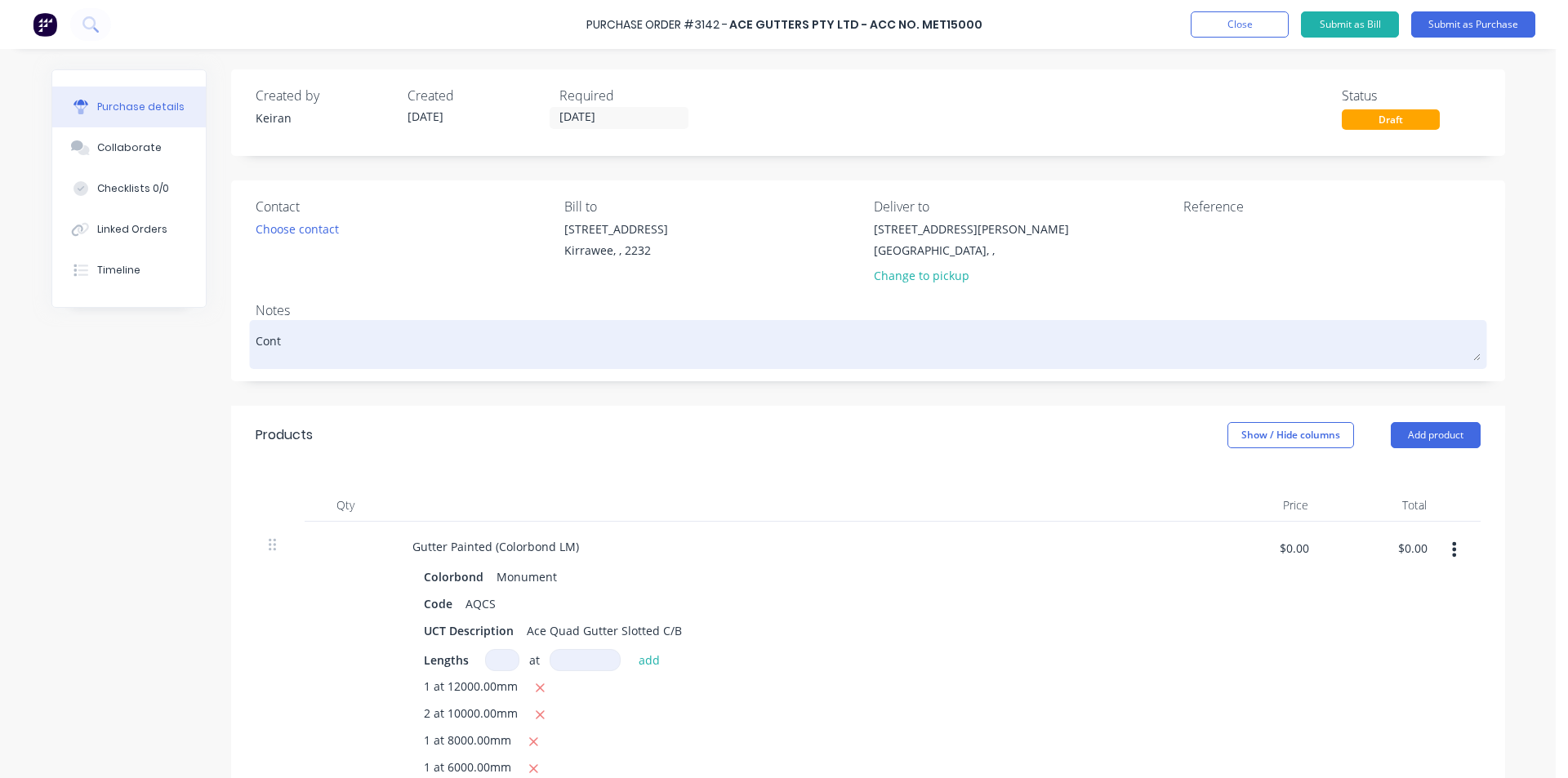
type textarea "x"
type textarea "Conta"
type textarea "x"
type textarea "Contac"
type textarea "x"
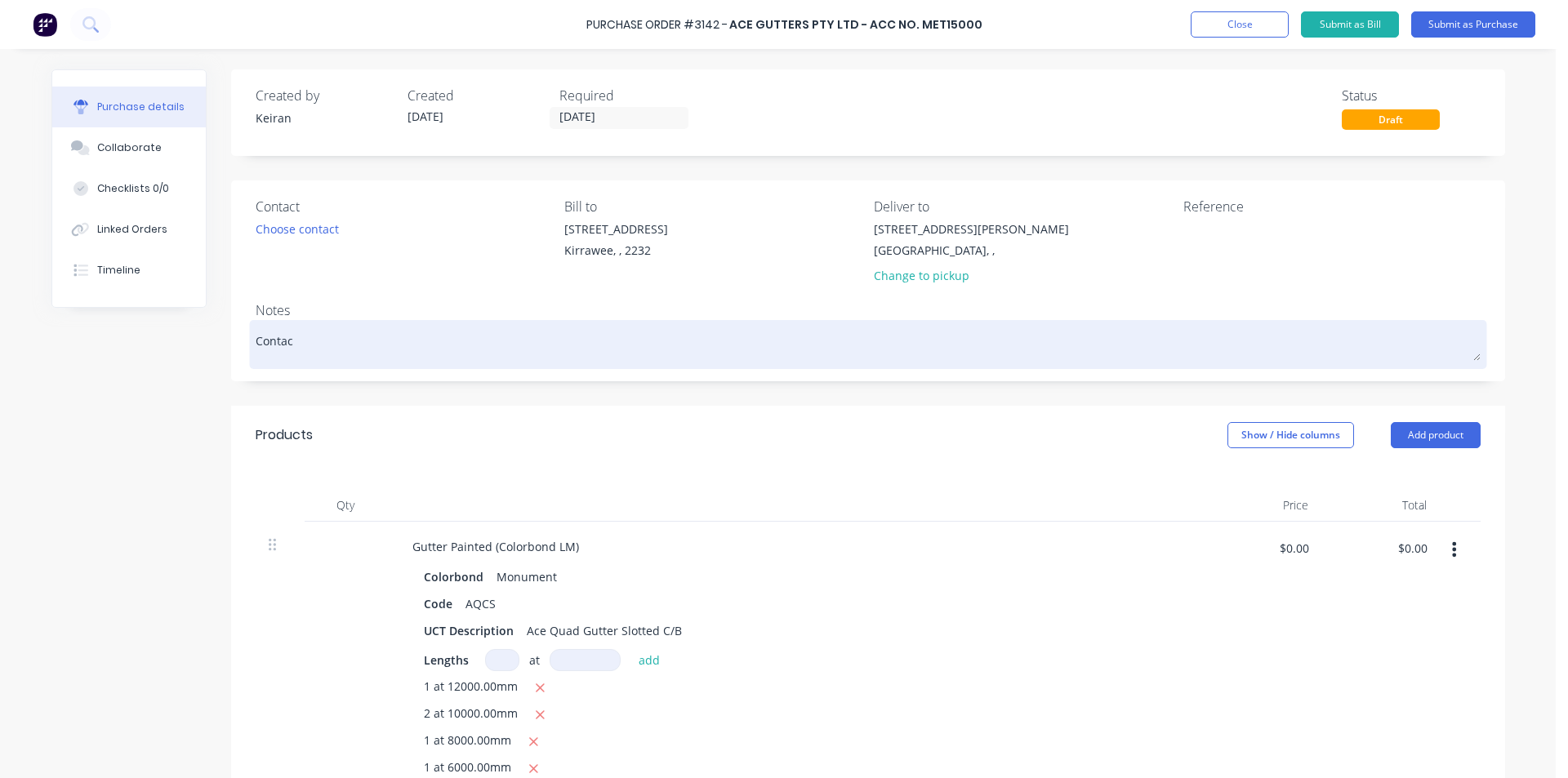
type textarea "Contact"
type textarea "x"
type textarea "Contact:"
type textarea "x"
type textarea "Contact:"
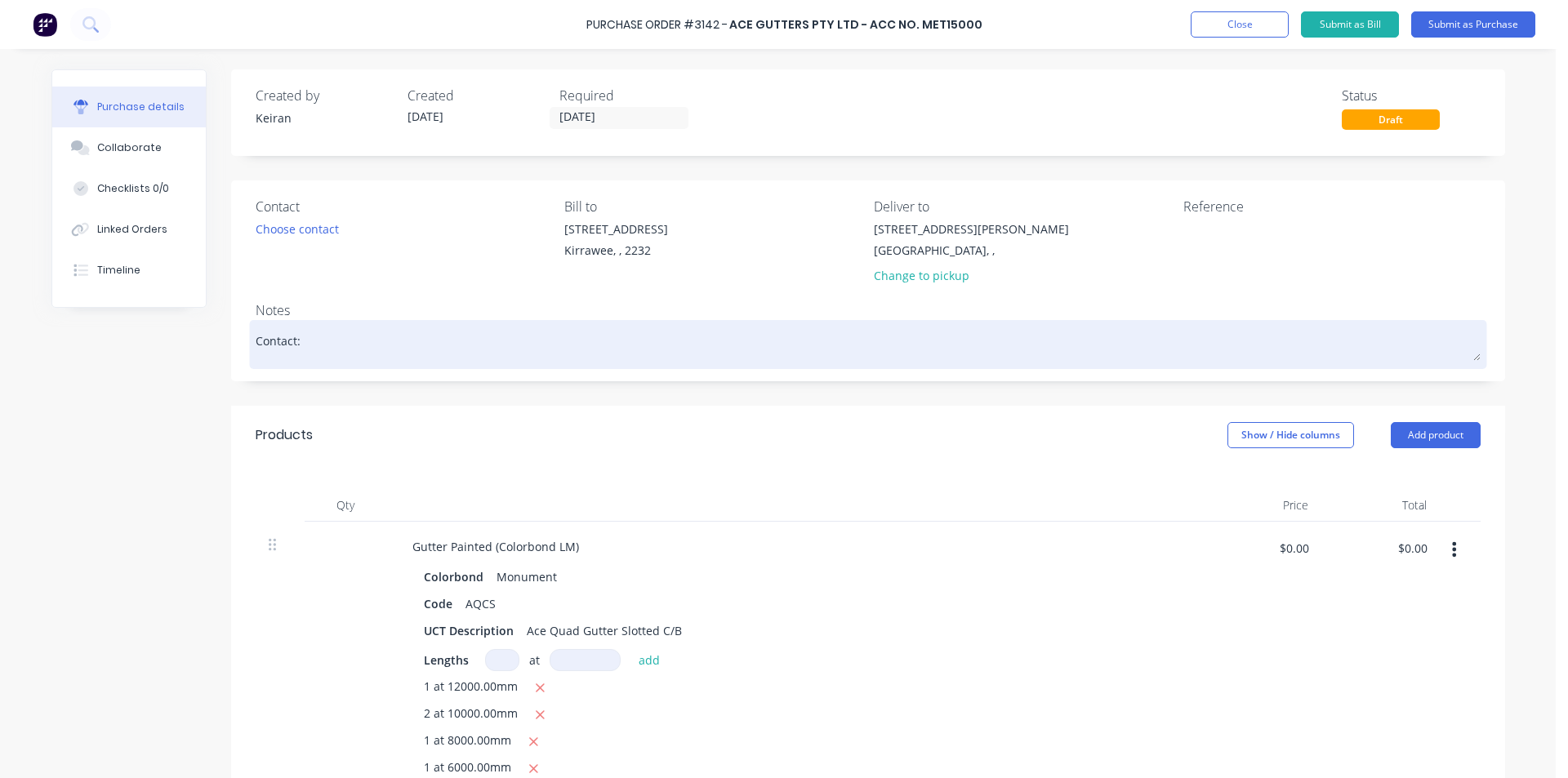
type textarea "x"
type textarea "Contact: V"
type textarea "x"
type textarea "Contact: Va"
type textarea "x"
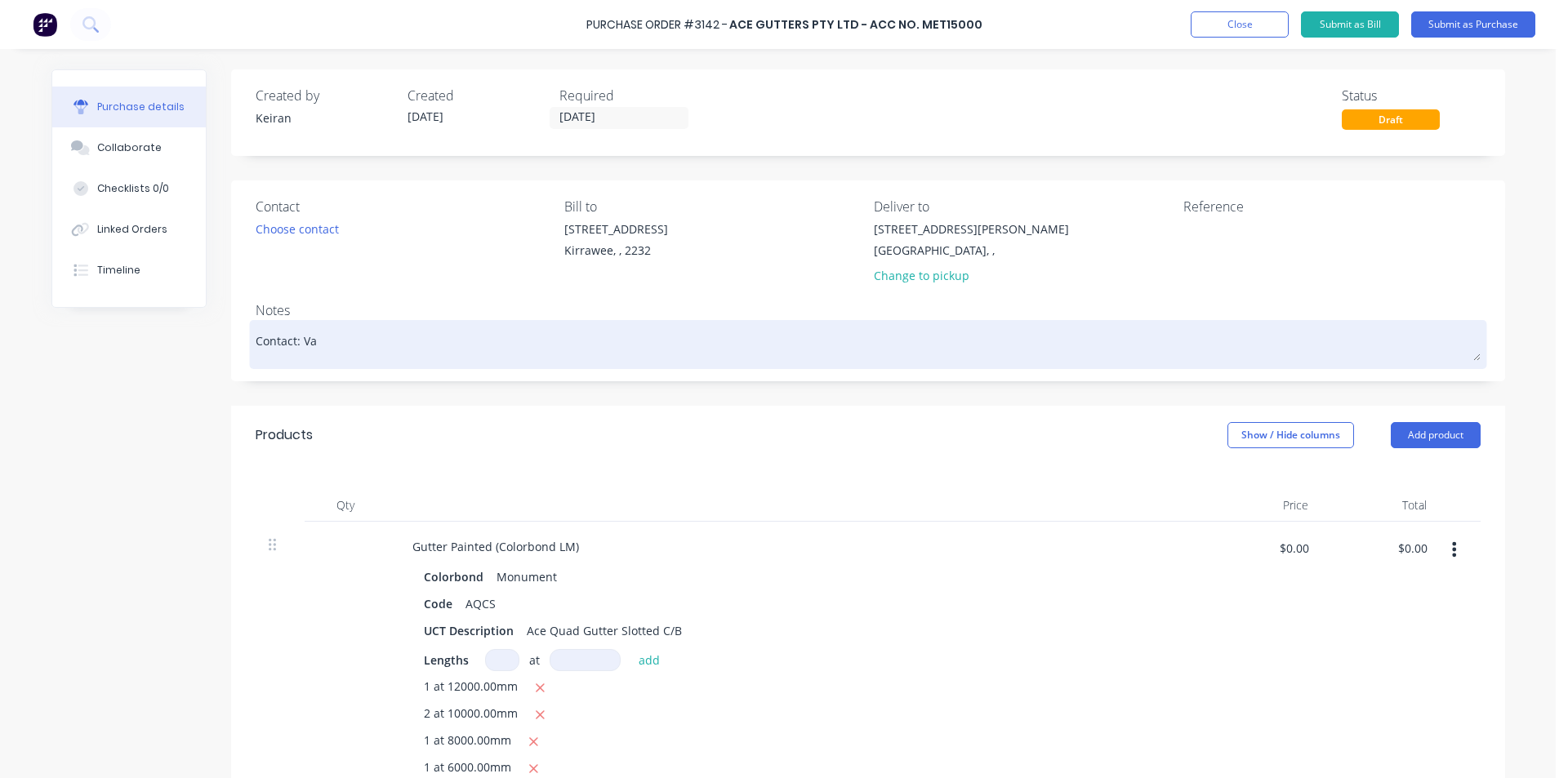
type textarea "Contact: Van"
type textarea "x"
type textarea "Contact: Van"
paste textarea "0430 431 025"
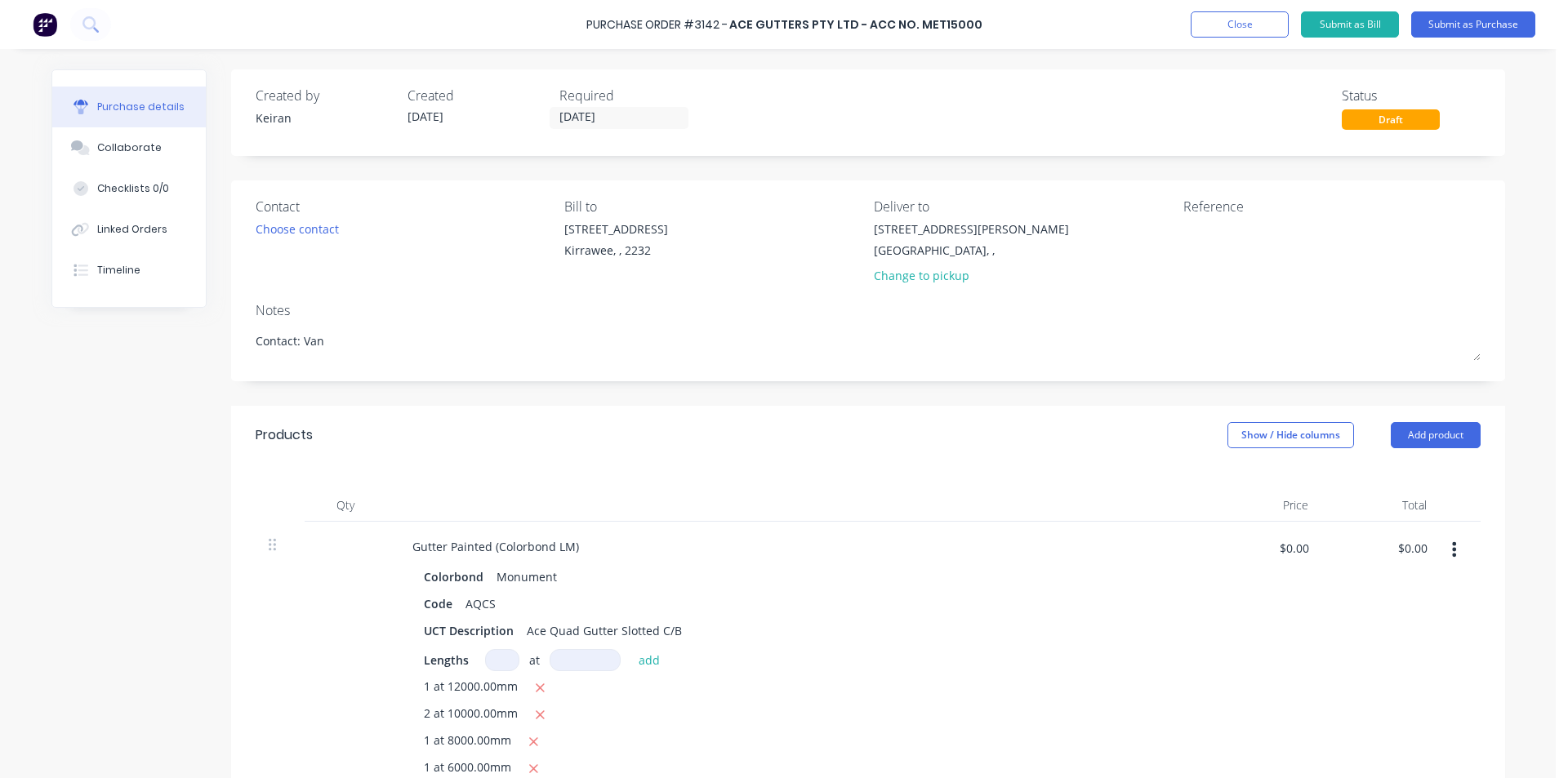
type textarea "x"
type textarea "Contact: Van [PHONE_NUMBER]"
type textarea "x"
type textarea "Contact: Van [PHONE_NUMBER]"
click at [1206, 226] on textarea at bounding box center [1286, 238] width 204 height 37
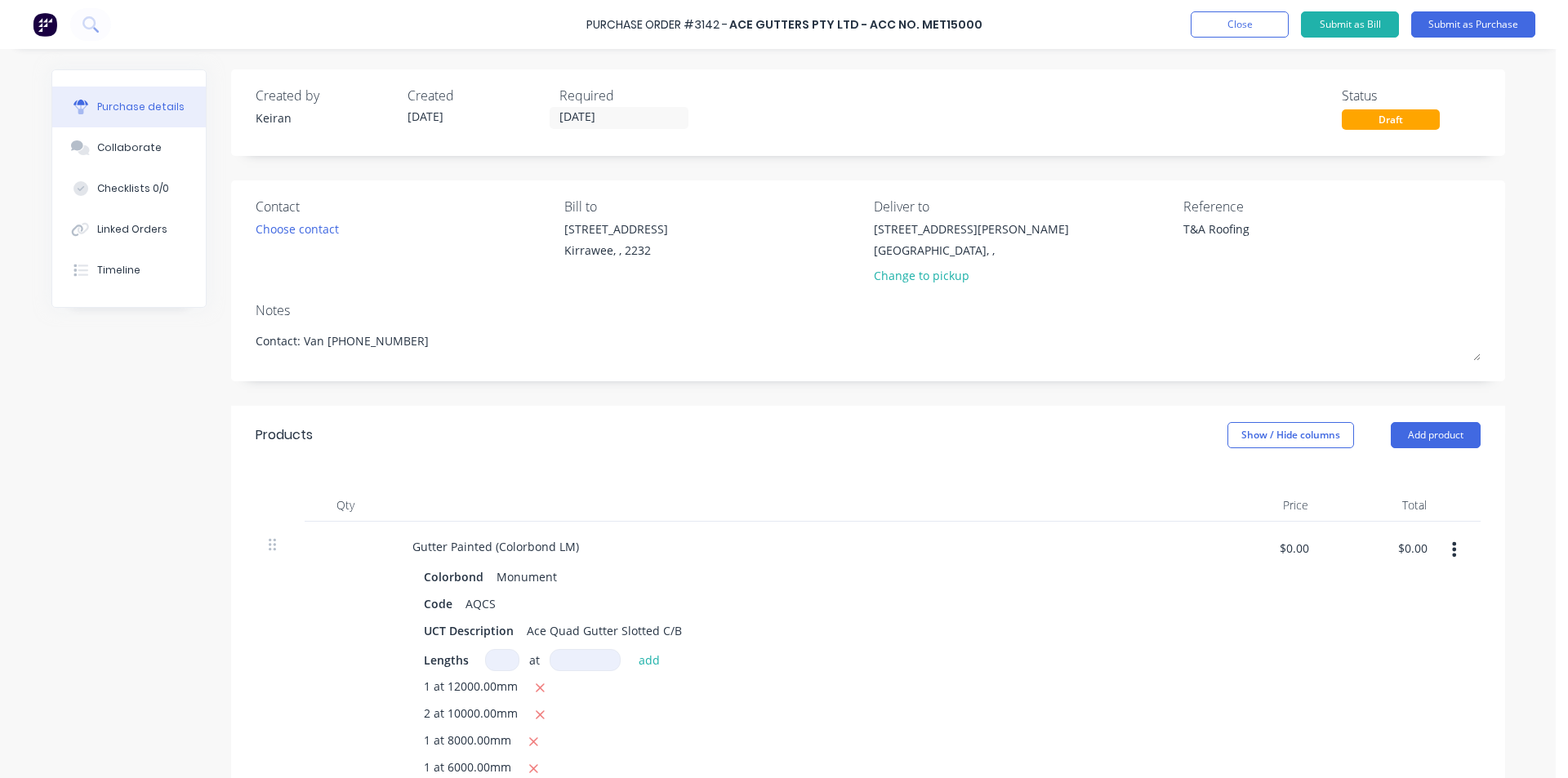
type textarea "T&A Roofing"
type textarea "x"
type textarea "T&A Roofing"
drag, startPoint x: 582, startPoint y: 130, endPoint x: 588, endPoint y: 122, distance: 10.0
click at [583, 130] on div "Created by [PERSON_NAME] Created [DATE] Required [DATE] Status Draft" at bounding box center [868, 112] width 1274 height 86
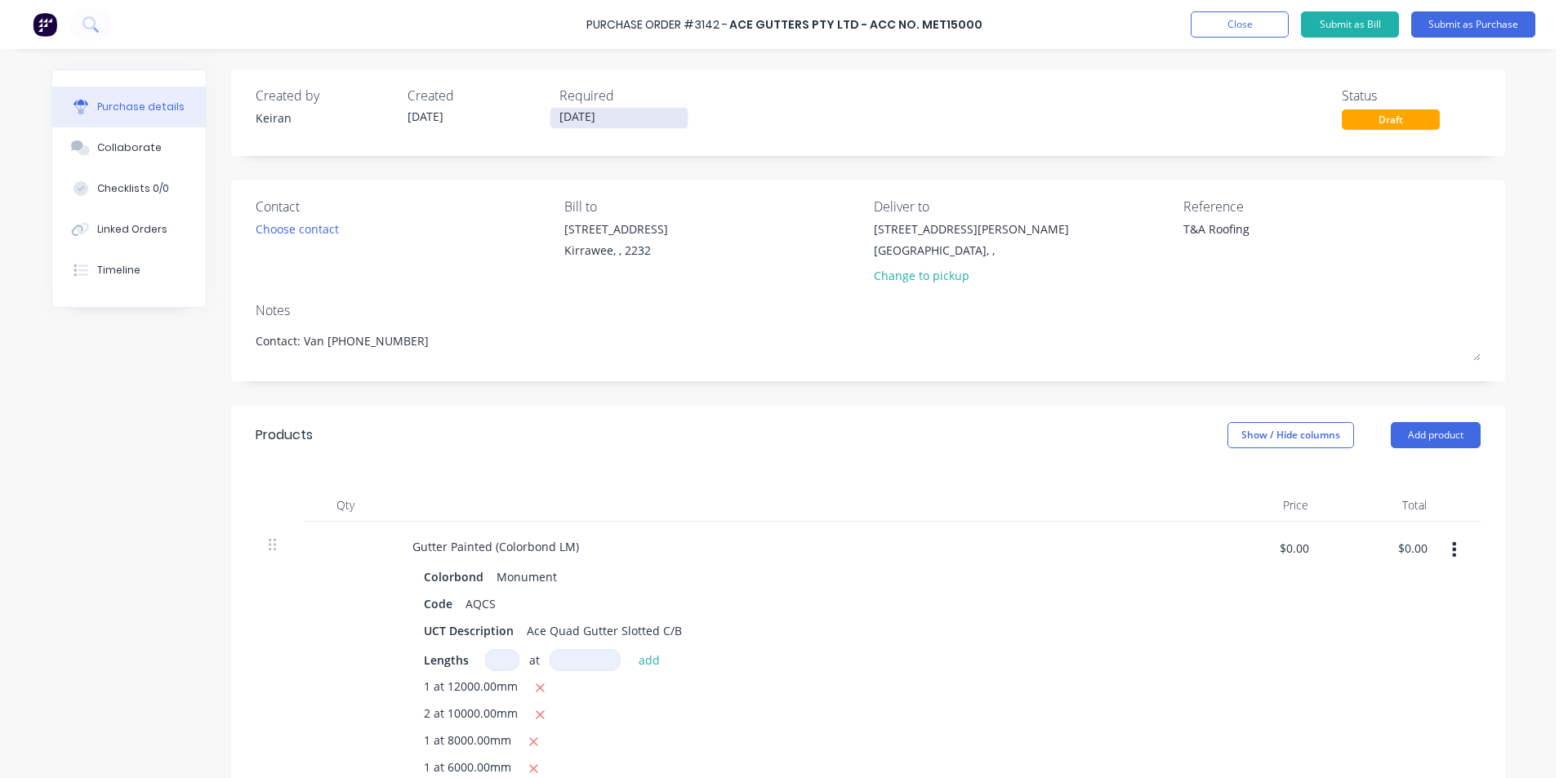
click at [589, 119] on input "[DATE]" at bounding box center [619, 118] width 137 height 21
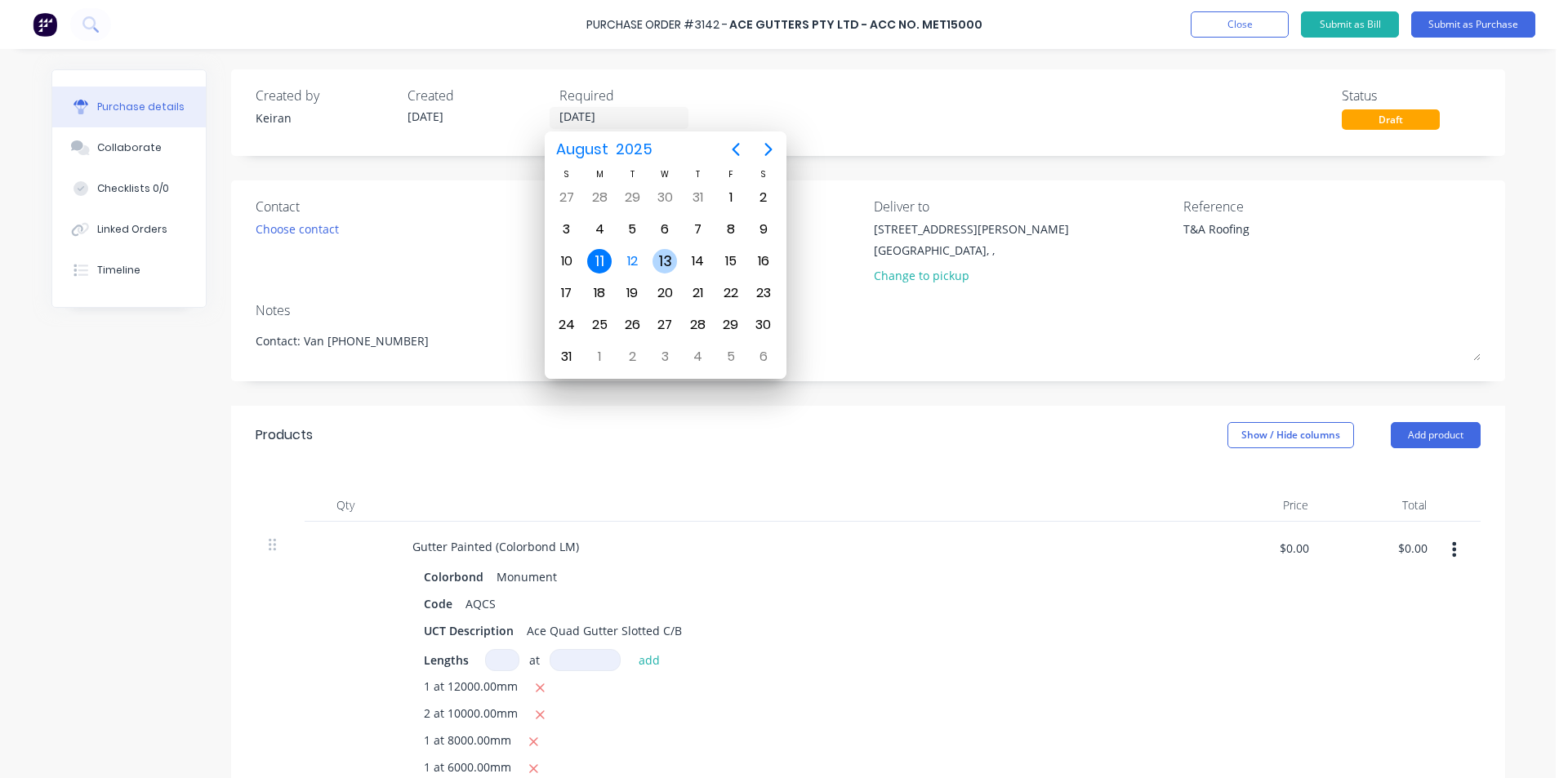
click at [674, 263] on div "13" at bounding box center [665, 262] width 24 height 24
type textarea "x"
type input "[DATE]"
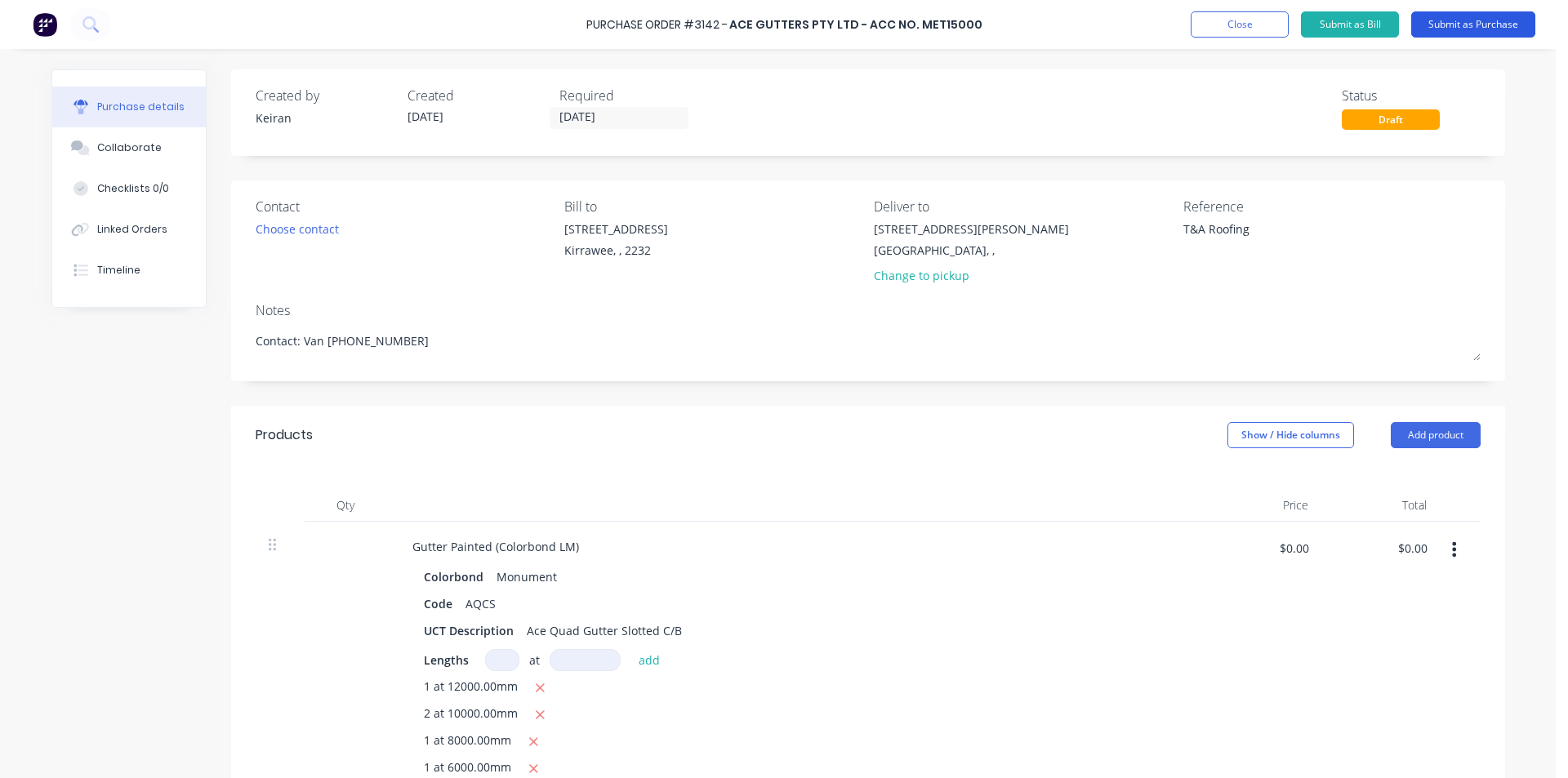
click at [1443, 24] on button "Submit as Purchase" at bounding box center [1473, 24] width 124 height 26
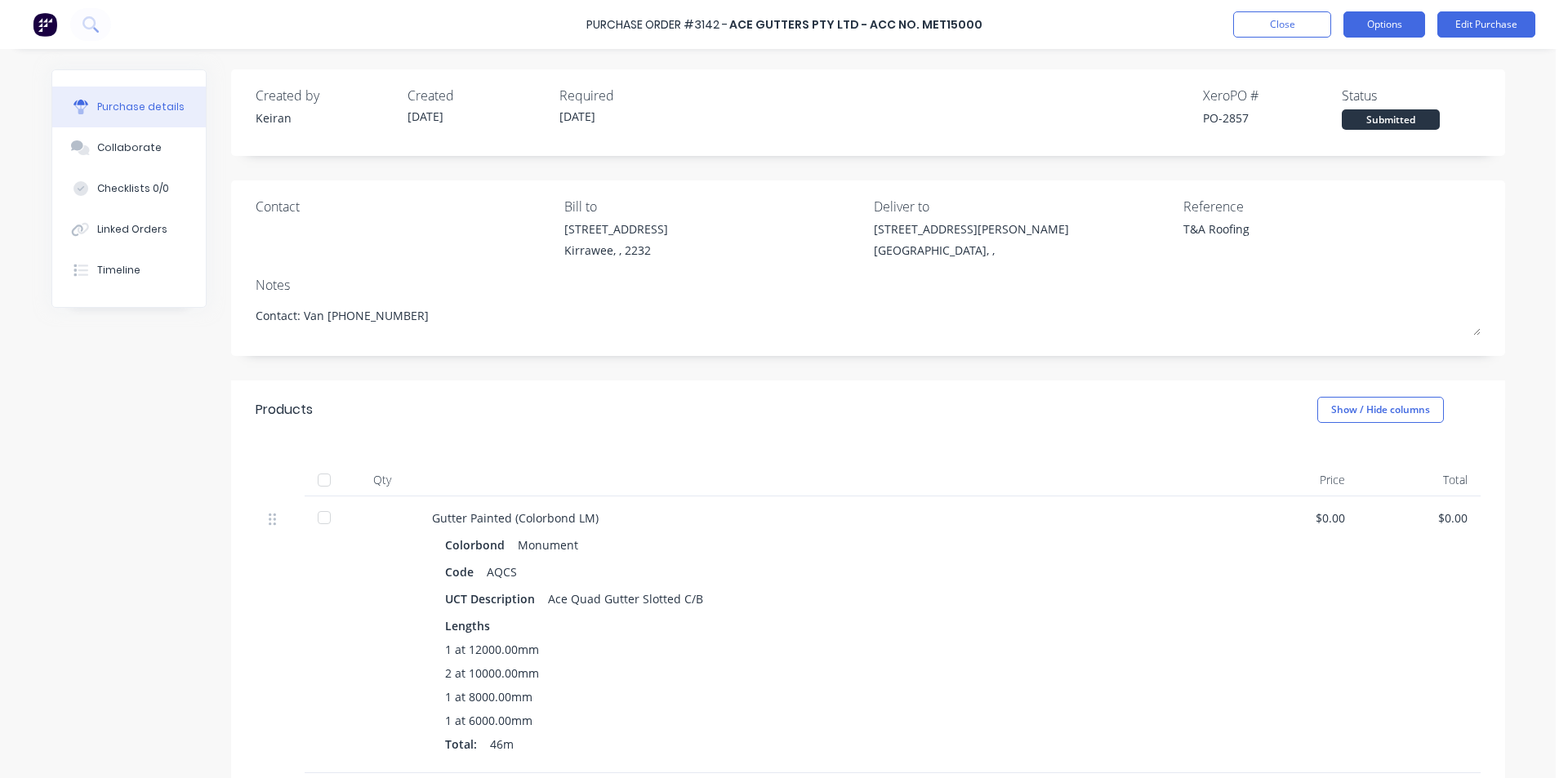
click at [1362, 30] on button "Options" at bounding box center [1384, 24] width 82 height 26
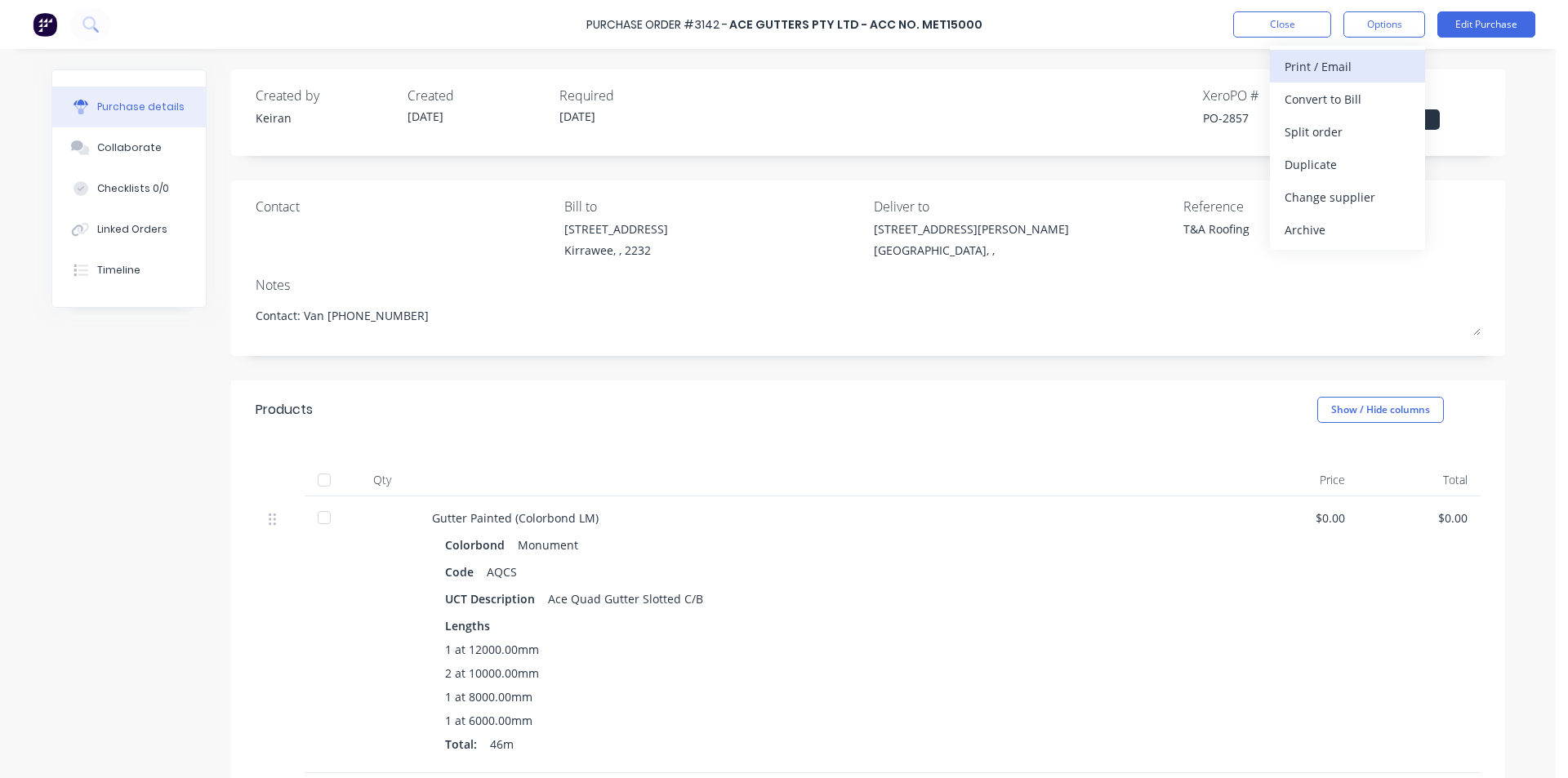
click at [1333, 78] on div "Print / Email" at bounding box center [1348, 66] width 126 height 23
click at [1337, 123] on div "Without pricing" at bounding box center [1348, 131] width 126 height 23
type textarea "x"
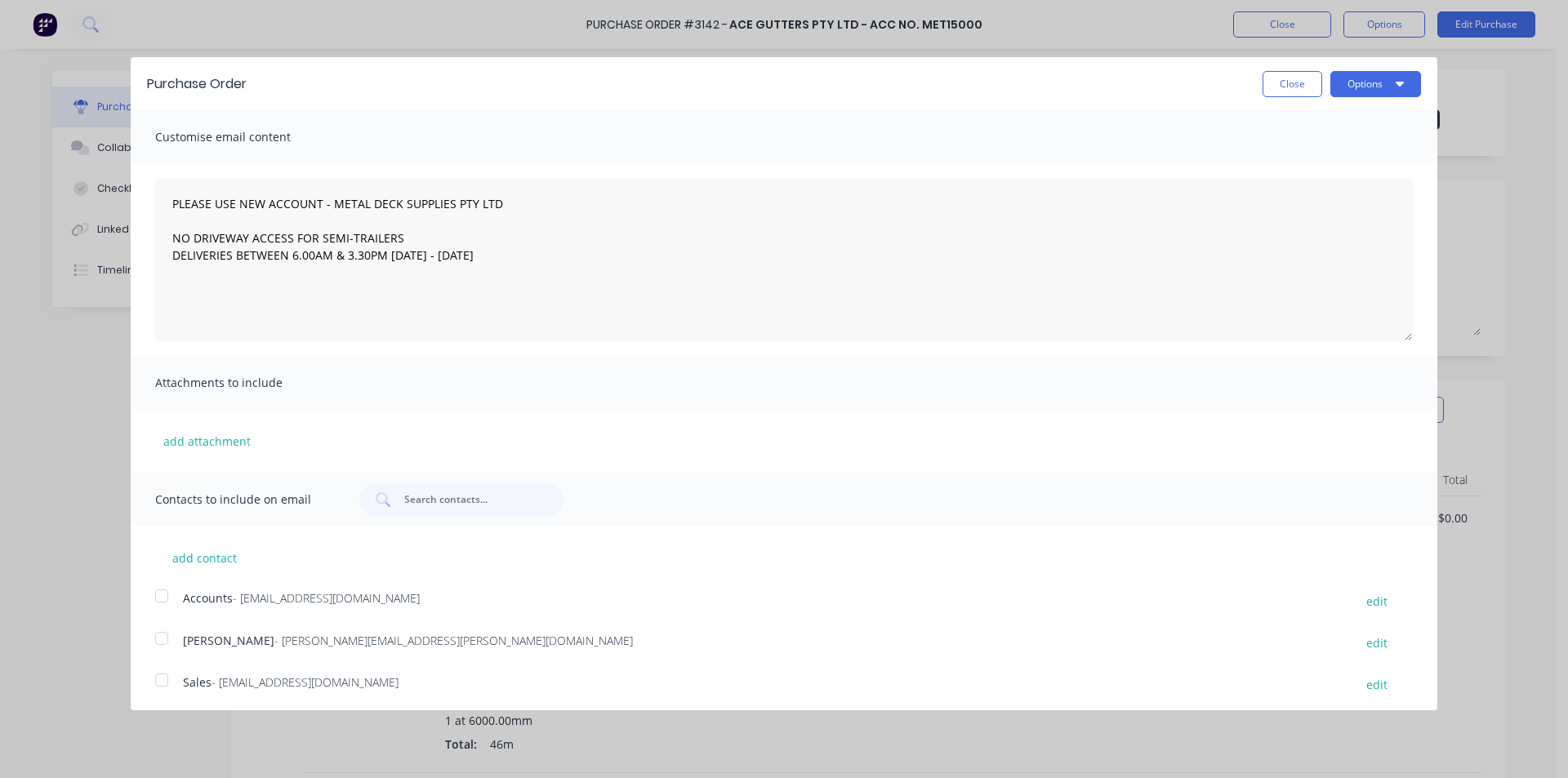
click at [168, 684] on div at bounding box center [161, 680] width 33 height 33
type textarea "PLEASE USE NEW ACCOUNT - METAL DECK SUPPLIES PTY LTD NO DRIVEWAY ACCESS FOR SEM…"
click at [1358, 81] on button "Options" at bounding box center [1376, 84] width 91 height 26
click at [1348, 165] on div "Email" at bounding box center [1343, 157] width 126 height 23
type textarea "x"
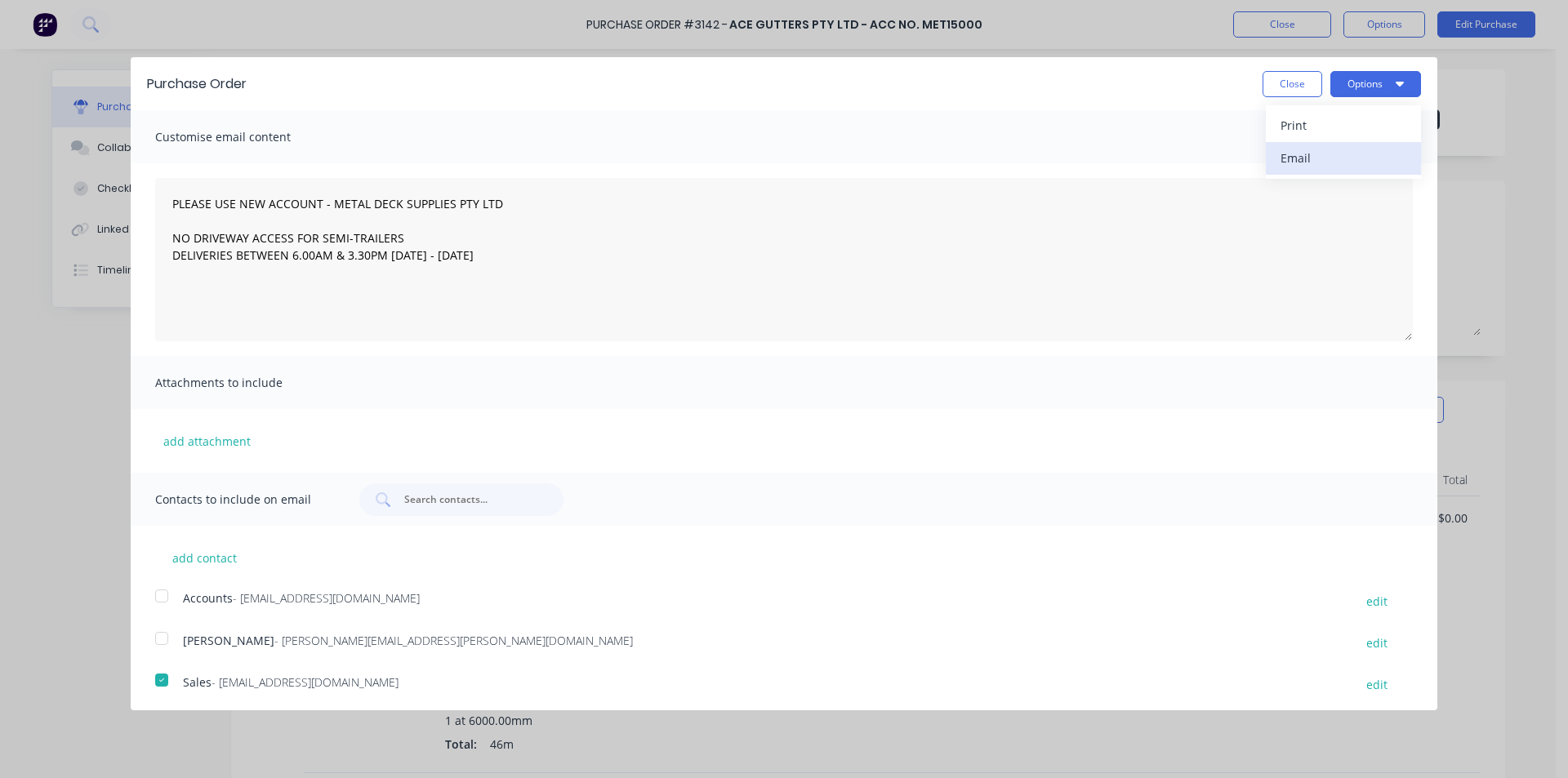
type textarea "PLEASE USE NEW ACCOUNT - METAL DECK SUPPLIES PTY LTD NO DRIVEWAY ACCESS FOR SEM…"
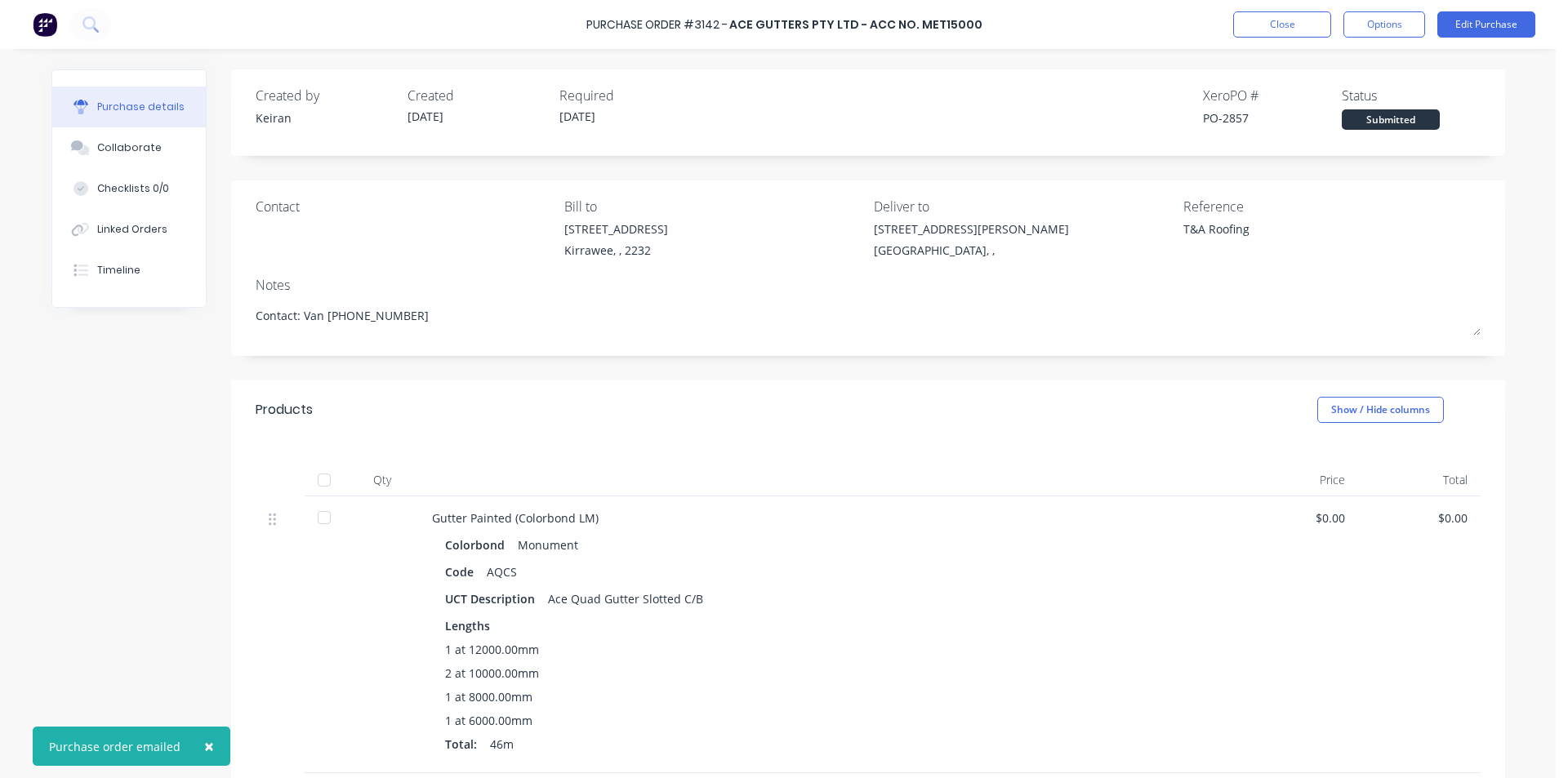
type textarea "x"
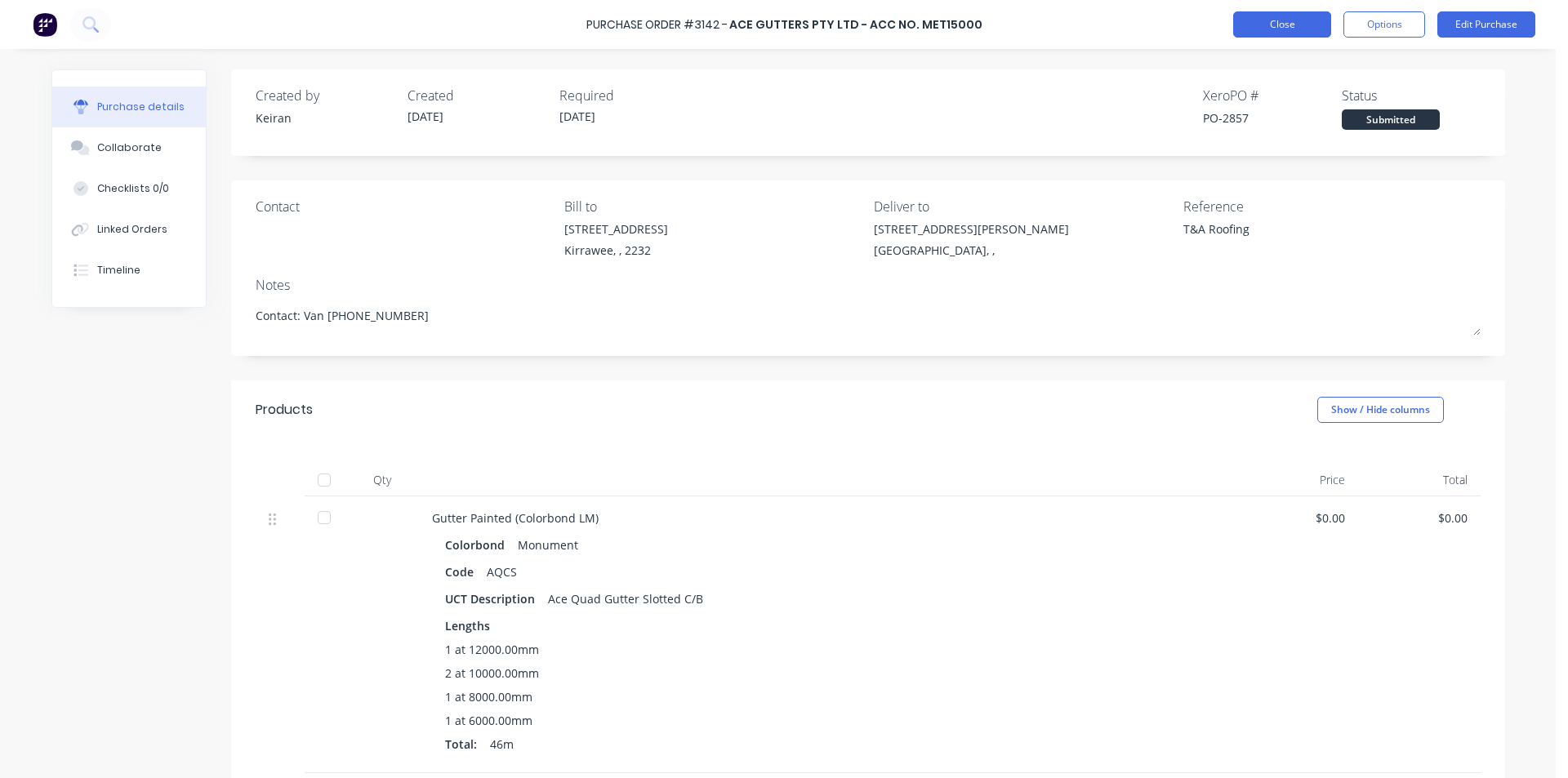
click at [1240, 21] on button "Close" at bounding box center [1282, 24] width 98 height 26
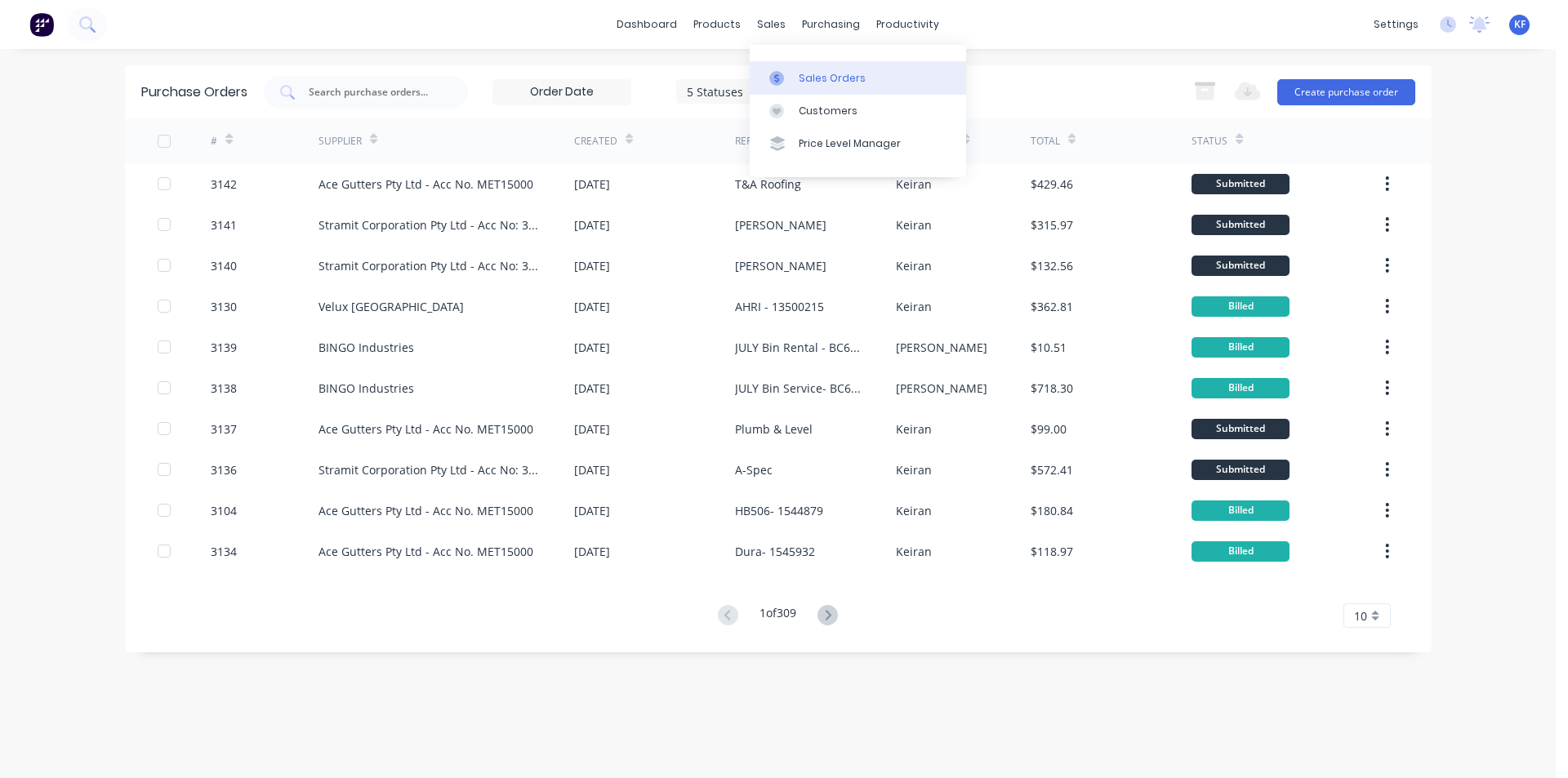
click at [825, 73] on div "Sales Orders" at bounding box center [831, 79] width 67 height 15
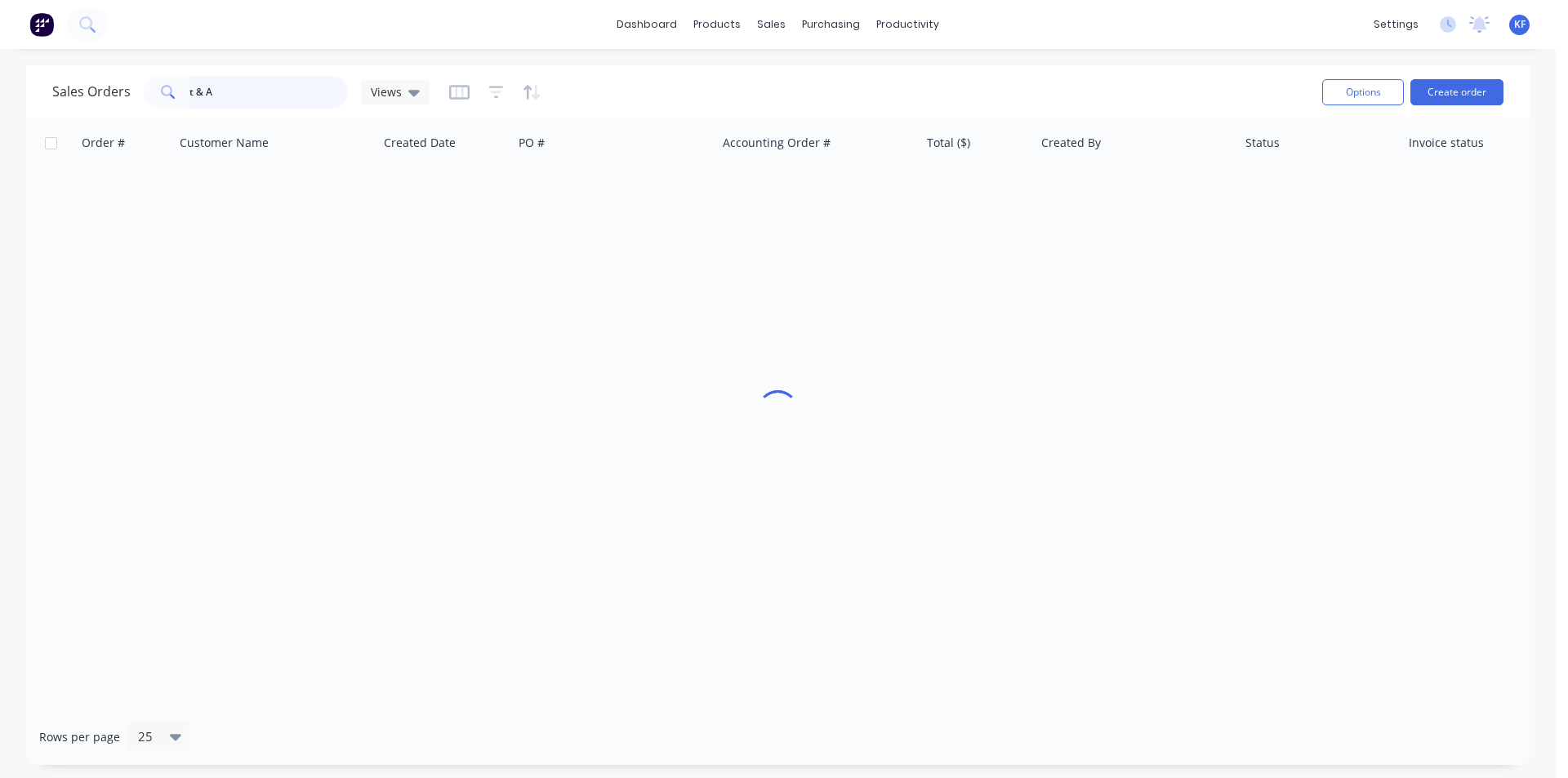
click at [106, 90] on div "Sales Orders t & A Views" at bounding box center [241, 92] width 378 height 33
type input "\"
click at [809, 68] on link "Sales Orders" at bounding box center [858, 77] width 217 height 33
click at [810, 75] on div "Sales Orders" at bounding box center [831, 79] width 67 height 15
click at [414, 275] on div "Order # Customer Name Created Date PO # Accounting Order # Total ($) Created By…" at bounding box center [778, 413] width 1503 height 591
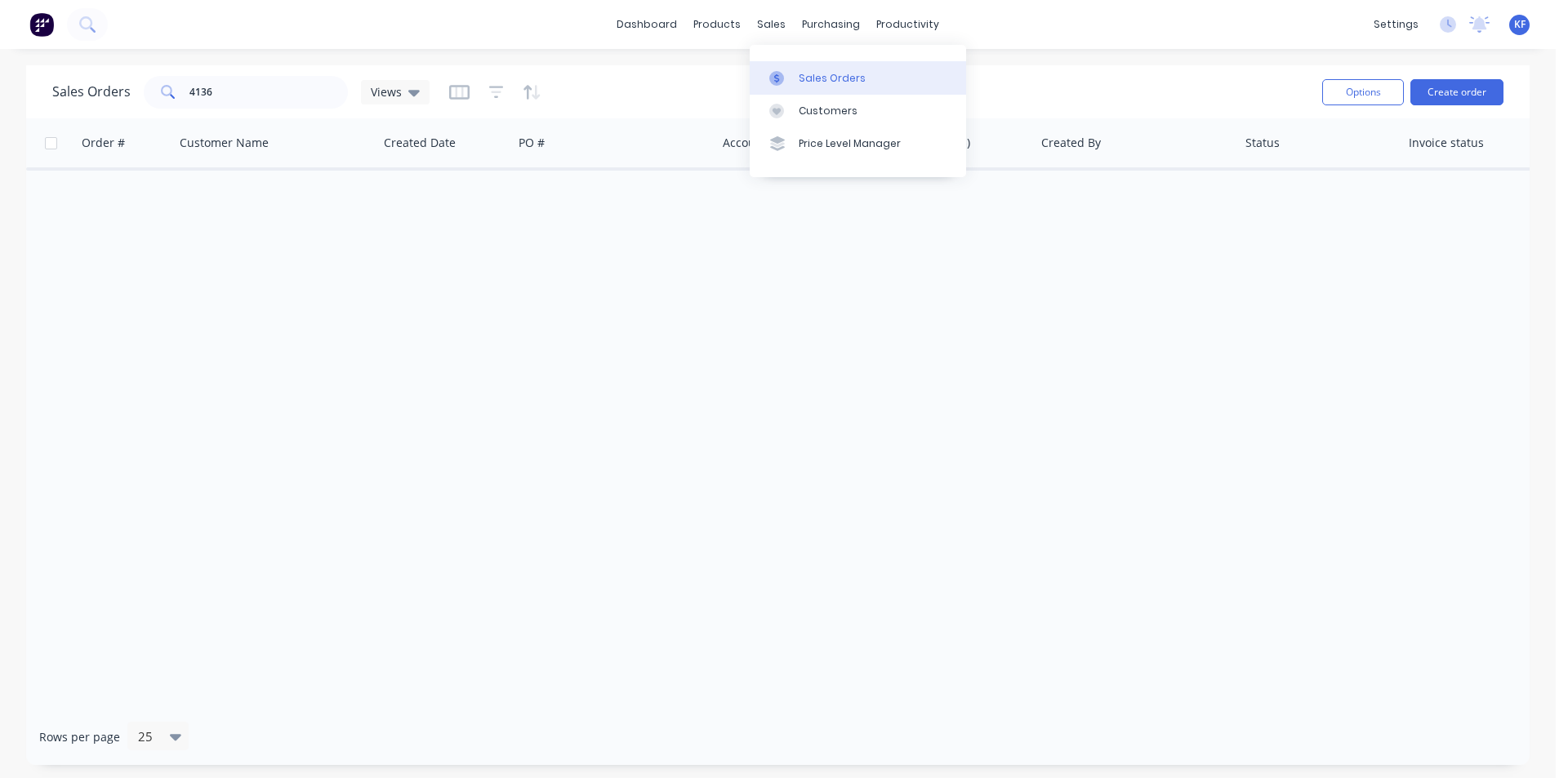
drag, startPoint x: 767, startPoint y: 22, endPoint x: 804, endPoint y: 76, distance: 65.5
click at [767, 23] on div "sales" at bounding box center [771, 24] width 45 height 24
click at [810, 80] on div "Sales Orders" at bounding box center [831, 79] width 67 height 15
drag, startPoint x: 283, startPoint y: 93, endPoint x: 57, endPoint y: 87, distance: 226.1
click at [57, 87] on div "Sales Orders 4136 Views" at bounding box center [241, 92] width 378 height 33
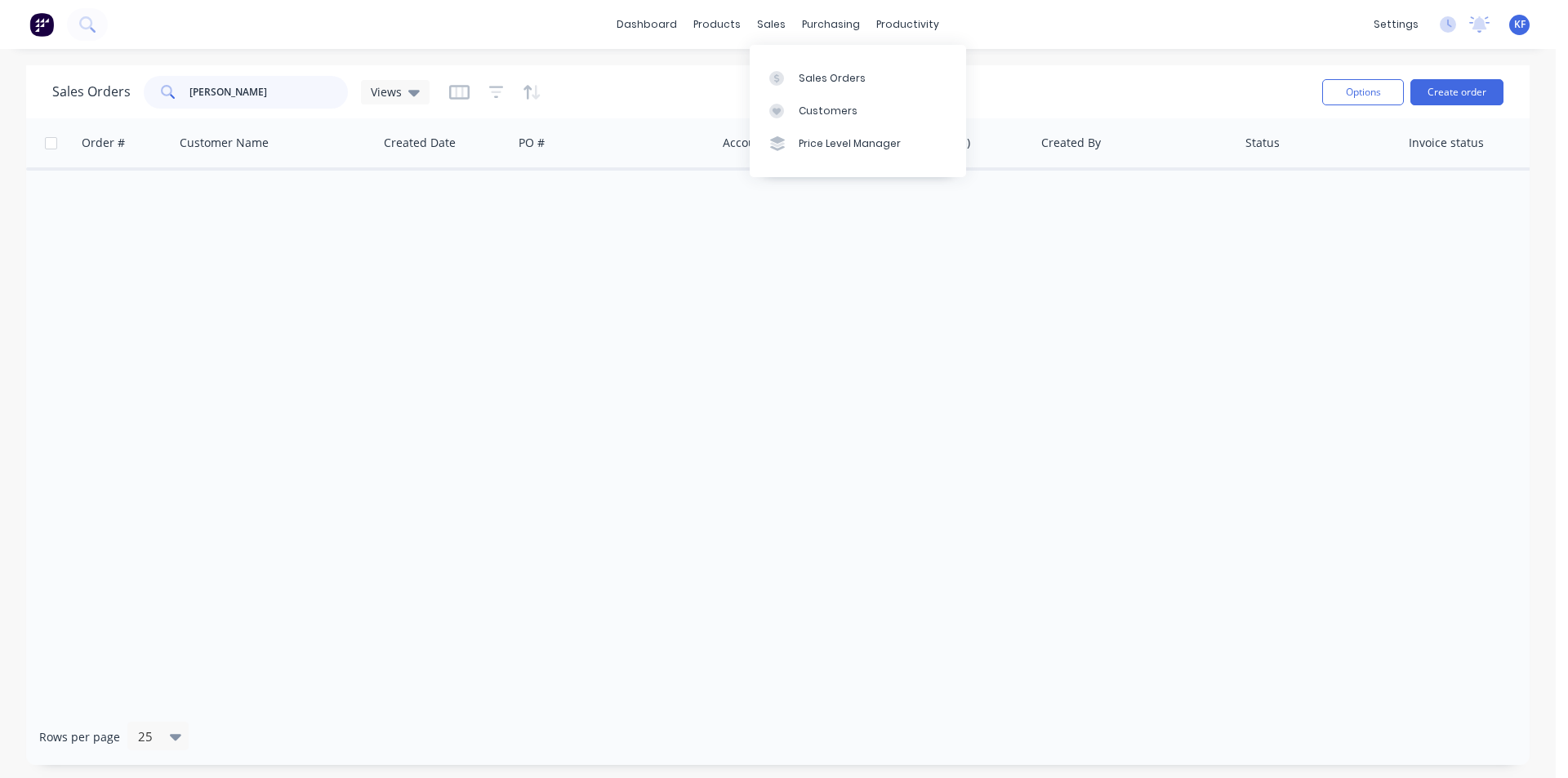
type input "[PERSON_NAME]"
click at [552, 288] on div "Order # Customer Name Created Date PO # Accounting Order # Total ($) Created By…" at bounding box center [778, 413] width 1503 height 591
drag, startPoint x: 755, startPoint y: 25, endPoint x: 804, endPoint y: 41, distance: 51.5
click at [756, 25] on div "sales" at bounding box center [771, 24] width 45 height 24
click at [824, 82] on icon at bounding box center [818, 79] width 15 height 15
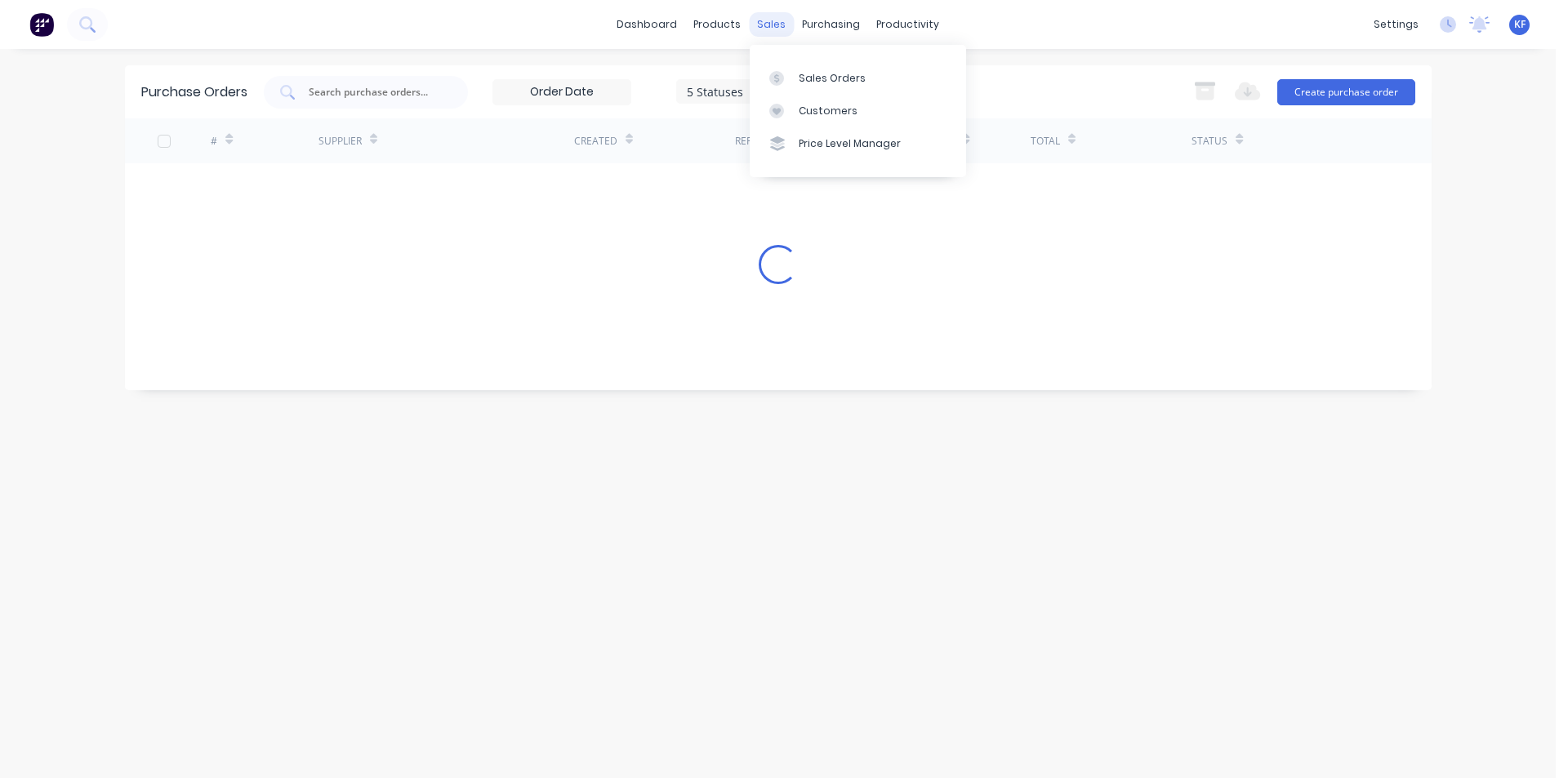
click at [773, 22] on div "sales" at bounding box center [771, 24] width 45 height 24
click at [800, 80] on div "Sales Orders" at bounding box center [831, 79] width 67 height 15
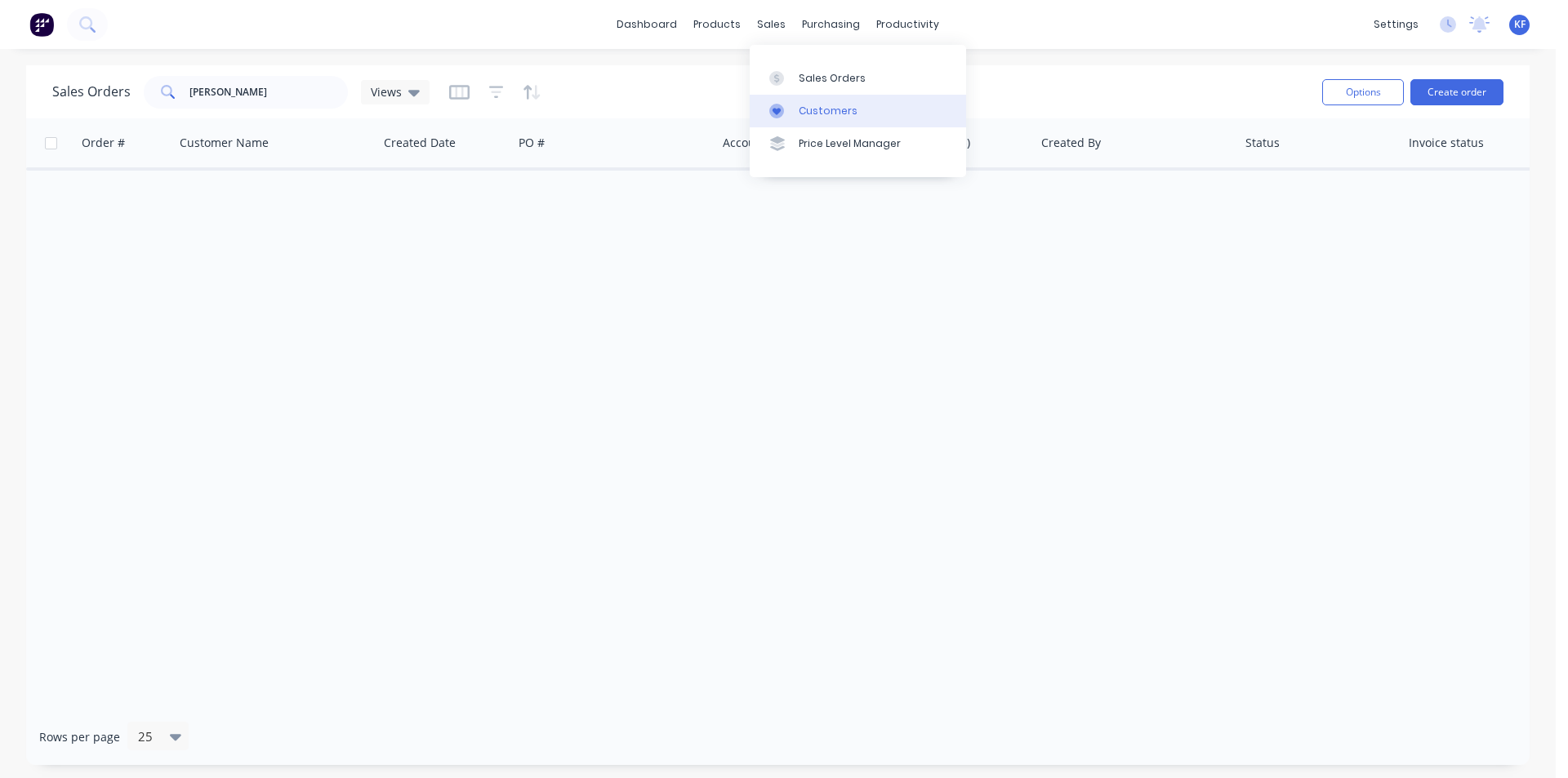
click at [794, 105] on link "Customers" at bounding box center [858, 111] width 217 height 33
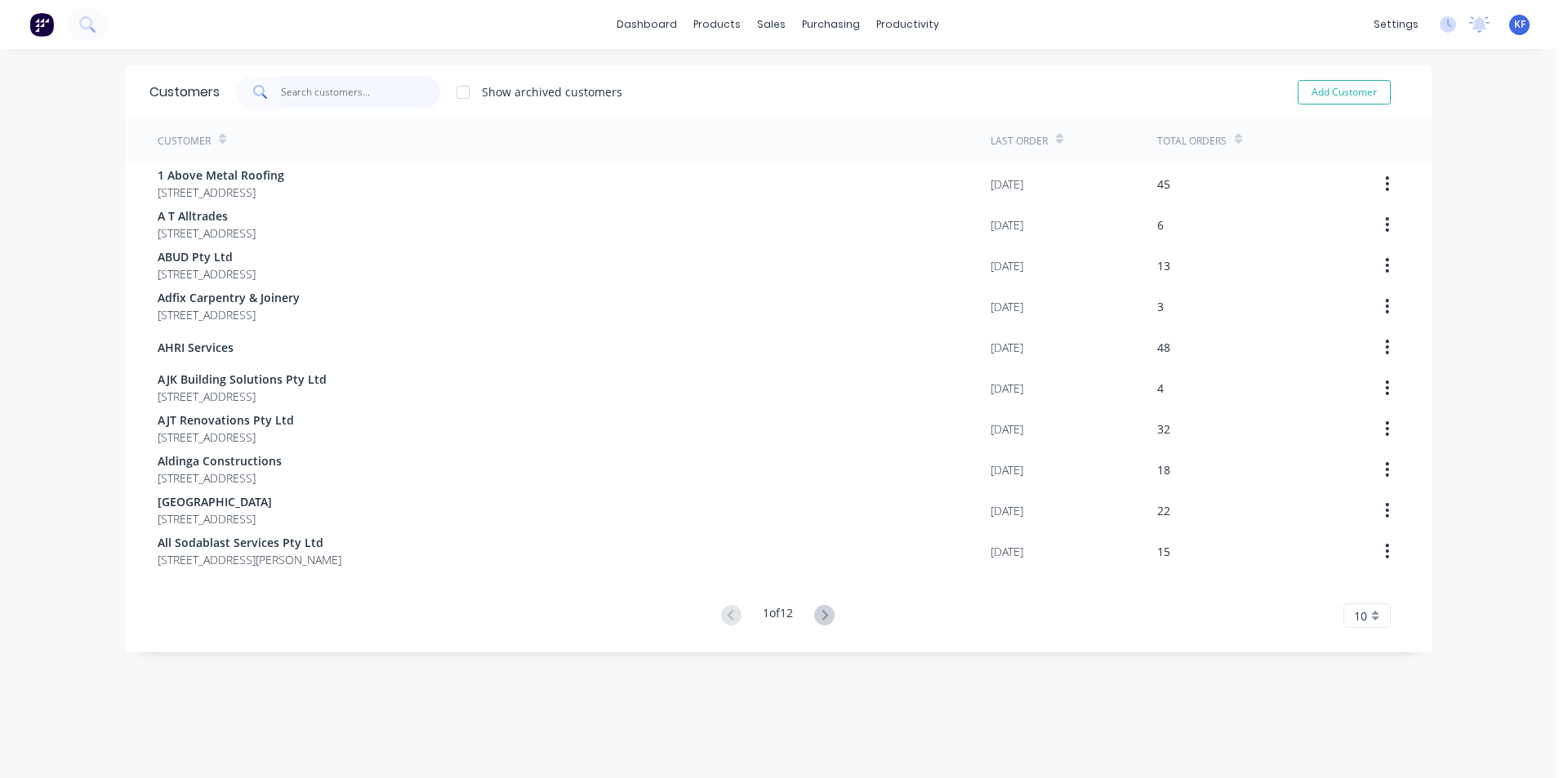
click at [321, 90] on input "text" at bounding box center [361, 92] width 159 height 33
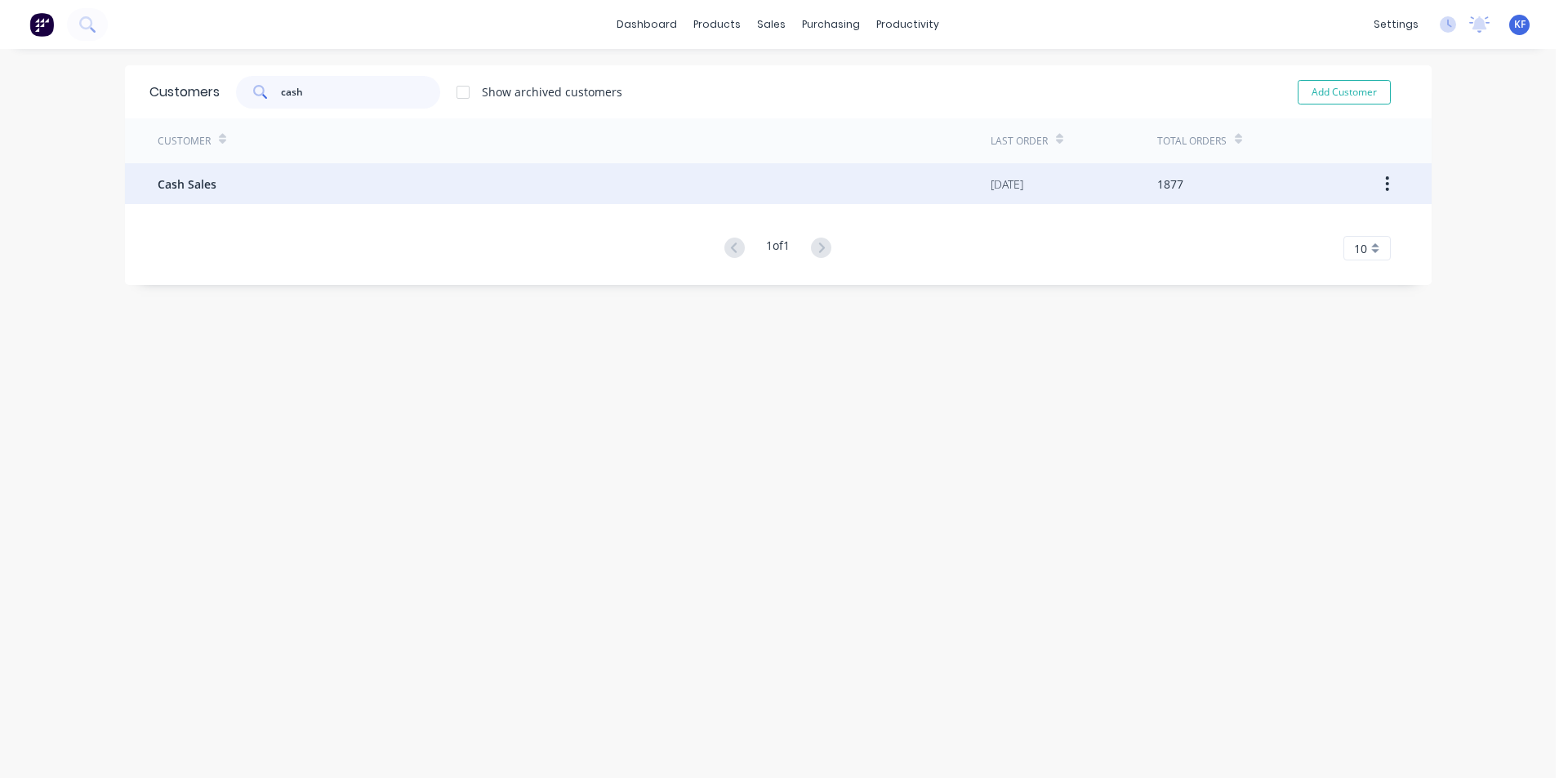
type input "cash"
click at [434, 189] on div "Cash Sales" at bounding box center [574, 184] width 833 height 41
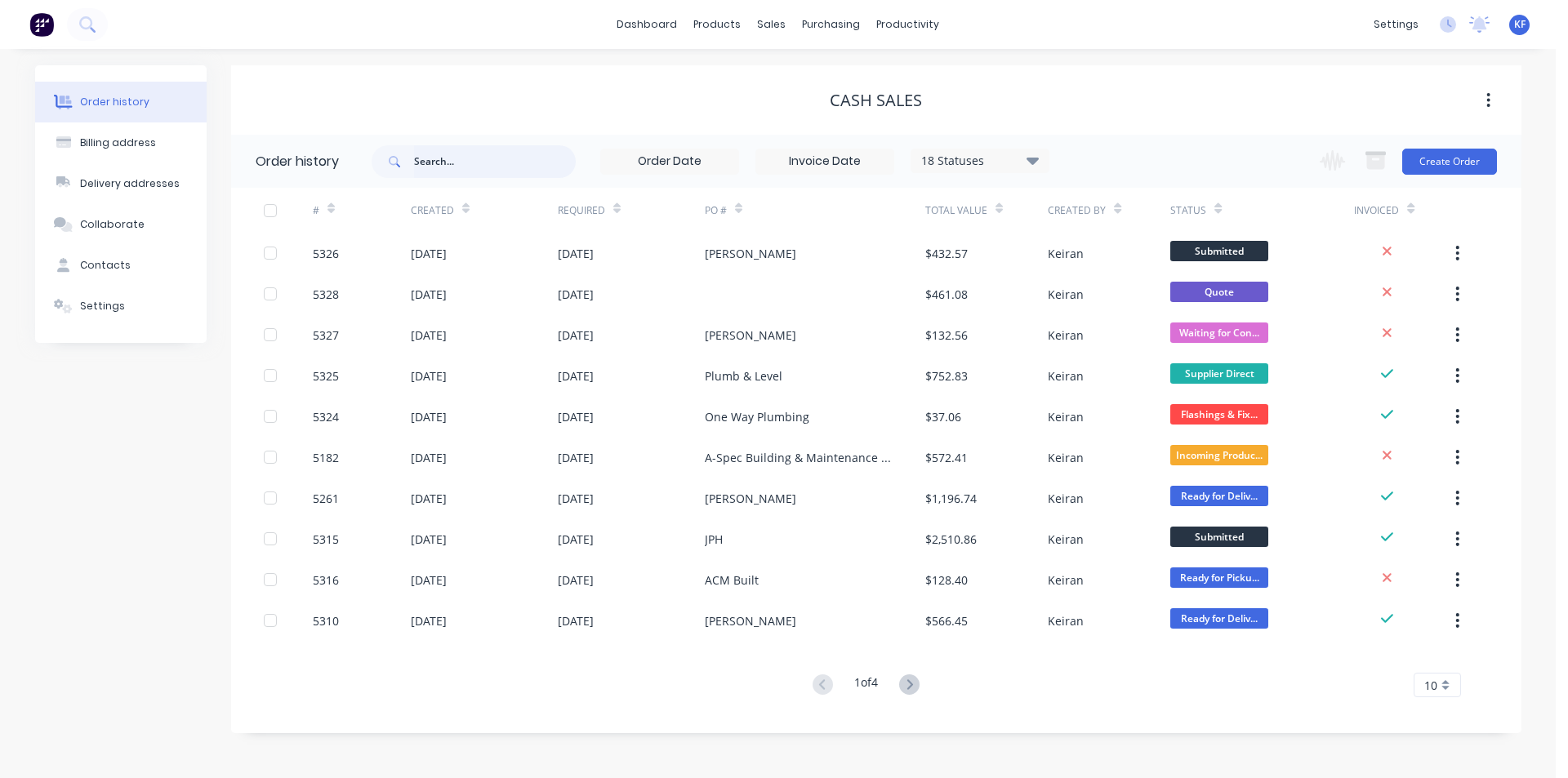
click at [481, 163] on input "text" at bounding box center [495, 161] width 162 height 33
type input "[PERSON_NAME]"
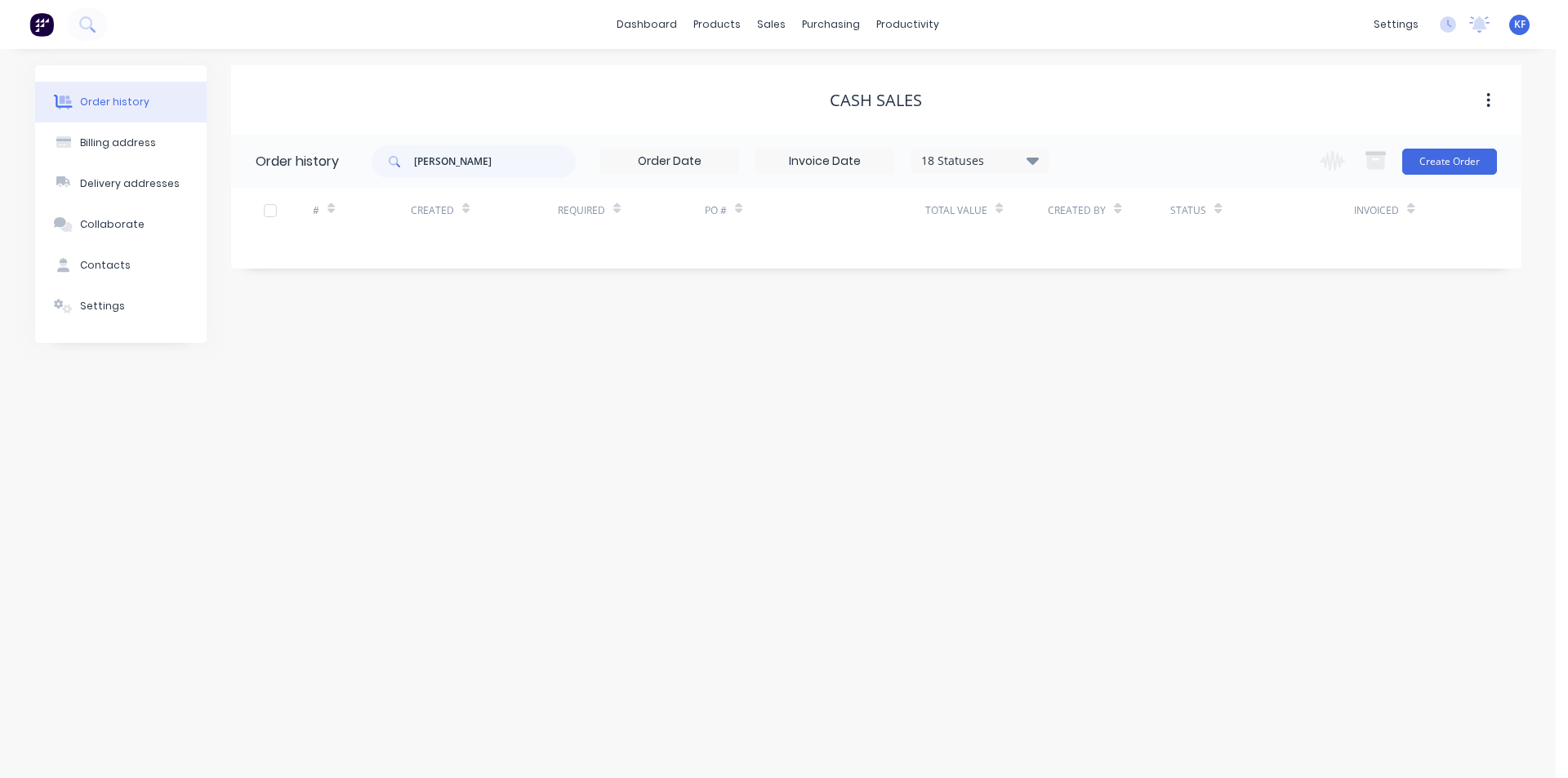
click at [1016, 149] on div "18 Statuses Invoice Status Invoiced Not Invoiced Partial Order Status All Archi…" at bounding box center [980, 161] width 139 height 24
click at [1021, 155] on div "18 Statuses" at bounding box center [980, 160] width 137 height 18
click at [1115, 349] on label at bounding box center [1115, 349] width 0 height 0
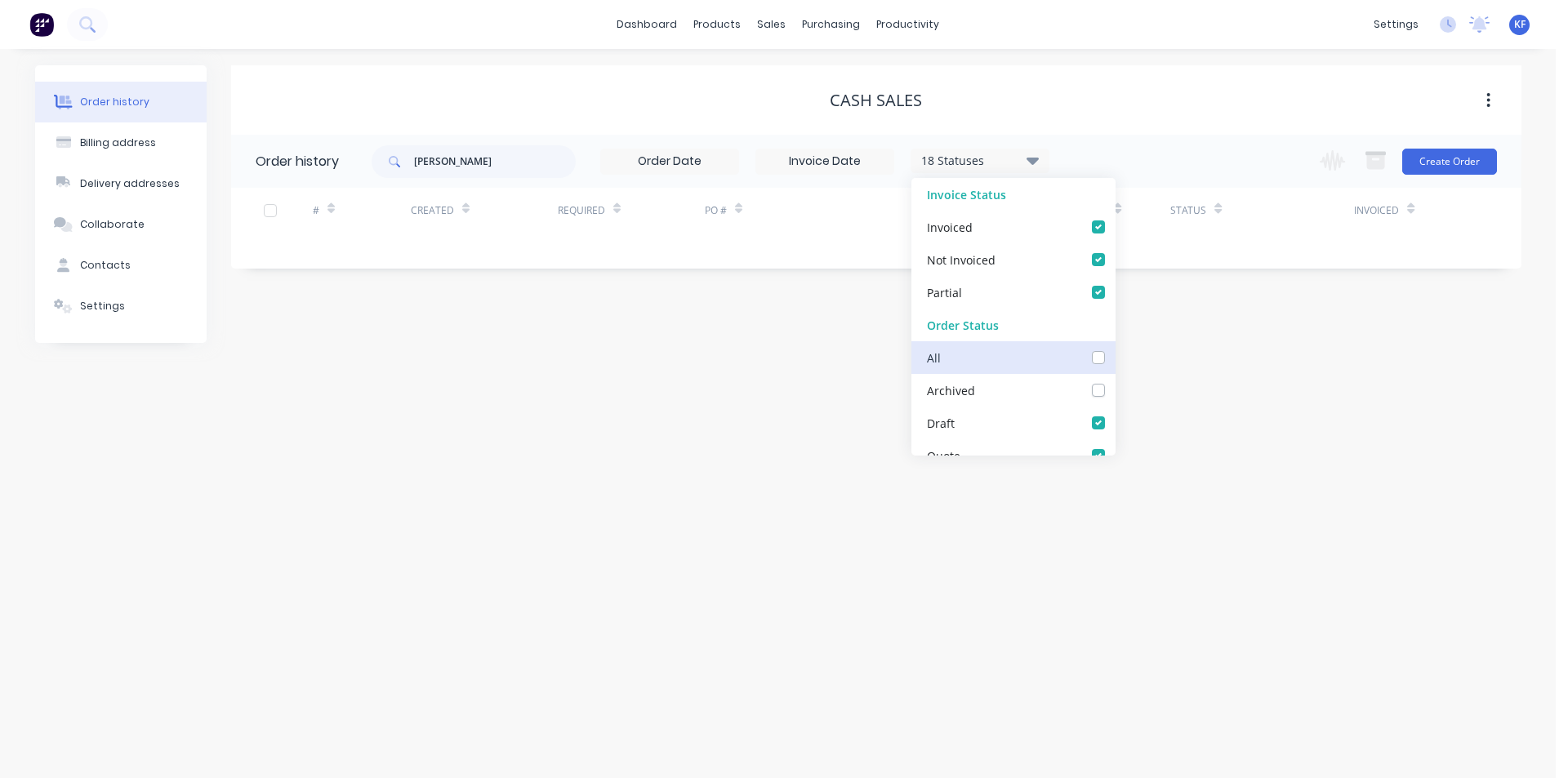
click at [1115, 356] on input "checkbox" at bounding box center [1122, 356] width 13 height 16
checkbox input "true"
click at [864, 433] on div "Order history Billing address Delivery addresses Collaborate Contacts Settings …" at bounding box center [778, 413] width 1556 height 729
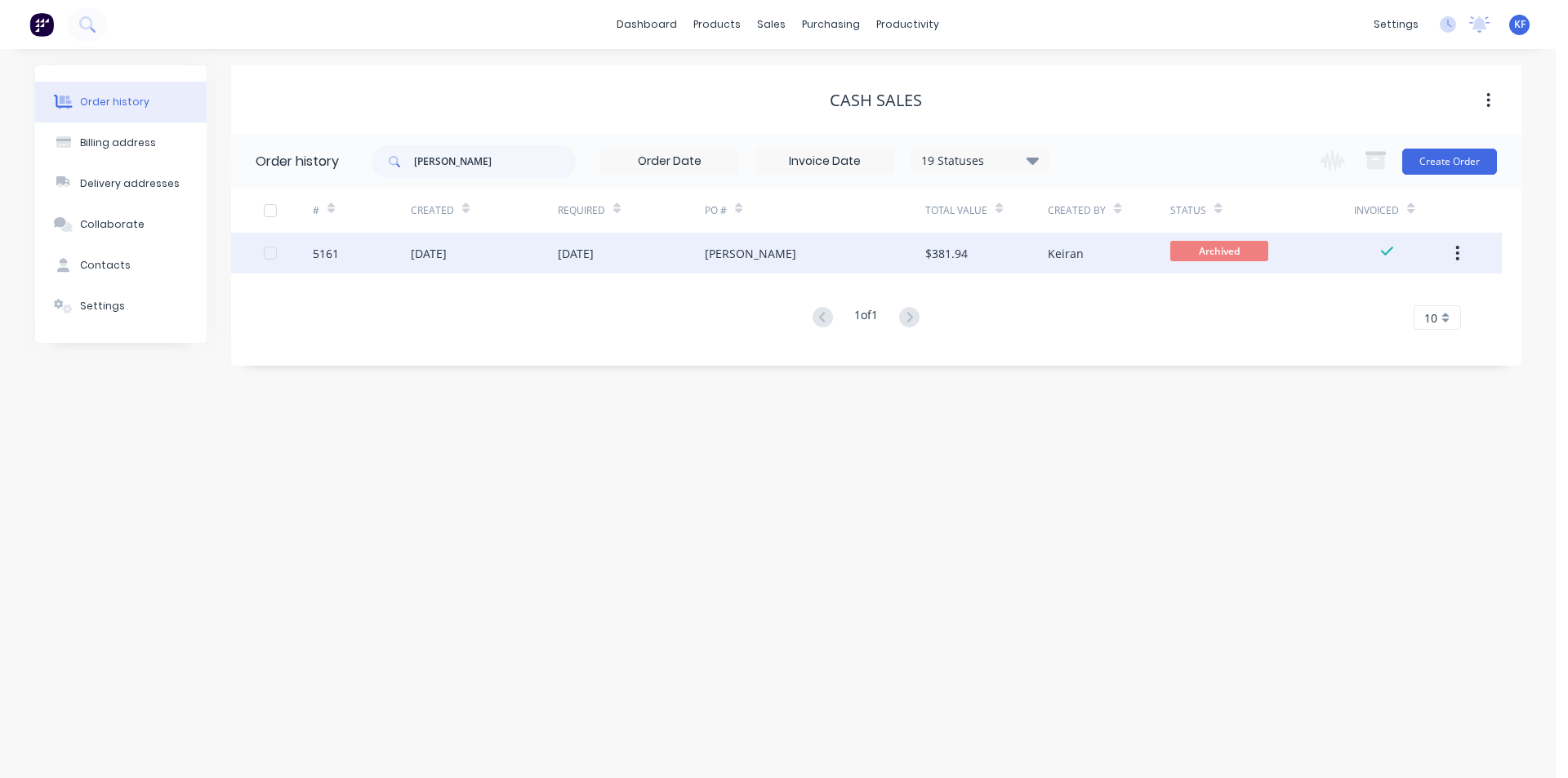
click at [782, 258] on div "[PERSON_NAME]" at bounding box center [814, 253] width 220 height 41
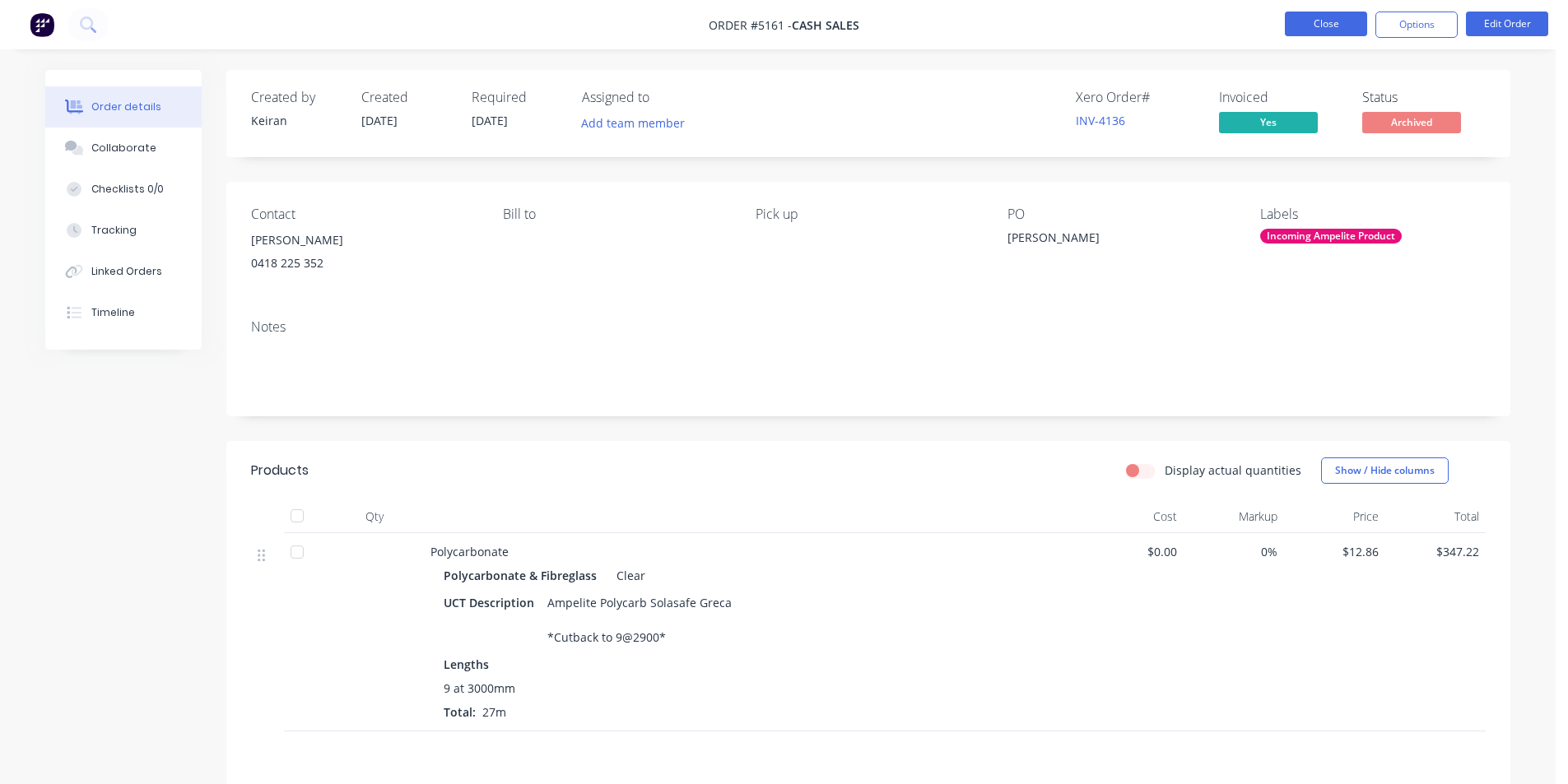
click at [1345, 35] on button "Close" at bounding box center [1325, 24] width 82 height 25
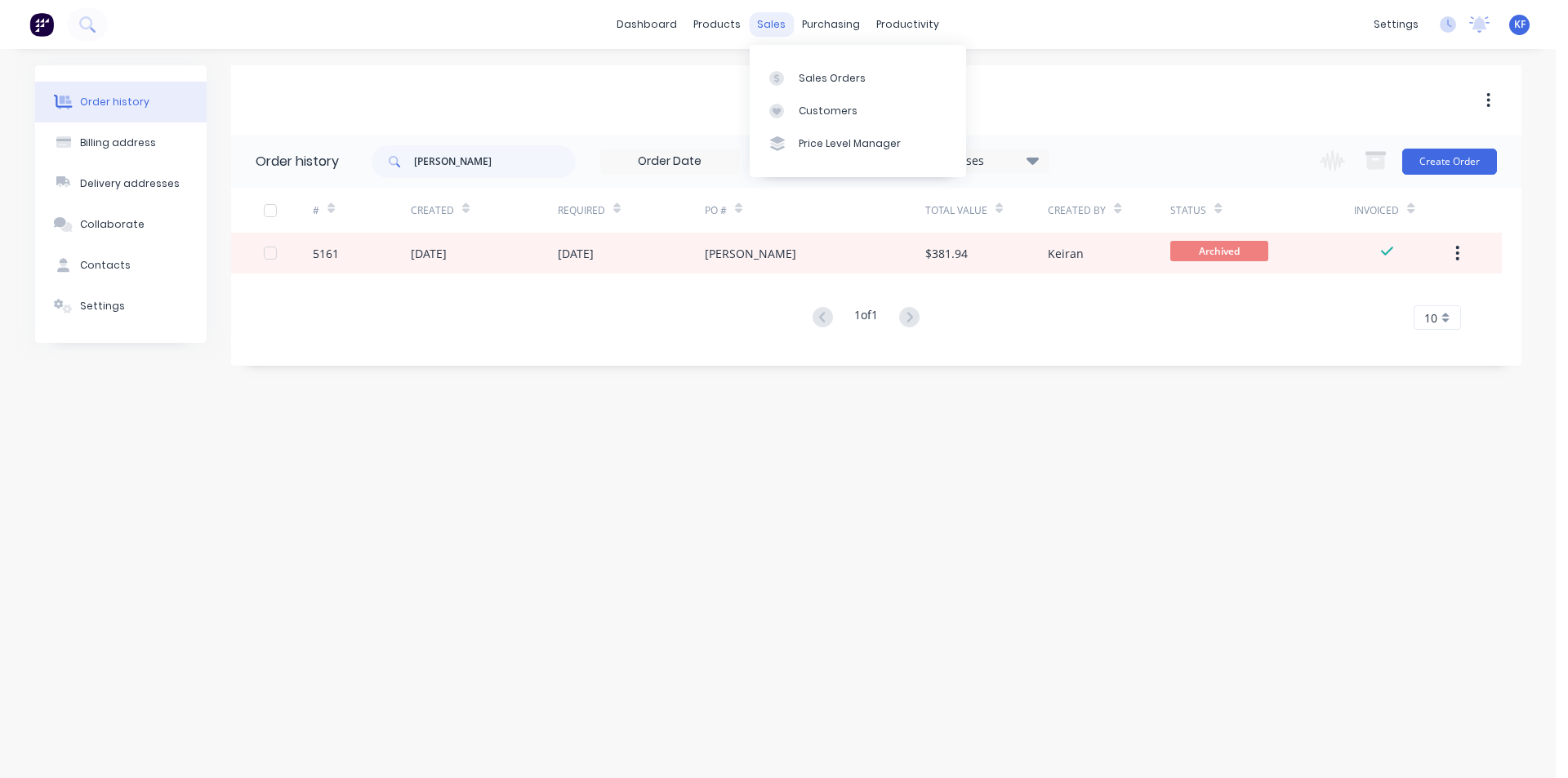
click at [765, 32] on div "sales" at bounding box center [771, 24] width 45 height 24
click at [809, 80] on div "Sales Orders" at bounding box center [831, 79] width 67 height 15
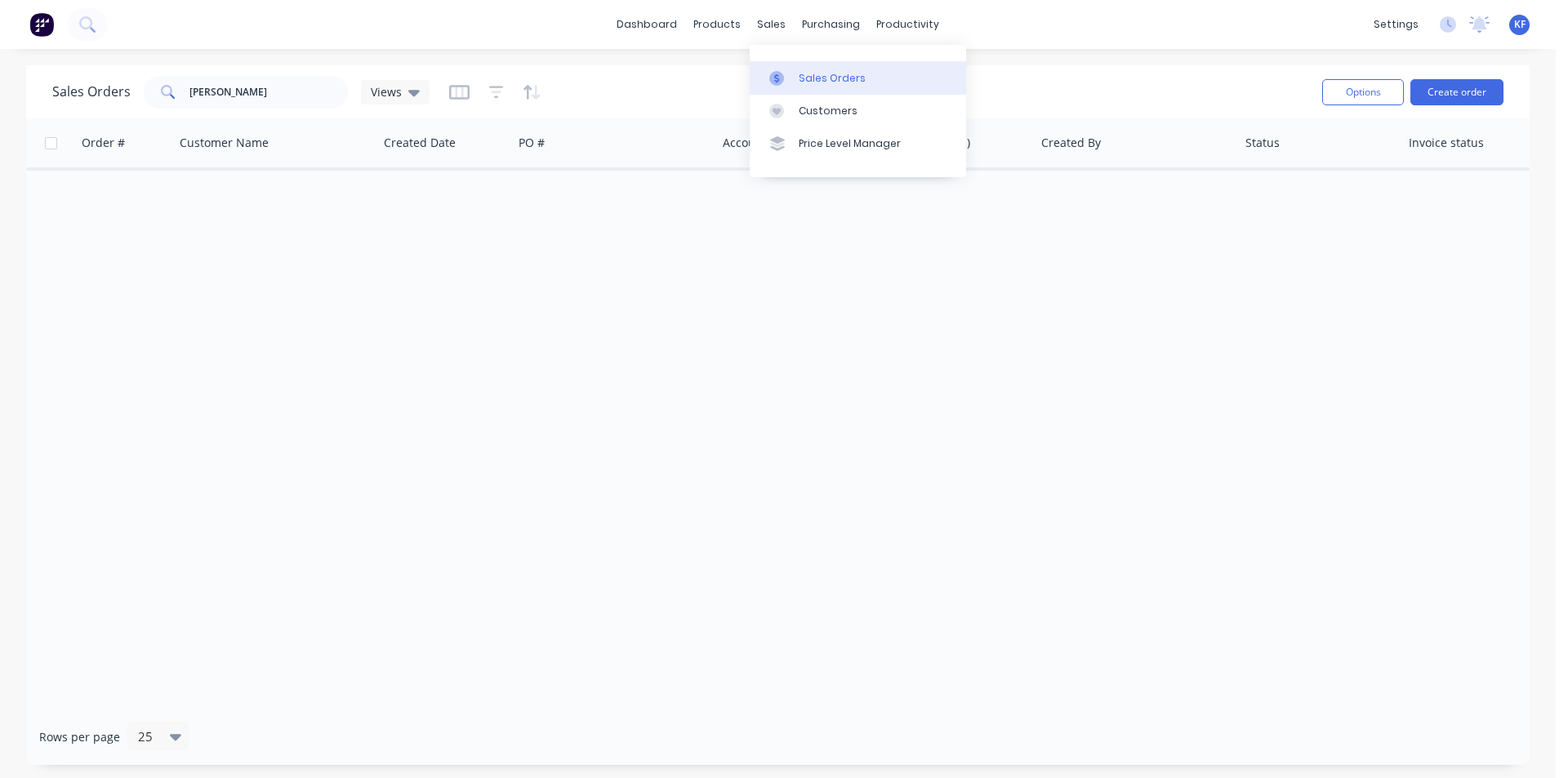
click at [801, 71] on div "Sales Orders" at bounding box center [831, 79] width 67 height 15
drag, startPoint x: 831, startPoint y: 23, endPoint x: 846, endPoint y: 60, distance: 39.9
click at [832, 25] on div "purchasing" at bounding box center [830, 24] width 74 height 24
click at [861, 83] on div "Purchase Orders" at bounding box center [884, 79] width 86 height 15
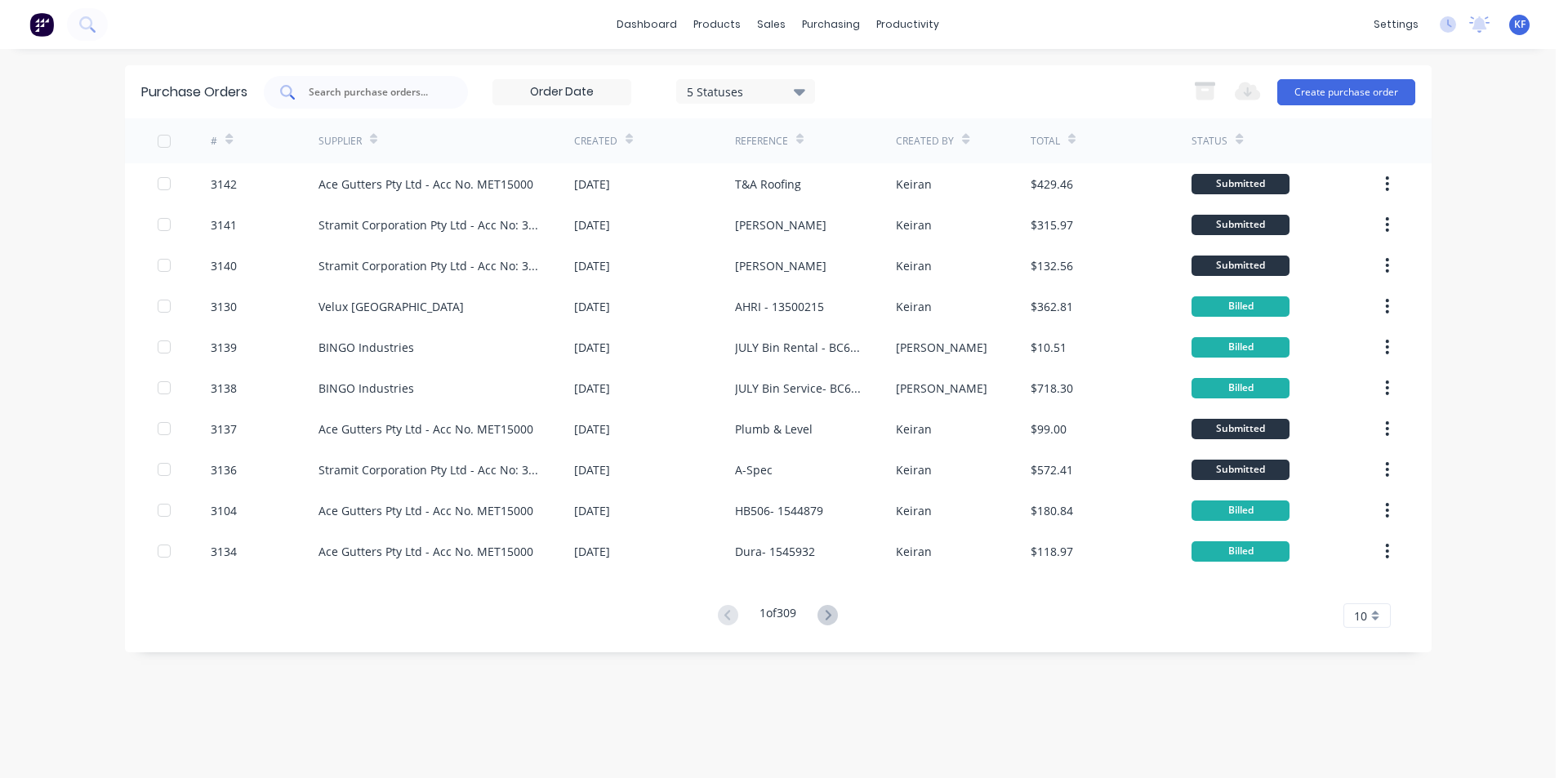
click at [403, 101] on div at bounding box center [366, 92] width 204 height 33
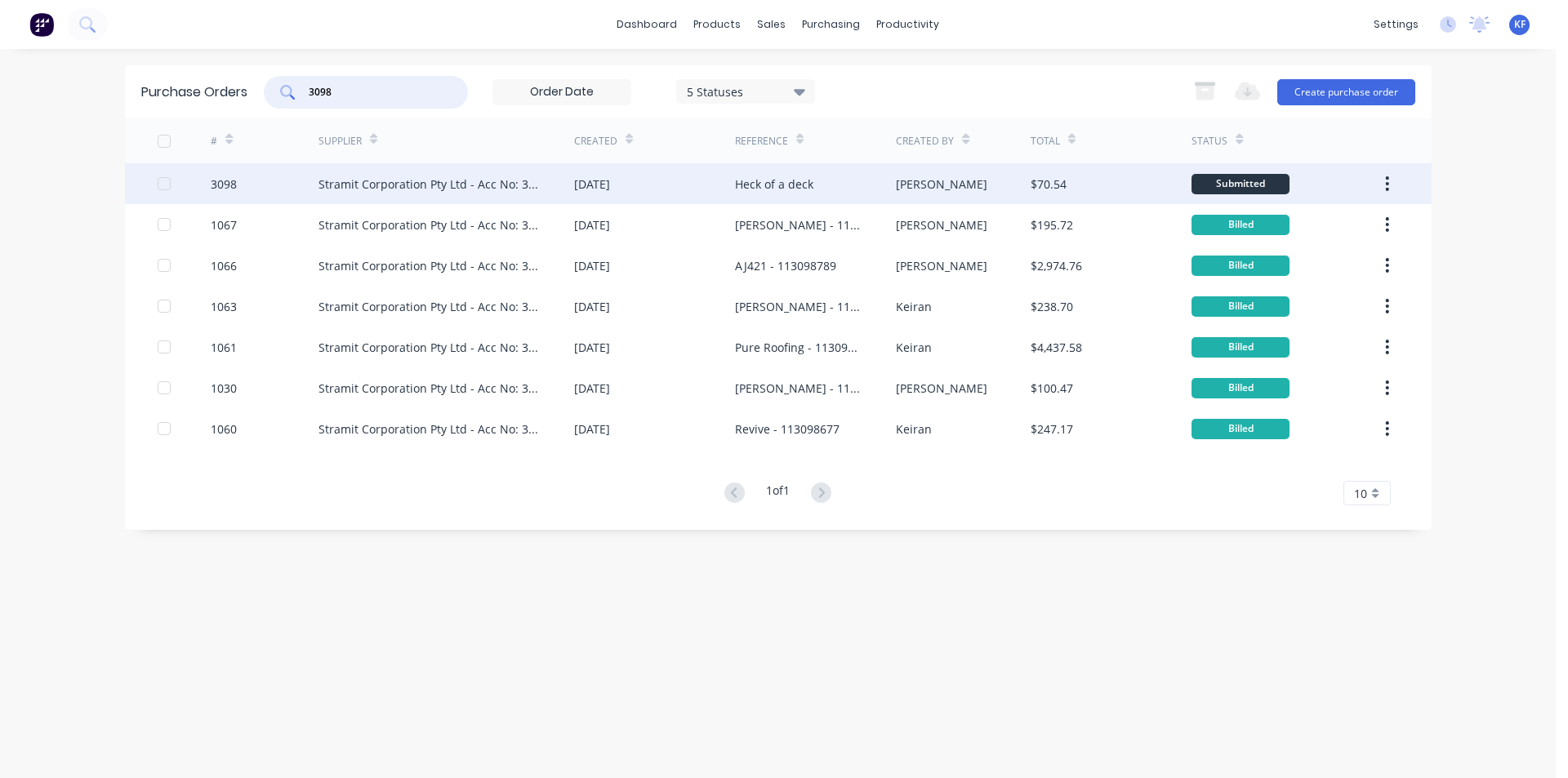
type input "3098"
click at [502, 179] on div "Stramit Corporation Pty Ltd - Acc No: 32915" at bounding box center [430, 184] width 223 height 17
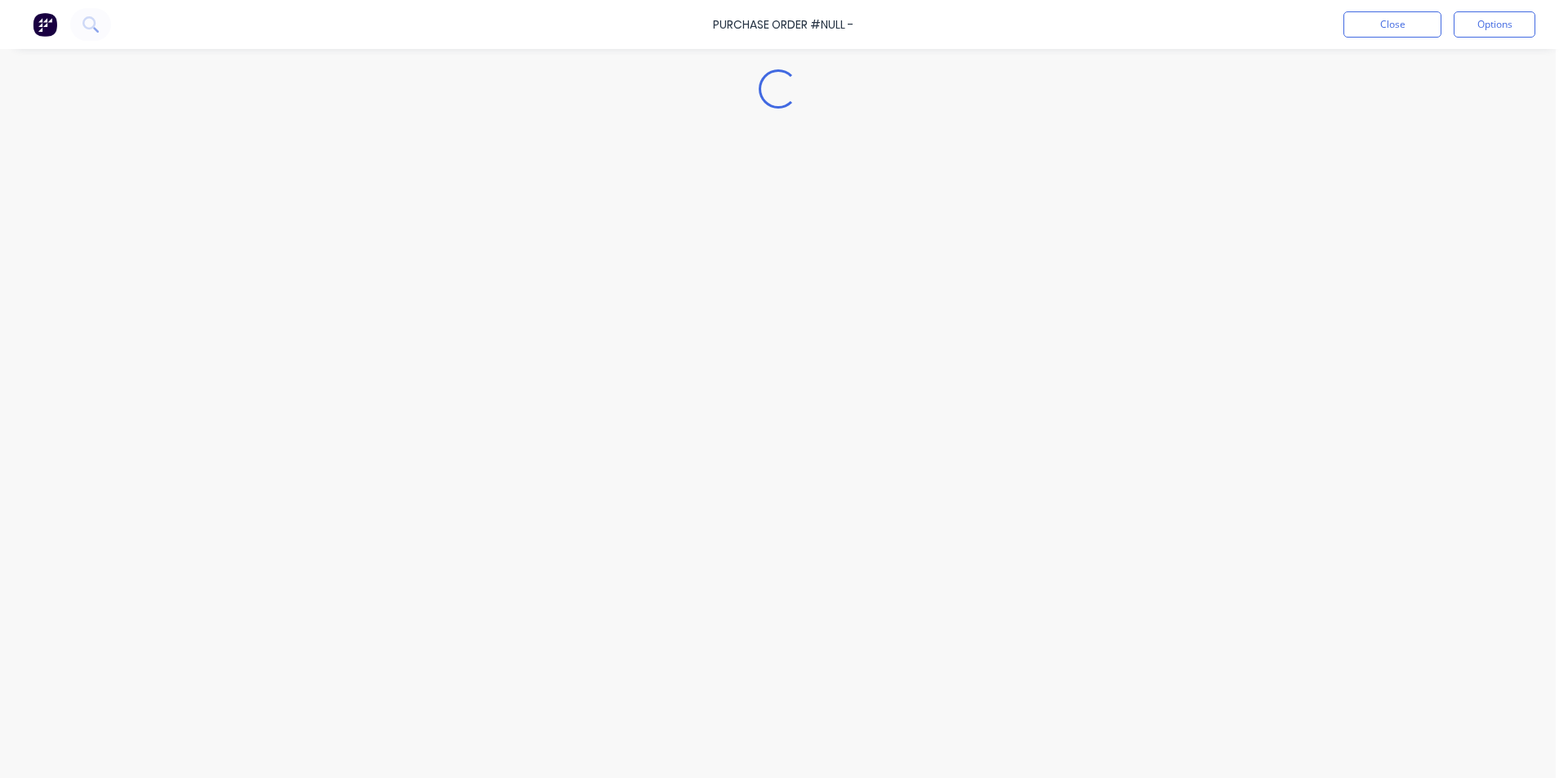
type textarea "x"
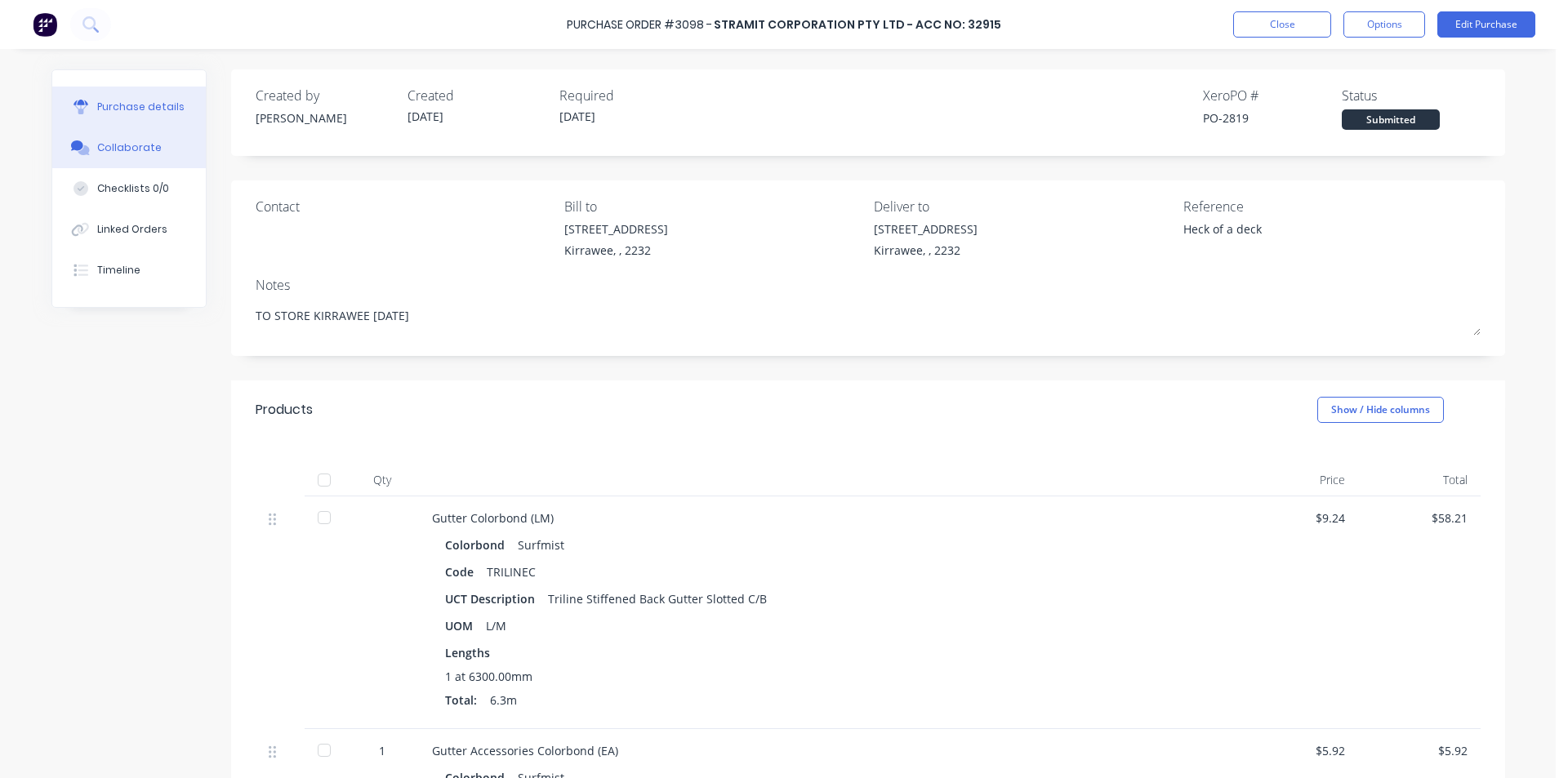
click at [112, 141] on div "Collaborate" at bounding box center [129, 148] width 65 height 15
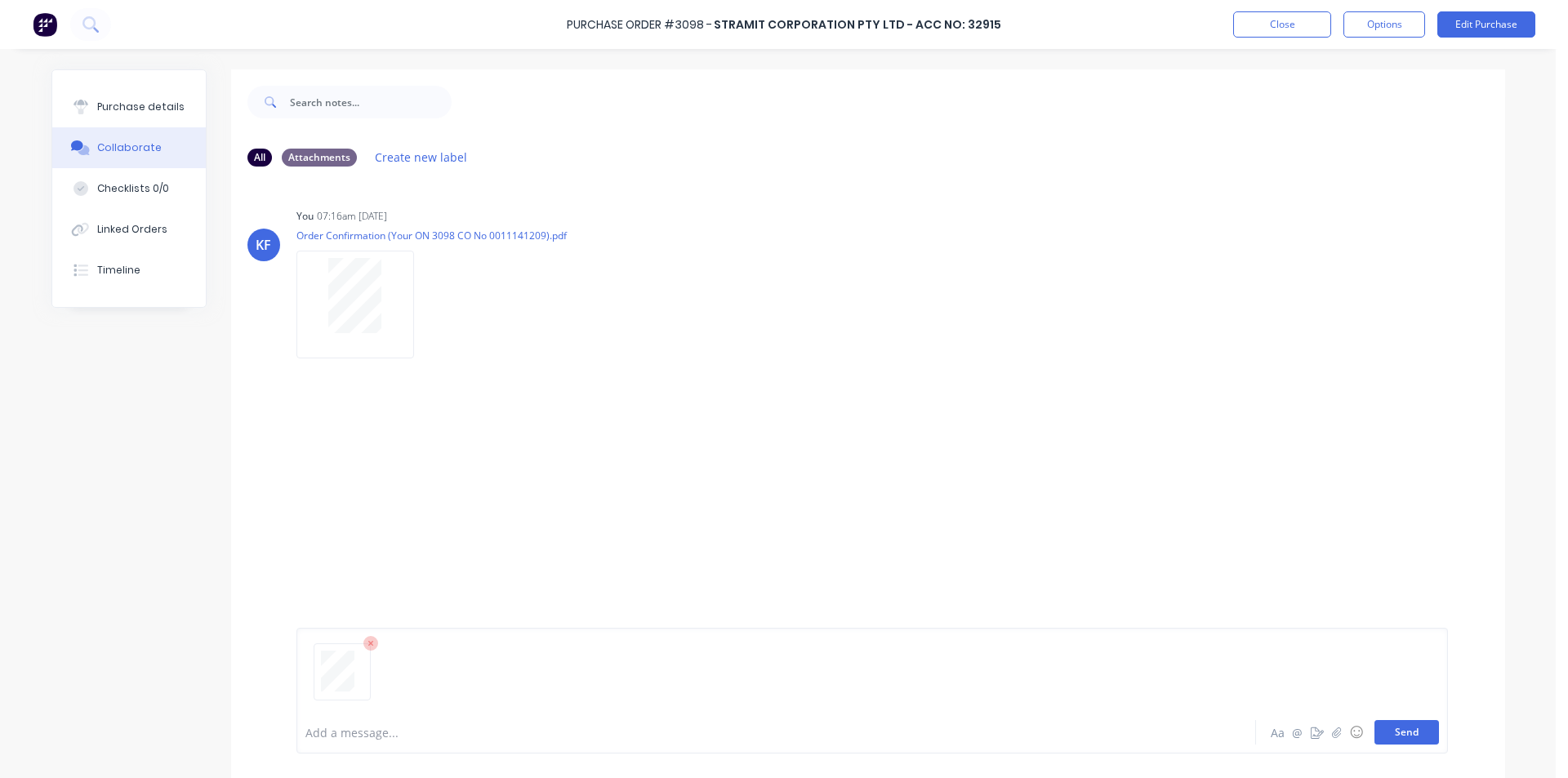
click at [1411, 728] on button "Send" at bounding box center [1407, 733] width 65 height 24
click at [1304, 29] on button "Close" at bounding box center [1282, 24] width 98 height 26
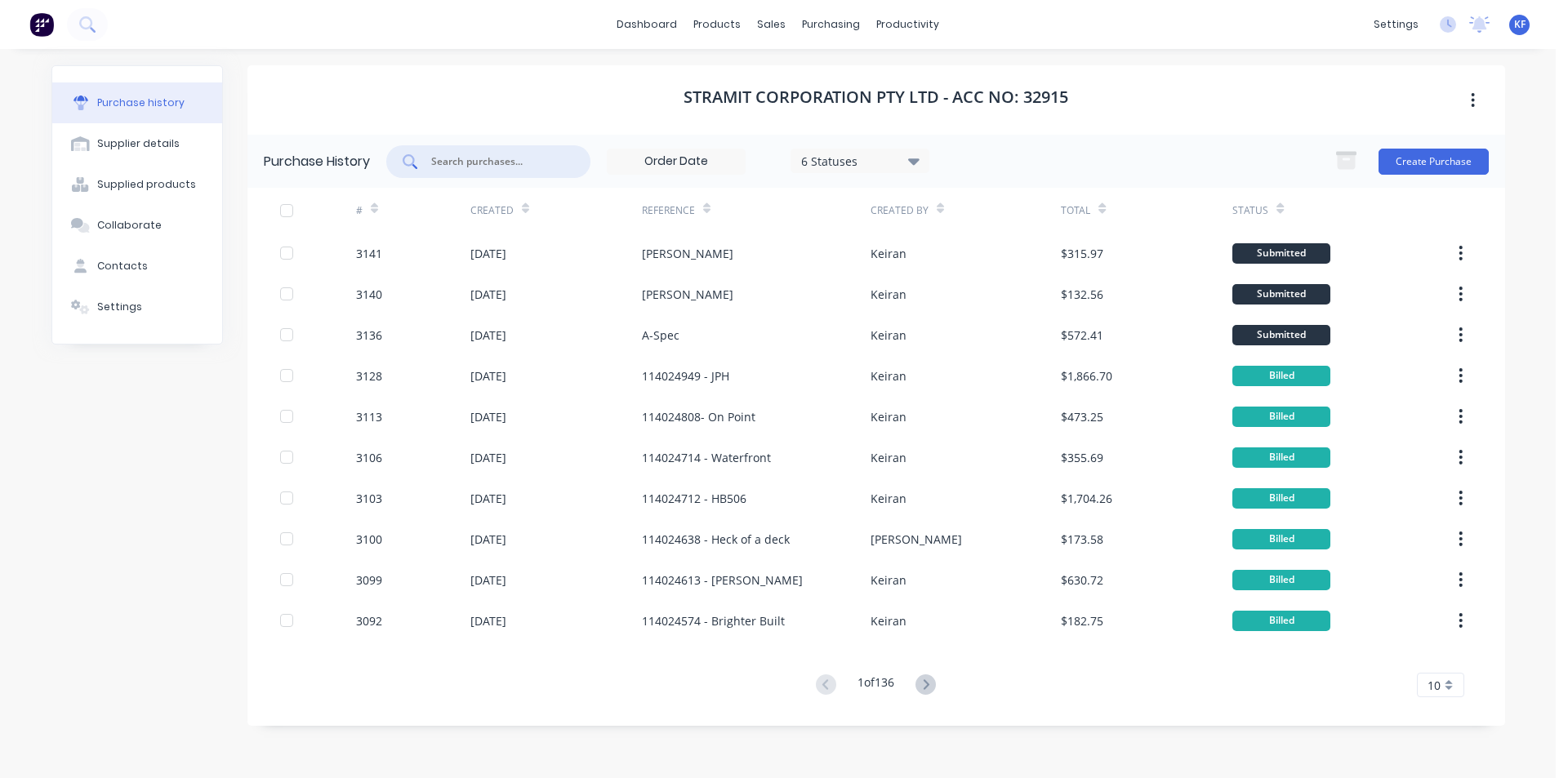
click at [454, 164] on input "text" at bounding box center [497, 161] width 136 height 16
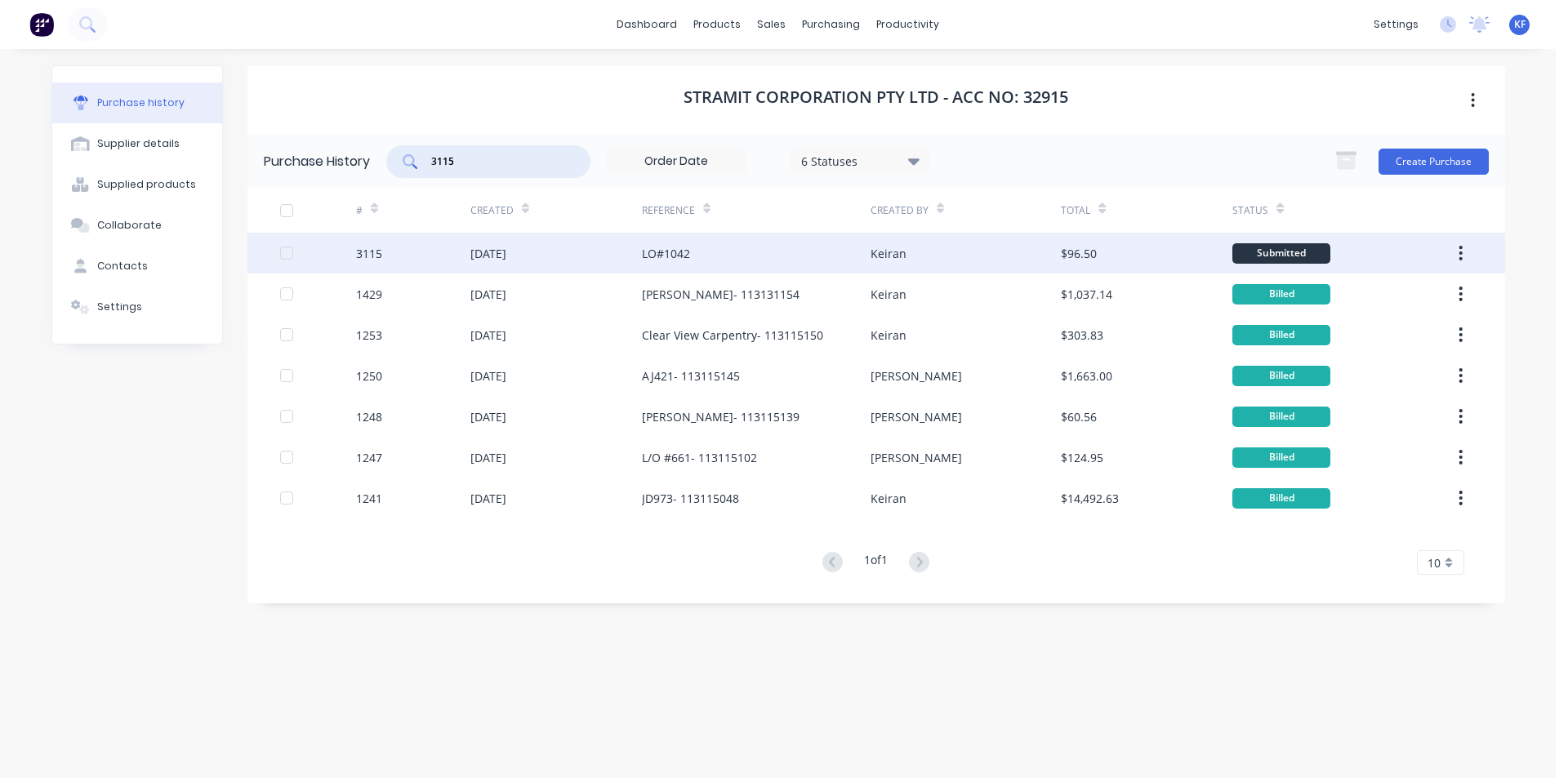
type input "3115"
click at [476, 264] on div "[DATE]" at bounding box center [556, 253] width 172 height 41
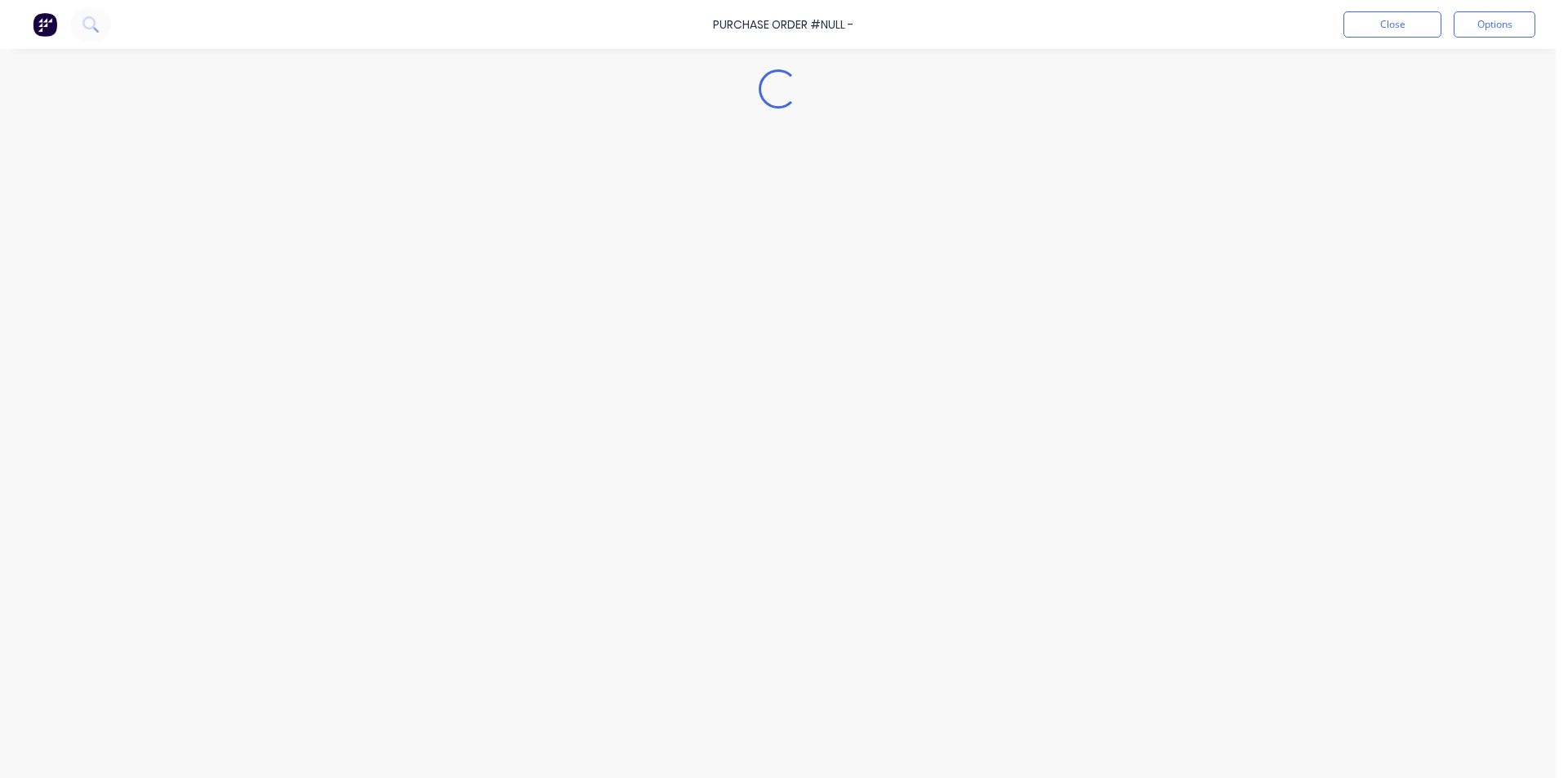
type textarea "x"
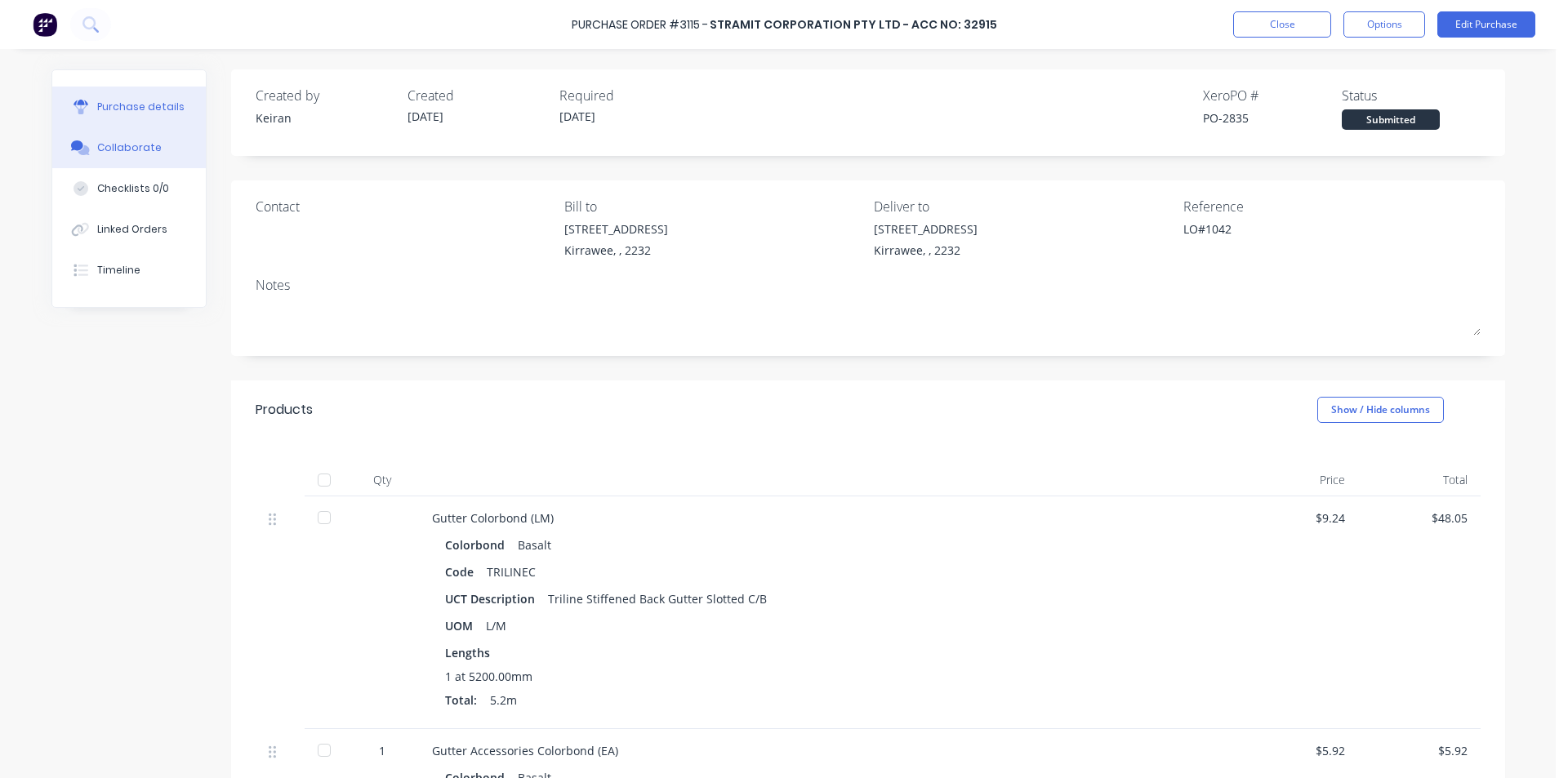
click at [85, 160] on button "Collaborate" at bounding box center [129, 148] width 154 height 41
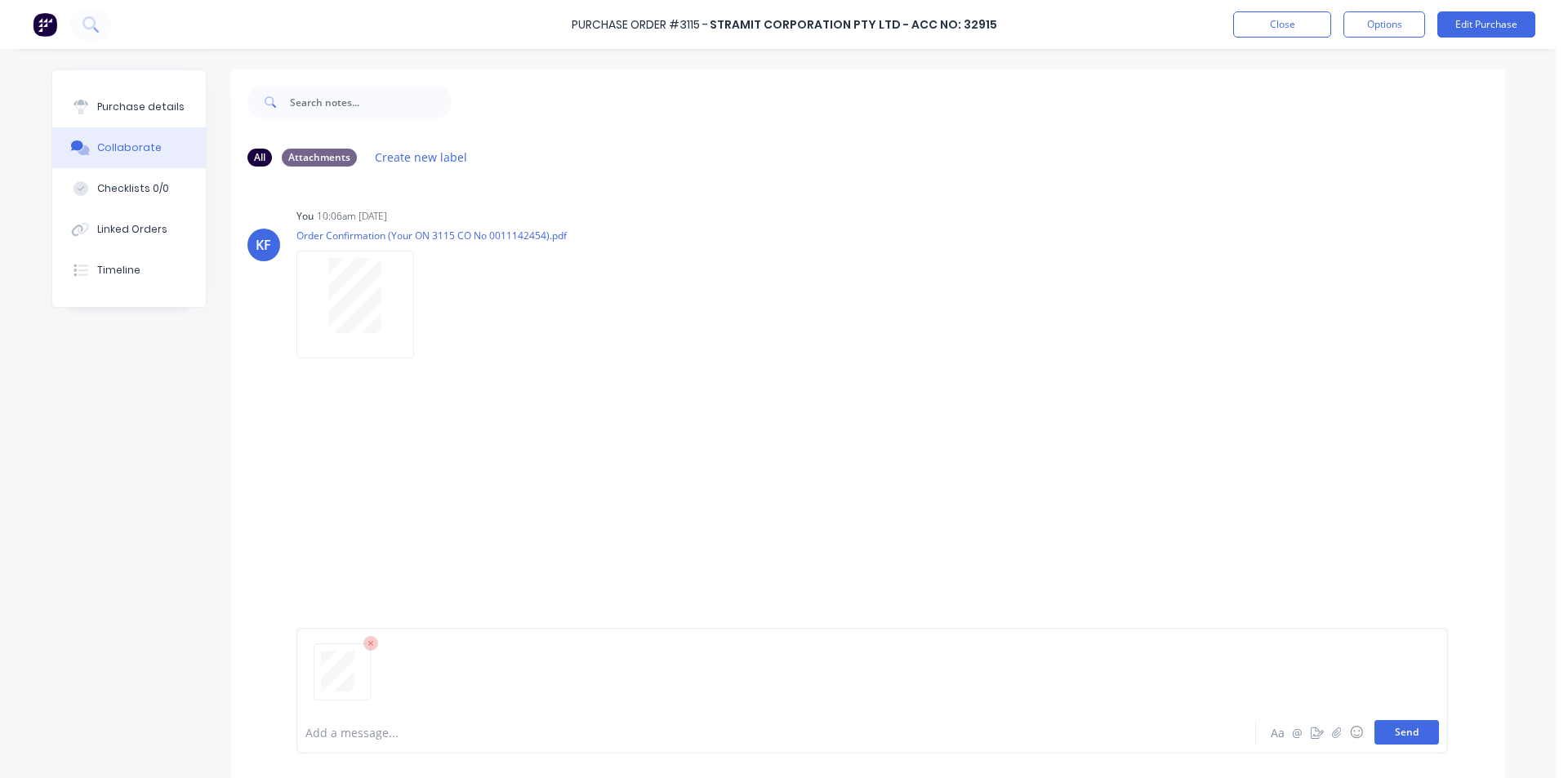
click at [1420, 737] on button "Send" at bounding box center [1407, 733] width 65 height 24
click at [163, 232] on button "Linked Orders" at bounding box center [129, 230] width 154 height 41
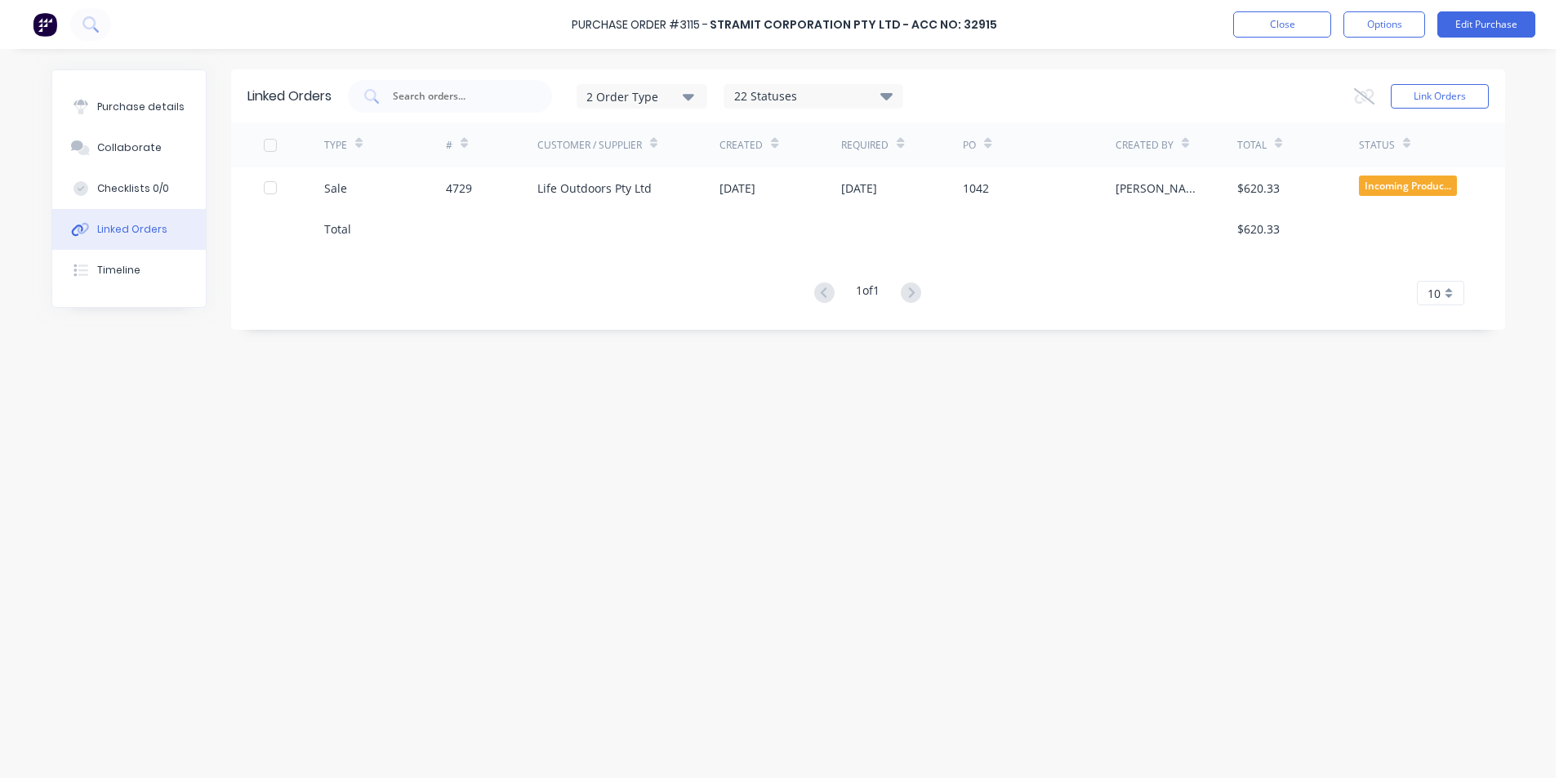
click at [817, 196] on div "[DATE]" at bounding box center [781, 188] width 122 height 41
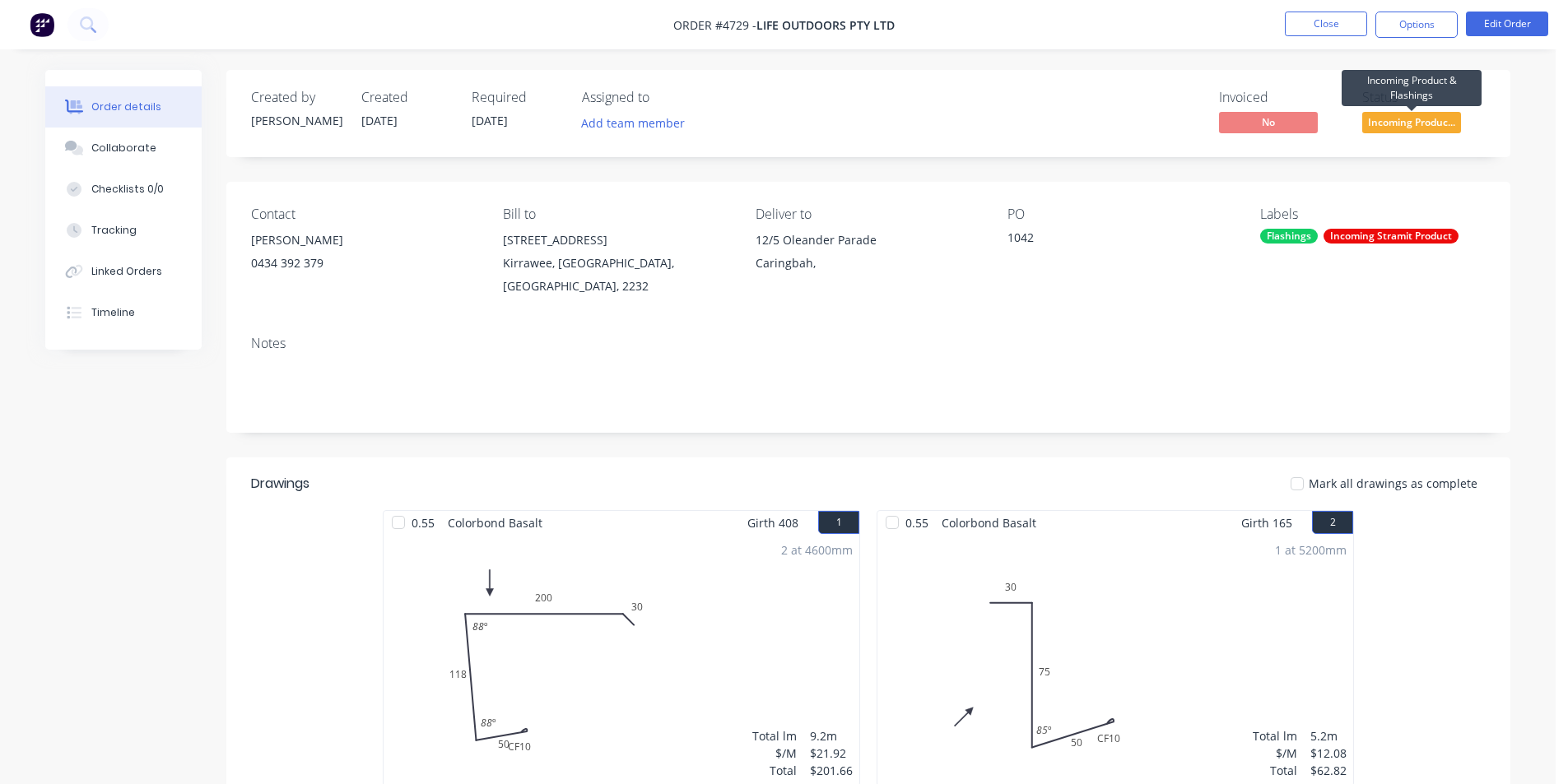
click at [1402, 128] on span "Incoming Produc..." at bounding box center [1411, 123] width 99 height 21
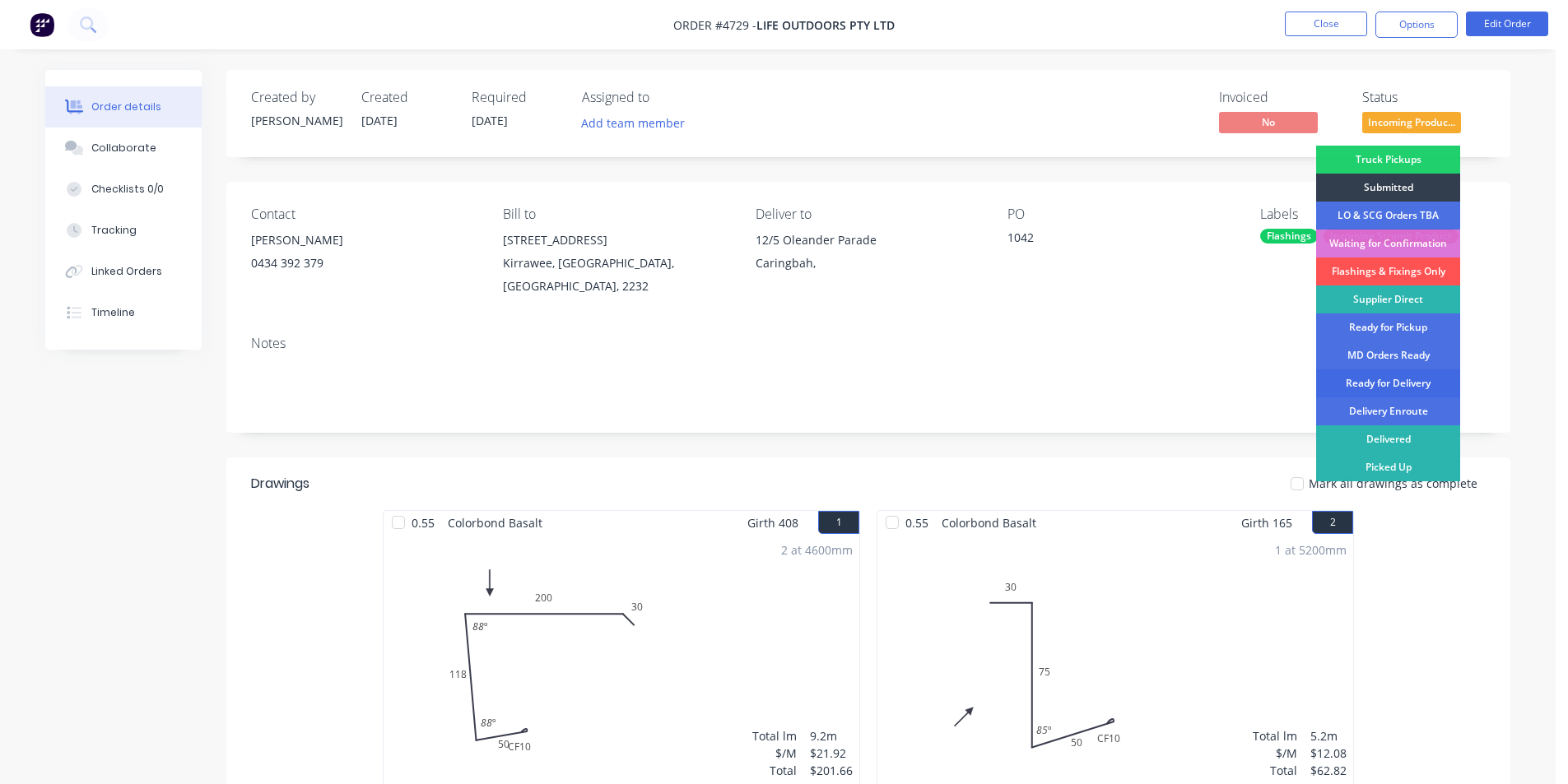
click at [1393, 387] on div "Ready for Delivery" at bounding box center [1388, 383] width 145 height 28
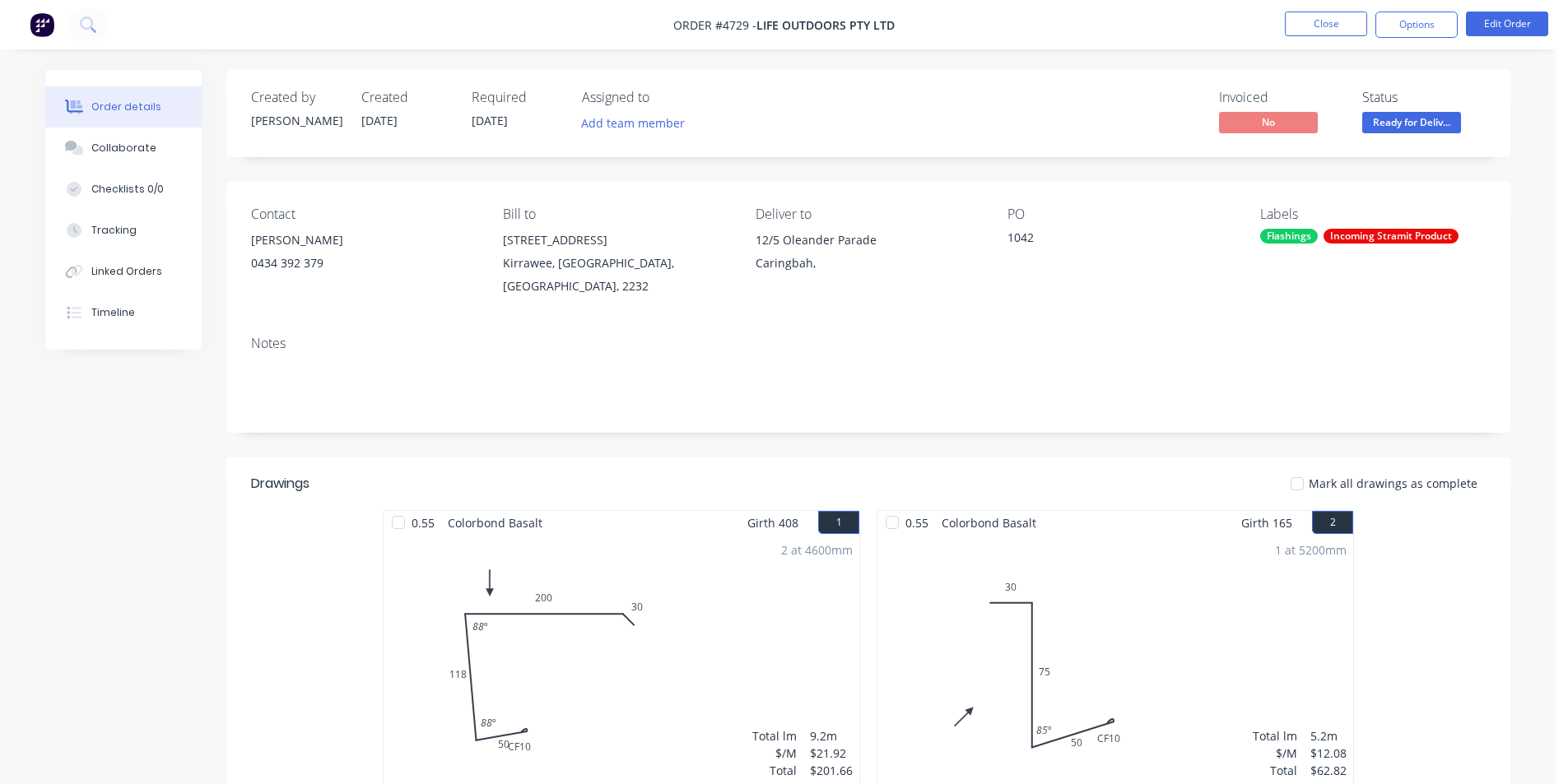
click at [1299, 36] on li "Close" at bounding box center [1325, 25] width 82 height 26
click at [1299, 28] on button "Close" at bounding box center [1325, 24] width 82 height 25
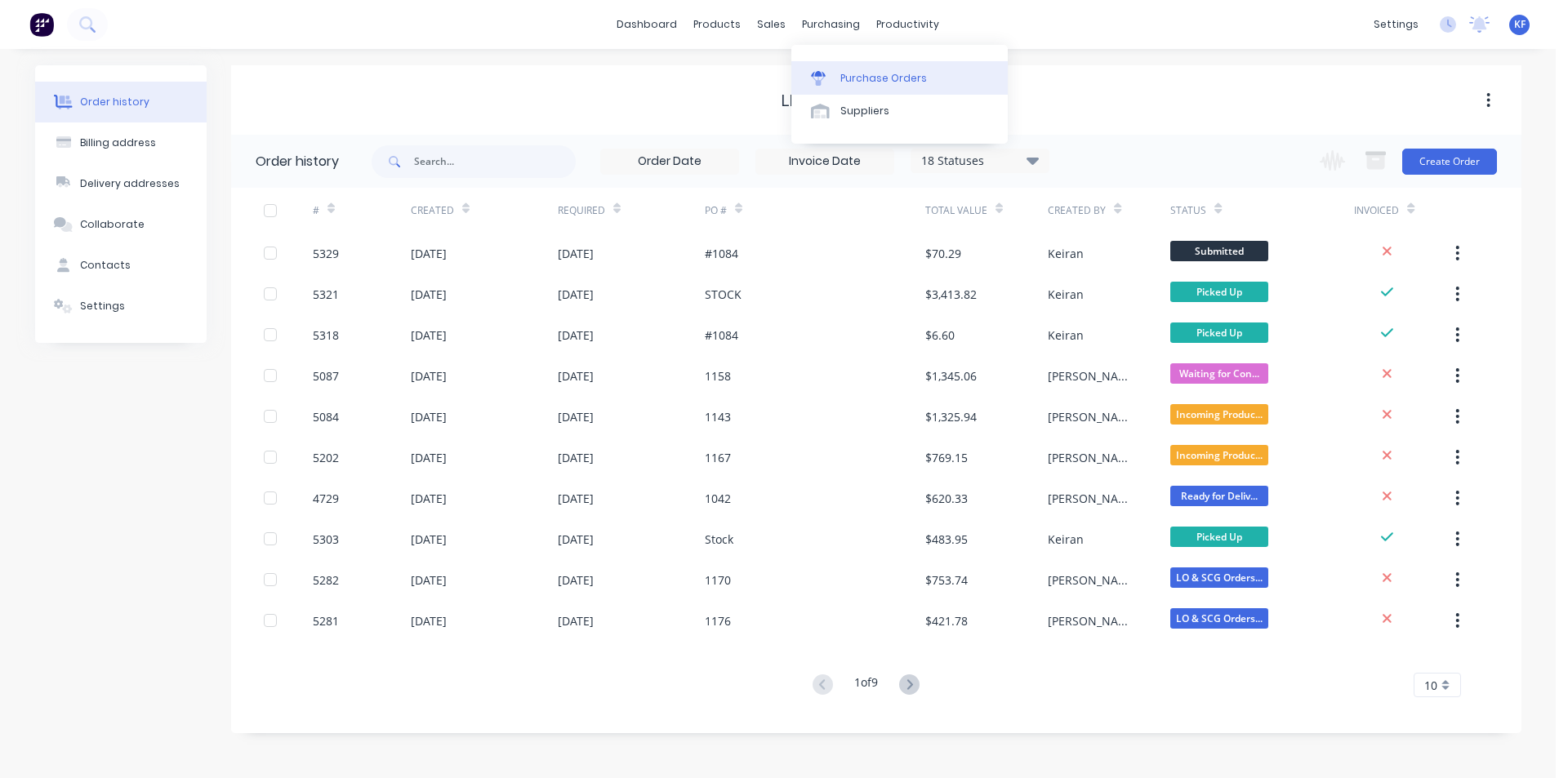
click at [855, 77] on div "Purchase Orders" at bounding box center [884, 79] width 86 height 15
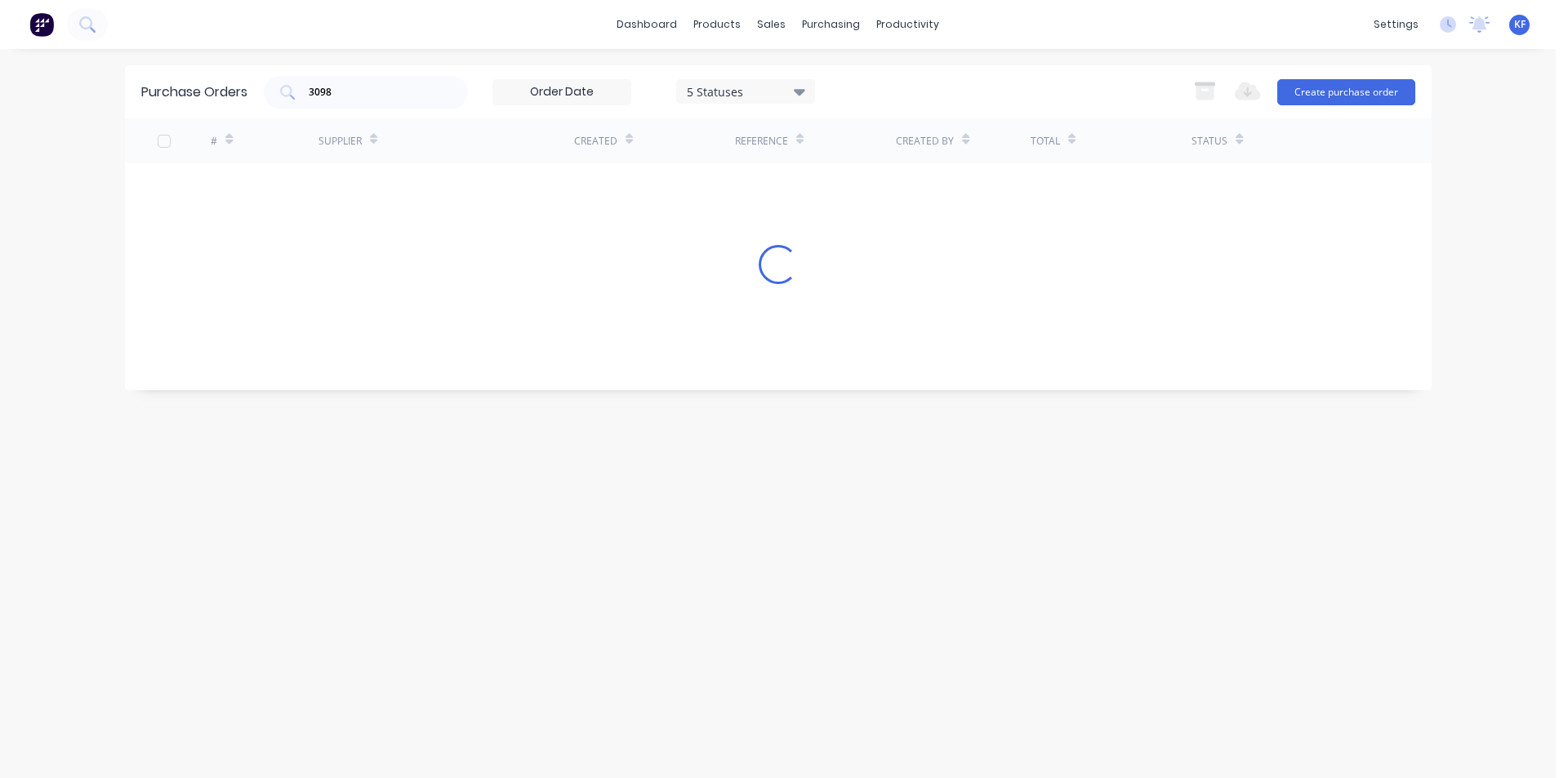
drag, startPoint x: 423, startPoint y: 106, endPoint x: 290, endPoint y: 72, distance: 137.3
click at [290, 72] on div "Purchase Orders 3098 5 Statuses 5 Statuses Export to Excel (XLSX) Create purcha…" at bounding box center [778, 92] width 1307 height 53
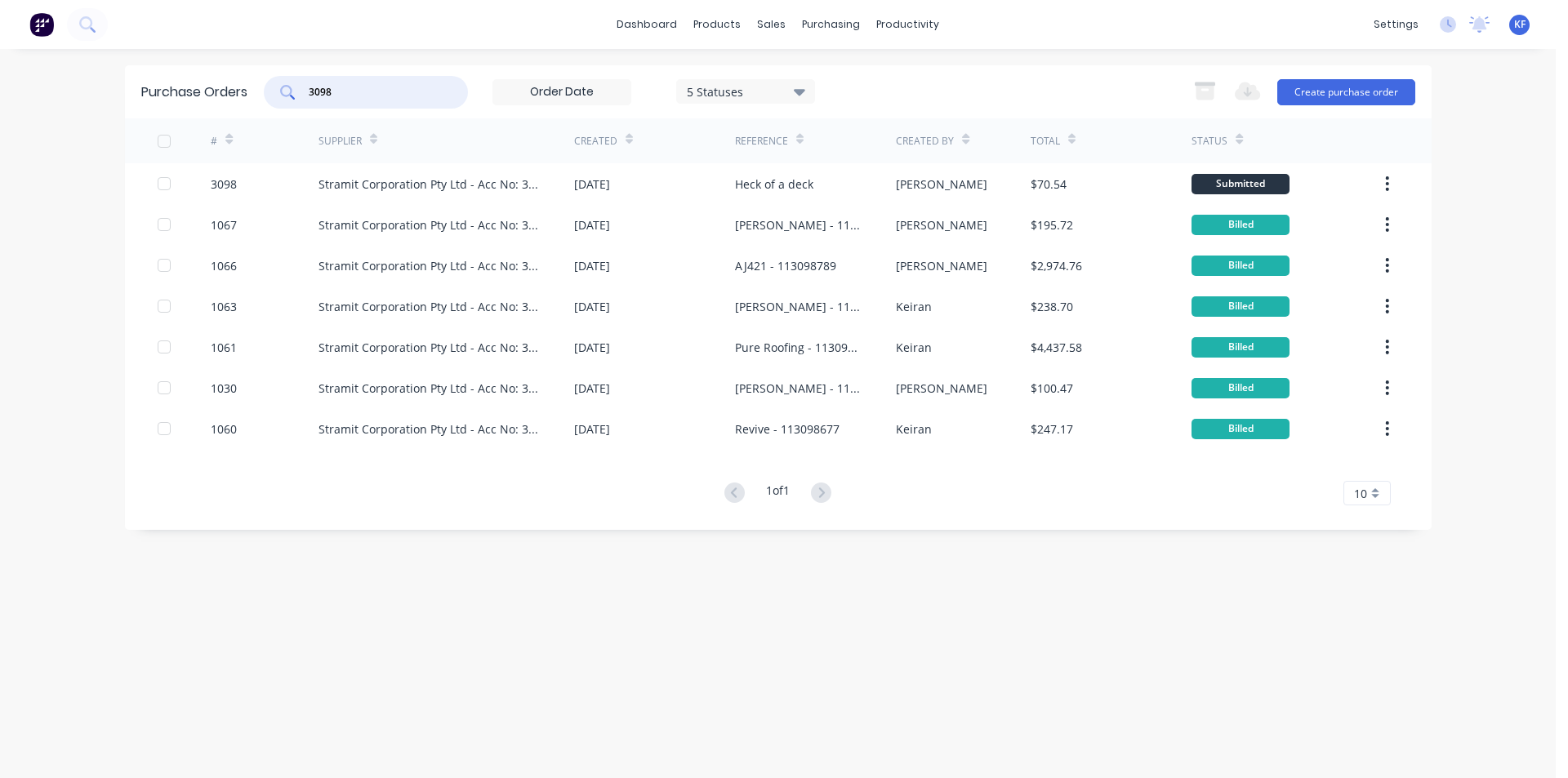
click at [381, 84] on input "3098" at bounding box center [375, 92] width 136 height 16
drag, startPoint x: 381, startPoint y: 85, endPoint x: 266, endPoint y: 83, distance: 115.0
click at [274, 88] on div "3098" at bounding box center [366, 92] width 204 height 33
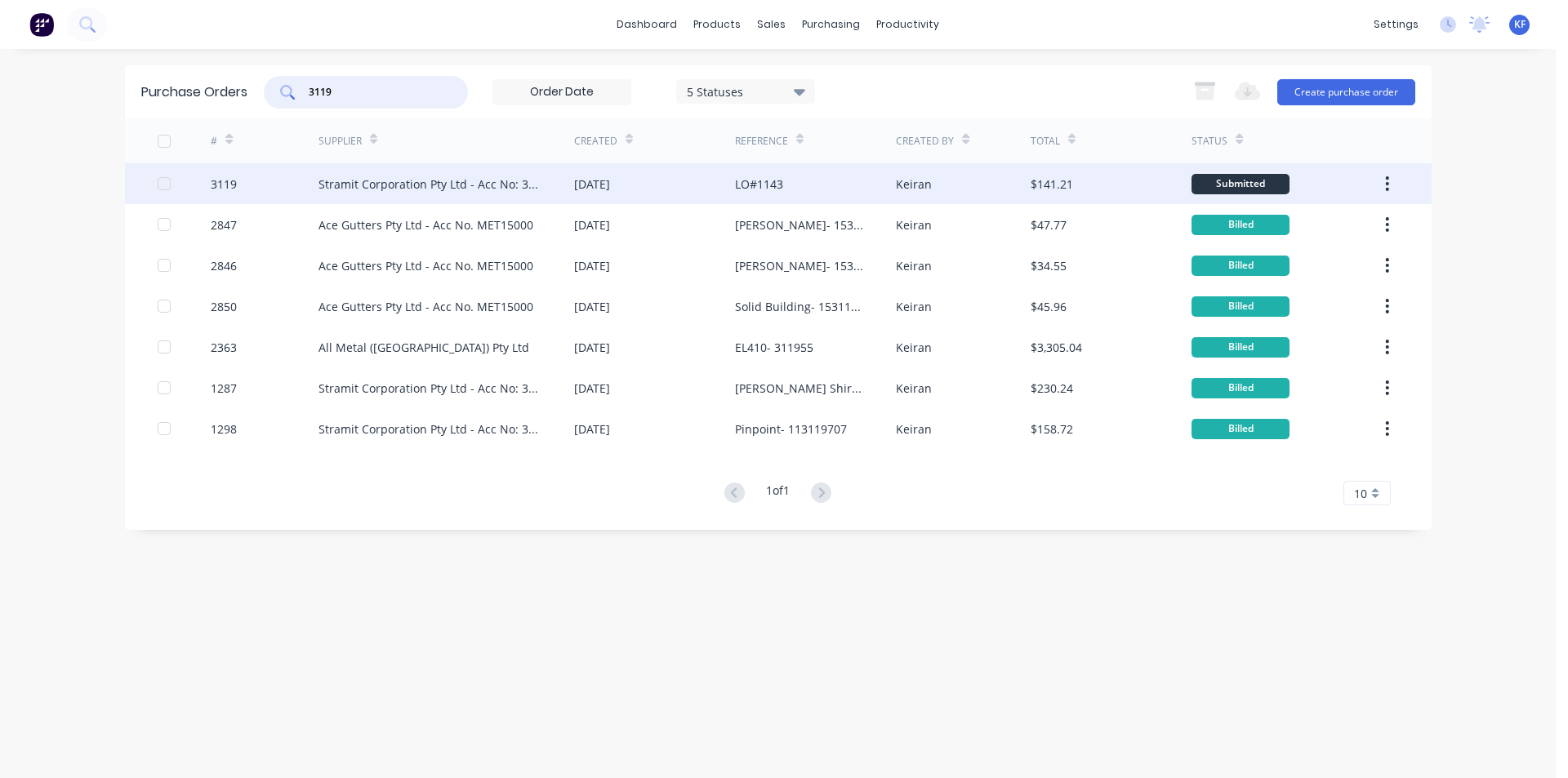
type input "3119"
click at [428, 184] on div "Stramit Corporation Pty Ltd - Acc No: 32915" at bounding box center [430, 184] width 223 height 17
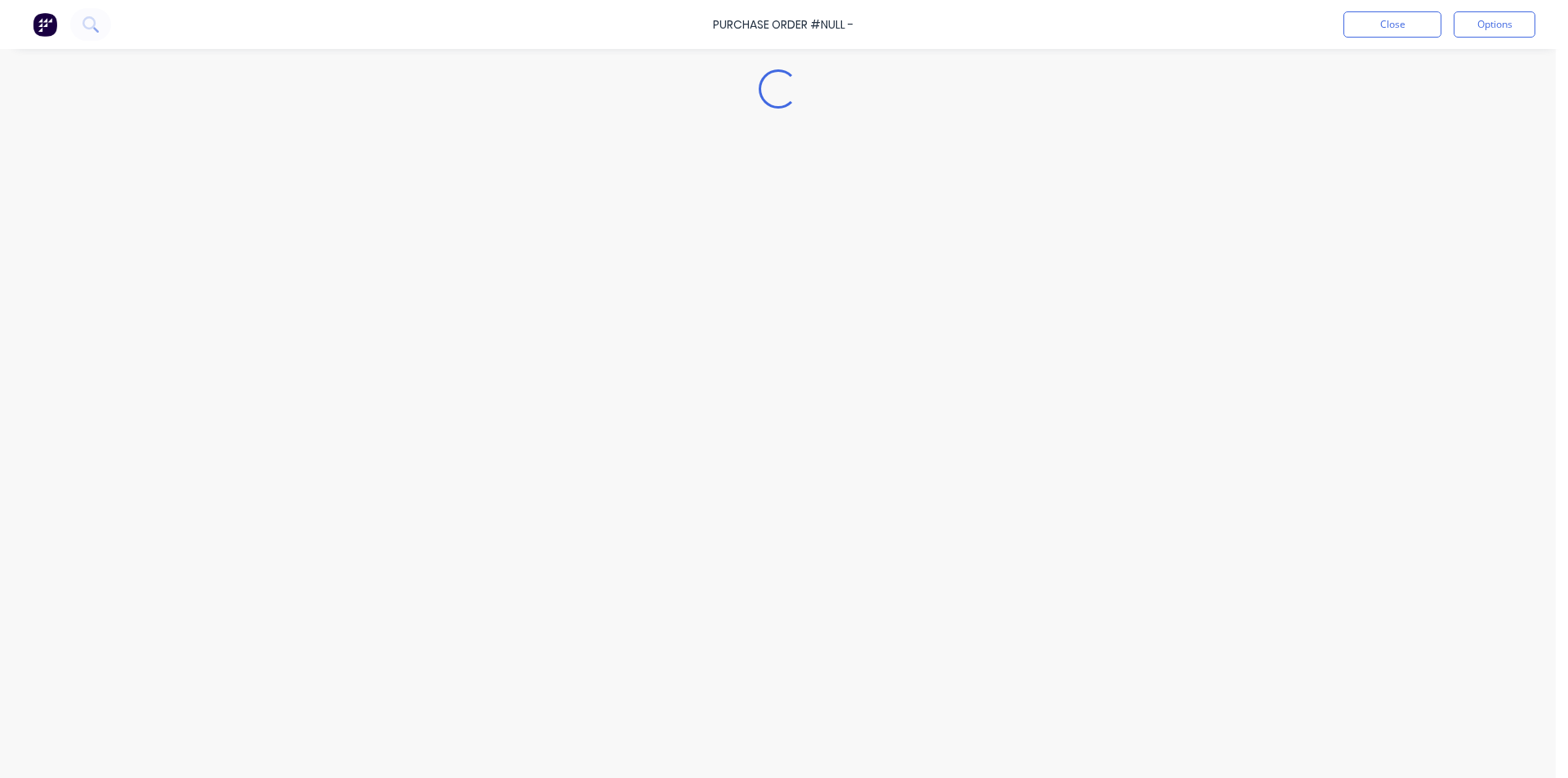
type textarea "x"
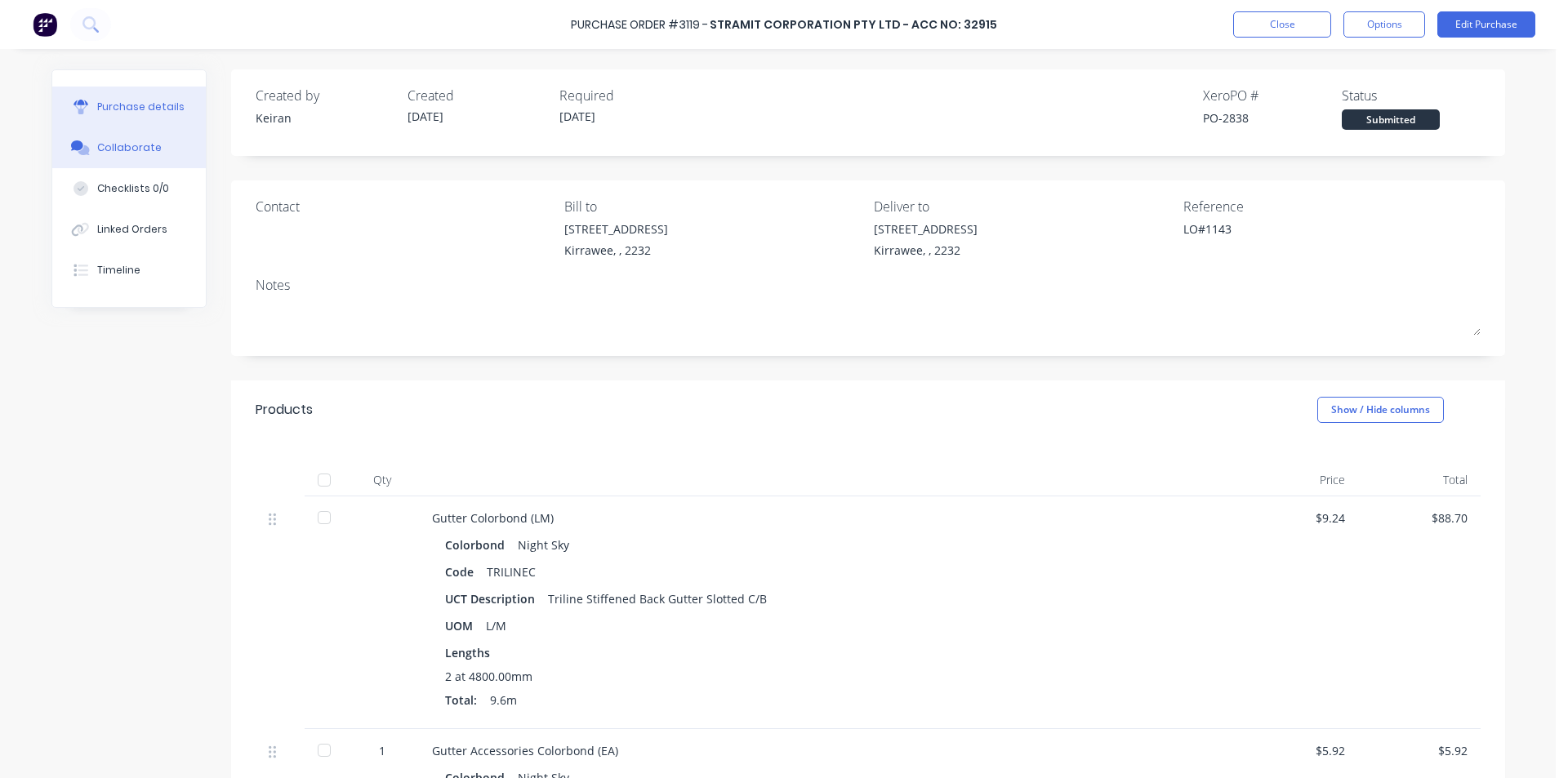
click at [121, 139] on button "Collaborate" at bounding box center [129, 148] width 154 height 41
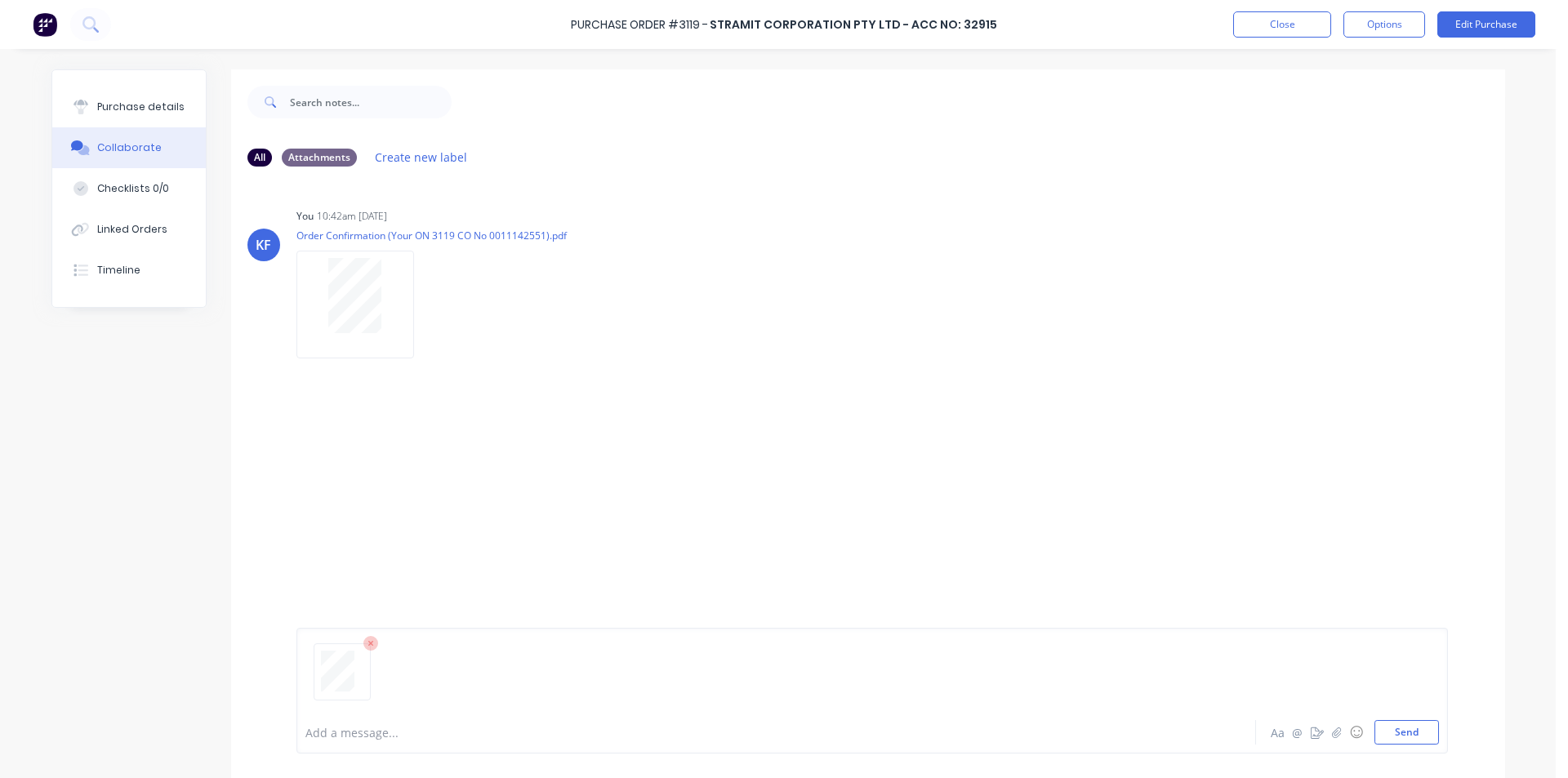
drag, startPoint x: 1395, startPoint y: 734, endPoint x: 1364, endPoint y: 720, distance: 34.0
click at [1396, 729] on button "Send" at bounding box center [1407, 733] width 65 height 24
click at [148, 218] on button "Linked Orders" at bounding box center [129, 230] width 154 height 41
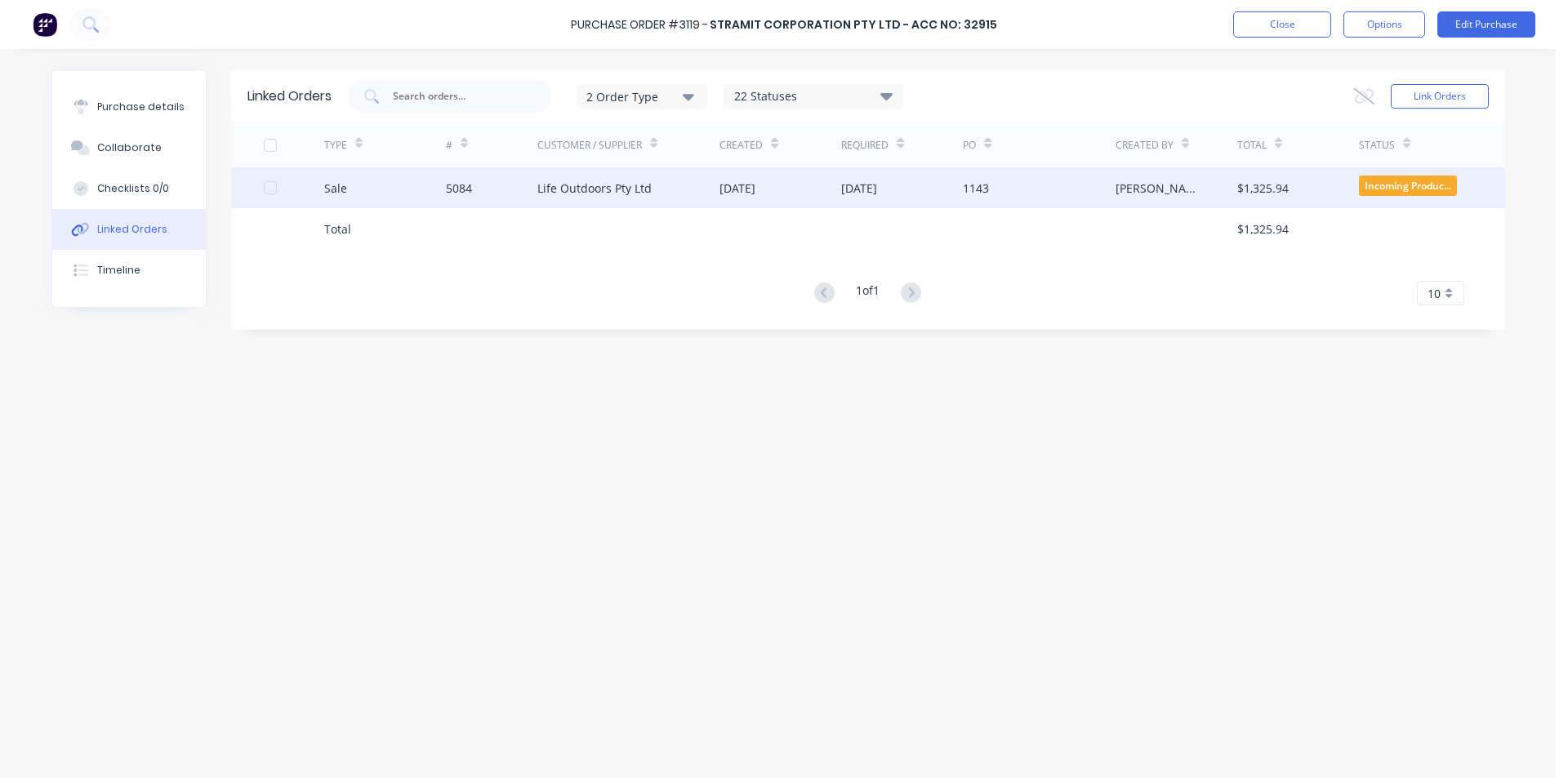
click at [632, 194] on div "Life Outdoors Pty Ltd" at bounding box center [594, 188] width 114 height 17
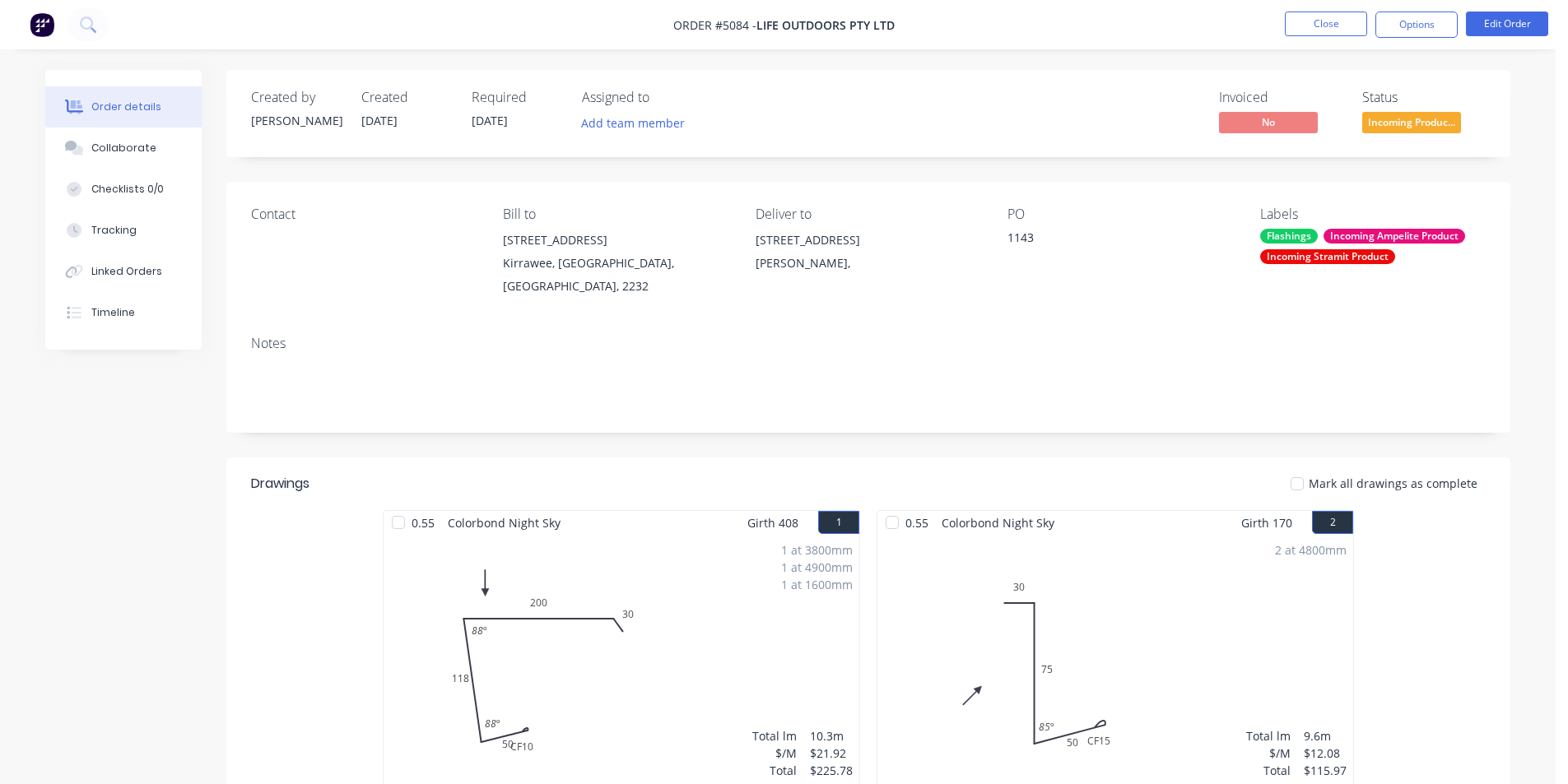
click at [1400, 126] on span "Incoming Produc..." at bounding box center [1411, 123] width 99 height 21
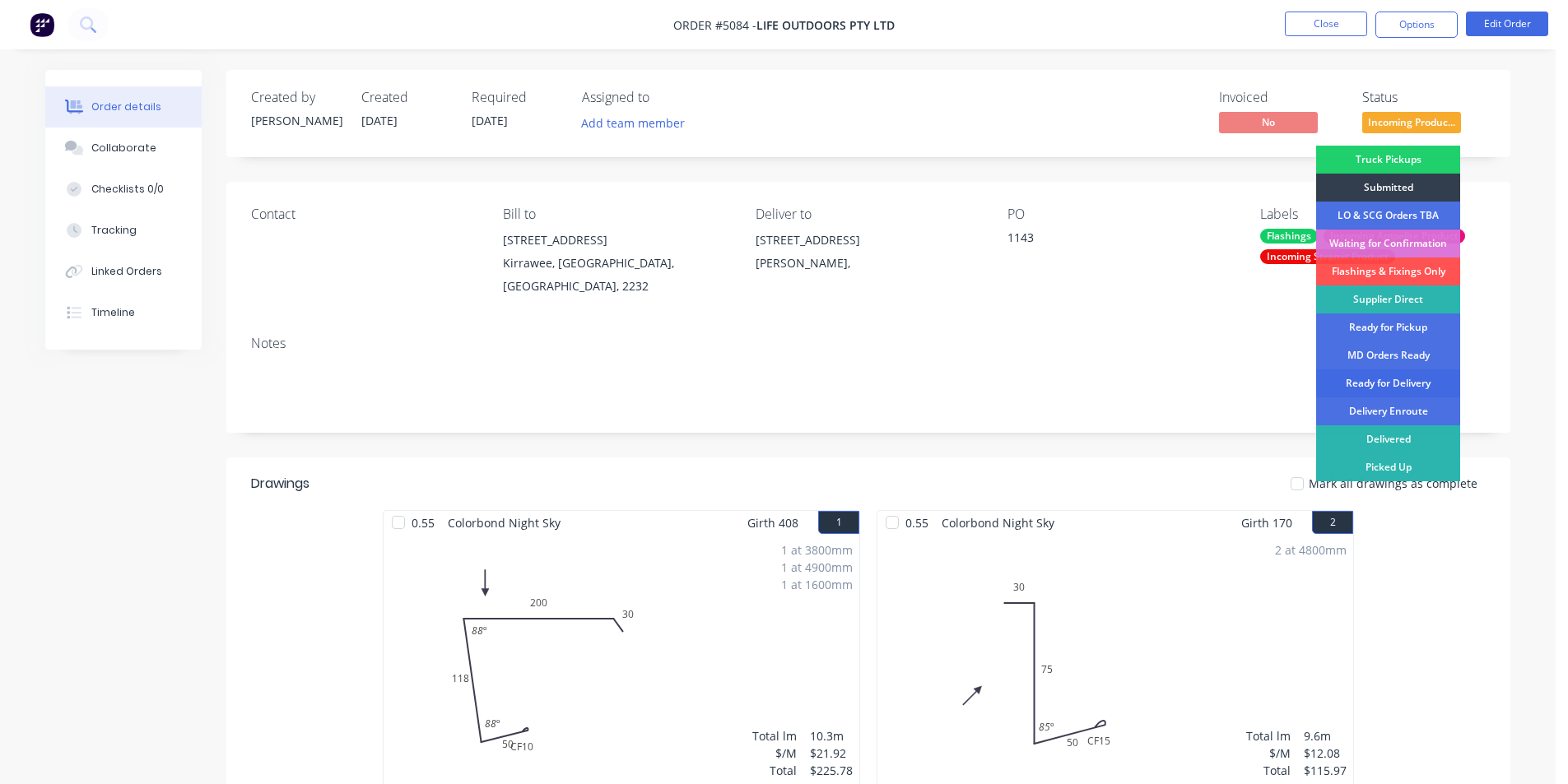
click at [1399, 387] on div "Ready for Delivery" at bounding box center [1388, 383] width 145 height 28
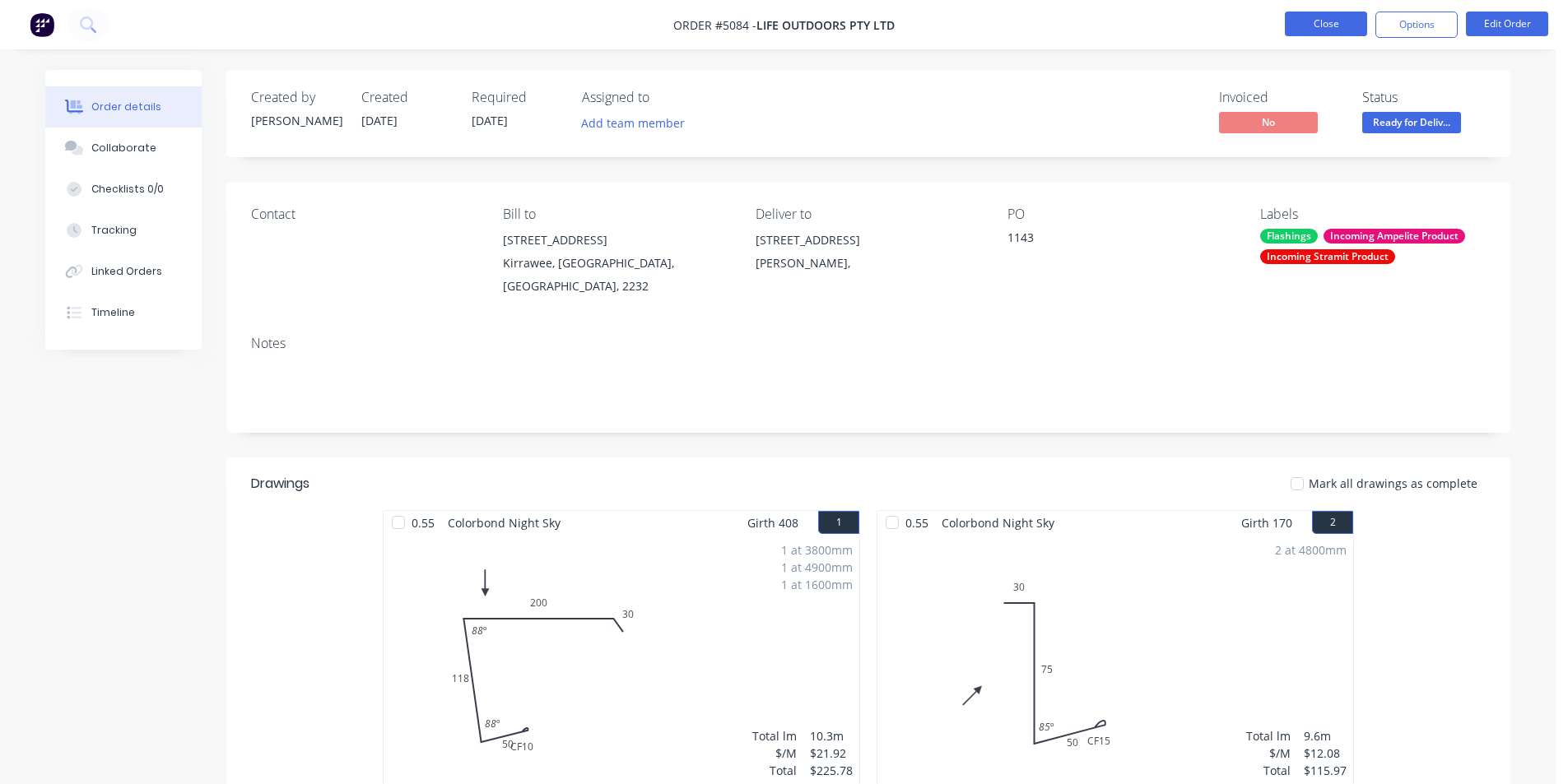
click at [1336, 28] on button "Close" at bounding box center [1325, 24] width 82 height 25
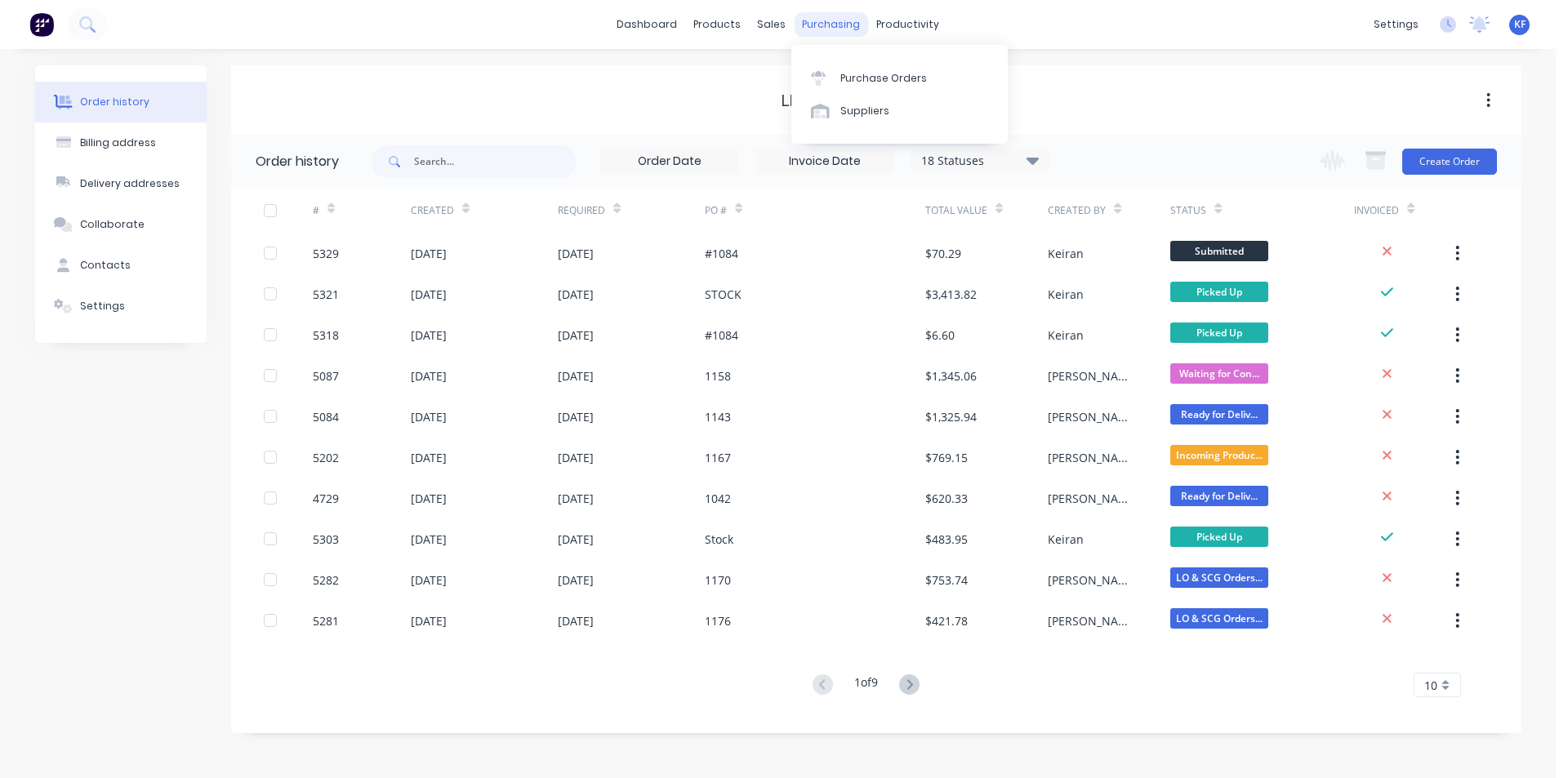
click at [818, 35] on div "purchasing" at bounding box center [830, 24] width 74 height 24
click at [833, 58] on div "Purchase Orders Suppliers" at bounding box center [899, 94] width 217 height 98
click at [840, 67] on link "Purchase Orders" at bounding box center [899, 77] width 217 height 33
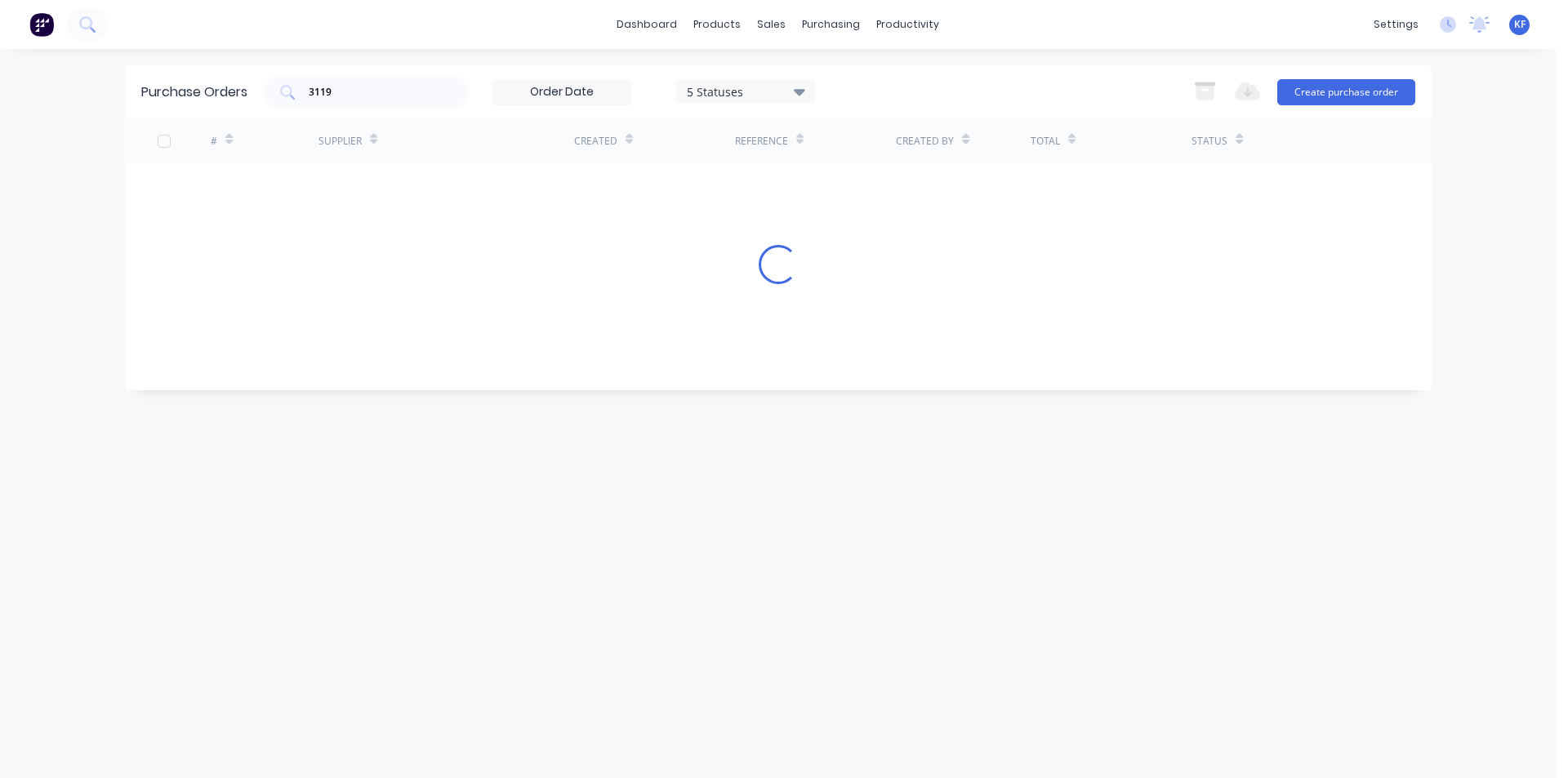
drag, startPoint x: 357, startPoint y: 87, endPoint x: 204, endPoint y: 70, distance: 153.9
click at [206, 71] on div "Purchase Orders 3119 5 Statuses 5 Statuses Export to Excel (XLSX) Create purcha…" at bounding box center [778, 92] width 1307 height 53
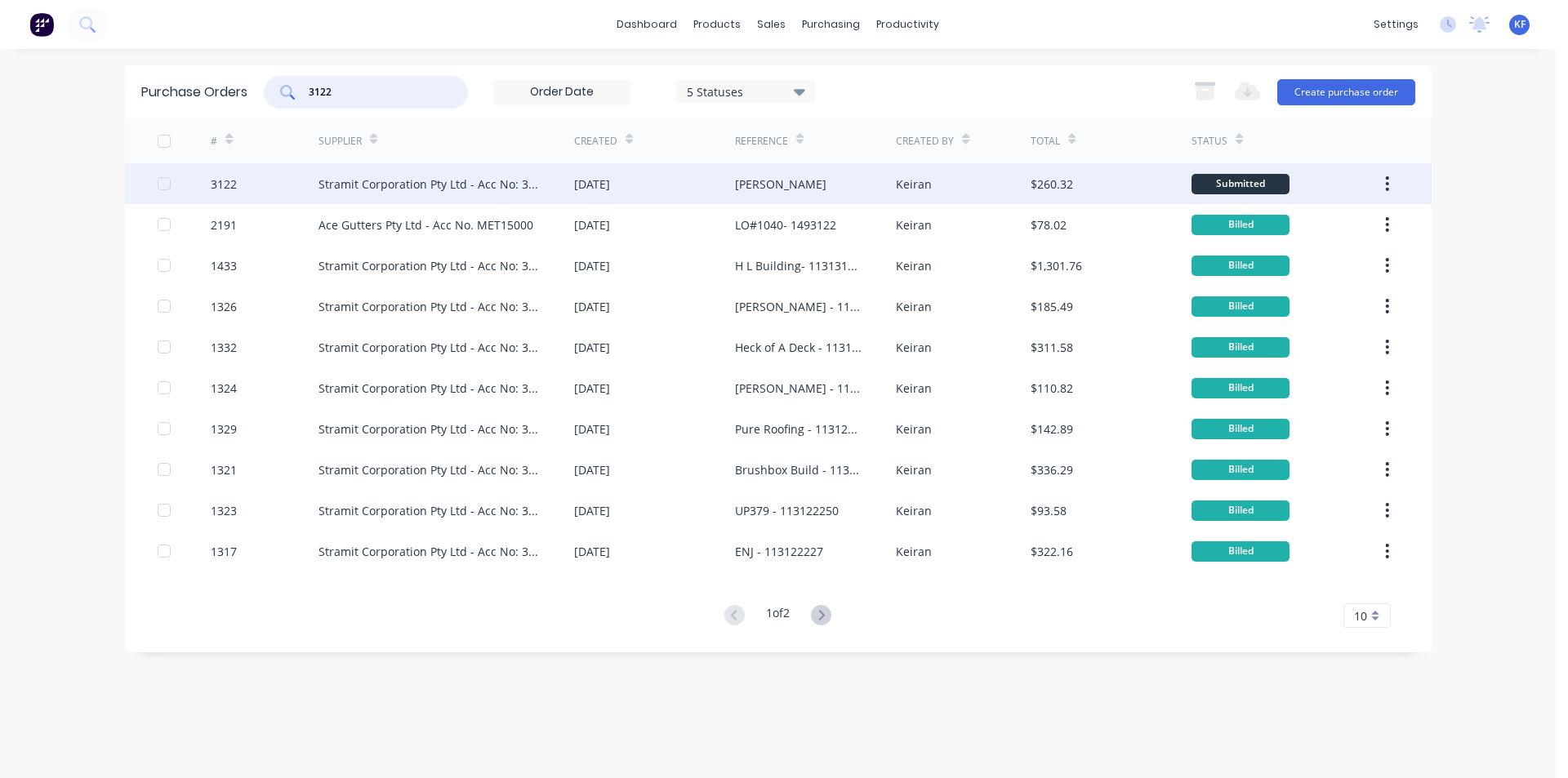
type input "3122"
click at [409, 188] on div "Stramit Corporation Pty Ltd - Acc No: 32915" at bounding box center [430, 184] width 223 height 17
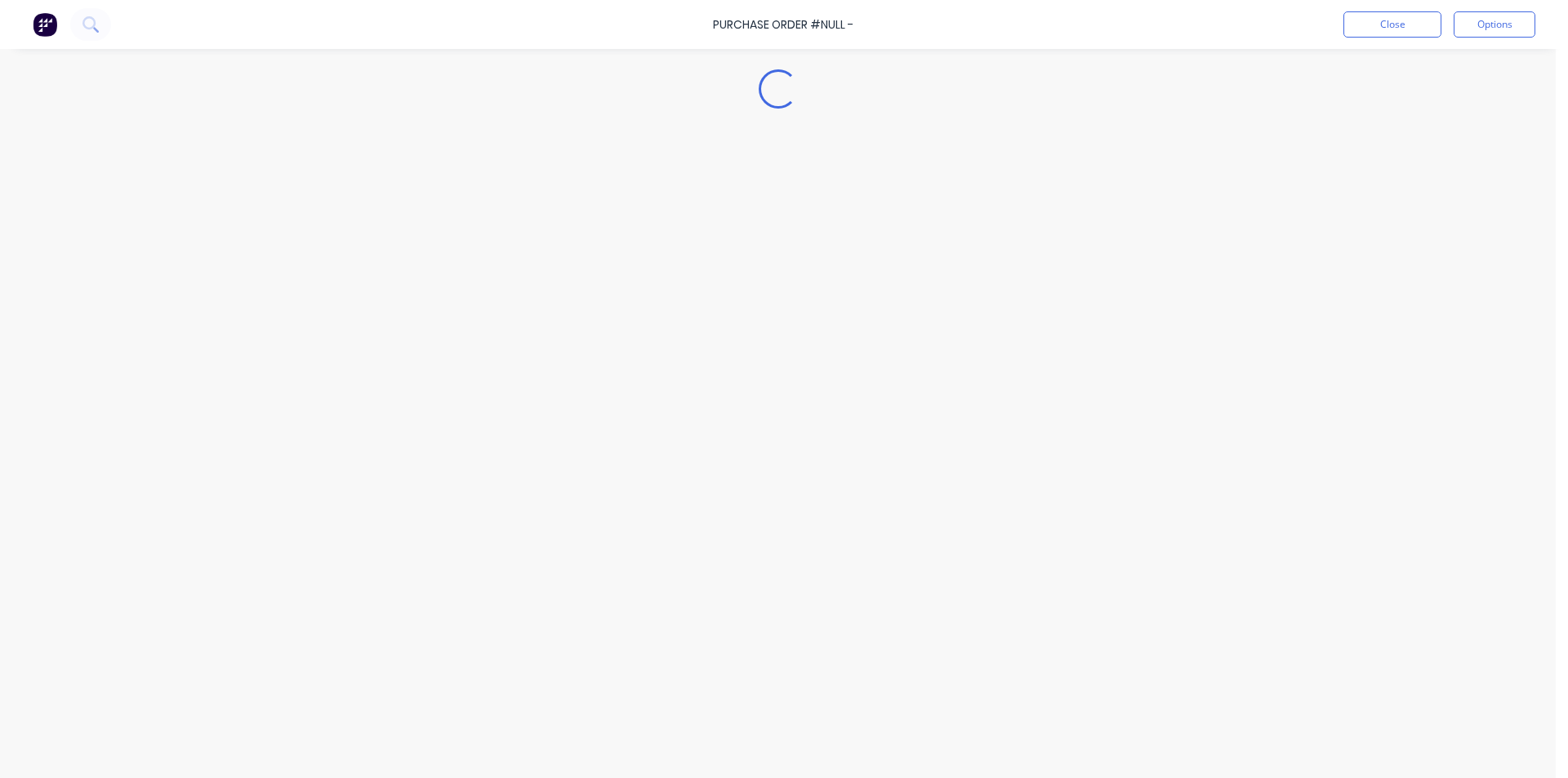
type textarea "x"
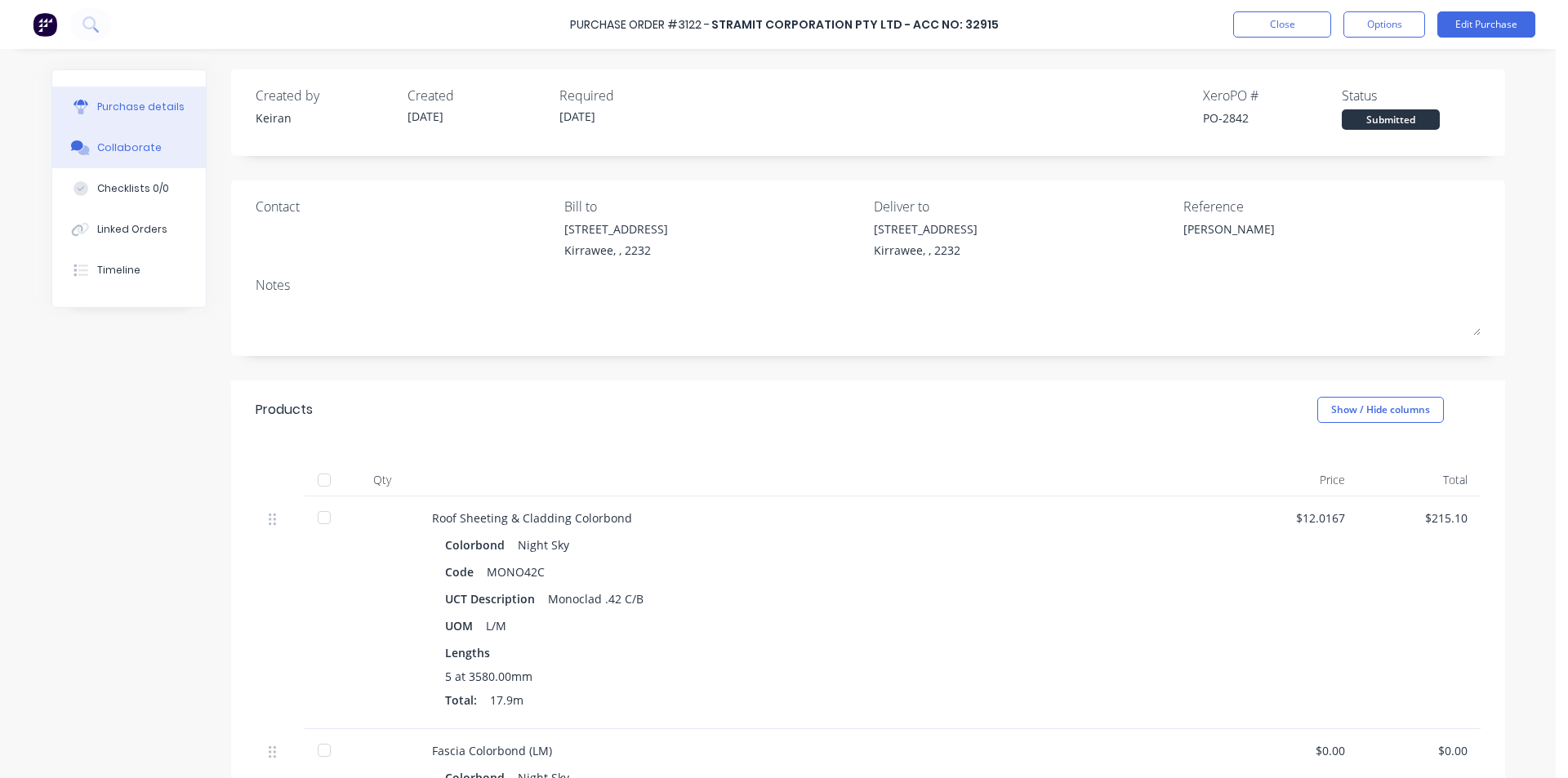
click at [139, 153] on div "Collaborate" at bounding box center [129, 148] width 65 height 15
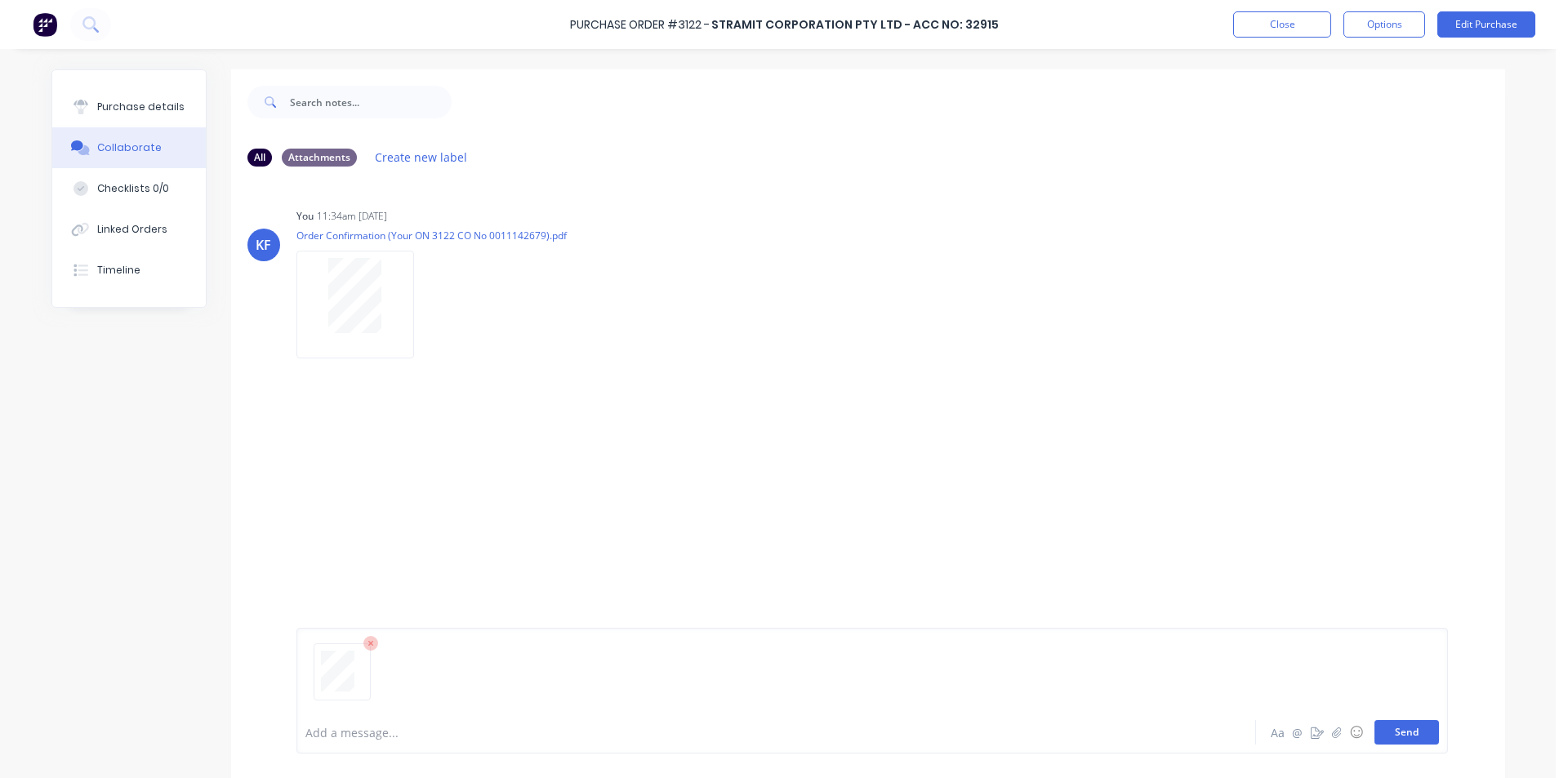
click at [1408, 735] on button "Send" at bounding box center [1407, 733] width 65 height 24
click at [127, 232] on div "Linked Orders" at bounding box center [132, 230] width 70 height 15
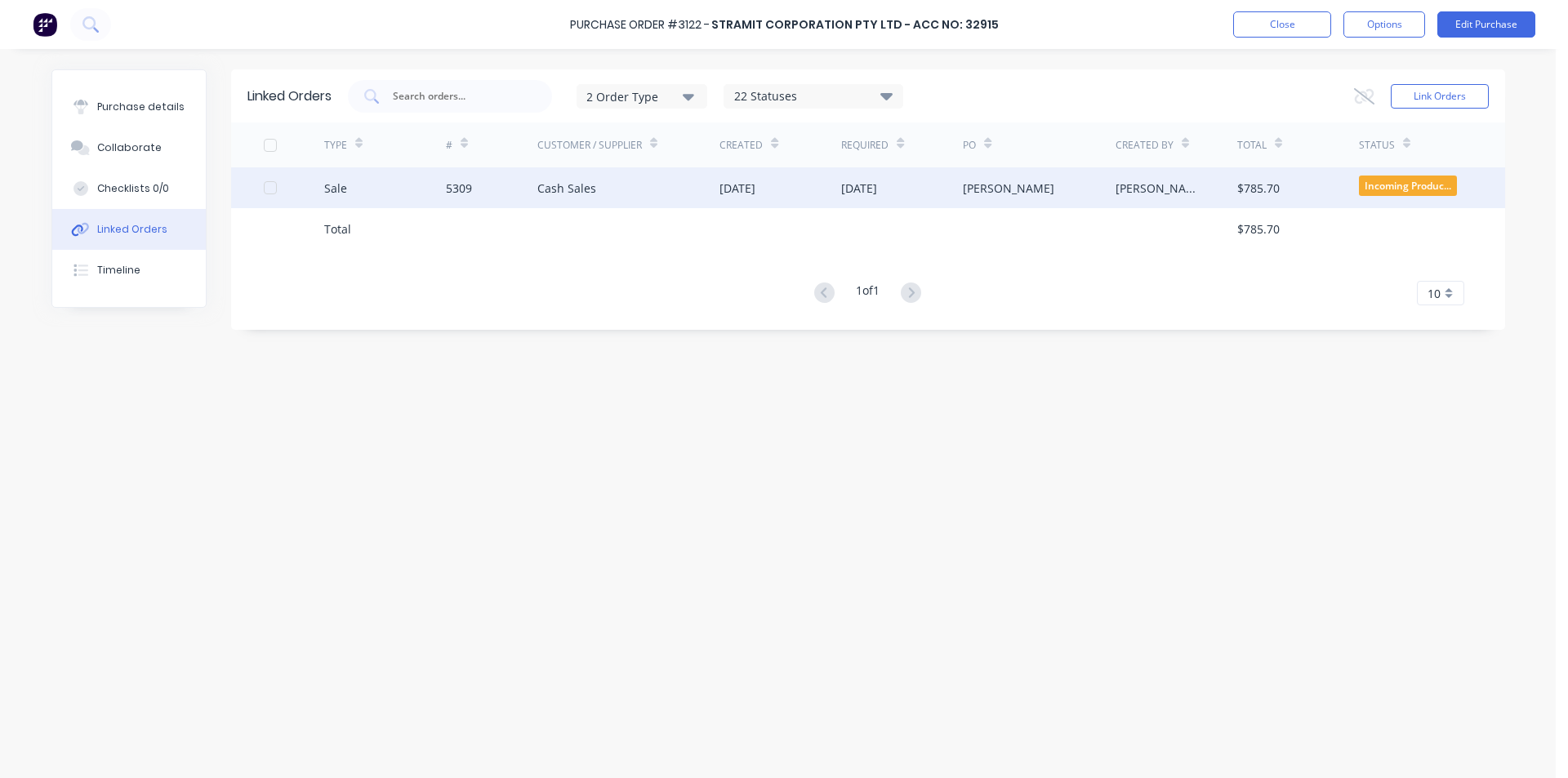
click at [778, 204] on div "[DATE]" at bounding box center [781, 188] width 122 height 41
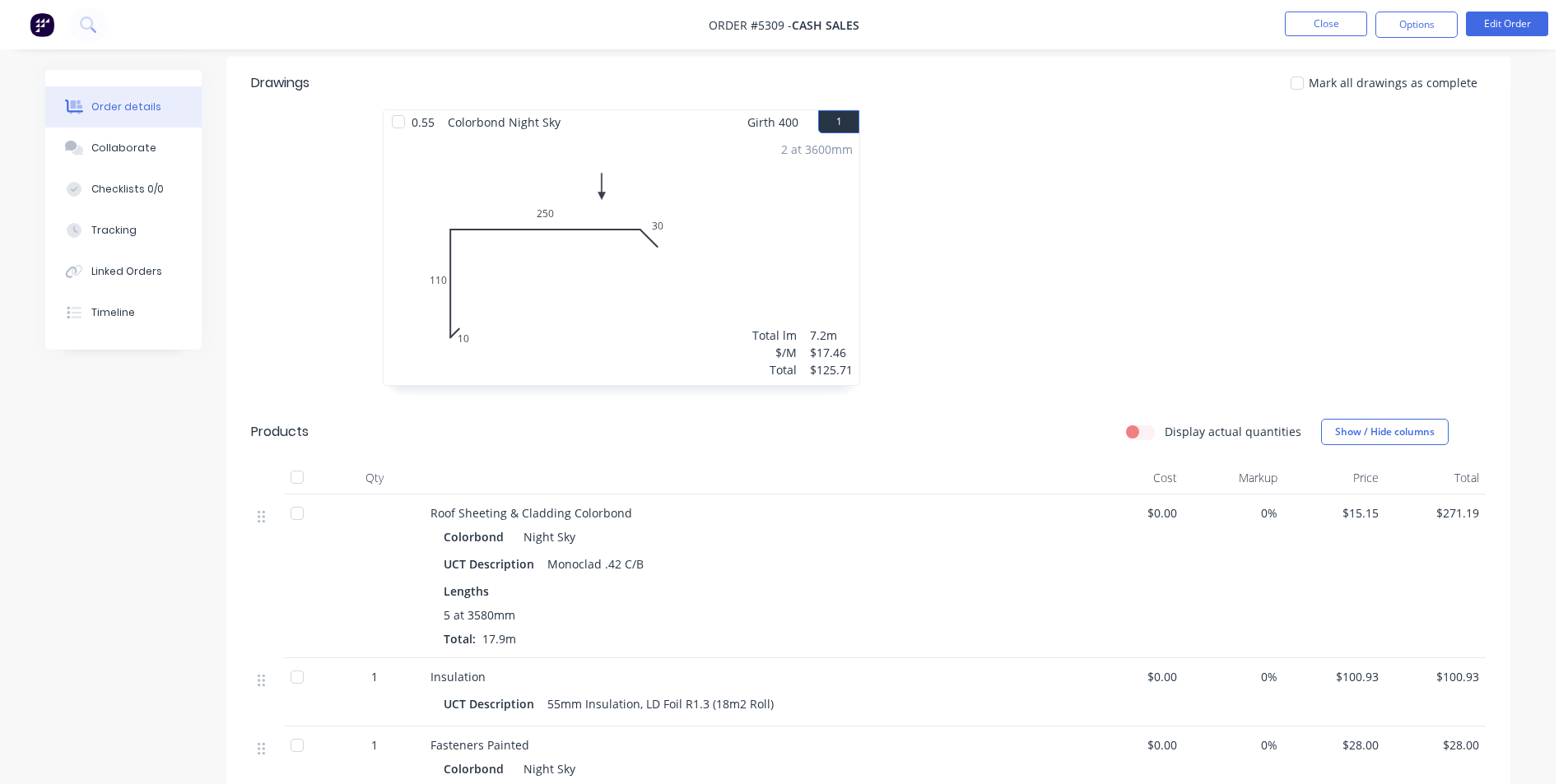
scroll to position [412, 0]
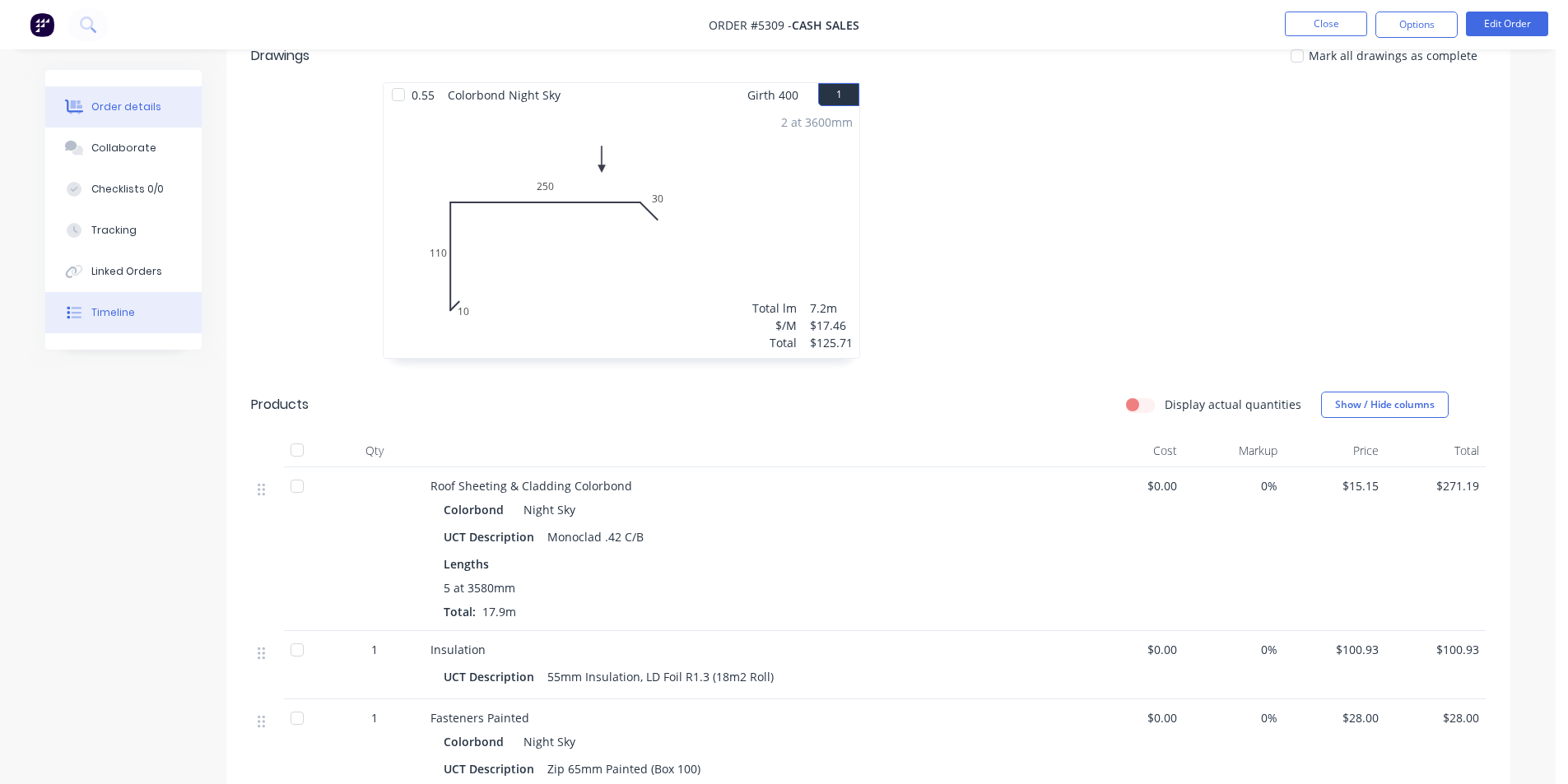
click at [128, 311] on div "Timeline" at bounding box center [113, 313] width 43 height 15
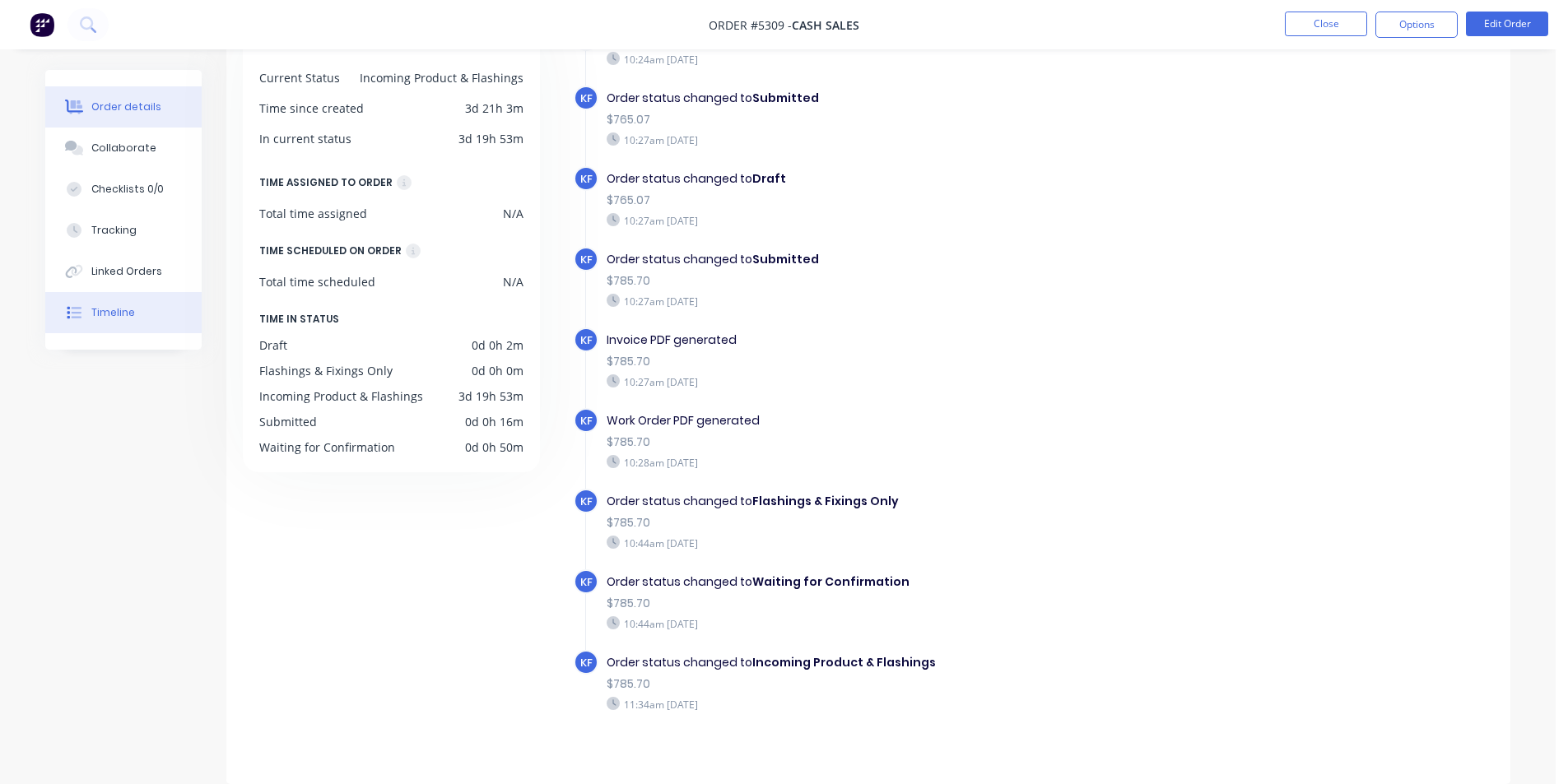
click at [131, 98] on button "Order details" at bounding box center [124, 108] width 157 height 42
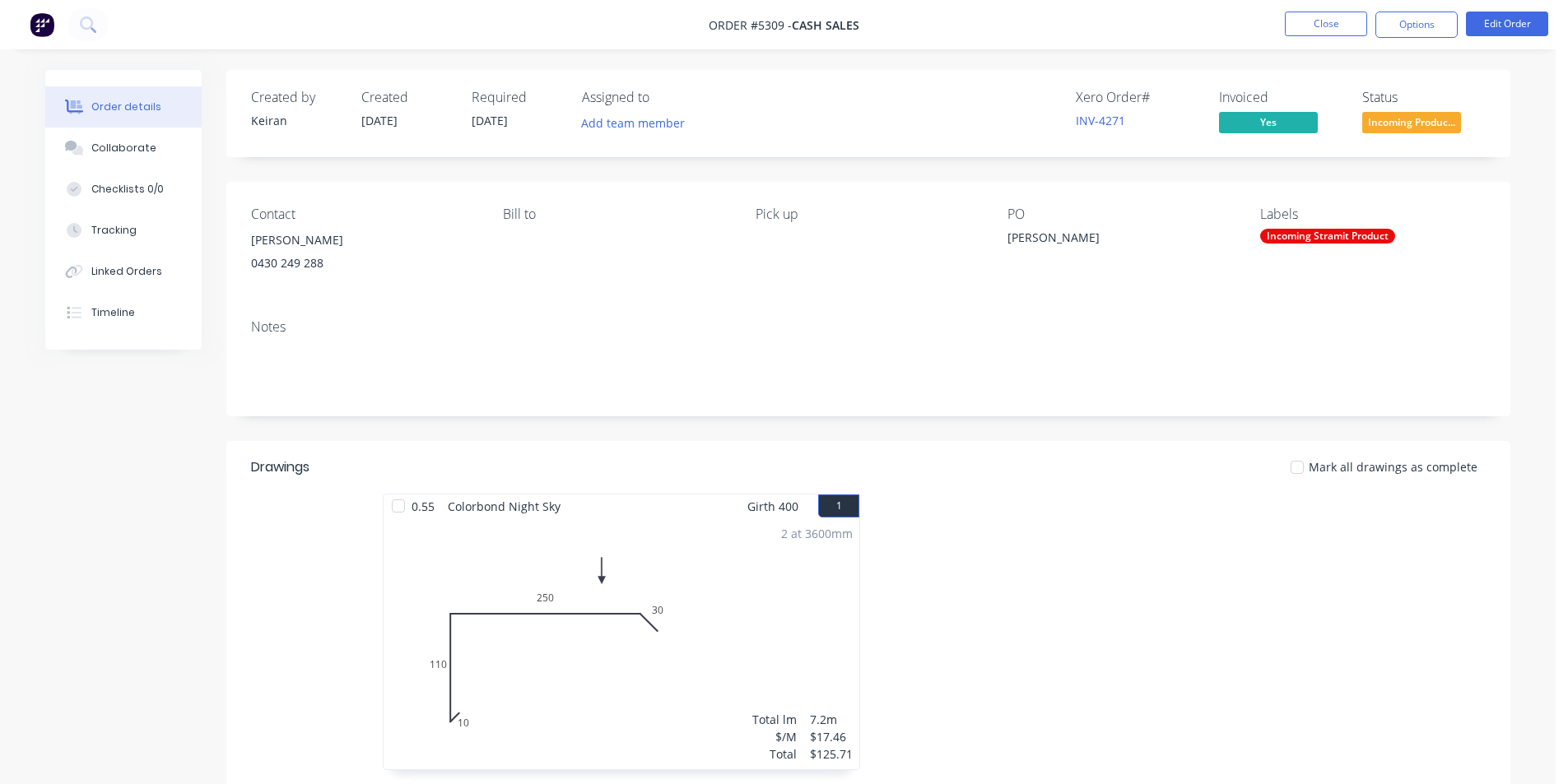
click at [1436, 125] on span "Incoming Produc..." at bounding box center [1411, 123] width 99 height 21
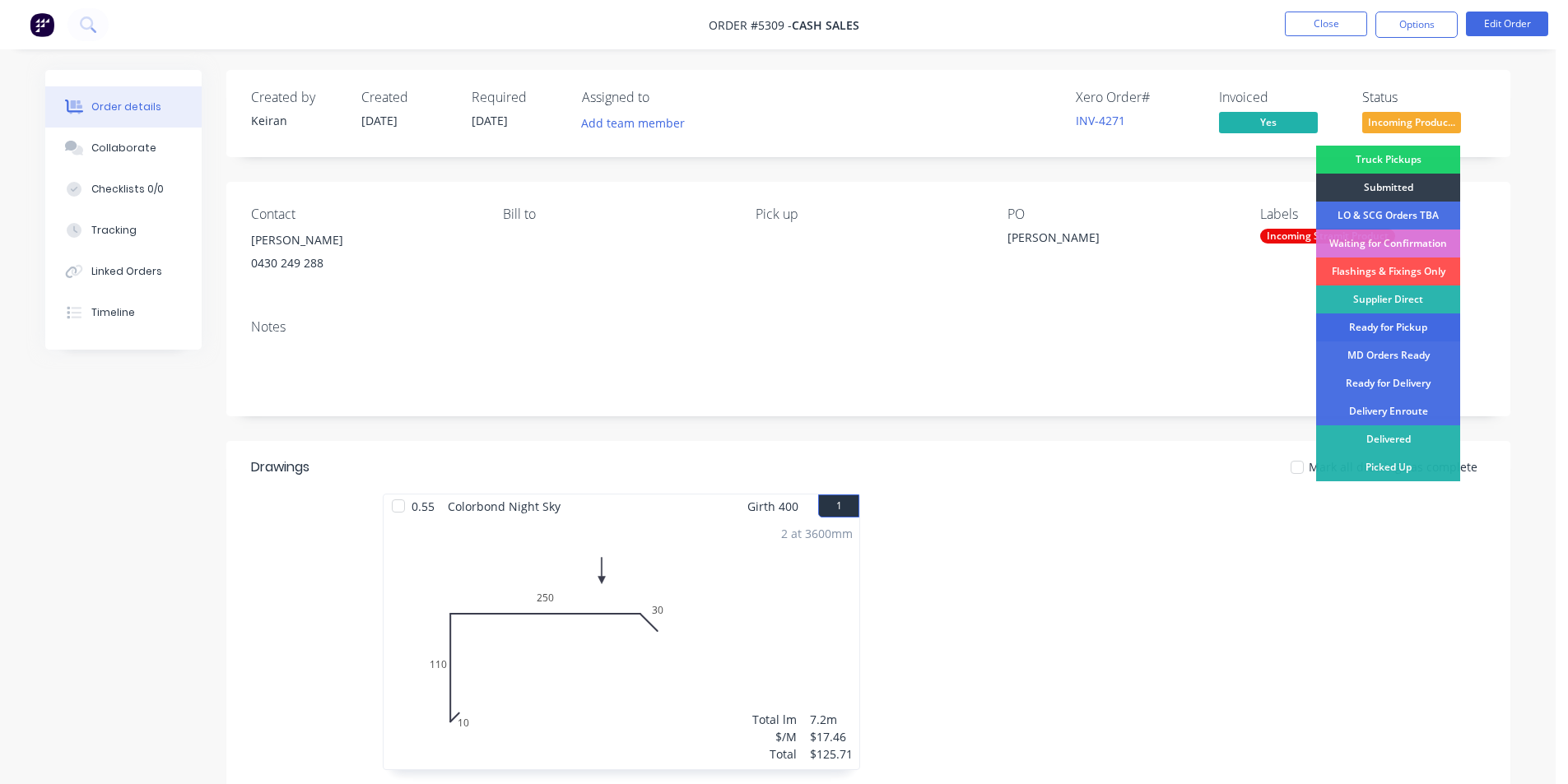
click at [1406, 333] on div "Ready for Pickup" at bounding box center [1388, 328] width 145 height 28
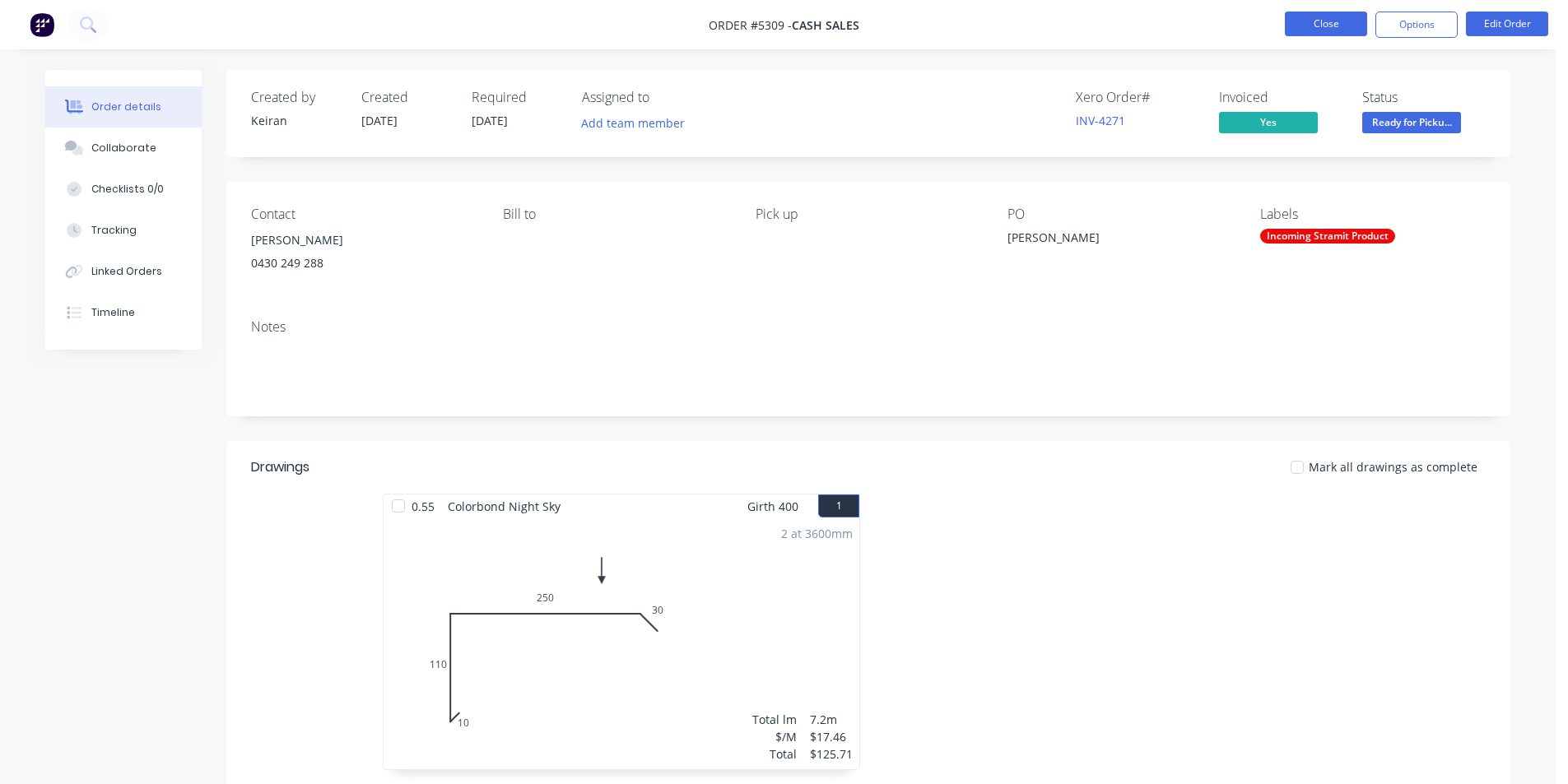
click at [1353, 17] on button "Close" at bounding box center [1325, 24] width 82 height 25
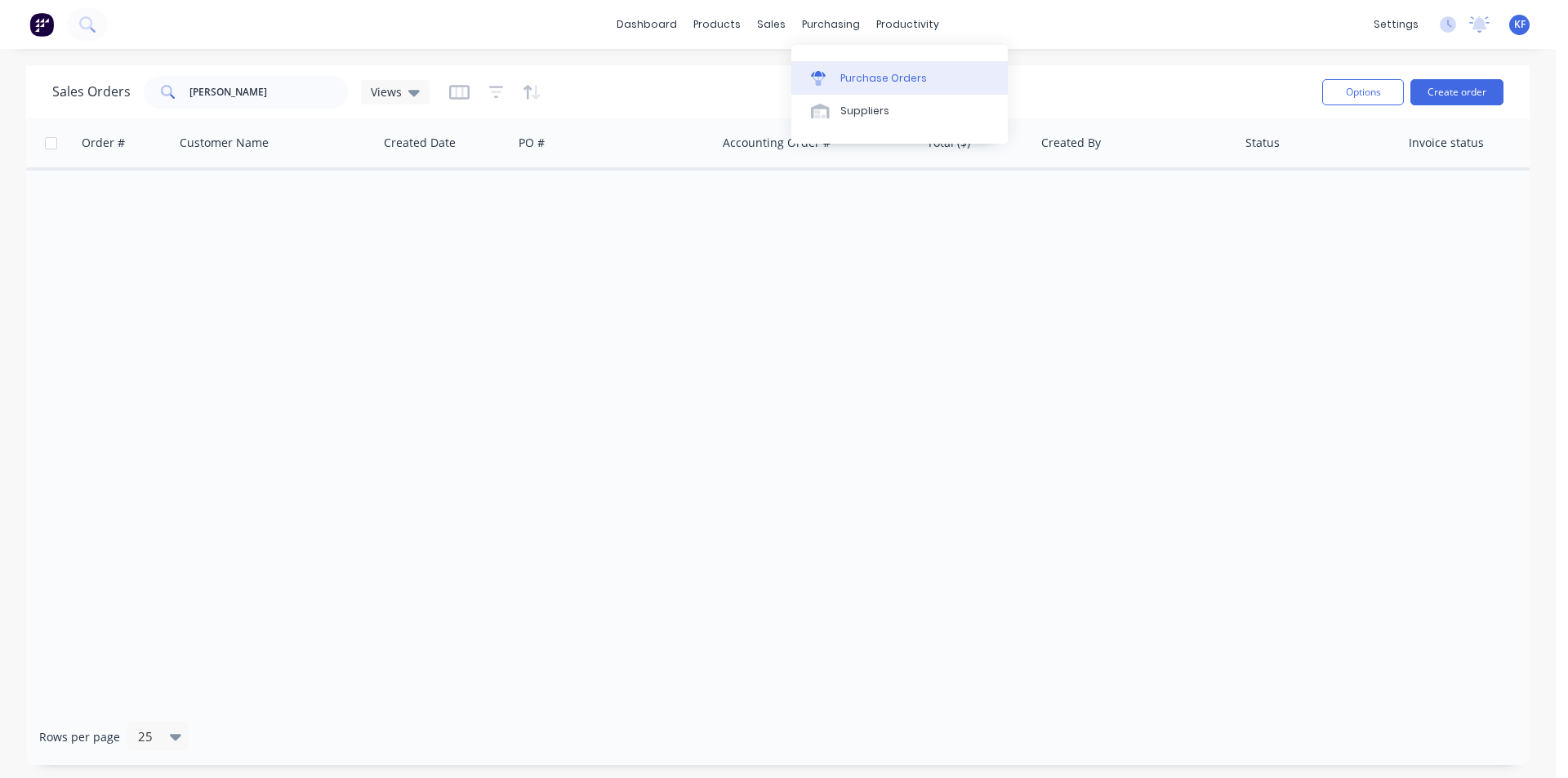
click at [864, 75] on div "Purchase Orders" at bounding box center [884, 79] width 86 height 15
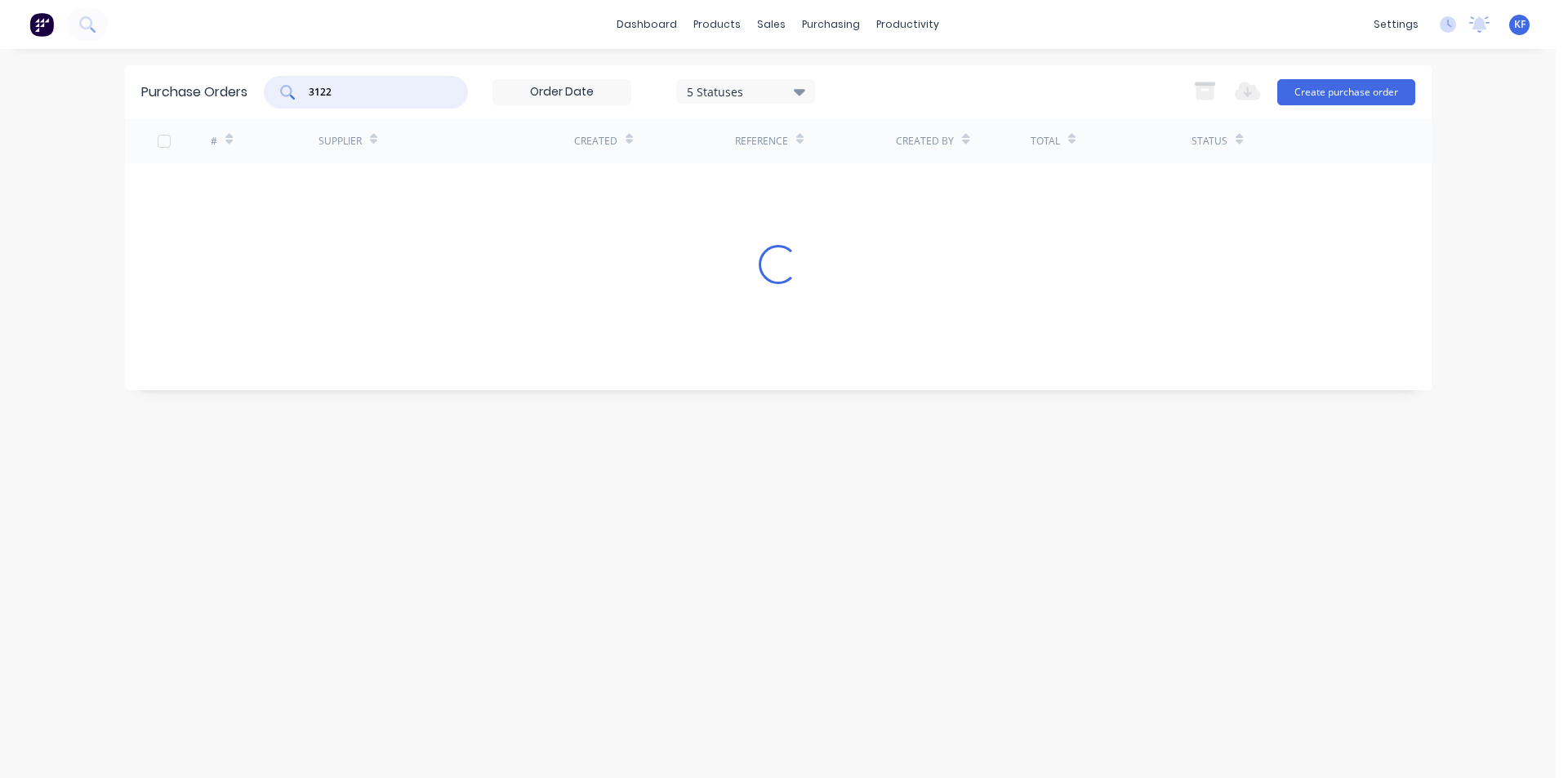
drag, startPoint x: 376, startPoint y: 86, endPoint x: 236, endPoint y: 81, distance: 140.1
click at [241, 84] on div "Purchase Orders 3122 5 Statuses 5 Statuses Export to Excel (XLSX) Create purcha…" at bounding box center [778, 92] width 1307 height 53
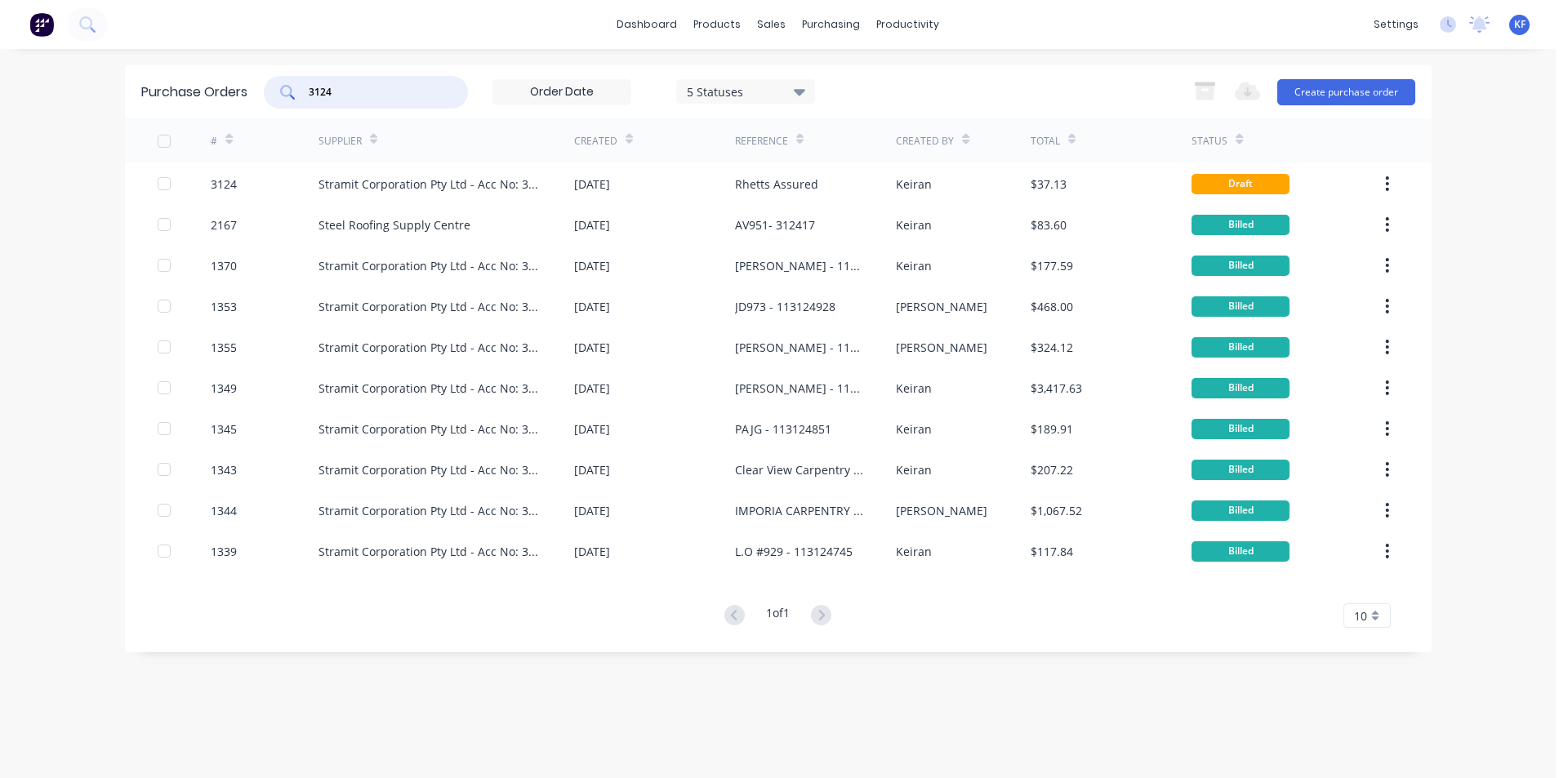
type input "3124"
click at [430, 194] on div "Stramit Corporation Pty Ltd - Acc No: 32915" at bounding box center [446, 184] width 256 height 41
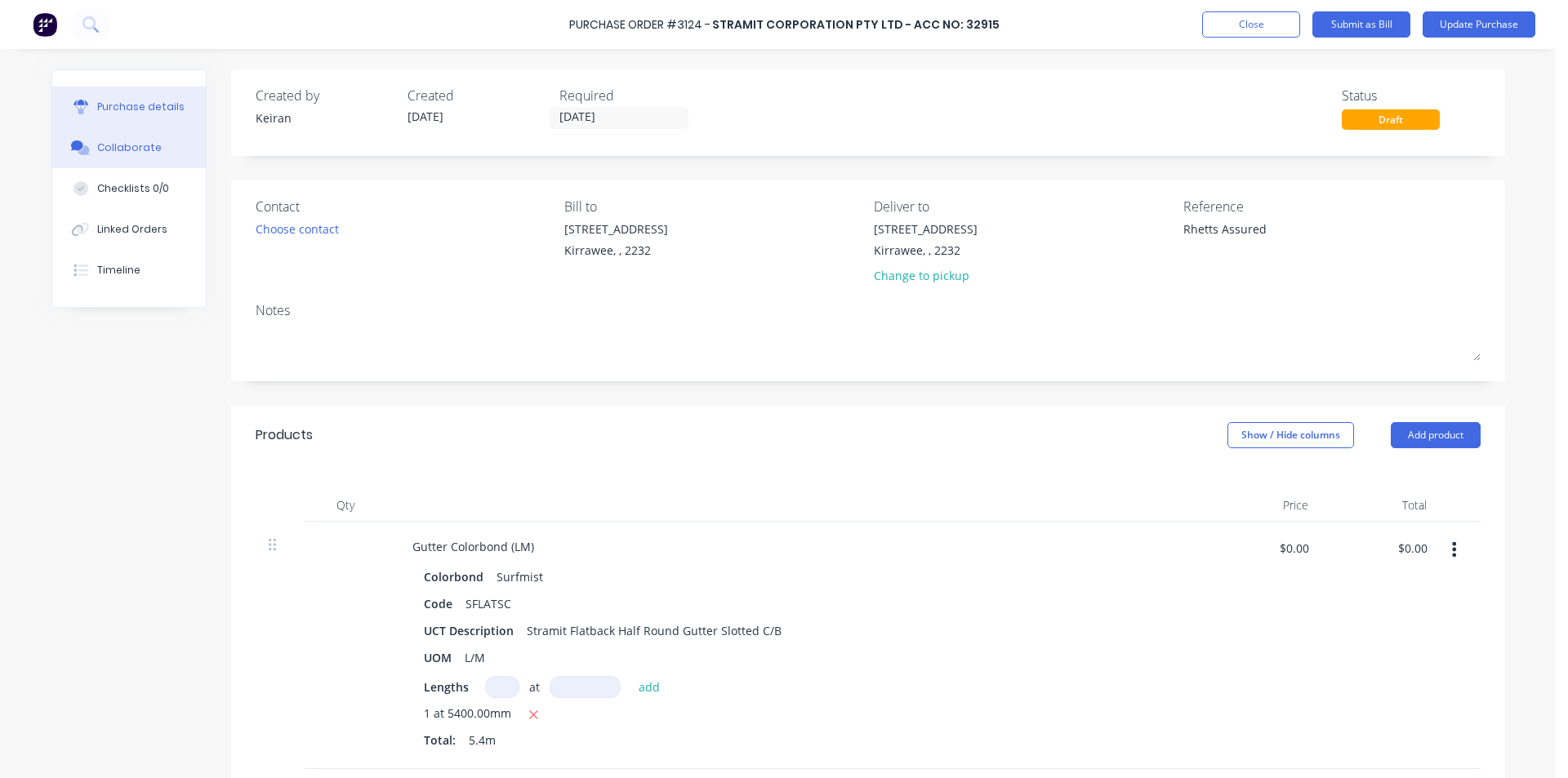
type textarea "x"
click at [162, 151] on button "Collaborate" at bounding box center [129, 148] width 154 height 41
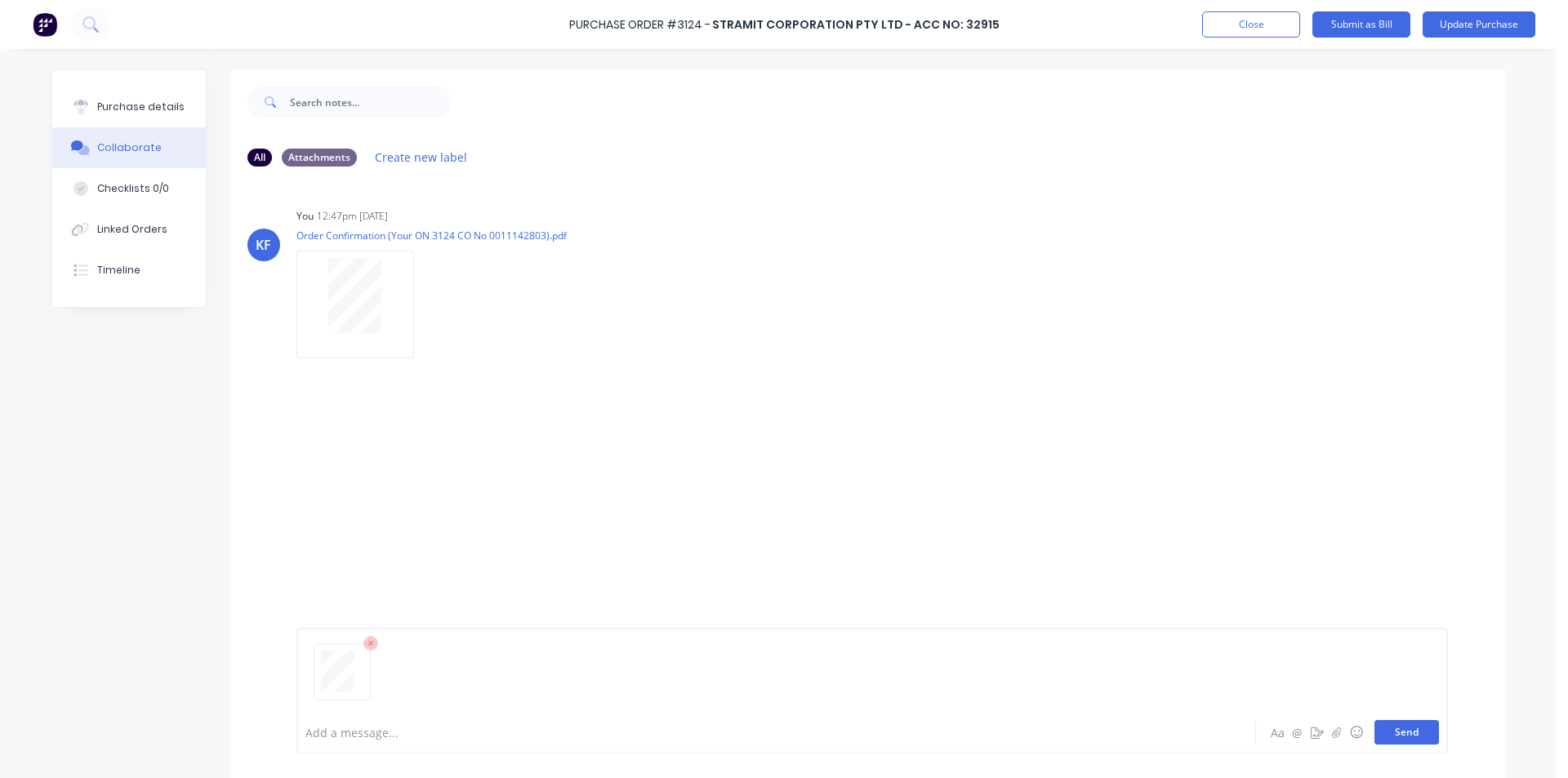
click at [1388, 734] on button "Send" at bounding box center [1407, 733] width 65 height 24
click at [112, 282] on button "Timeline" at bounding box center [129, 271] width 154 height 41
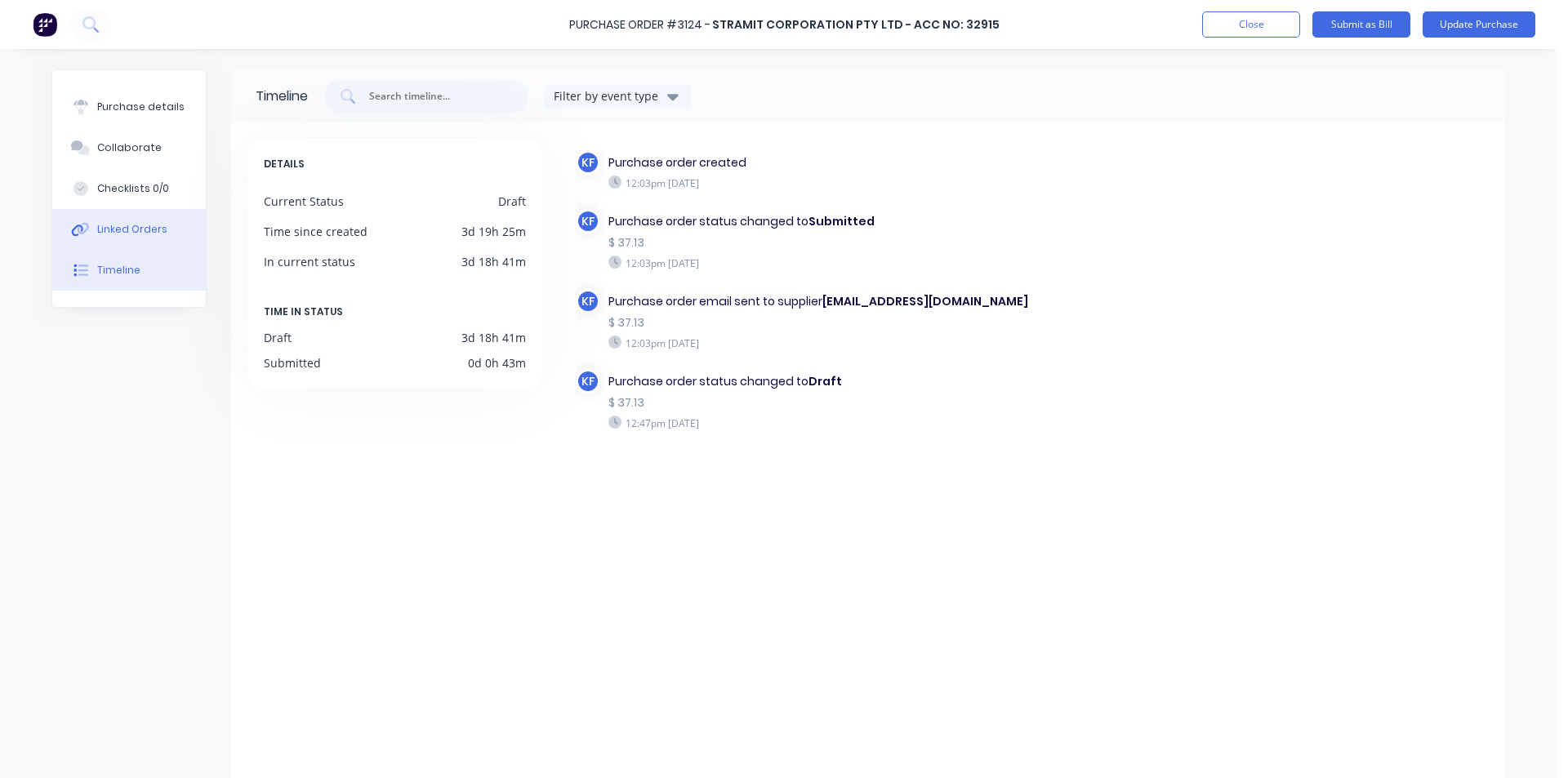
click at [143, 216] on button "Linked Orders" at bounding box center [129, 230] width 154 height 41
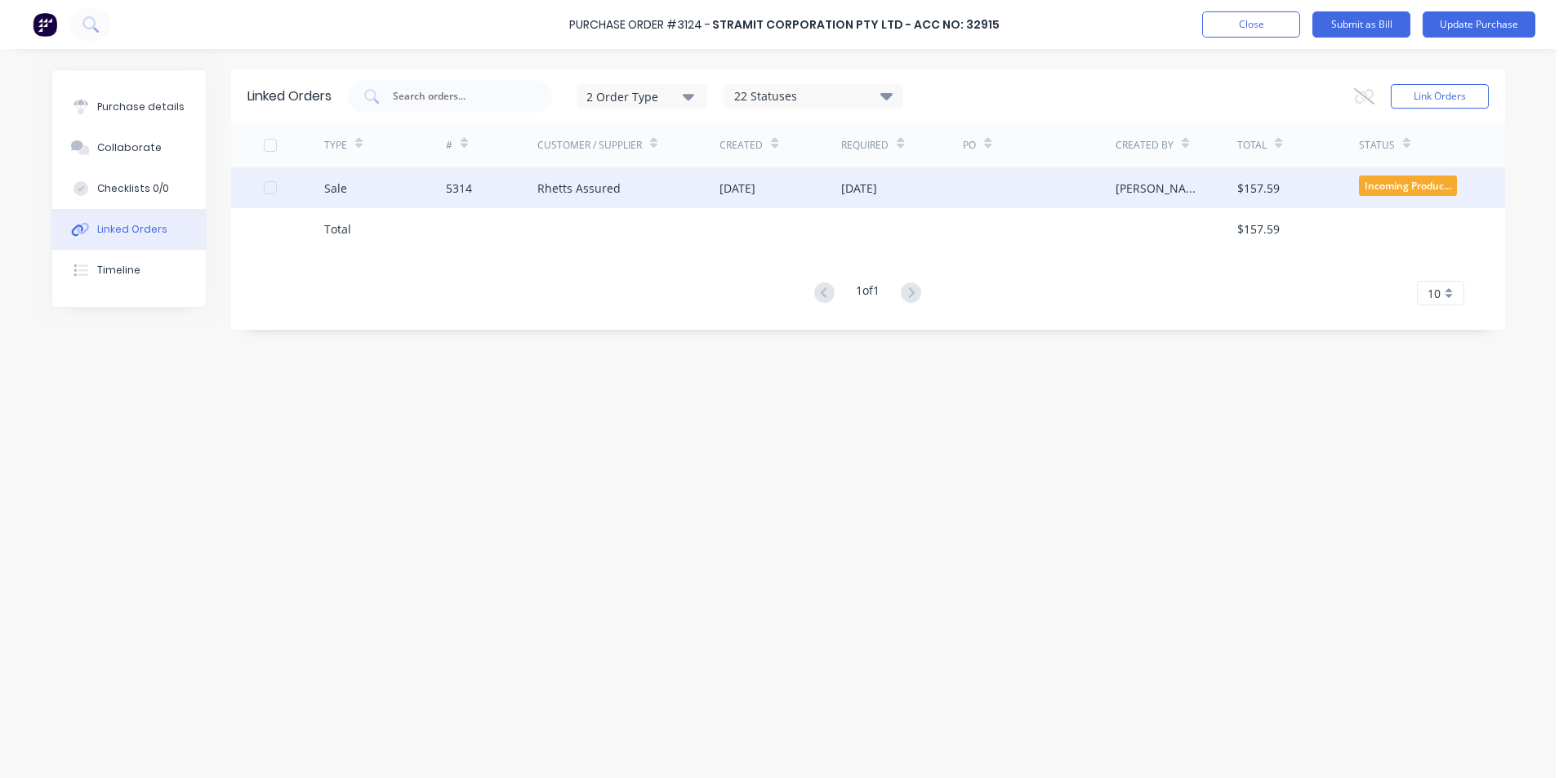
click at [524, 182] on div "5314" at bounding box center [492, 188] width 92 height 41
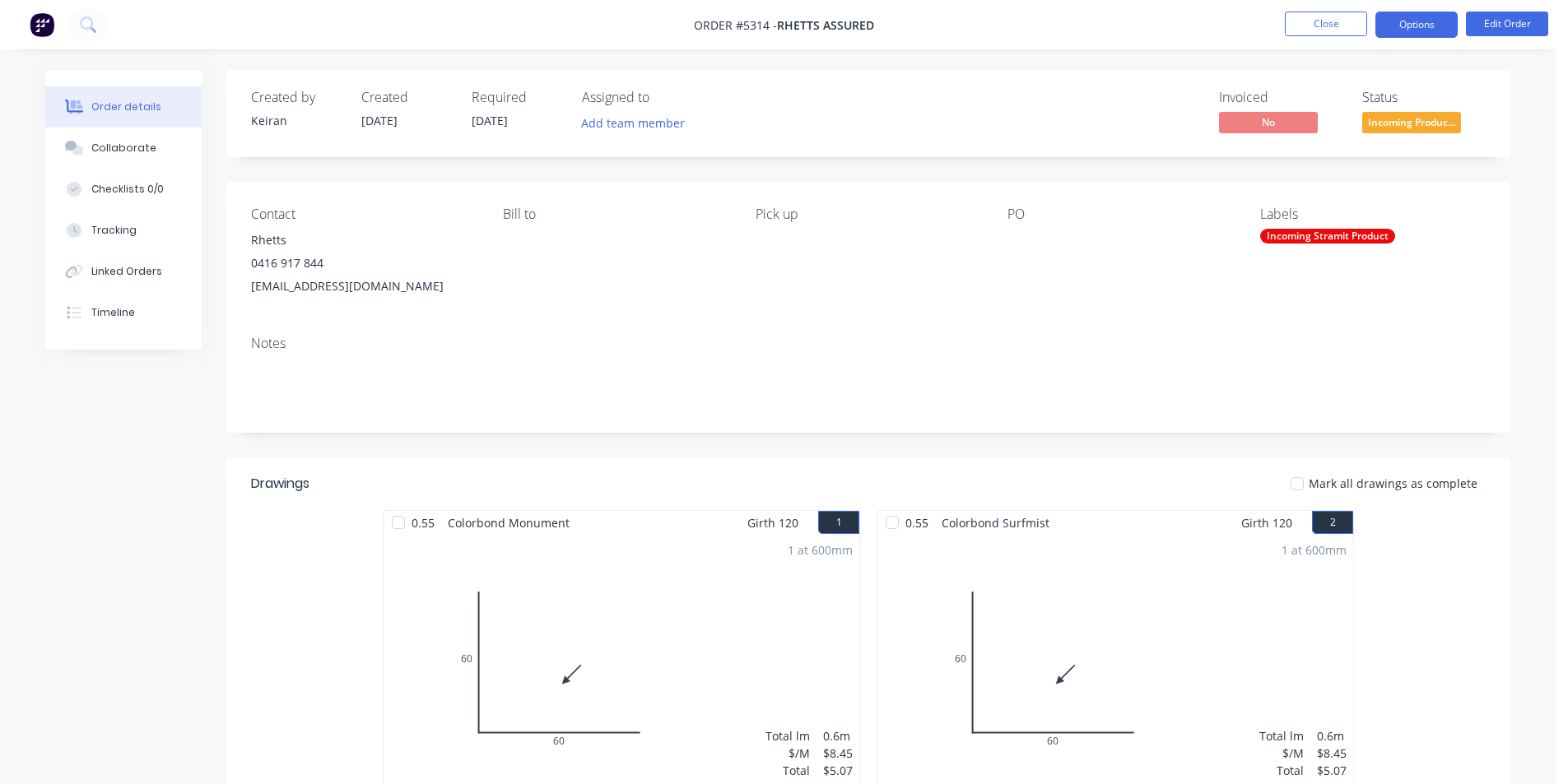
click at [1423, 34] on button "Options" at bounding box center [1416, 25] width 82 height 26
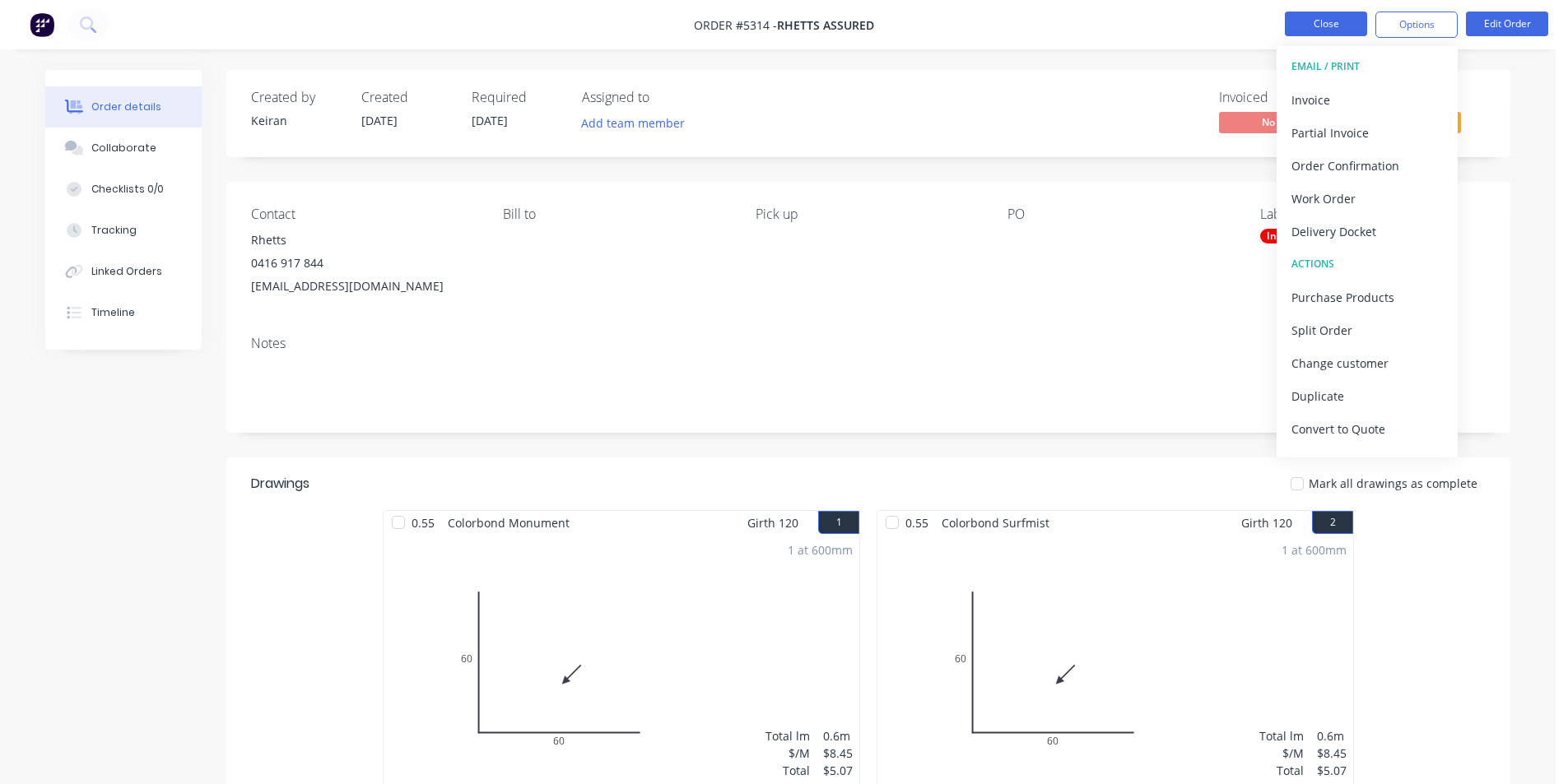
click at [1336, 26] on button "Close" at bounding box center [1325, 24] width 82 height 25
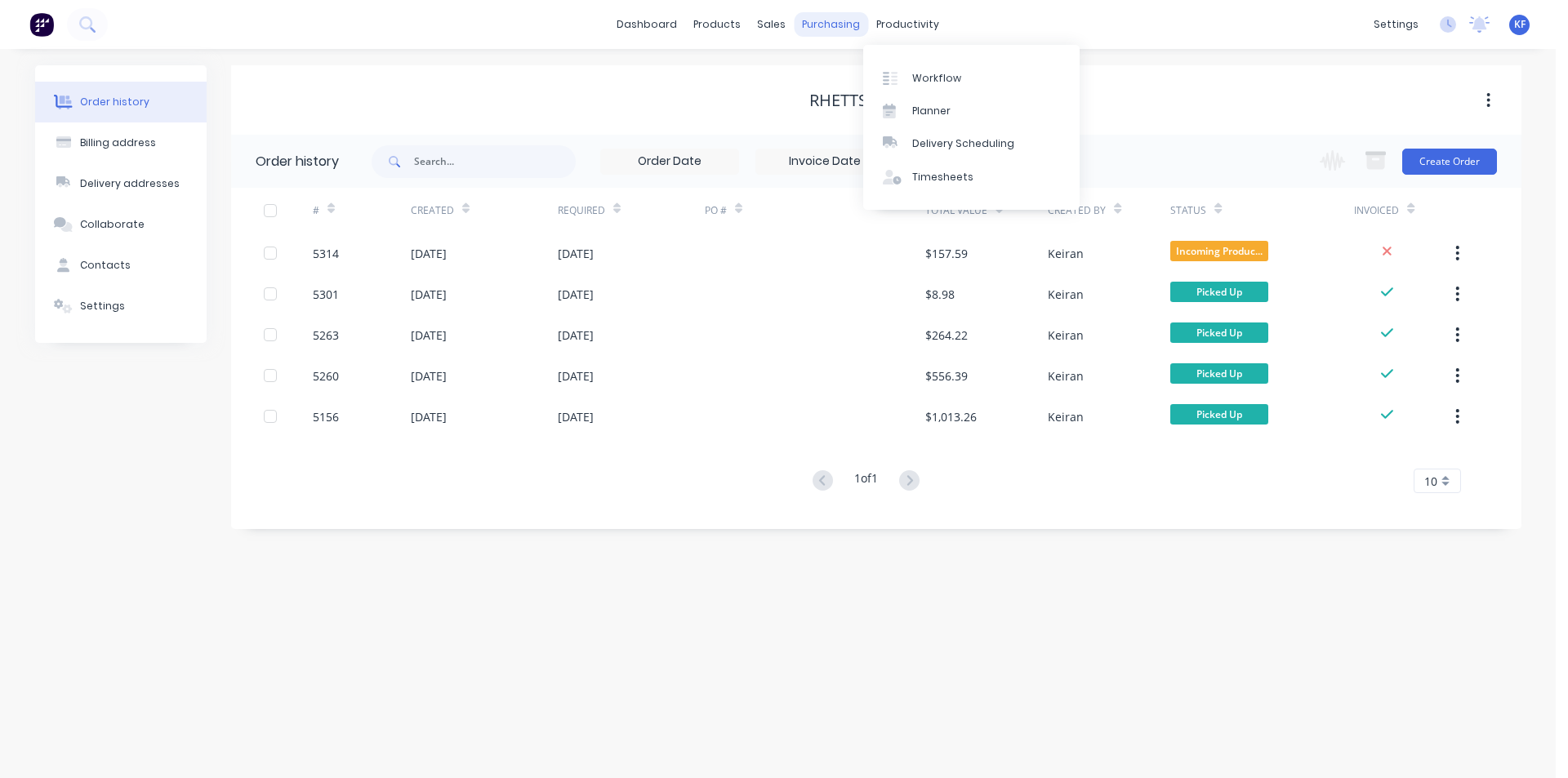
click at [835, 33] on div "purchasing" at bounding box center [830, 24] width 74 height 24
click at [871, 73] on div "Purchase Orders" at bounding box center [884, 79] width 86 height 15
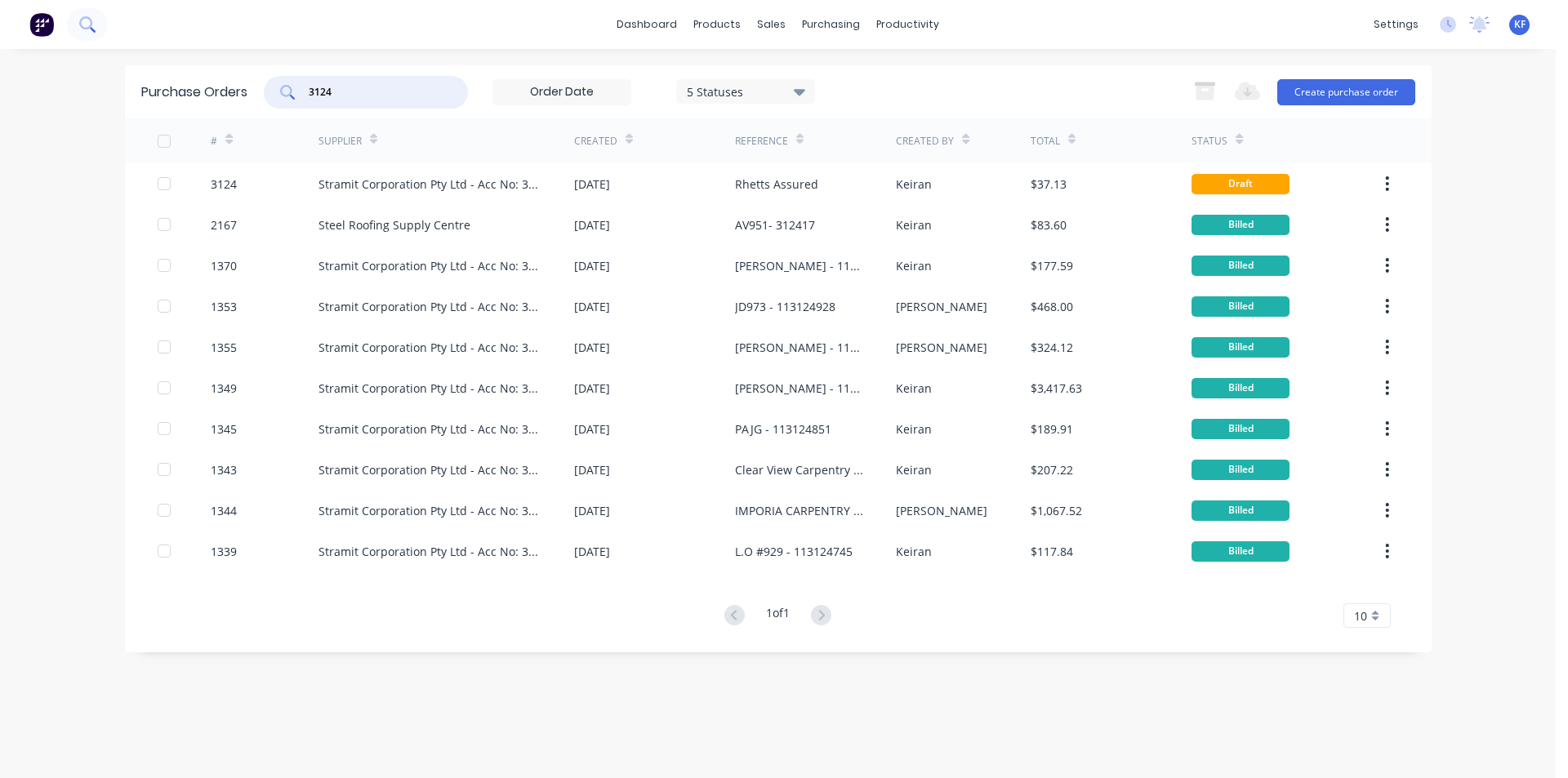
drag, startPoint x: 385, startPoint y: 92, endPoint x: 86, endPoint y: 16, distance: 308.5
click at [201, 72] on div "Purchase Orders 3124 5 Statuses 5 Statuses Export to Excel (XLSX) Create purcha…" at bounding box center [778, 92] width 1307 height 53
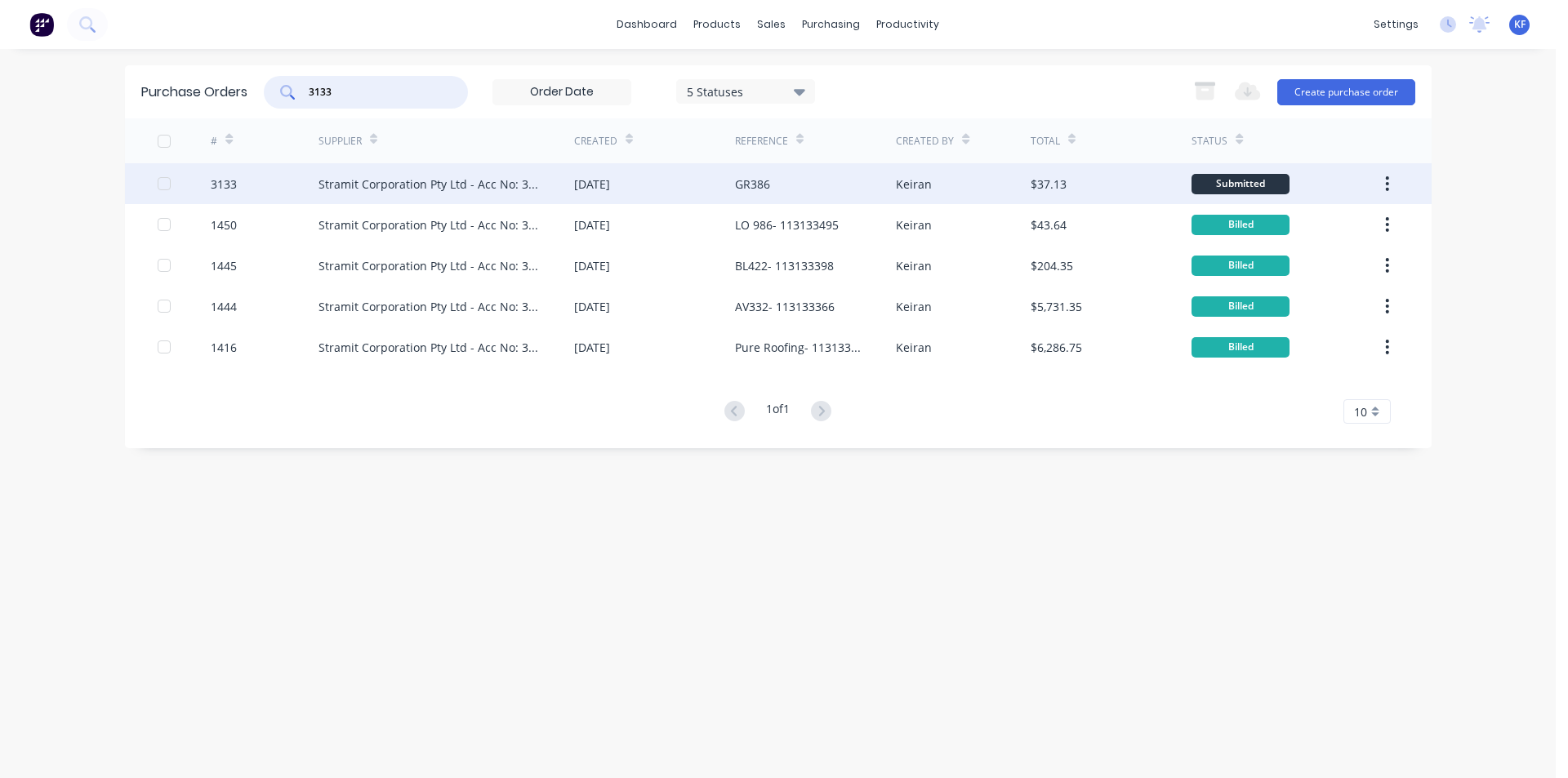
type input "3133"
click at [685, 178] on div "[DATE]" at bounding box center [655, 184] width 161 height 41
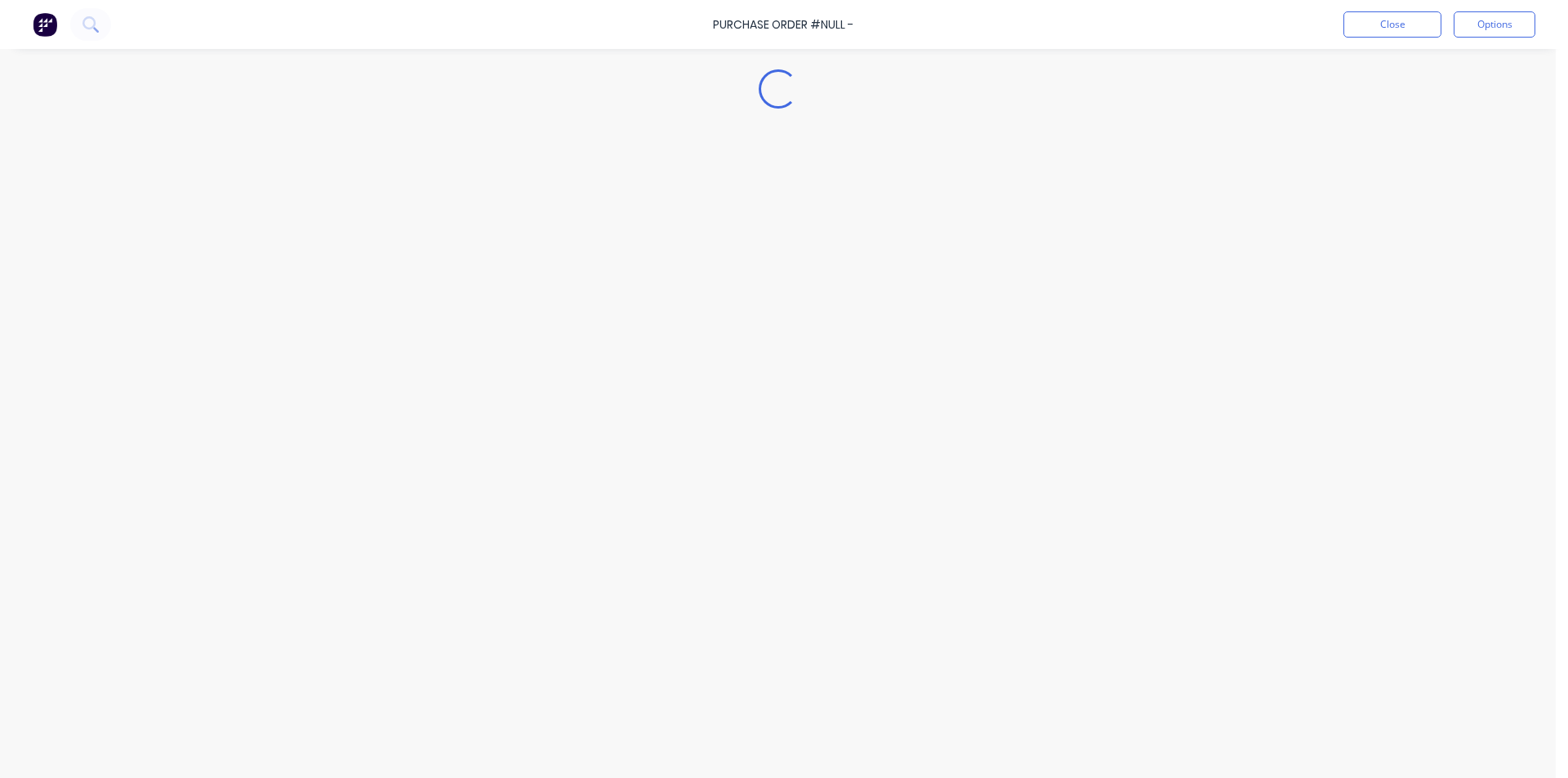
type textarea "x"
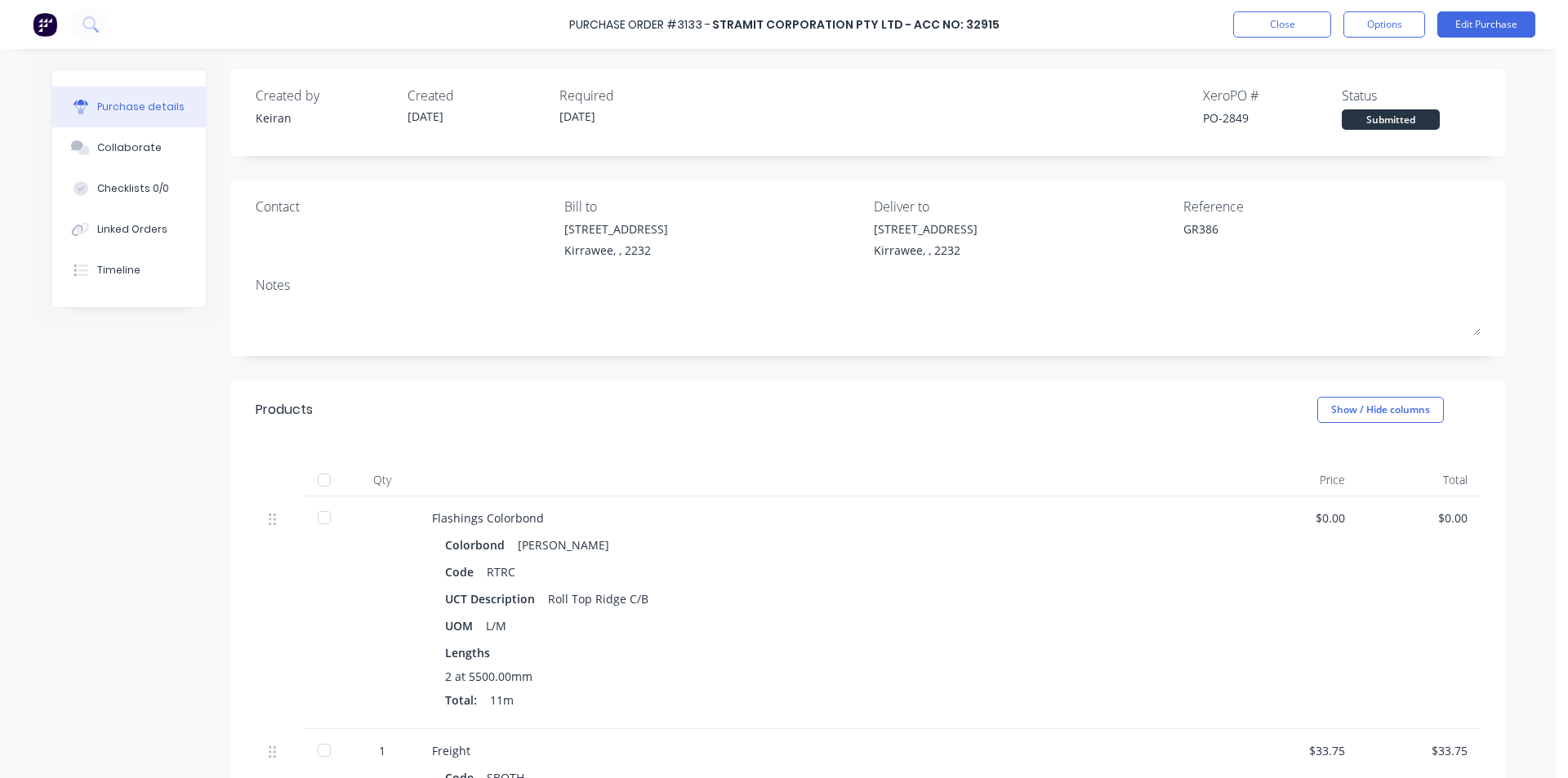
drag, startPoint x: 138, startPoint y: 142, endPoint x: 1528, endPoint y: 173, distance: 1390.3
click at [138, 142] on div "Collaborate" at bounding box center [129, 148] width 65 height 15
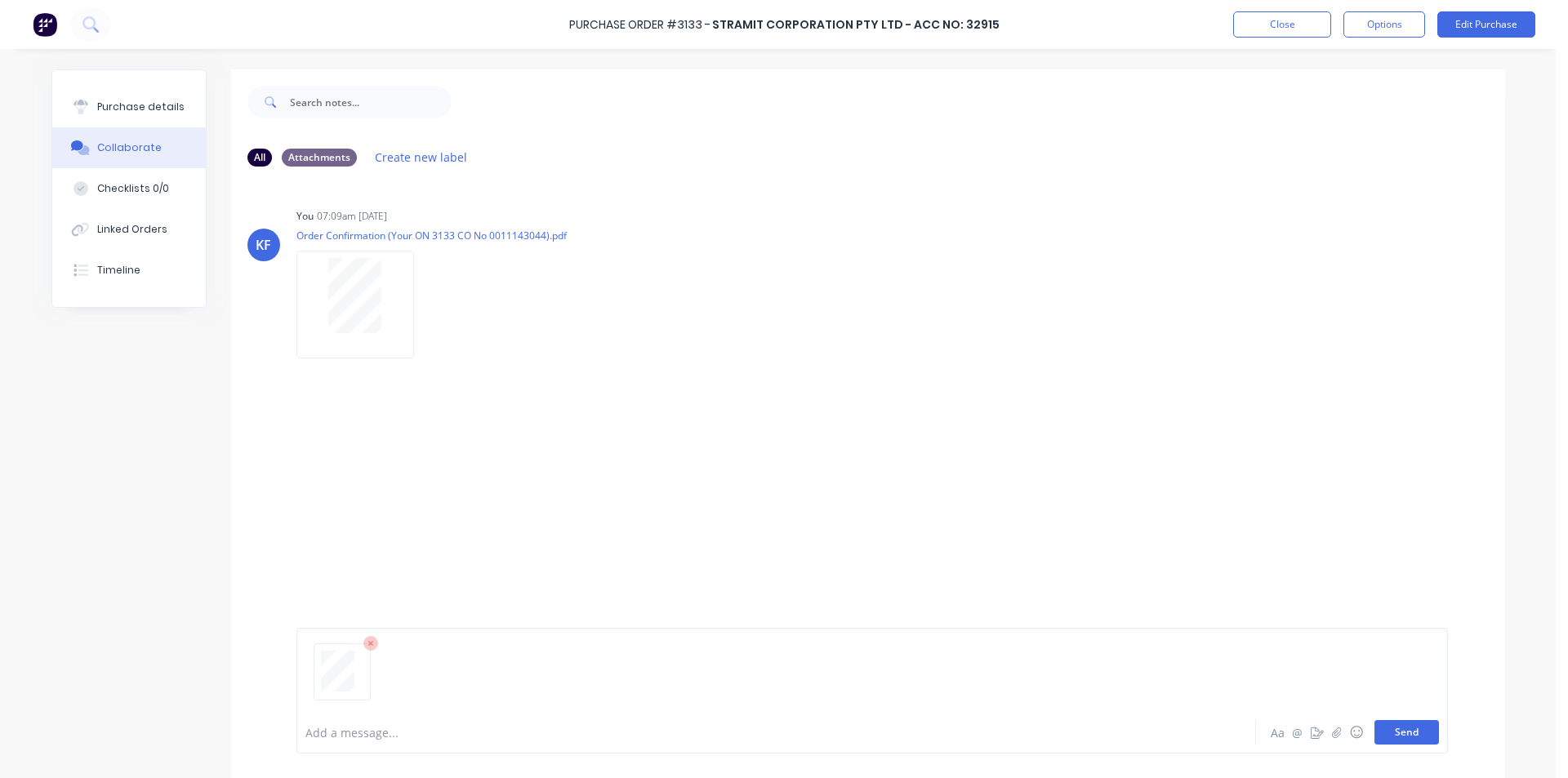
click at [1386, 729] on button "Send" at bounding box center [1407, 733] width 65 height 24
click at [1255, 24] on button "Close" at bounding box center [1282, 24] width 98 height 26
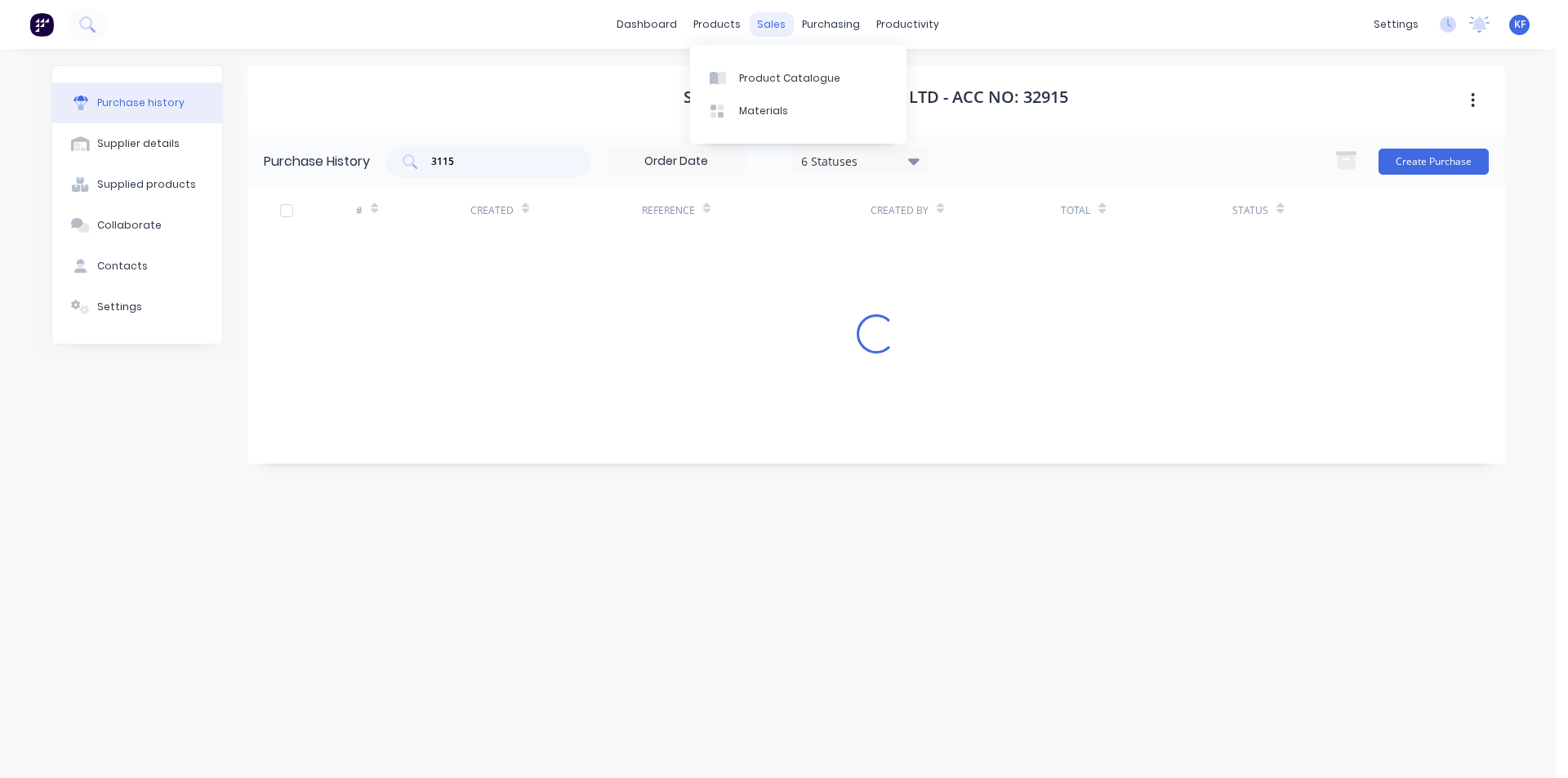
click at [762, 24] on div "sales" at bounding box center [771, 24] width 45 height 24
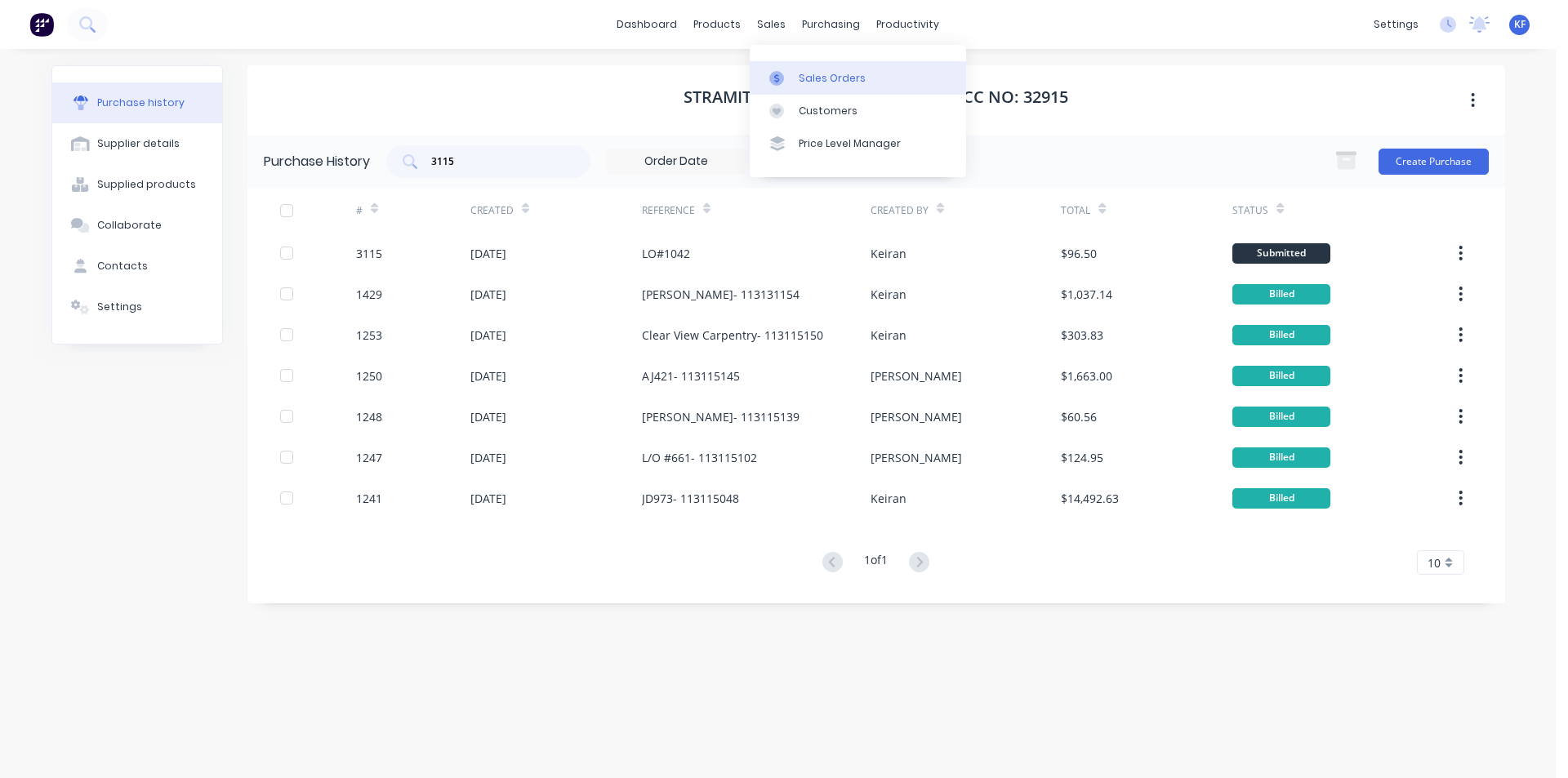
click at [803, 70] on link "Sales Orders" at bounding box center [858, 77] width 217 height 33
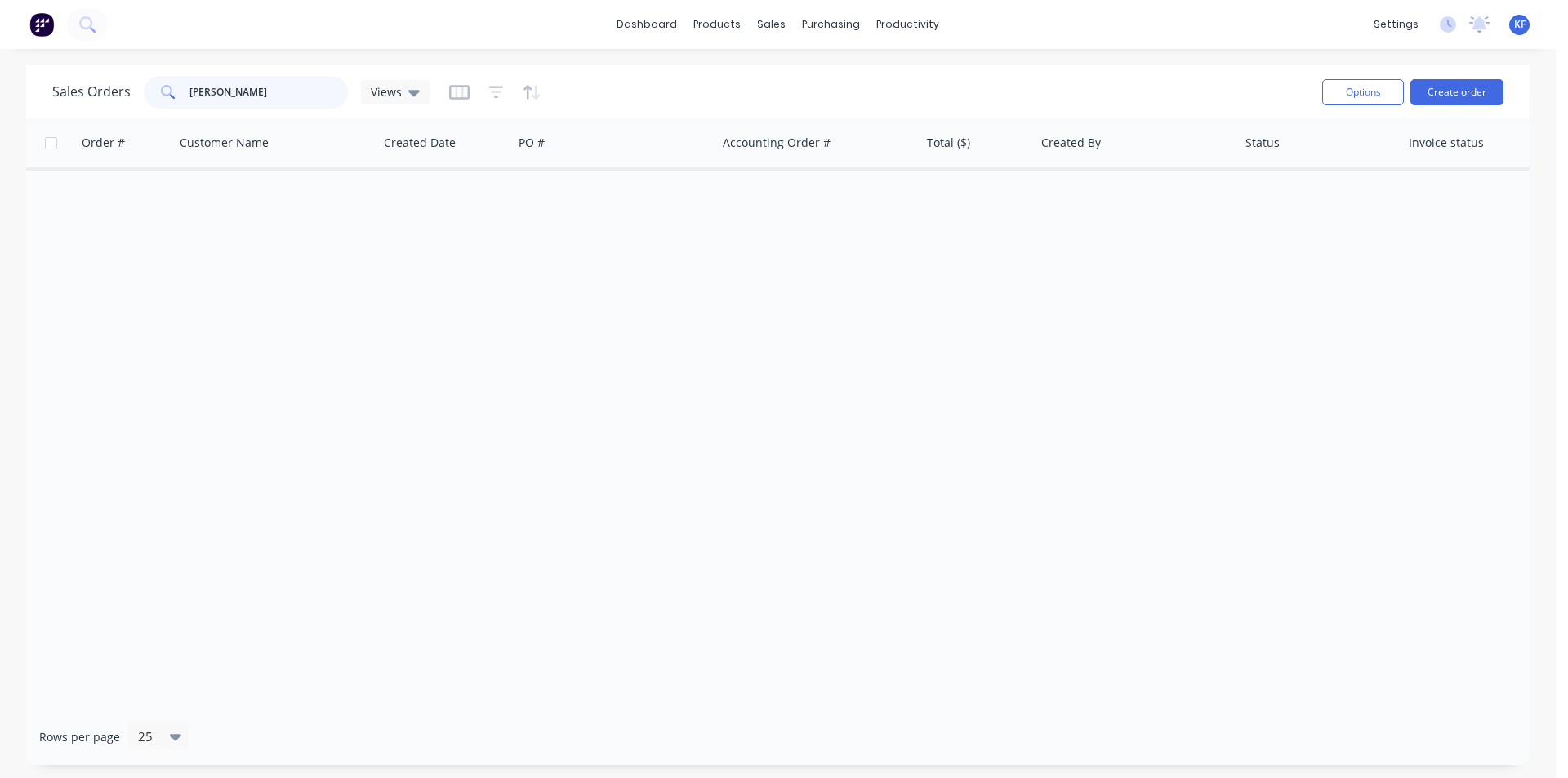
drag, startPoint x: 262, startPoint y: 100, endPoint x: 0, endPoint y: 80, distance: 262.8
click at [0, 80] on div "Sales Orders [PERSON_NAME] Views Options Create order Order # Customer Name Cre…" at bounding box center [778, 415] width 1556 height 700
type input "cwp"
click at [1489, 88] on button "Create order" at bounding box center [1456, 93] width 93 height 26
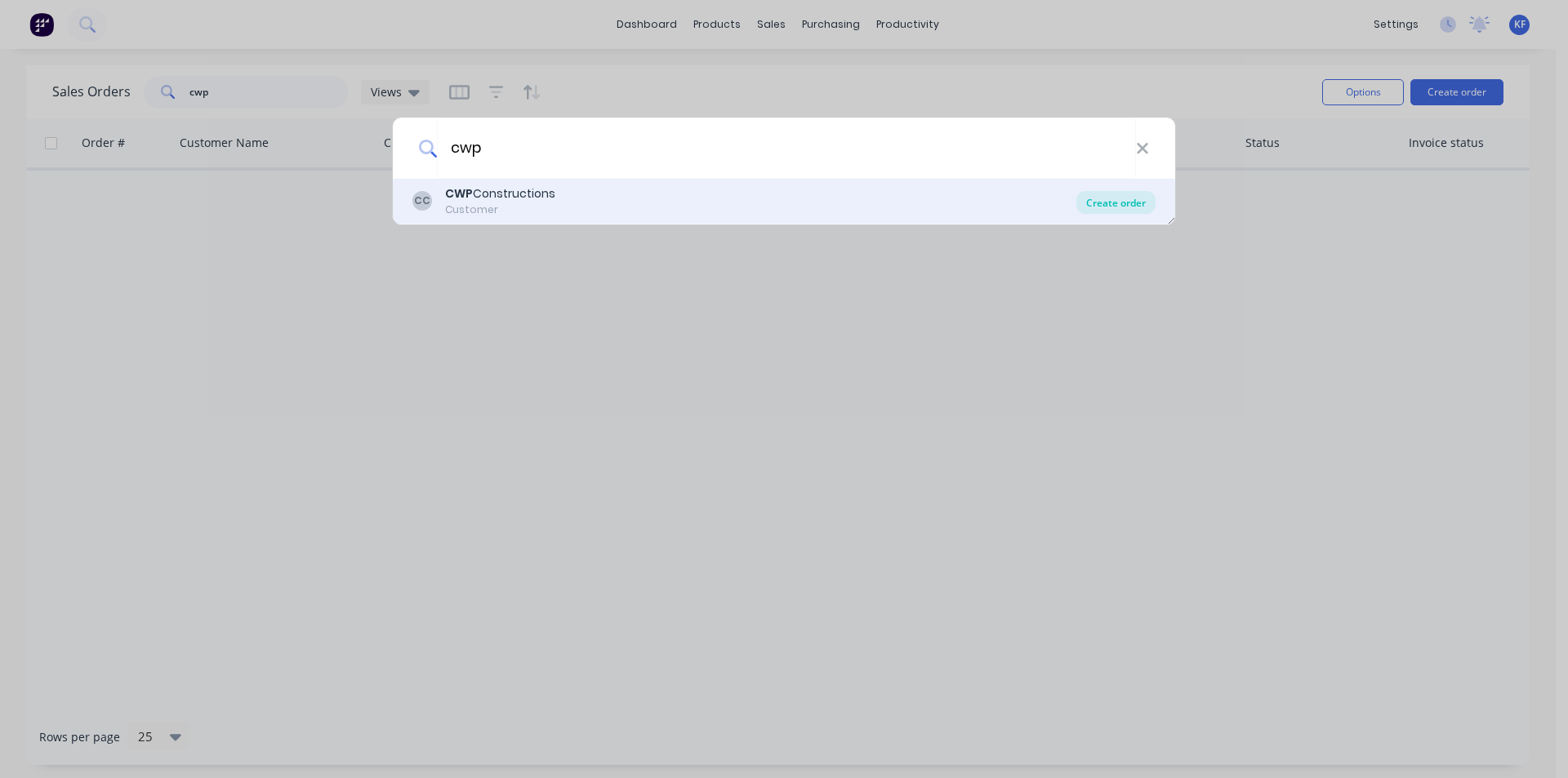
type input "cwp"
click at [1120, 210] on div "Create order" at bounding box center [1116, 202] width 80 height 22
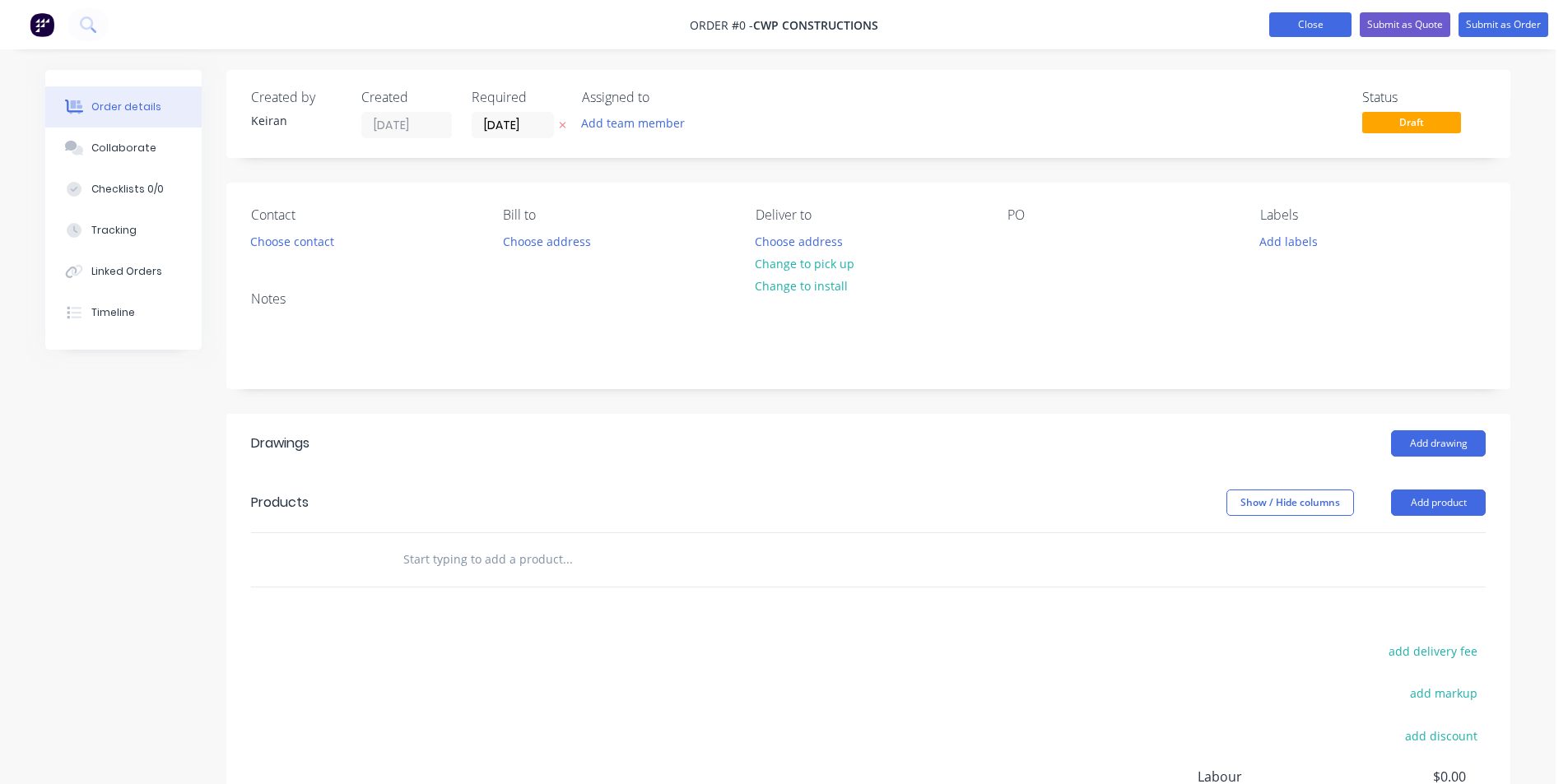
click at [1316, 23] on button "Close" at bounding box center [1310, 25] width 82 height 25
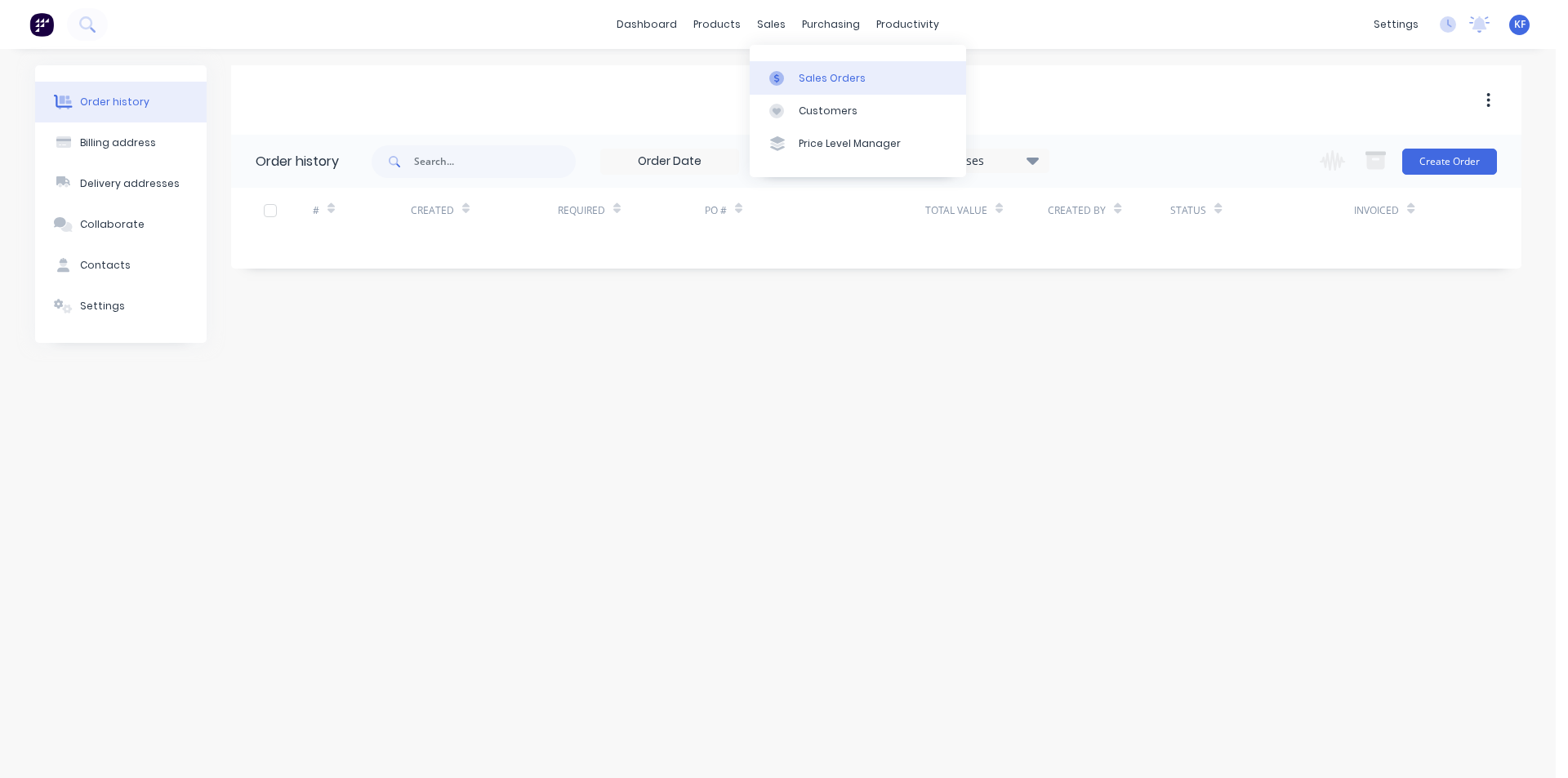
drag, startPoint x: 778, startPoint y: 27, endPoint x: 802, endPoint y: 86, distance: 63.7
click at [778, 28] on div "sales" at bounding box center [771, 24] width 45 height 24
click at [803, 86] on link "Sales Orders" at bounding box center [858, 77] width 217 height 33
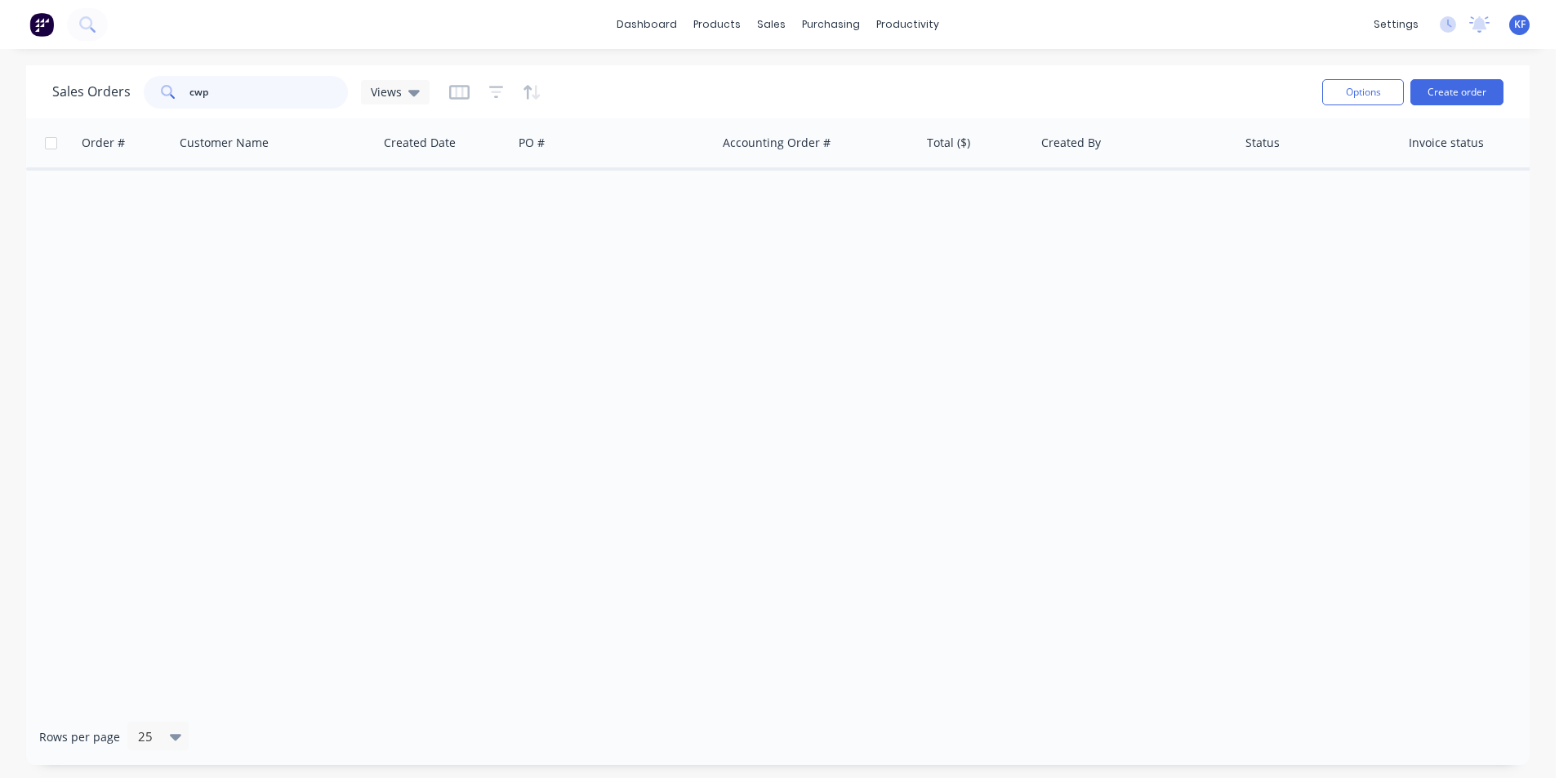
drag, startPoint x: 257, startPoint y: 96, endPoint x: 88, endPoint y: 73, distance: 170.6
click at [89, 73] on div "Sales Orders cwp Views" at bounding box center [680, 92] width 1257 height 40
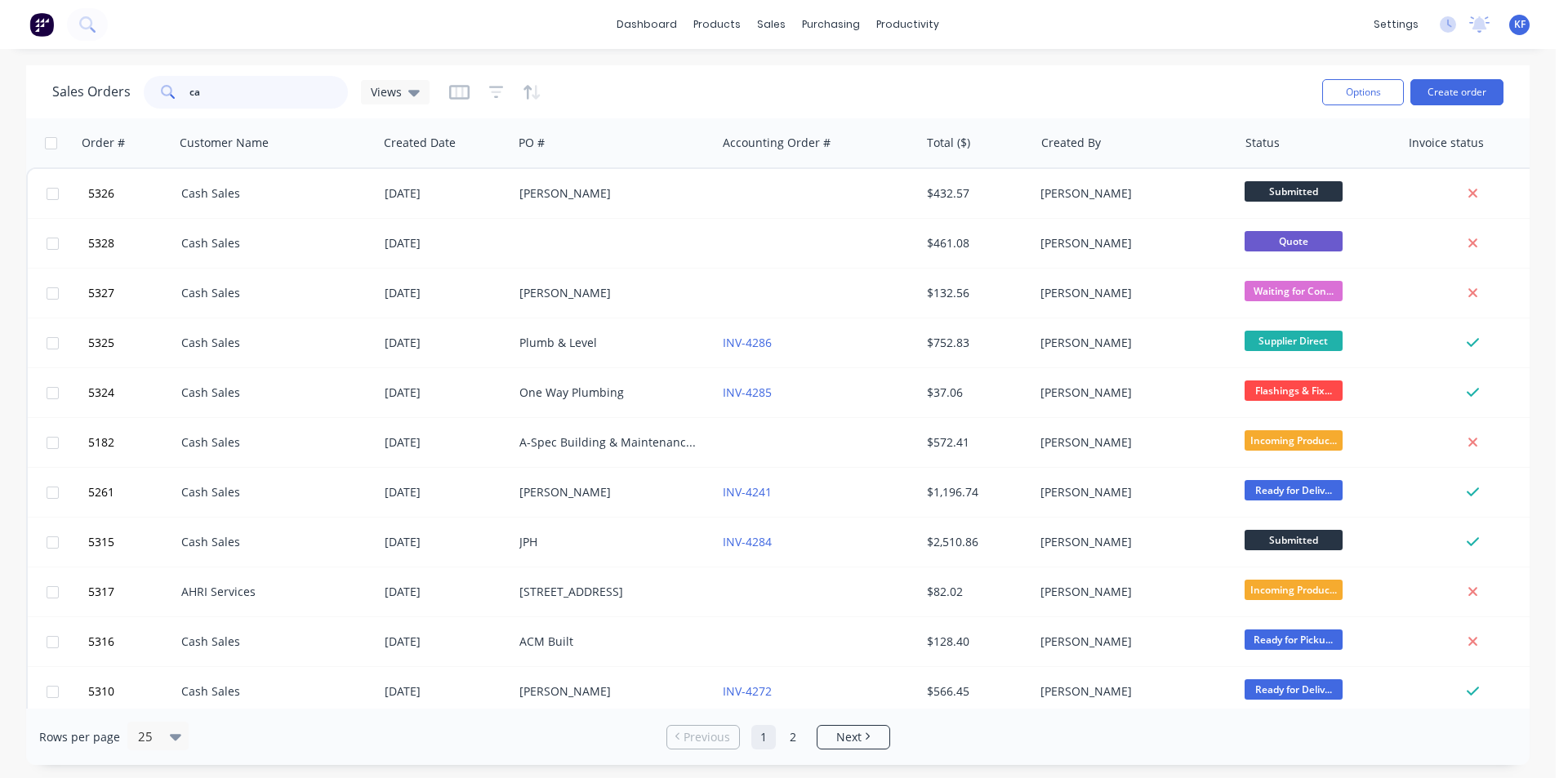
type input "c"
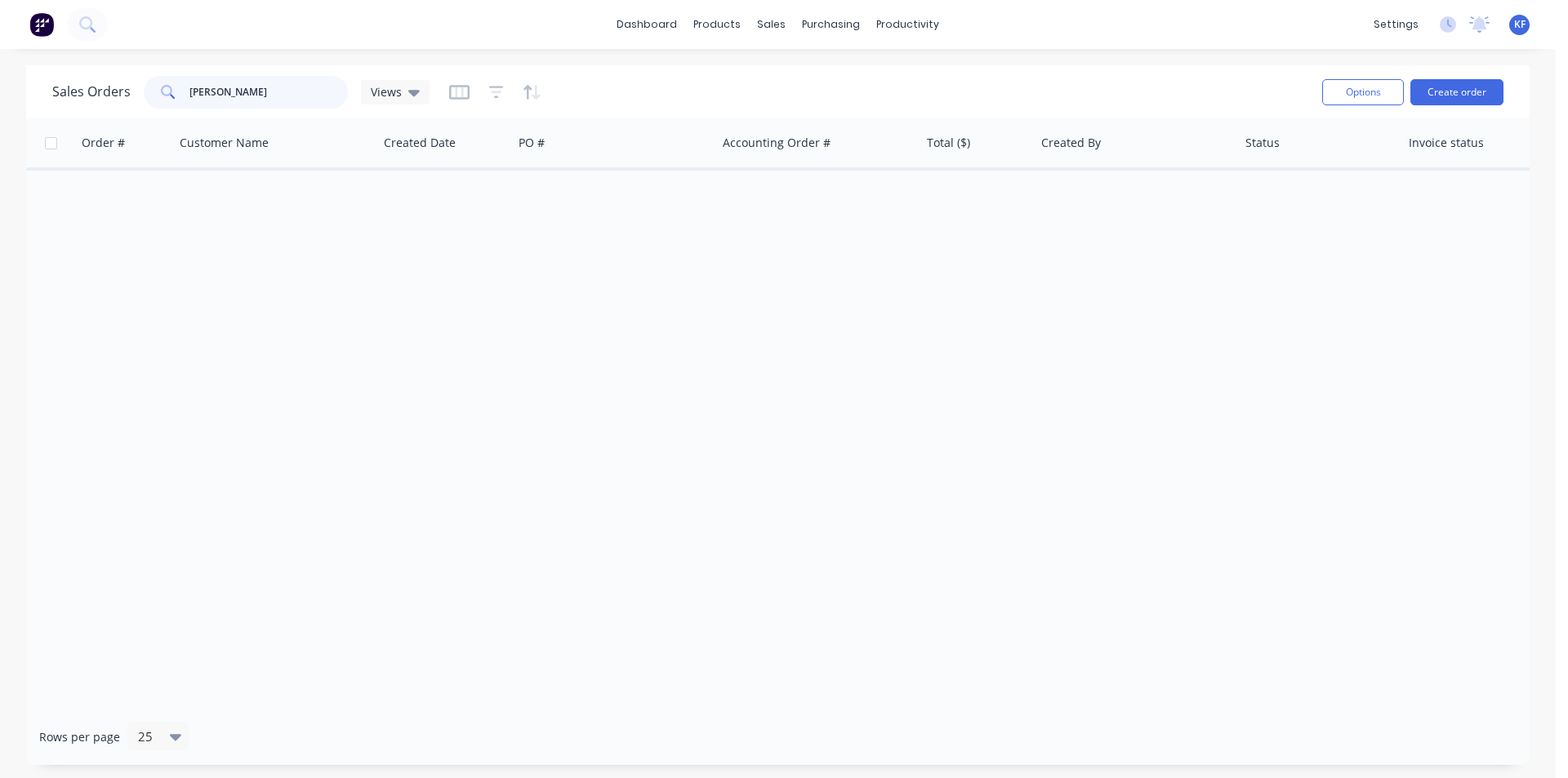
type input "[PERSON_NAME]"
click at [1455, 106] on div "Options Create order" at bounding box center [1410, 92] width 187 height 40
click at [1455, 99] on button "Create order" at bounding box center [1456, 93] width 93 height 26
click at [1457, 97] on button "Create order" at bounding box center [1456, 93] width 93 height 26
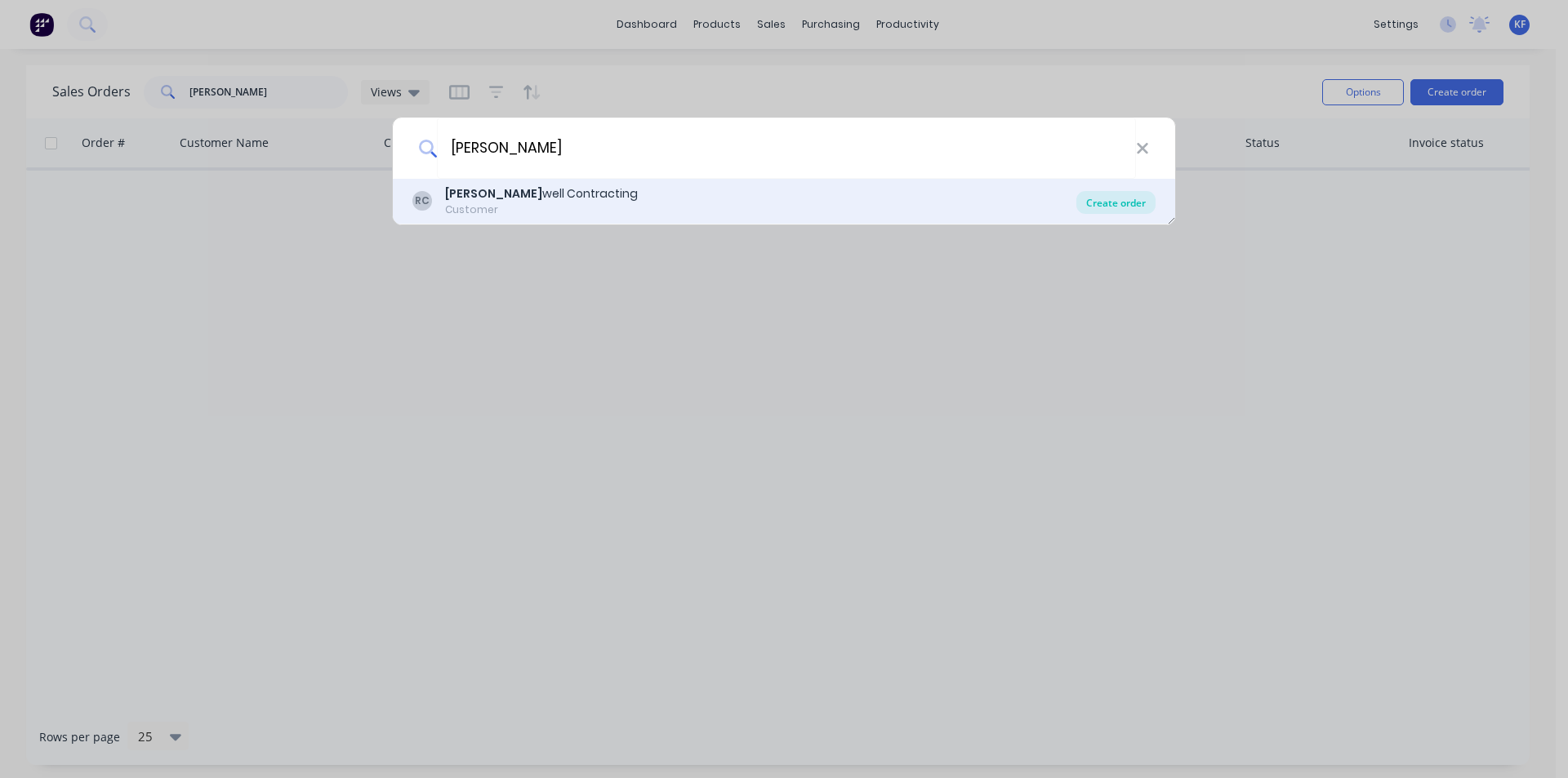
type input "[PERSON_NAME]"
click at [1136, 211] on div "Create order" at bounding box center [1116, 202] width 80 height 22
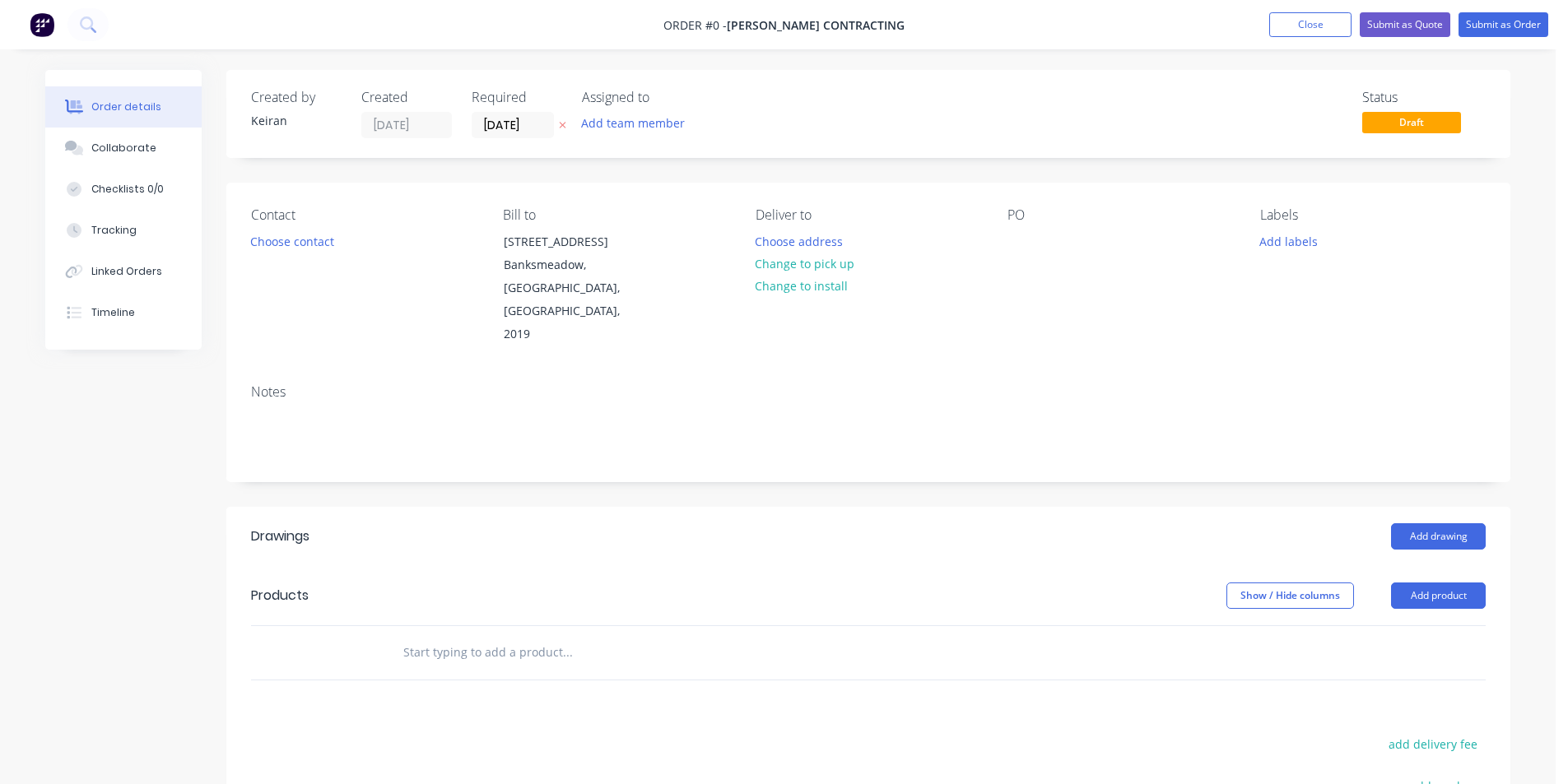
click at [567, 637] on input "text" at bounding box center [567, 653] width 330 height 33
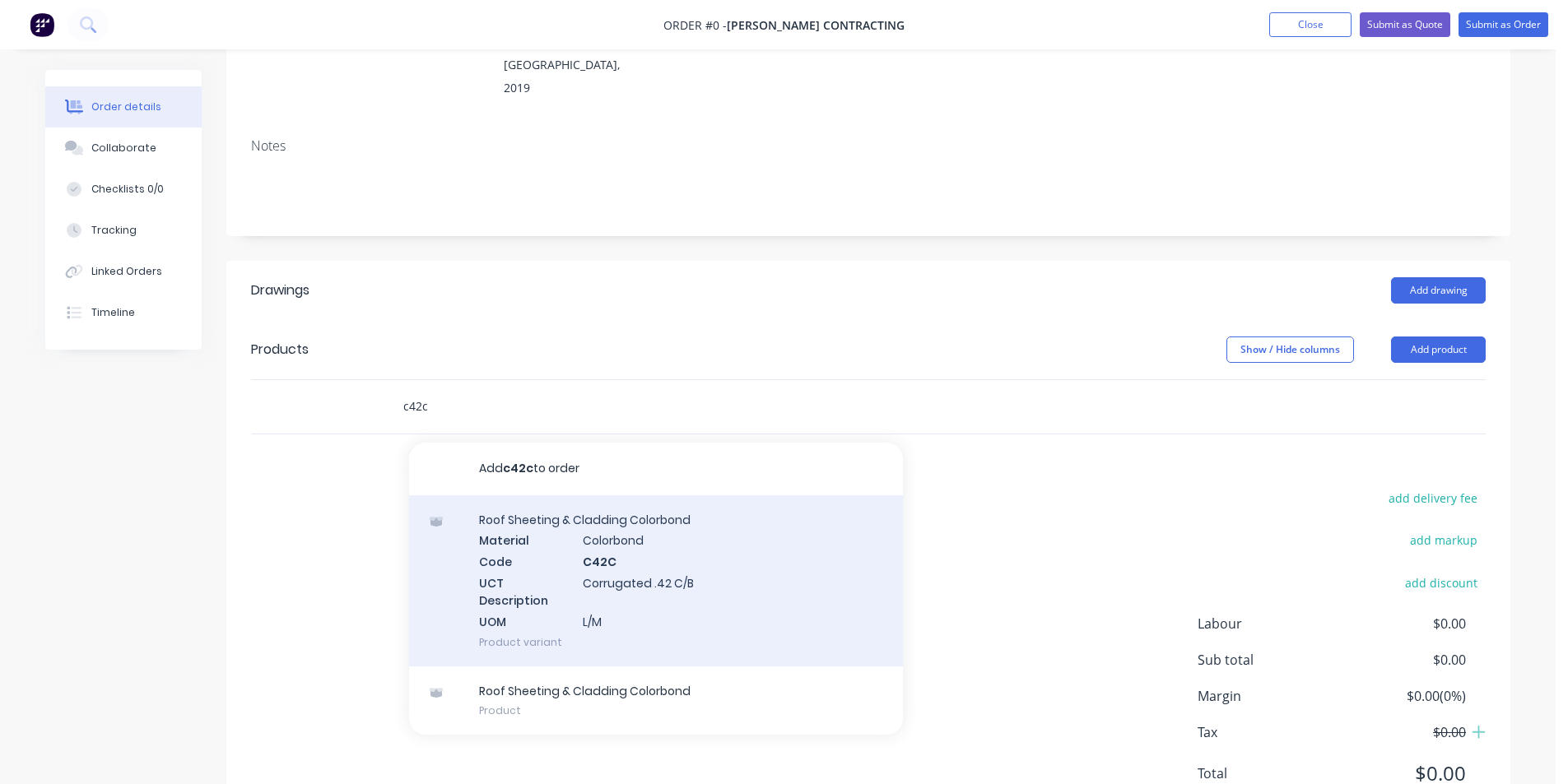
scroll to position [247, 0]
type input "c42c"
click at [772, 587] on div "Roof Sheeting & Cladding Colorbond Material Colorbond Code C42C UCT Description…" at bounding box center [656, 580] width 494 height 171
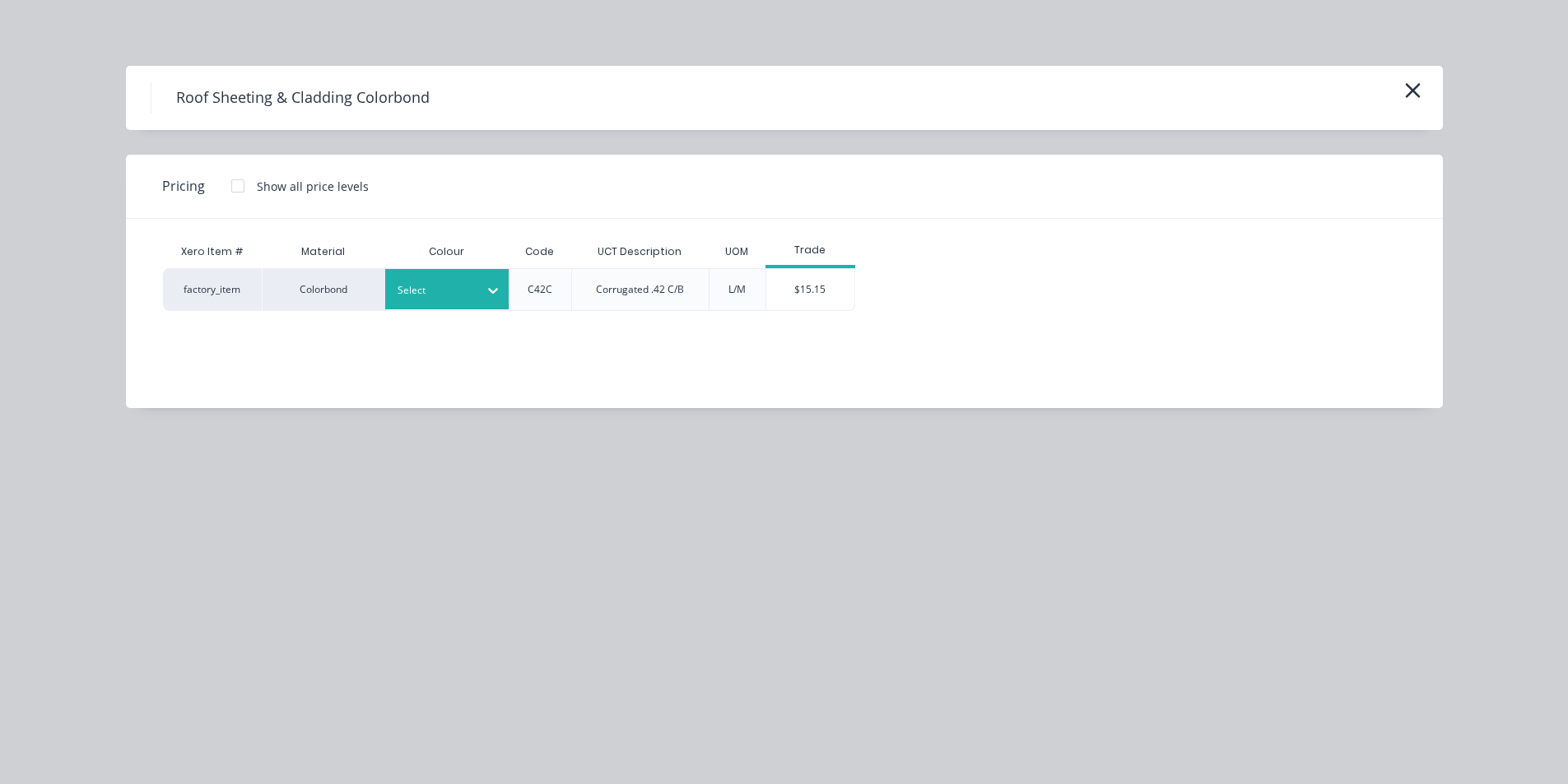
click at [451, 294] on div at bounding box center [435, 290] width 74 height 18
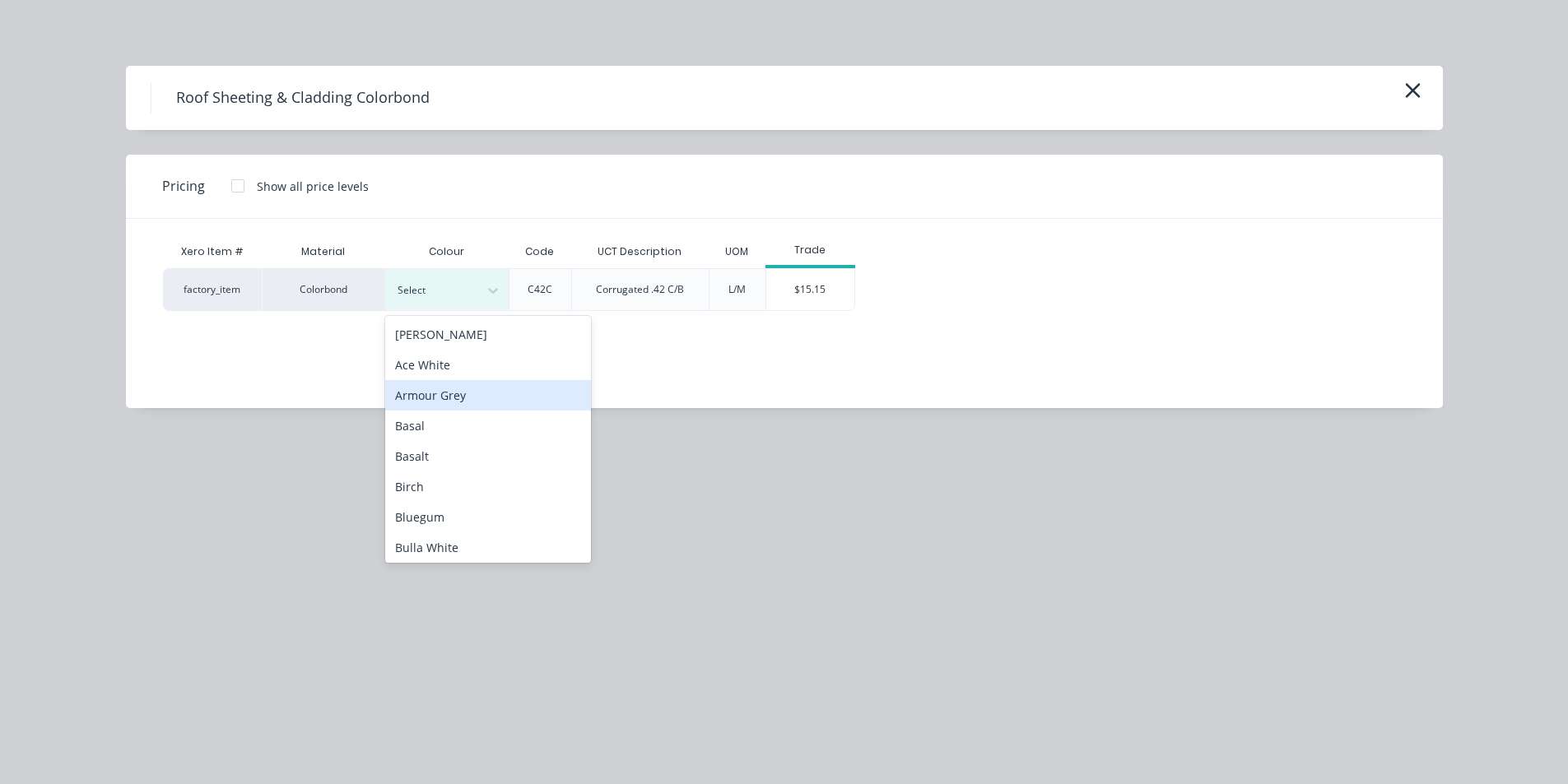
click at [471, 394] on div "Armour Grey" at bounding box center [488, 396] width 206 height 30
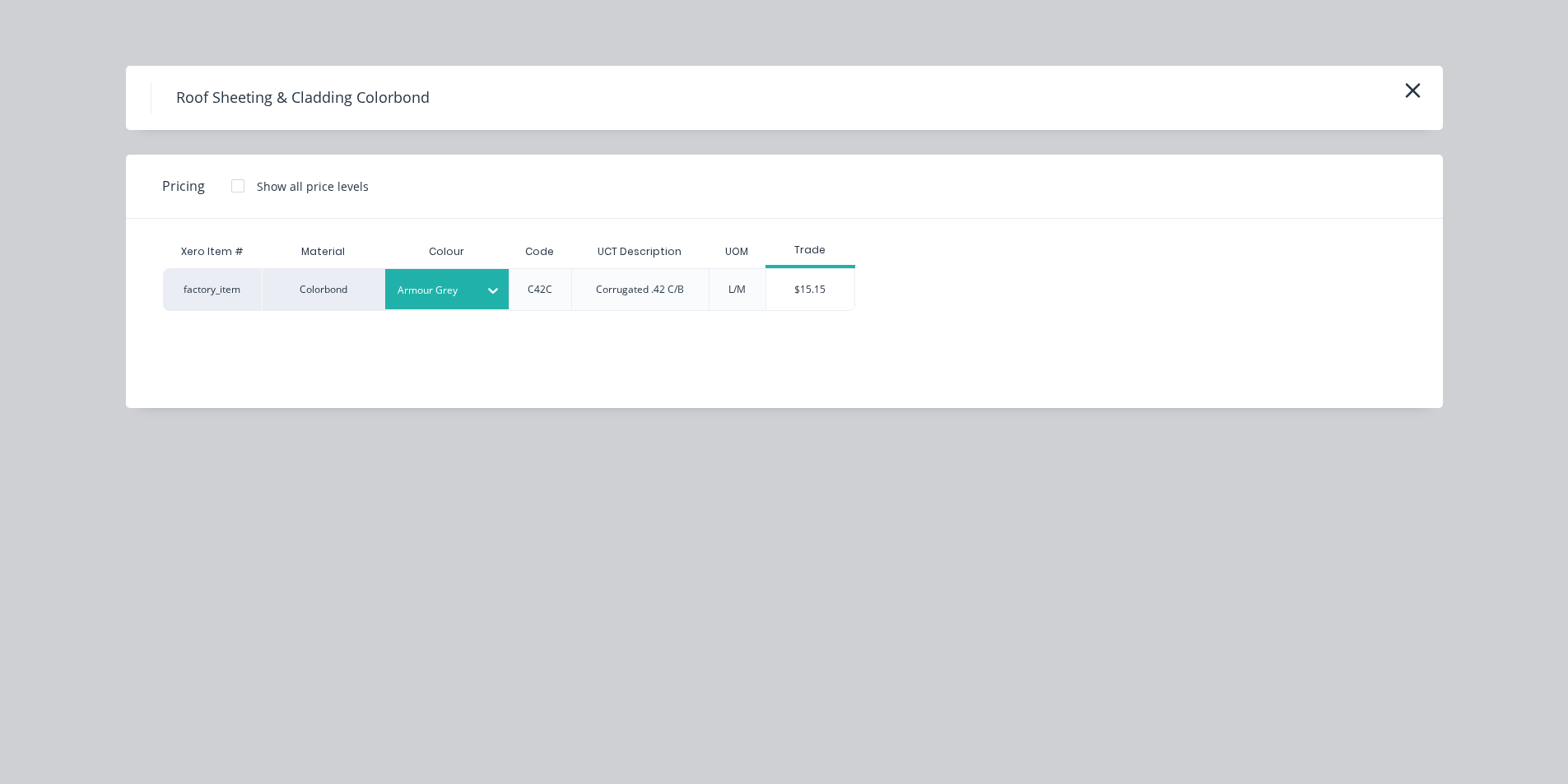
click at [812, 276] on div "$15.15" at bounding box center [810, 290] width 88 height 42
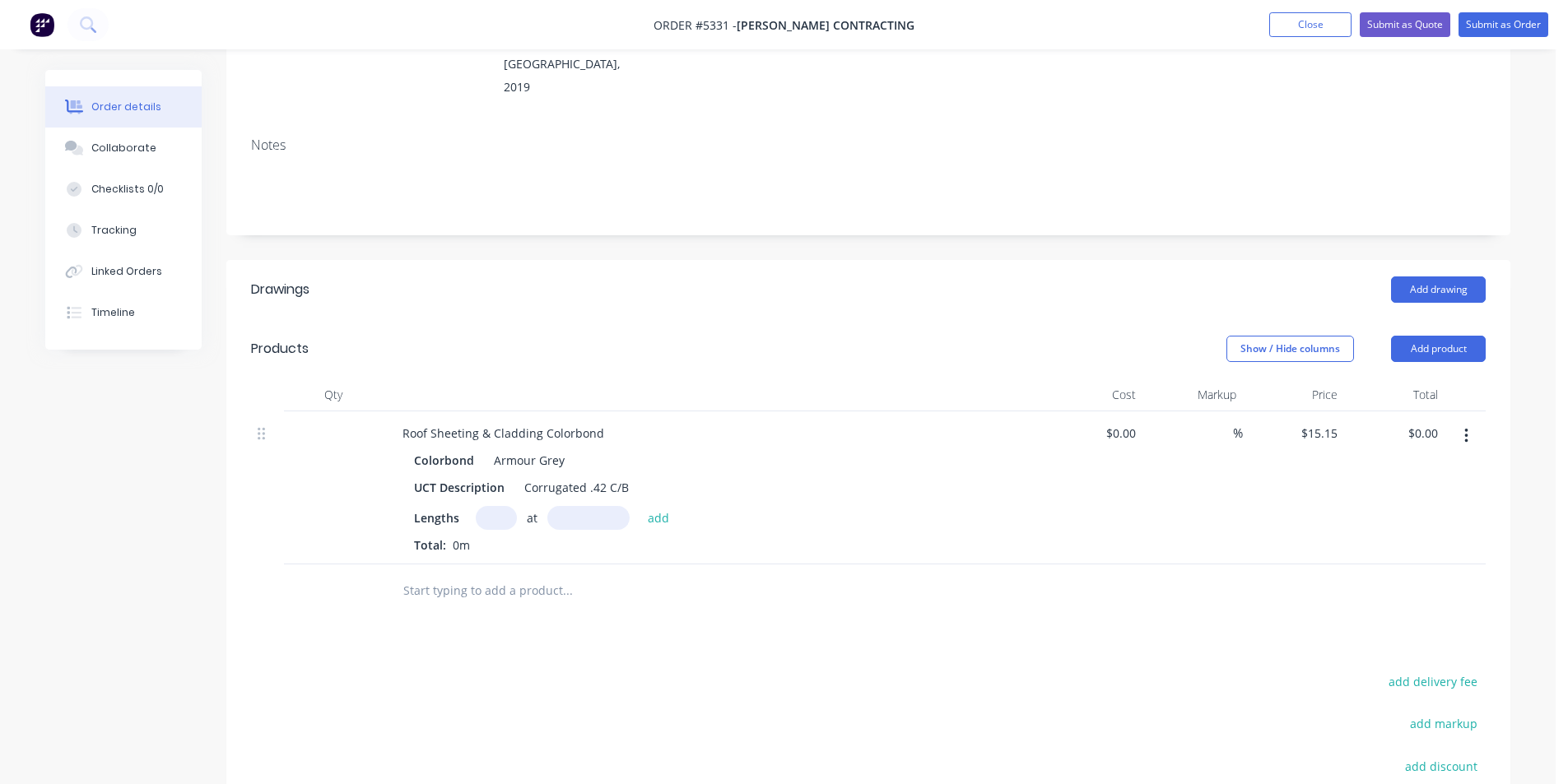
click at [493, 506] on input "text" at bounding box center [497, 518] width 42 height 24
type input "12"
type input "4000"
click at [639, 506] on button "add" at bounding box center [658, 518] width 39 height 23
type input "$727.20"
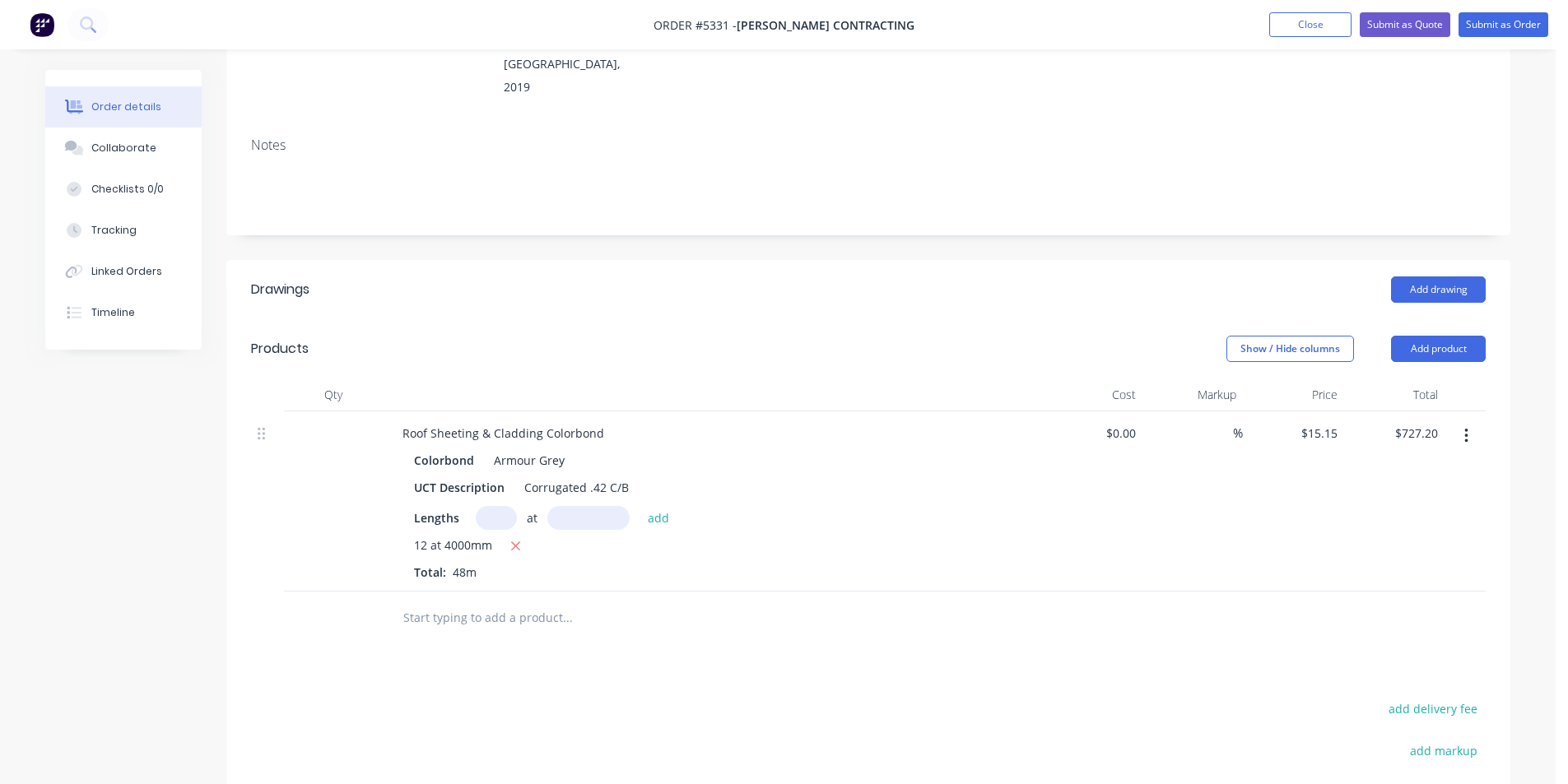
click at [553, 604] on input "text" at bounding box center [567, 618] width 330 height 33
click at [490, 506] on input "text" at bounding box center [497, 518] width 42 height 24
type input "10"
type input "4000"
click at [639, 506] on button "add" at bounding box center [658, 518] width 39 height 23
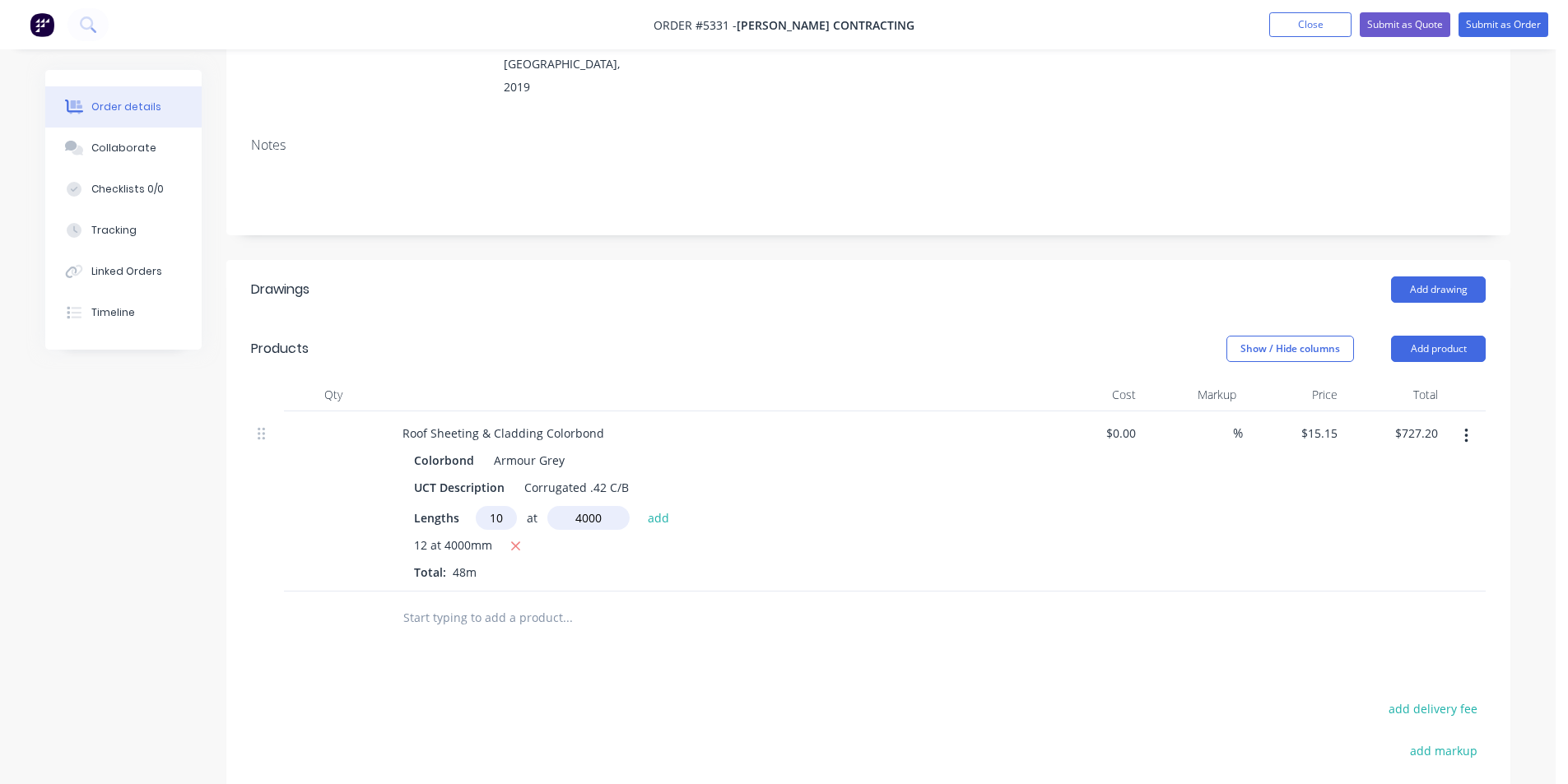
type input "$1,333.20"
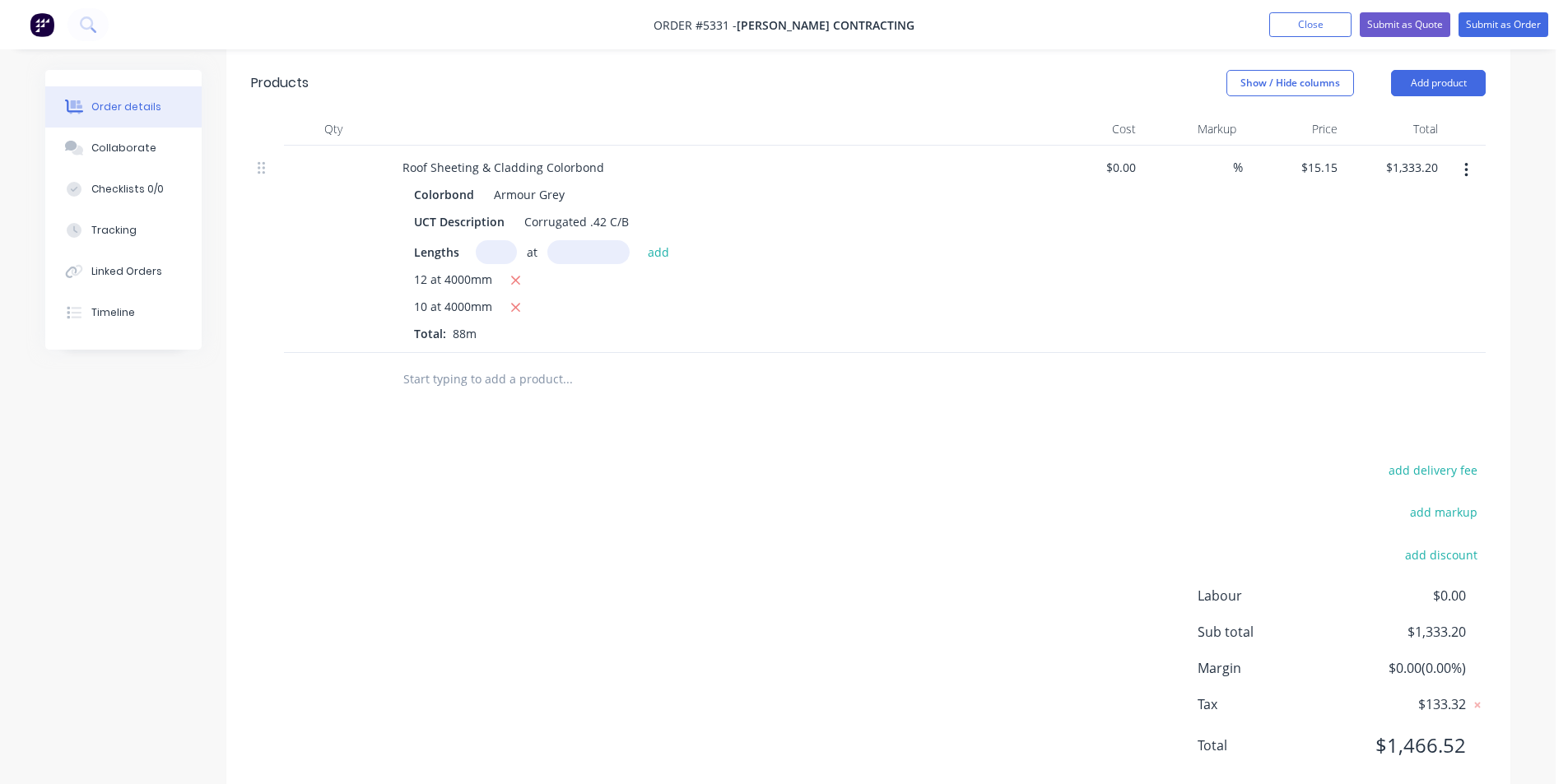
scroll to position [532, 0]
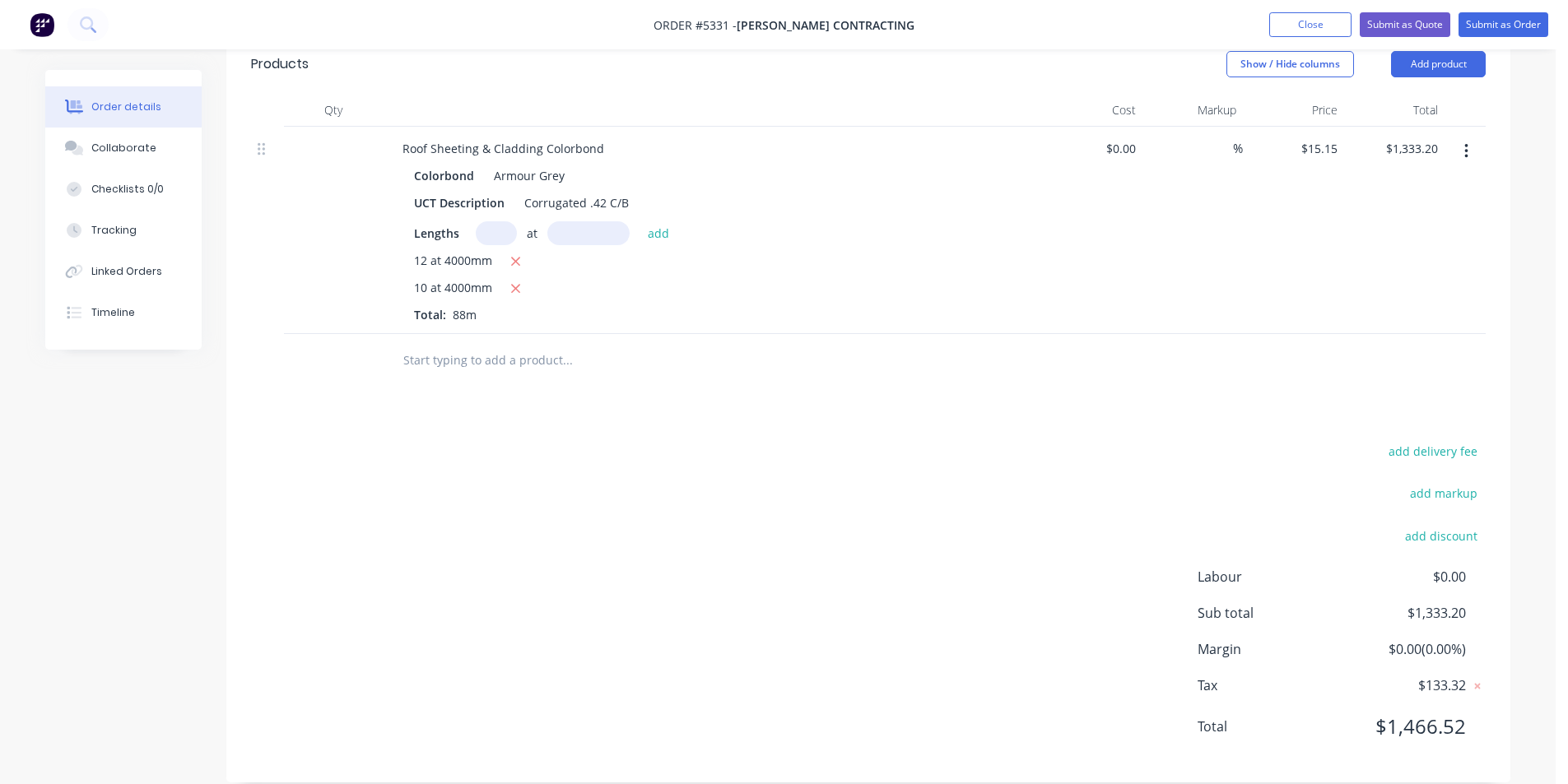
click at [438, 344] on input "text" at bounding box center [567, 360] width 330 height 33
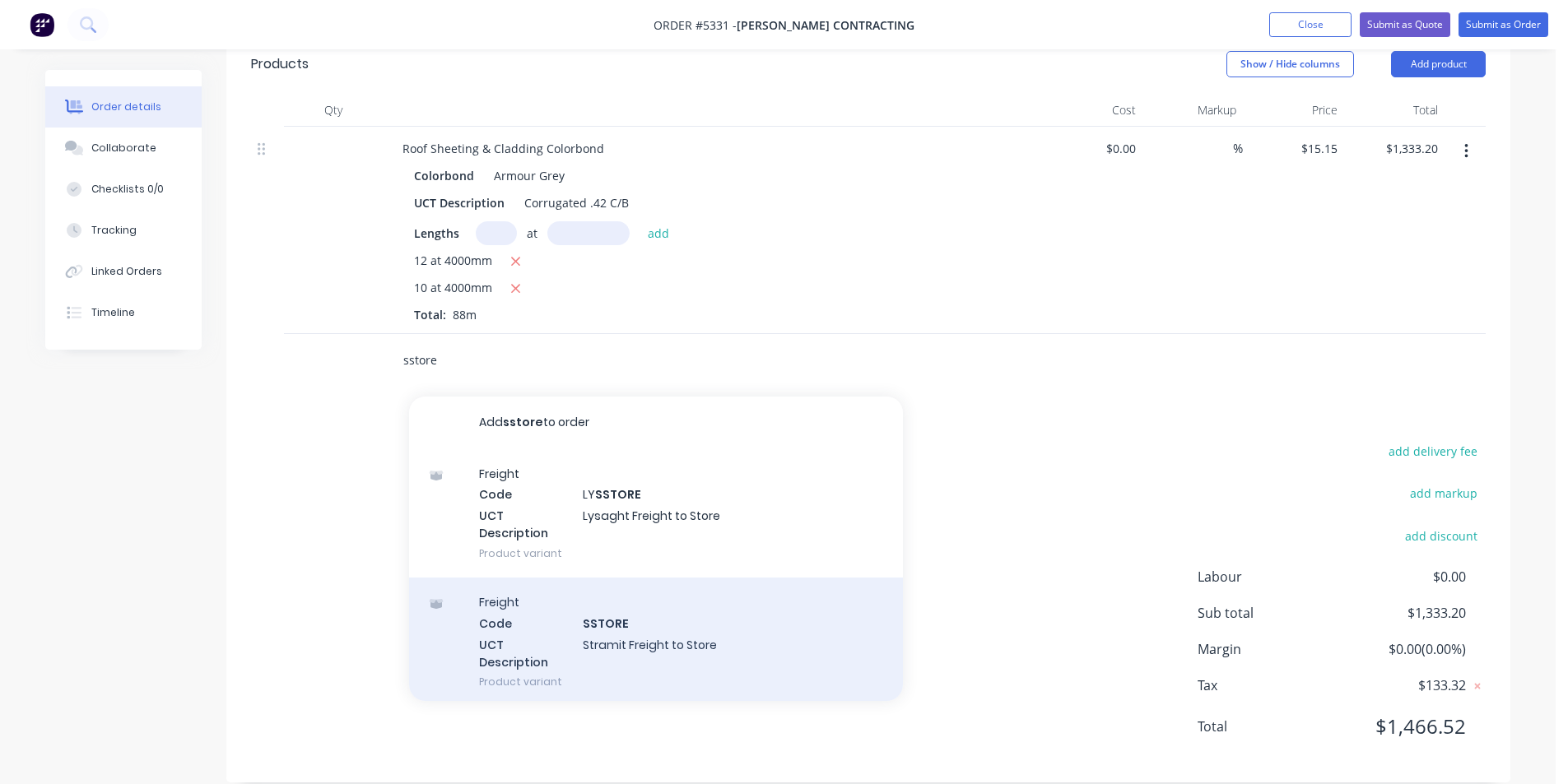
type input "sstore"
click at [709, 618] on div "Freight Code SSTORE UCT Description Stramit Freight to Store Product variant" at bounding box center [656, 642] width 494 height 128
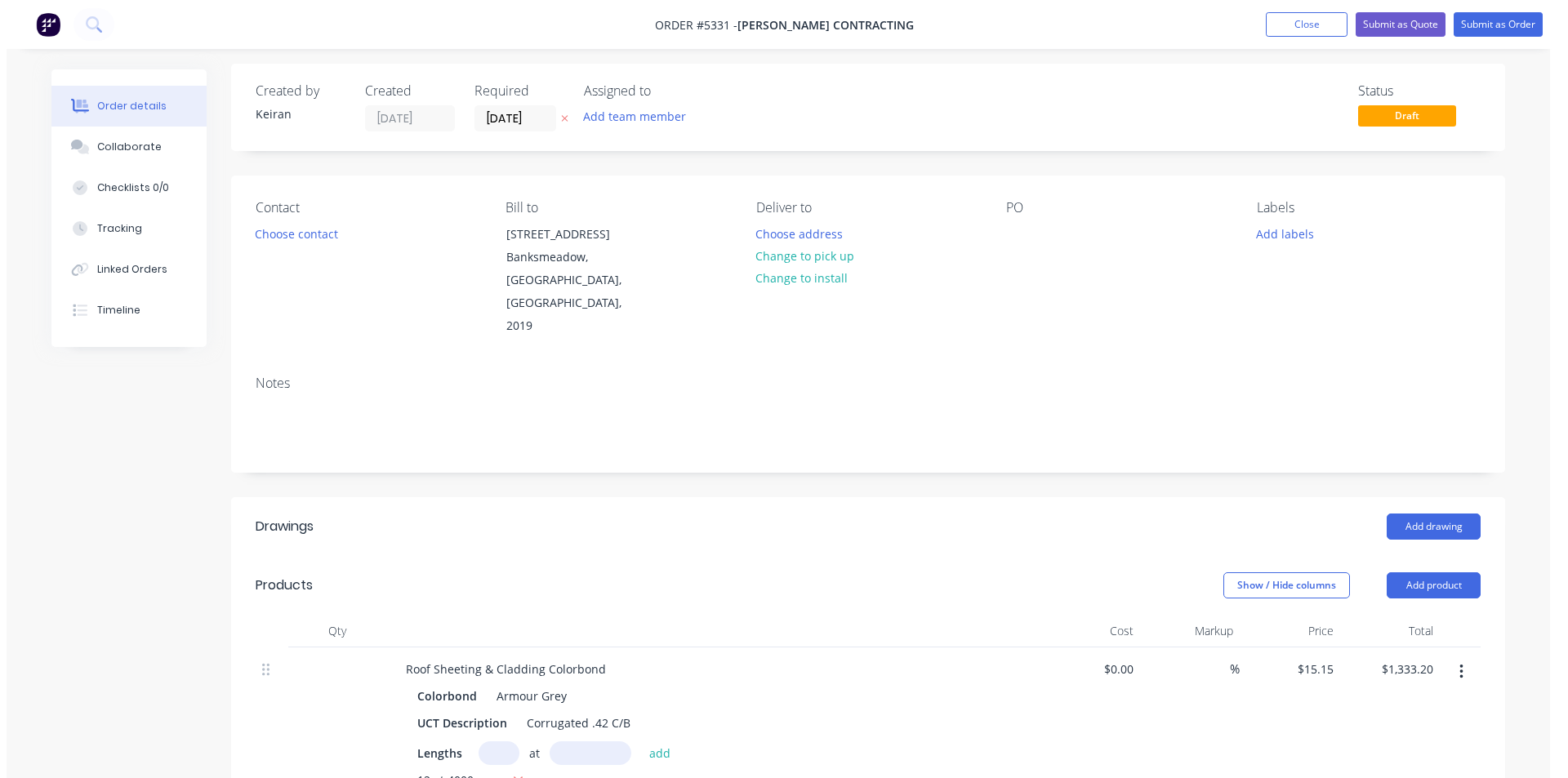
scroll to position [0, 0]
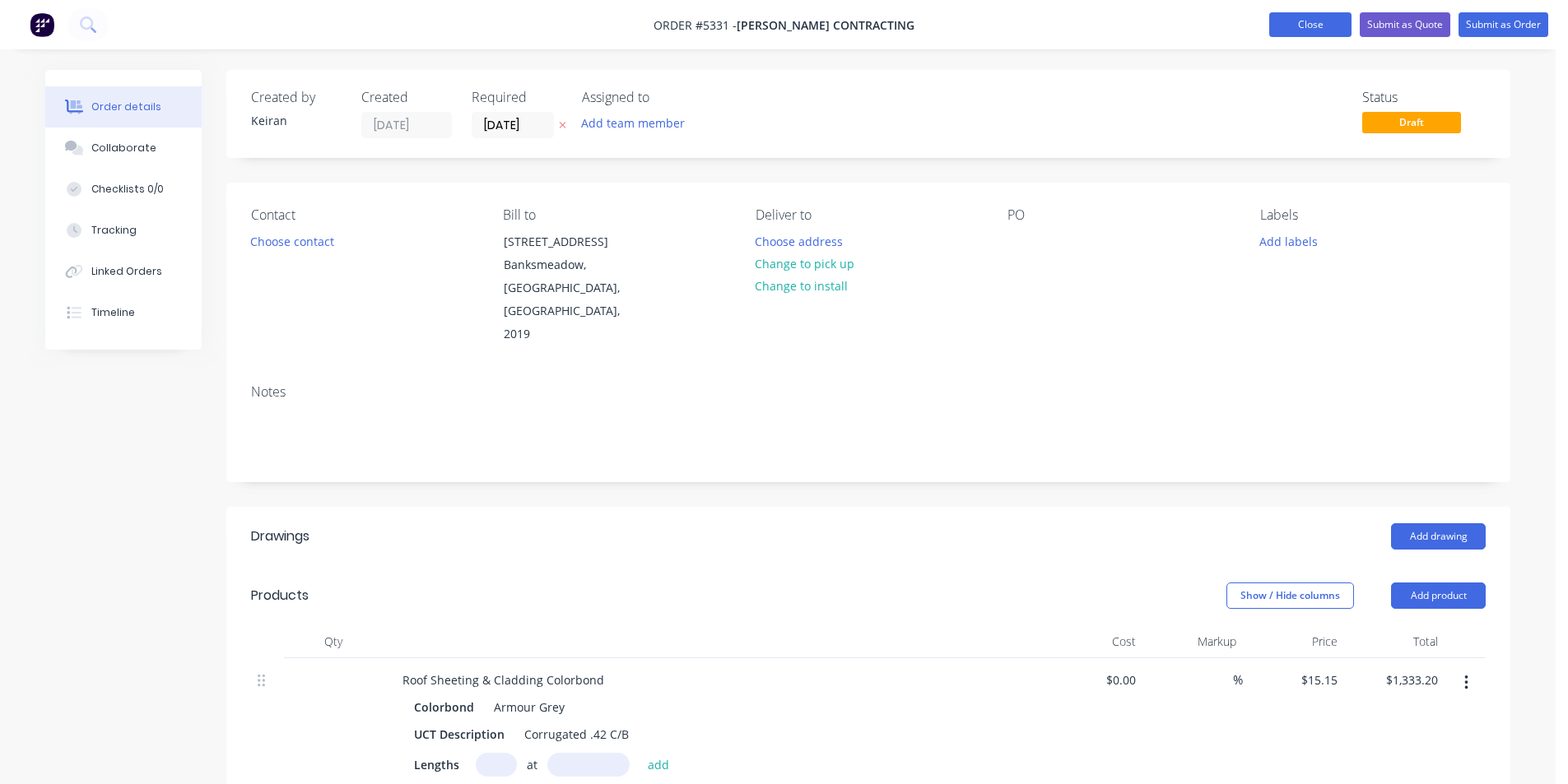
click at [1312, 25] on button "Close" at bounding box center [1310, 25] width 82 height 25
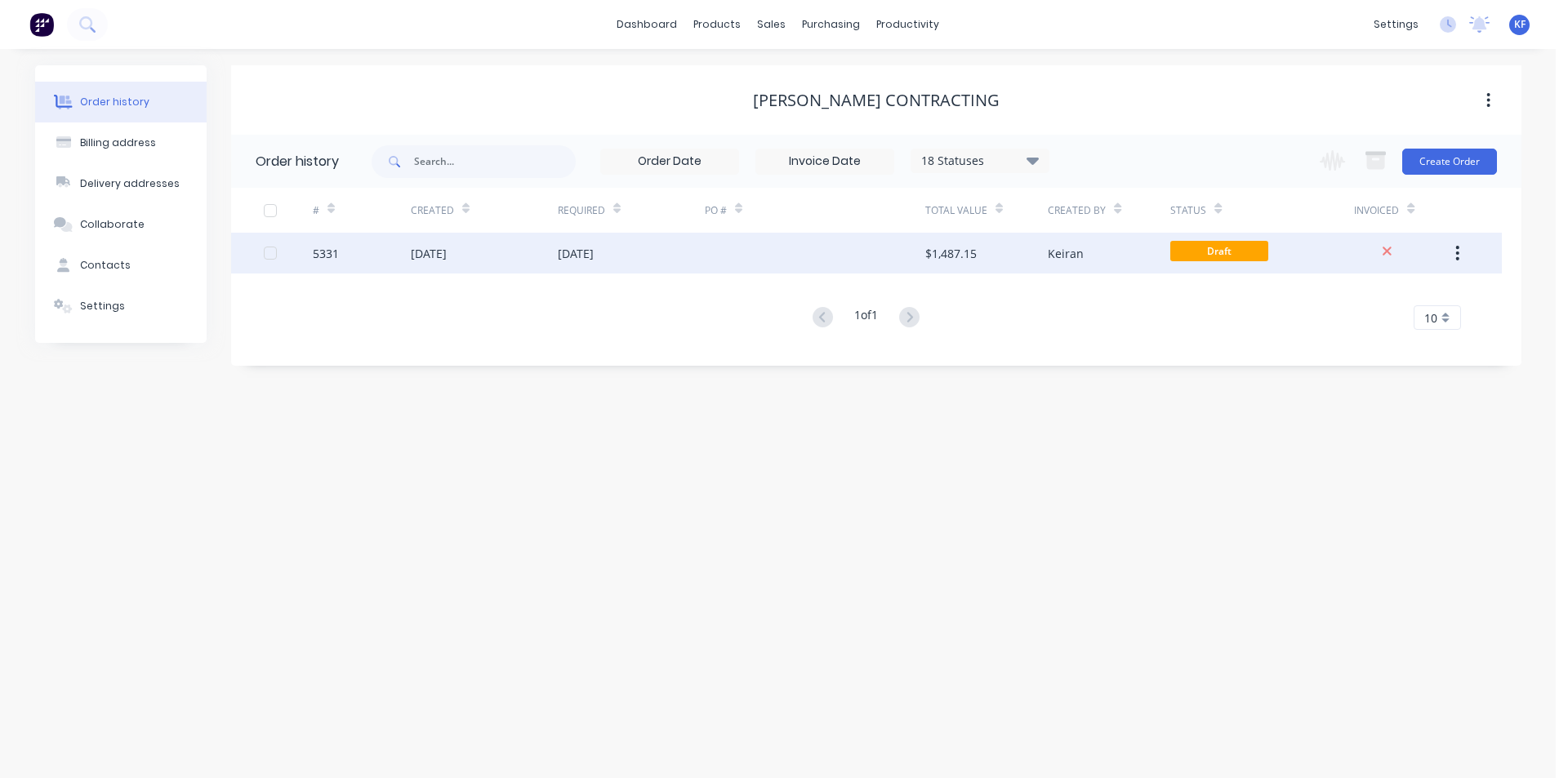
click at [1456, 258] on icon "button" at bounding box center [1457, 253] width 4 height 18
click at [1390, 309] on button "Archive" at bounding box center [1400, 296] width 156 height 33
